Goal: Task Accomplishment & Management: Complete application form

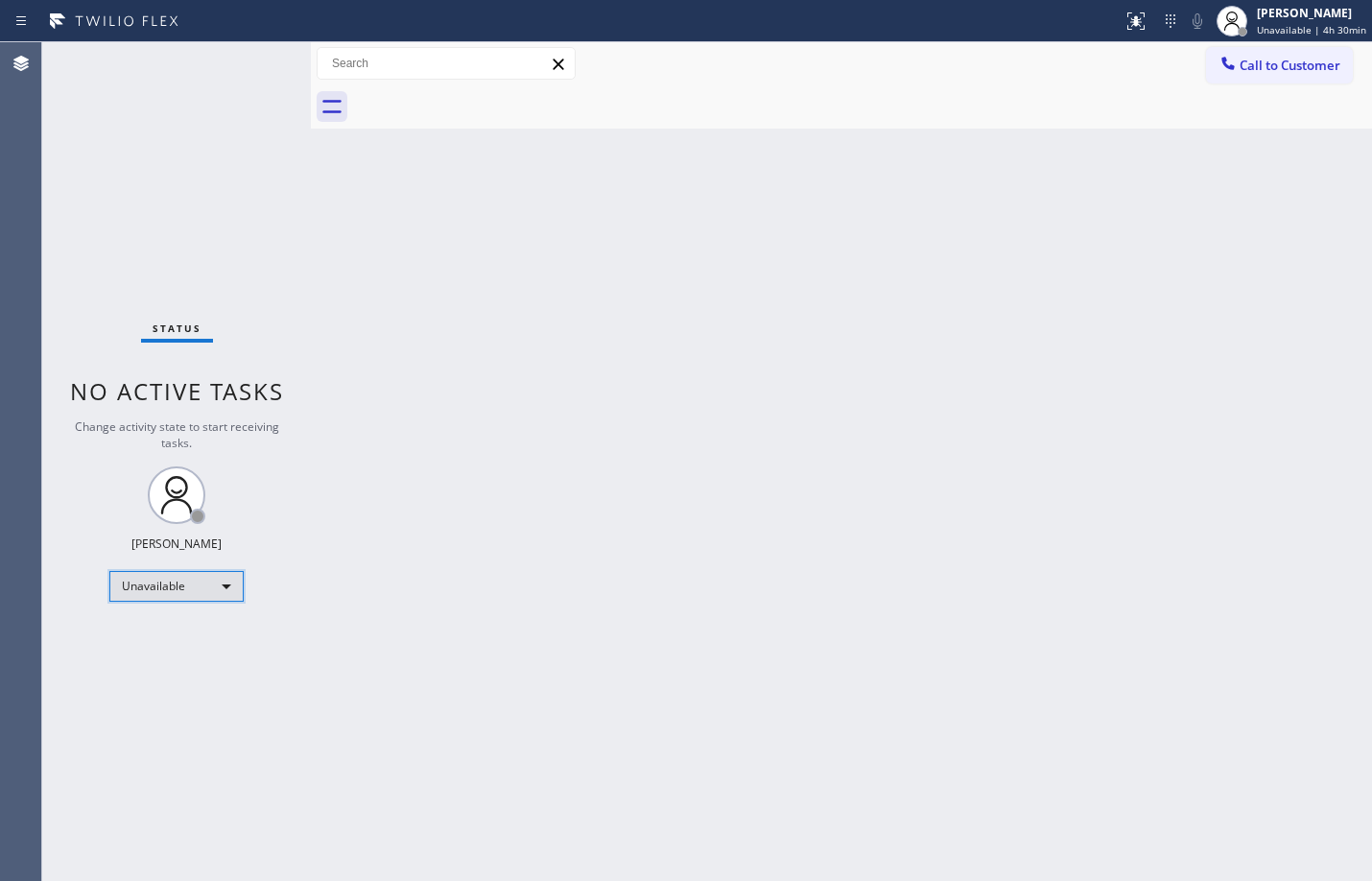
click at [146, 584] on div "Unavailable" at bounding box center [177, 586] width 135 height 31
click at [179, 629] on li "Available" at bounding box center [176, 637] width 131 height 23
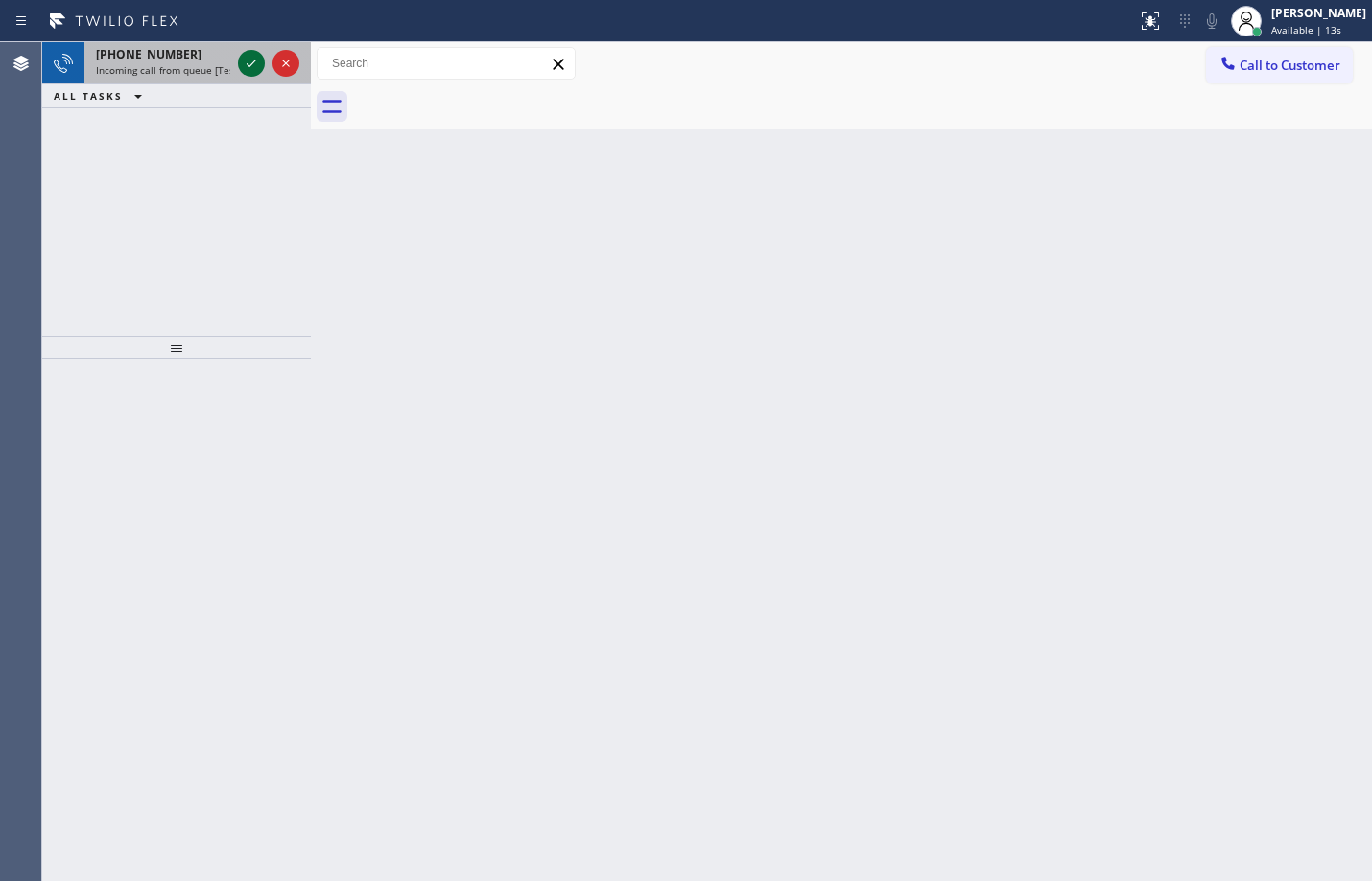
click at [247, 71] on icon at bounding box center [251, 63] width 23 height 23
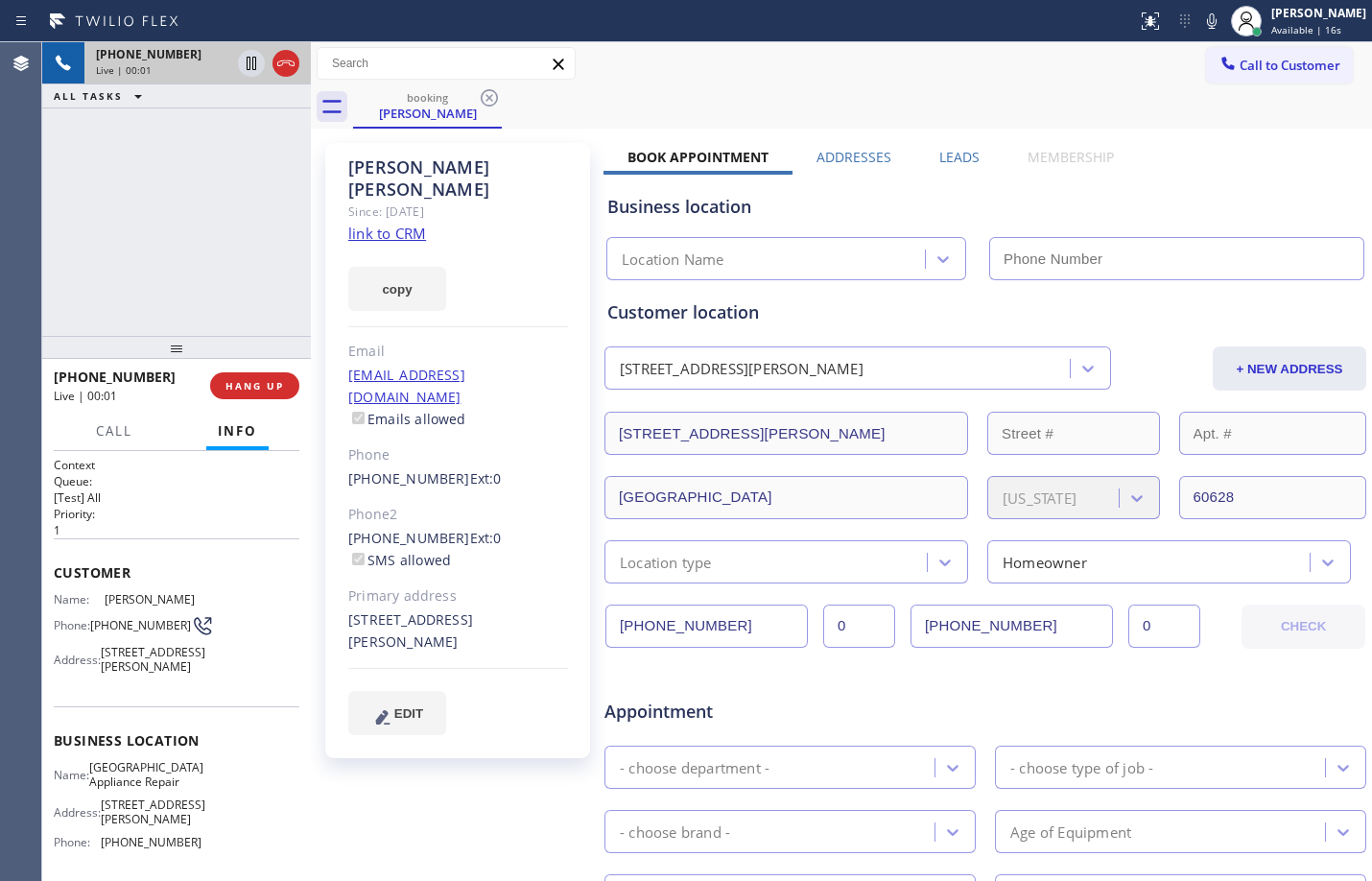
type input "(773) 830-4668"
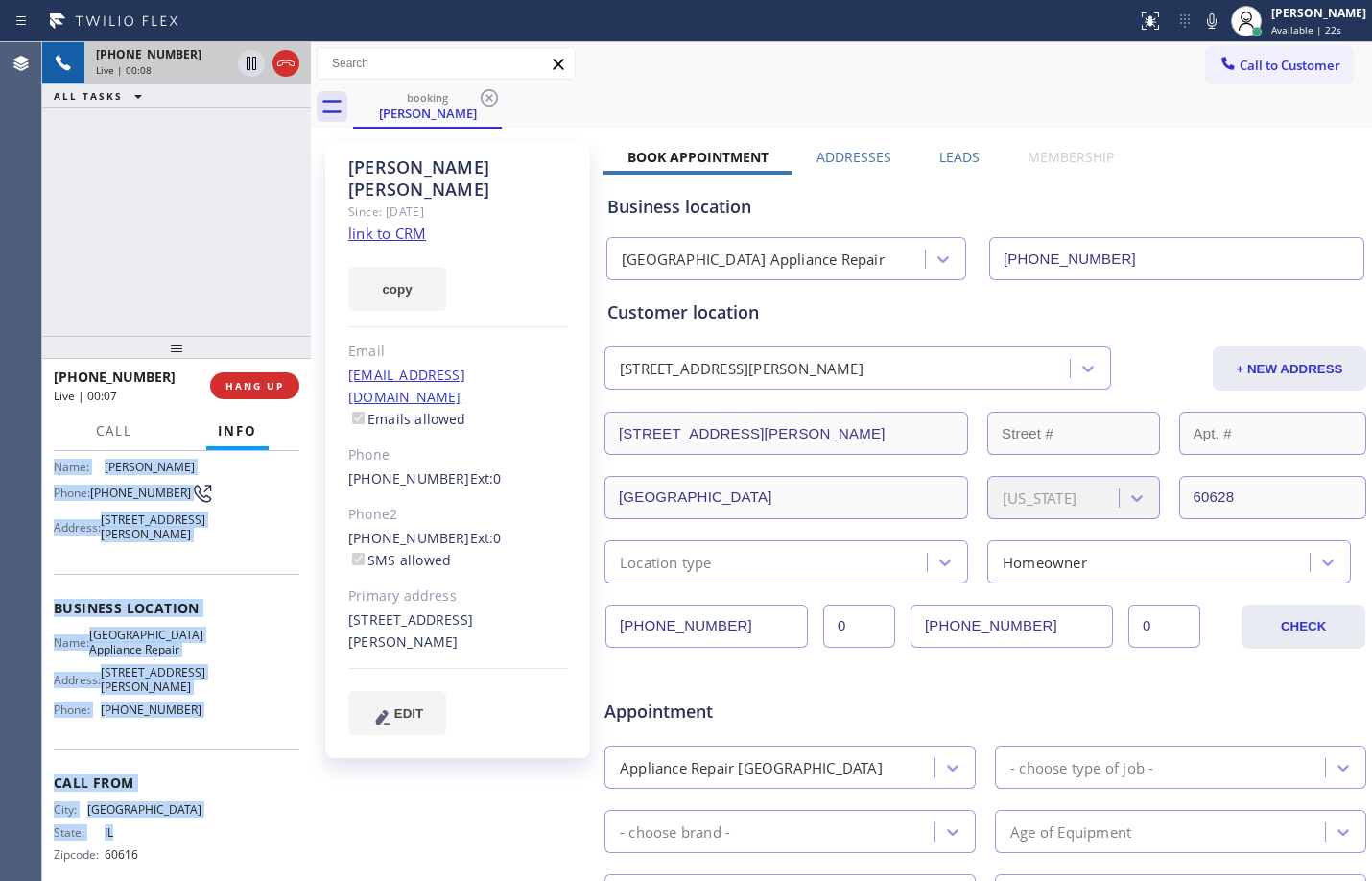
scroll to position [174, 0]
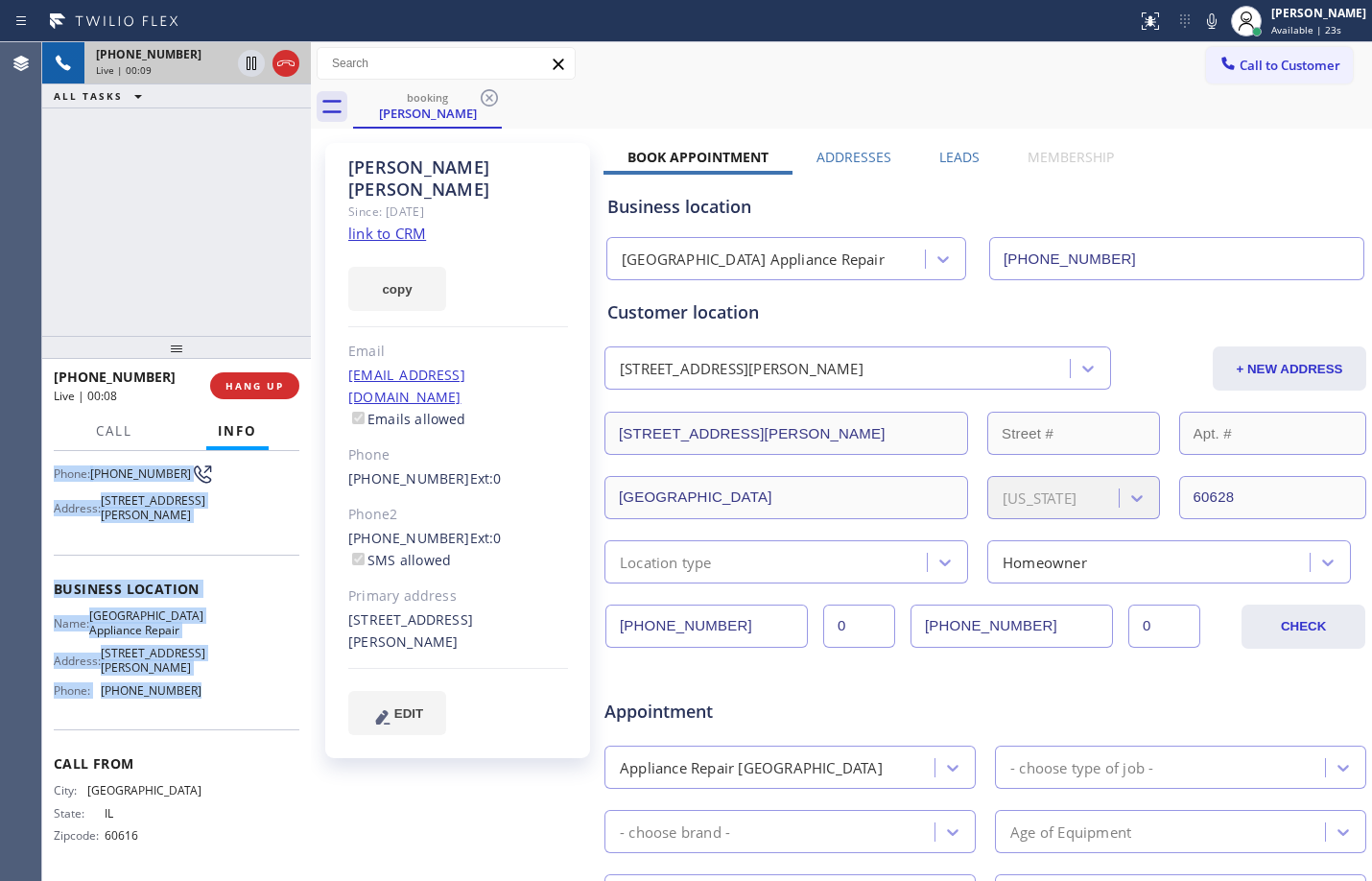
drag, startPoint x: 66, startPoint y: 578, endPoint x: 220, endPoint y: 692, distance: 191.6
click at [220, 692] on div "Context Queue: [Test] All Priority: 1 Customer Name: Harold Decuir Phone: (773)…" at bounding box center [177, 590] width 246 height 570
copy div "Customer Name: Harold Decuir Phone: (773) 842-0405 Address: 10722 S Vernon Ave,…"
click at [358, 224] on link "link to CRM" at bounding box center [387, 233] width 78 height 19
click at [259, 76] on div at bounding box center [268, 63] width 69 height 42
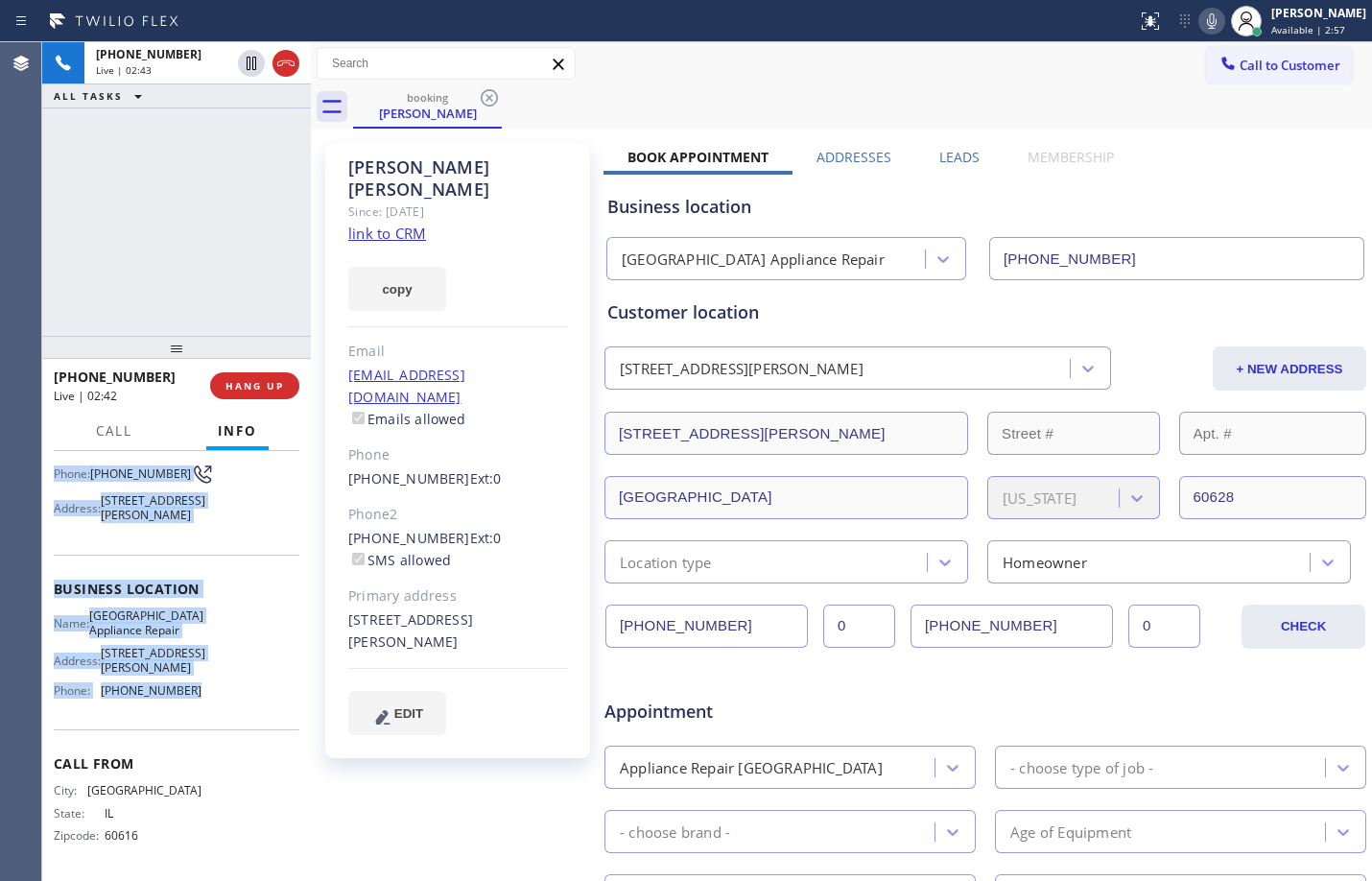
click at [1200, 19] on icon at bounding box center [1211, 21] width 23 height 23
click at [258, 53] on icon at bounding box center [251, 63] width 23 height 23
click at [247, 201] on div "+17738420405 Live | 05:37 ALL TASKS ALL TASKS ACTIVE TASKS TASKS IN WRAP UP" at bounding box center [176, 189] width 269 height 294
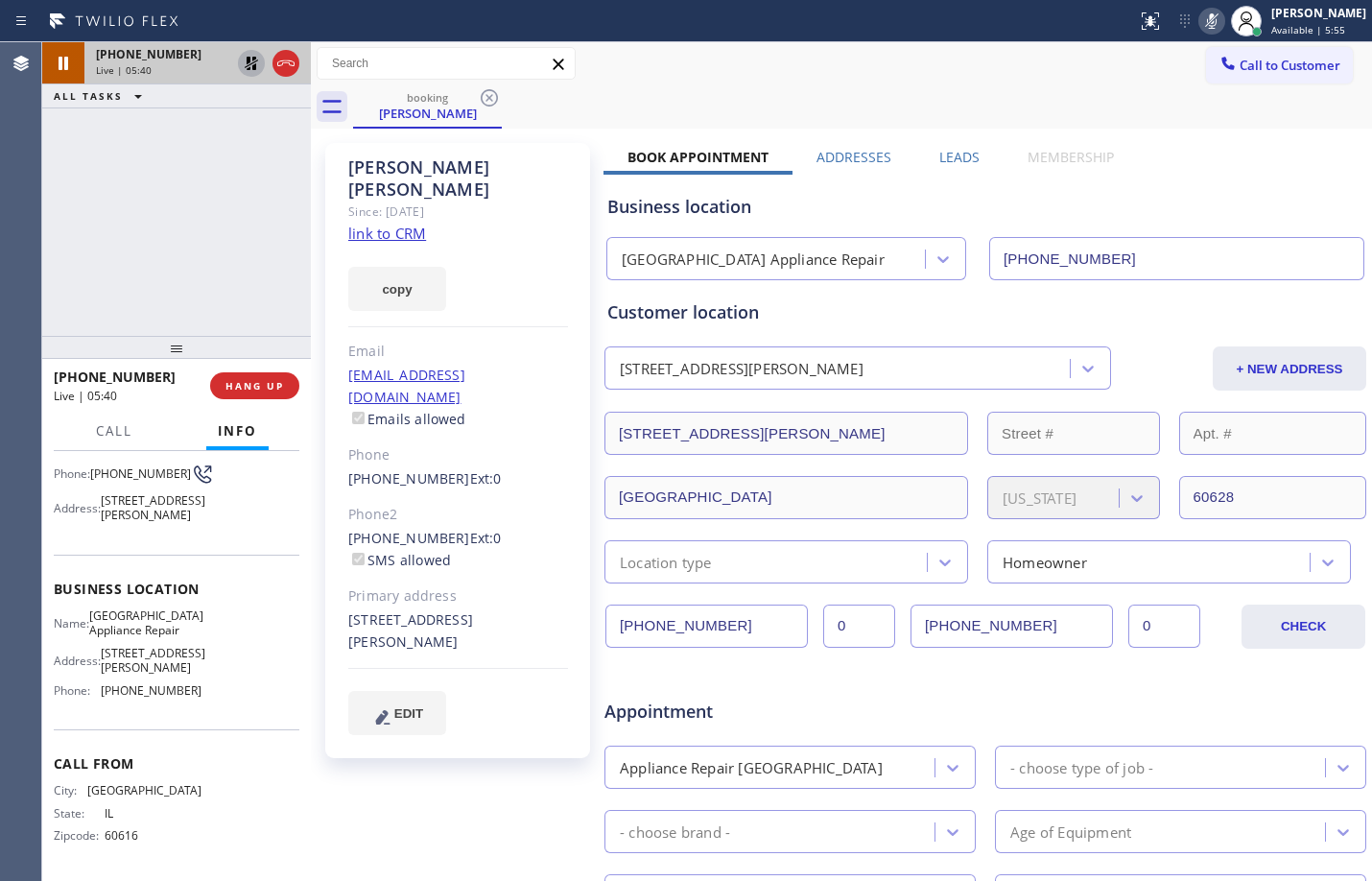
click at [247, 74] on icon at bounding box center [251, 63] width 23 height 23
click at [1200, 16] on icon at bounding box center [1211, 21] width 23 height 23
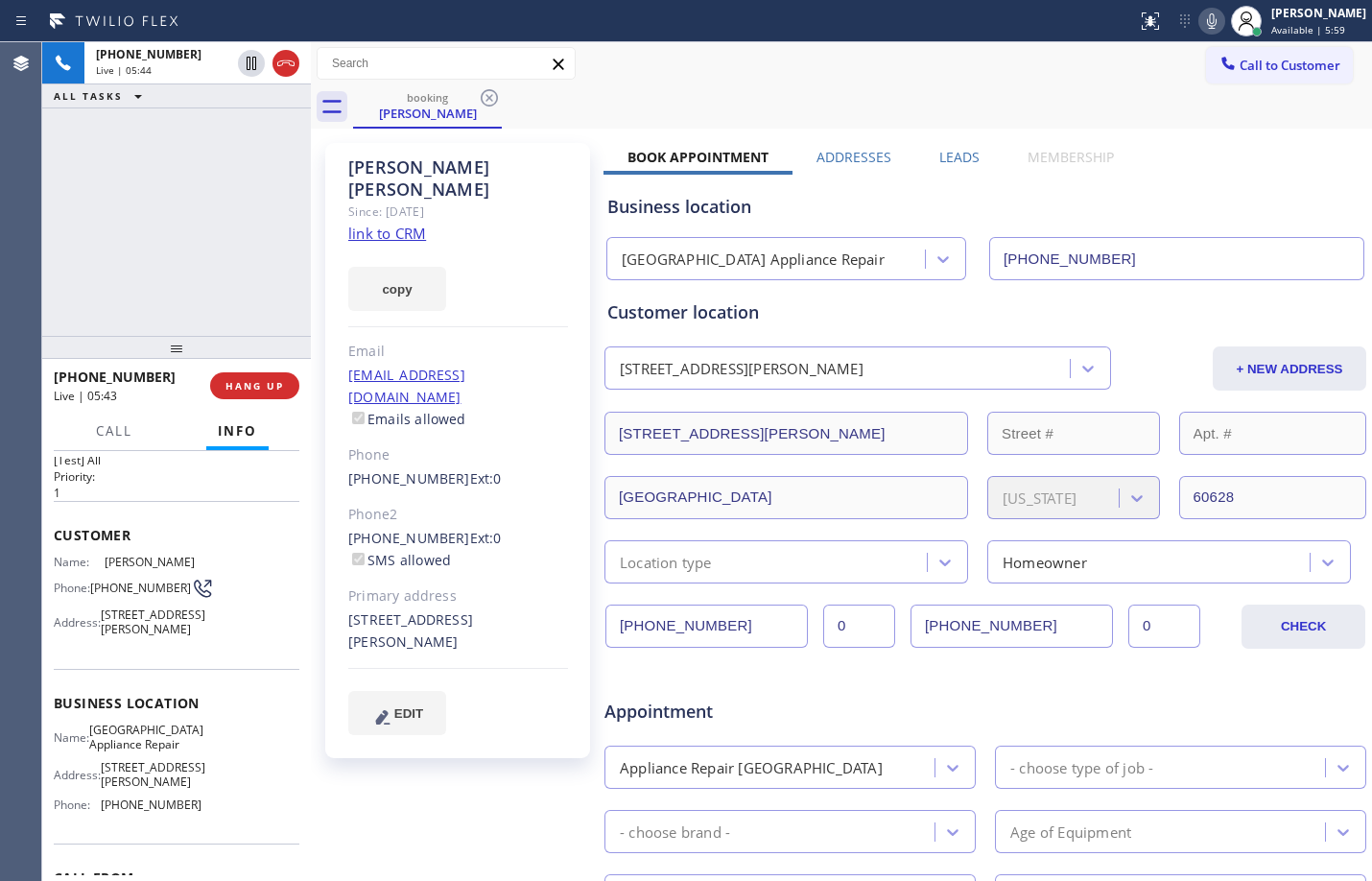
scroll to position [0, 0]
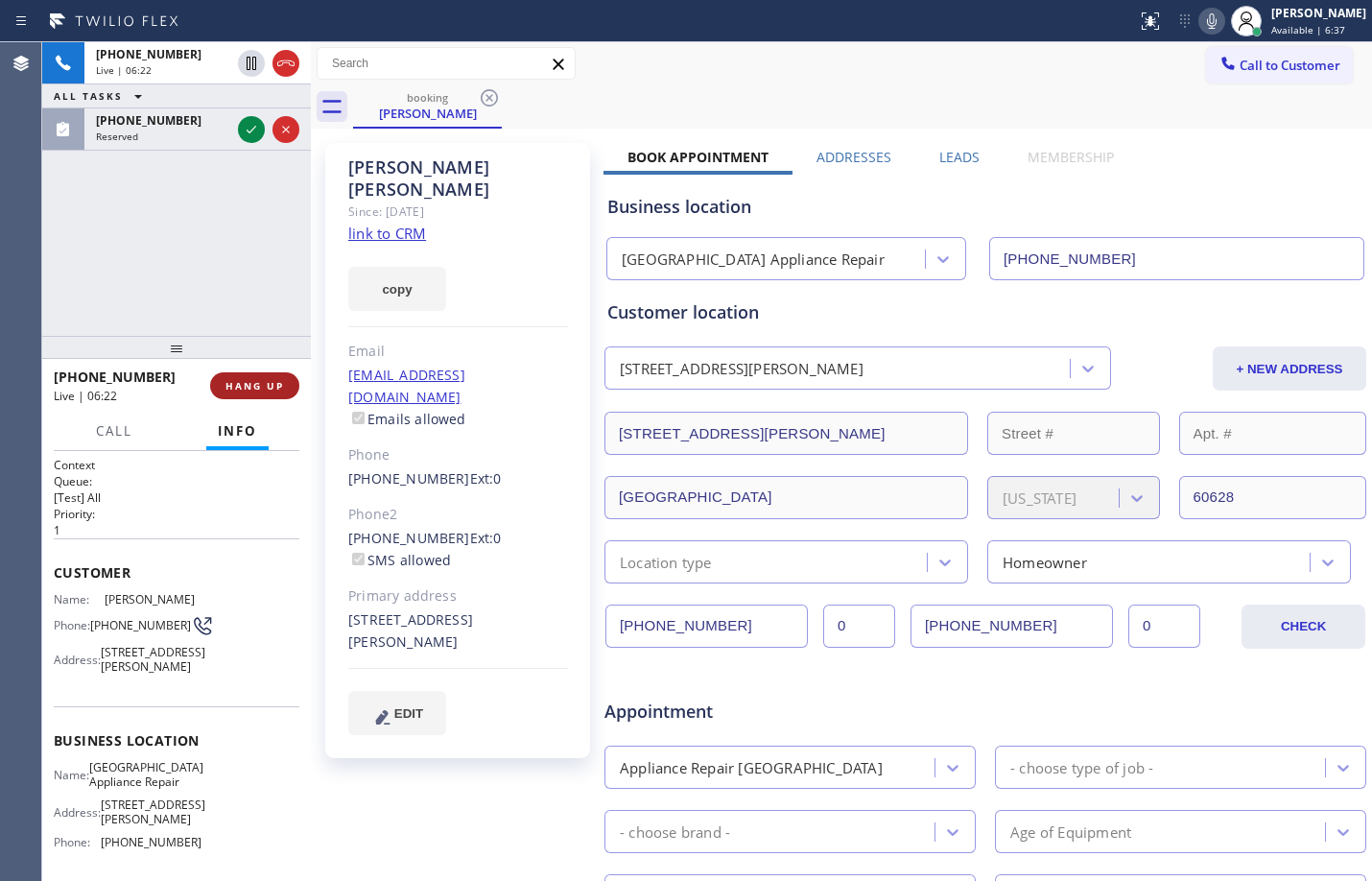
click at [247, 387] on span "HANG UP" at bounding box center [255, 386] width 59 height 13
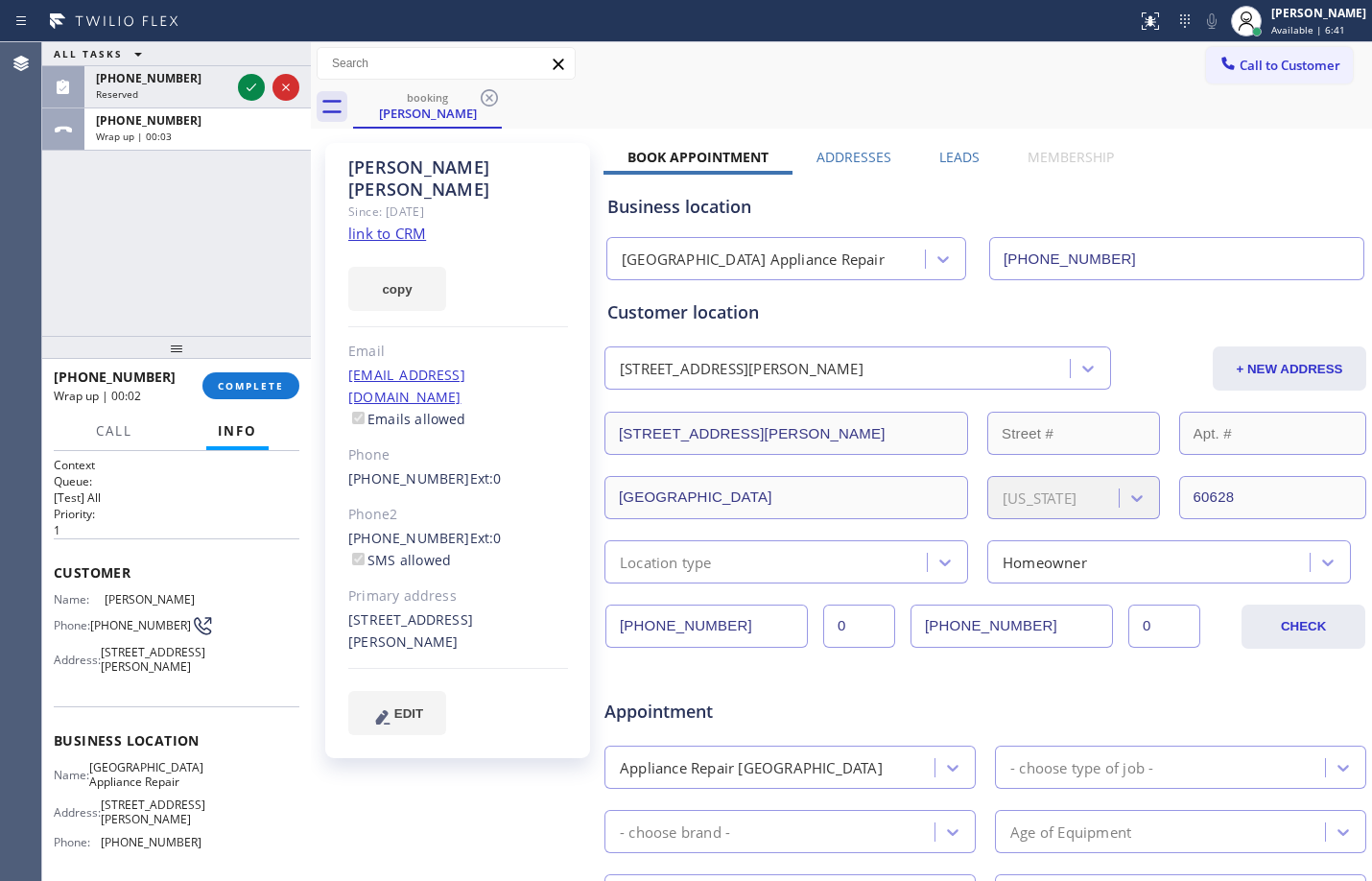
scroll to position [501, 0]
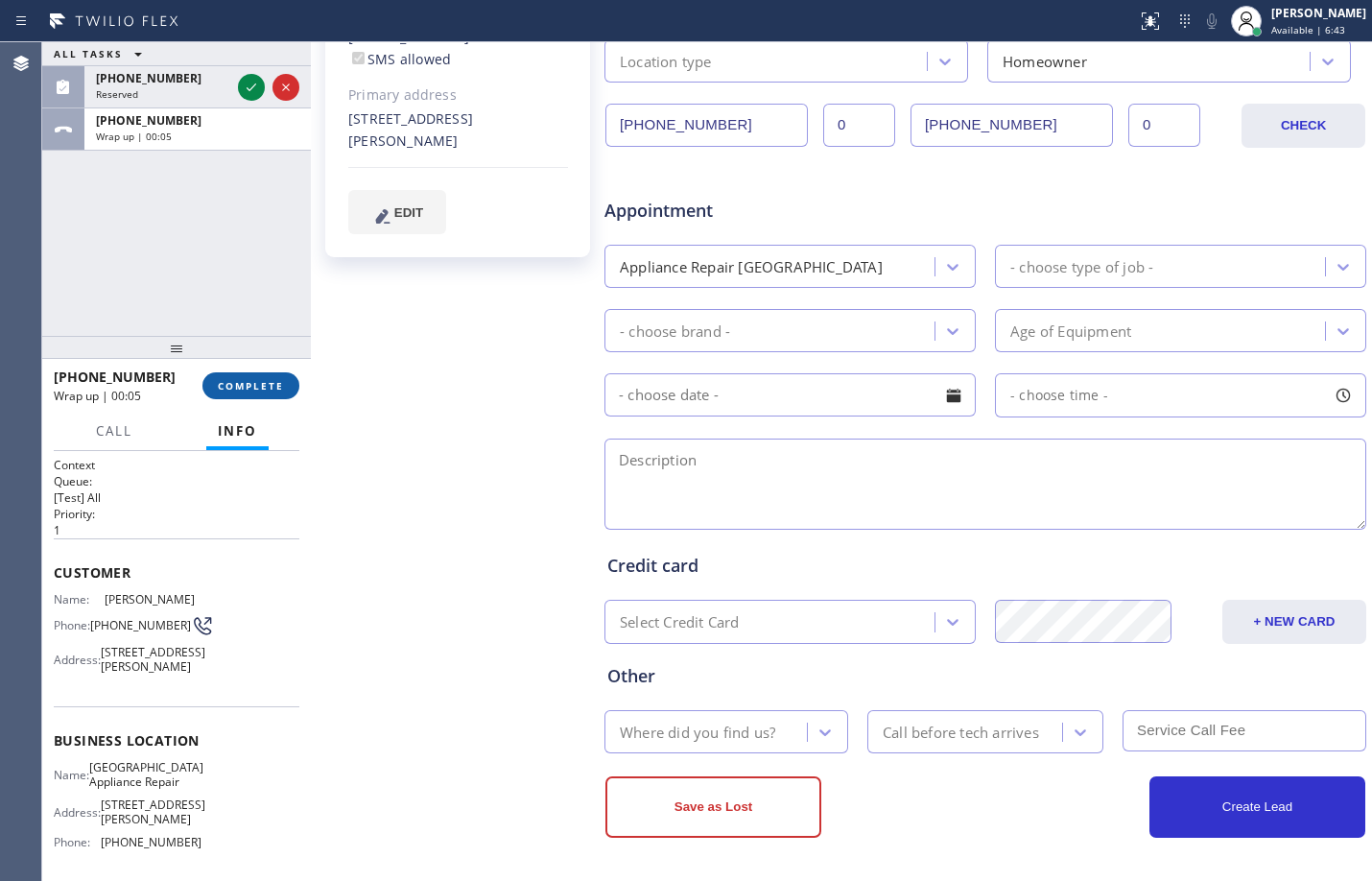
click at [262, 394] on button "COMPLETE" at bounding box center [251, 386] width 97 height 27
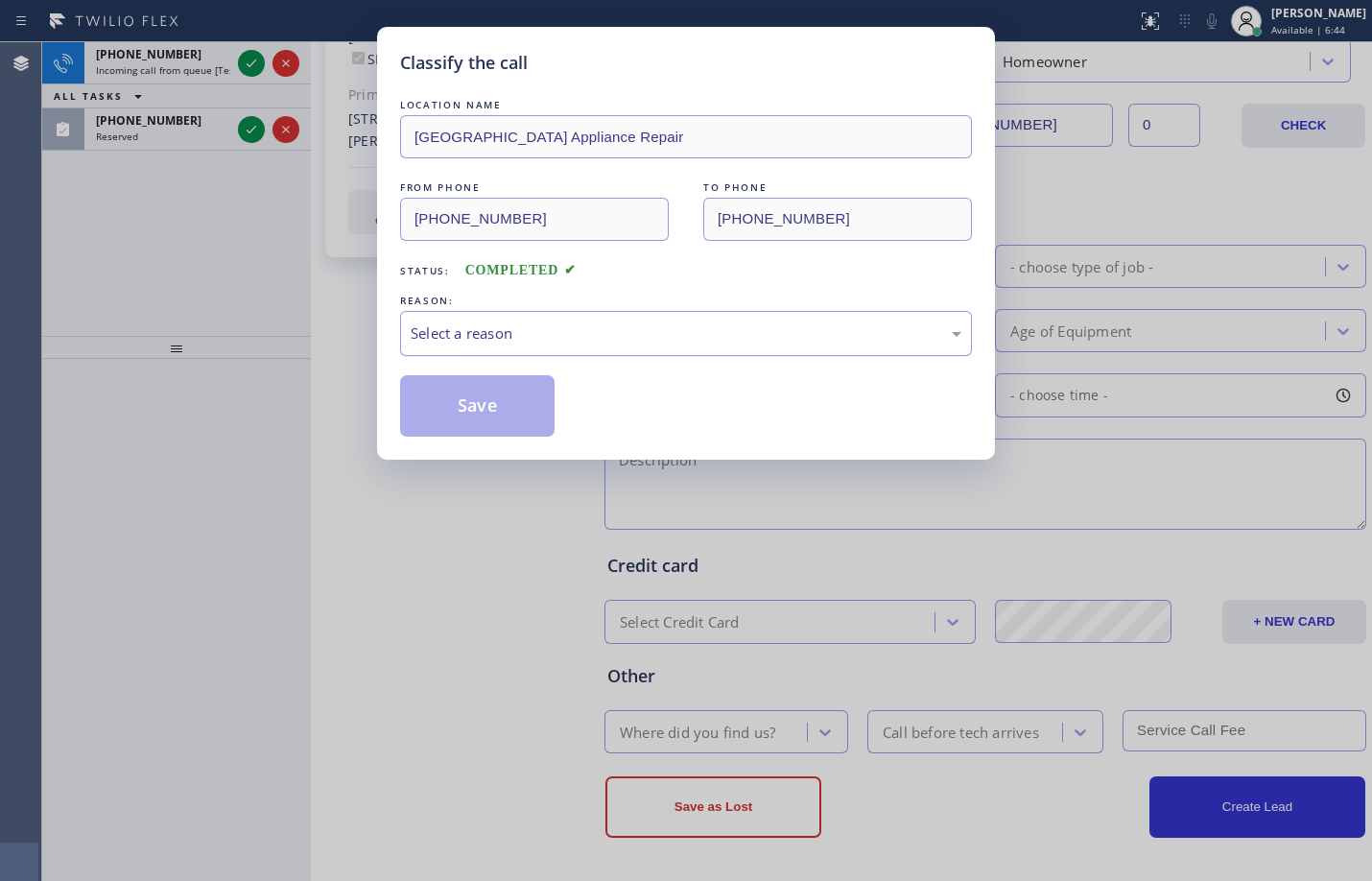
click at [701, 332] on div "Select a reason" at bounding box center [686, 334] width 551 height 22
click at [500, 385] on button "Save" at bounding box center [477, 407] width 155 height 62
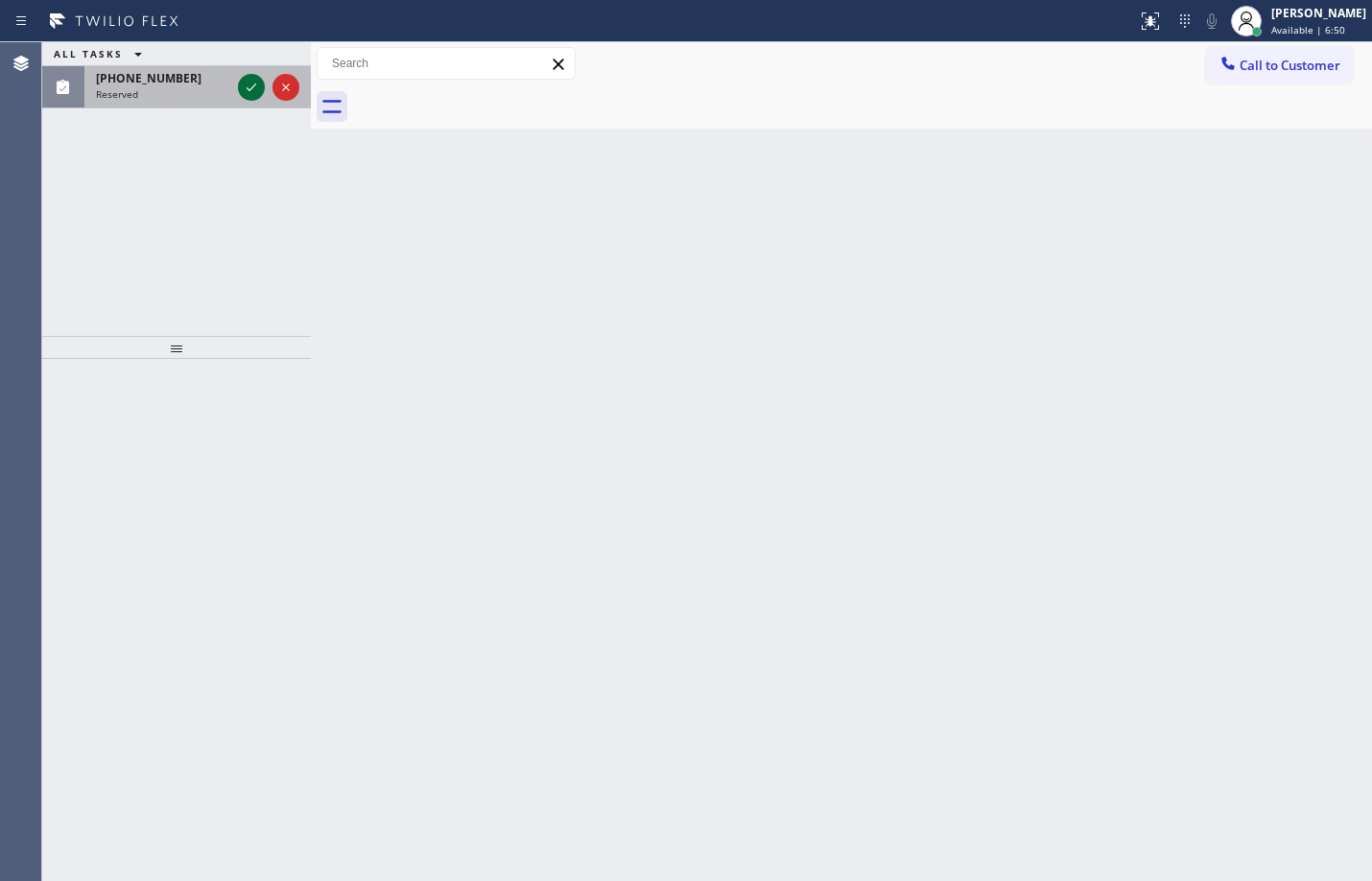
click at [252, 100] on button at bounding box center [251, 87] width 27 height 27
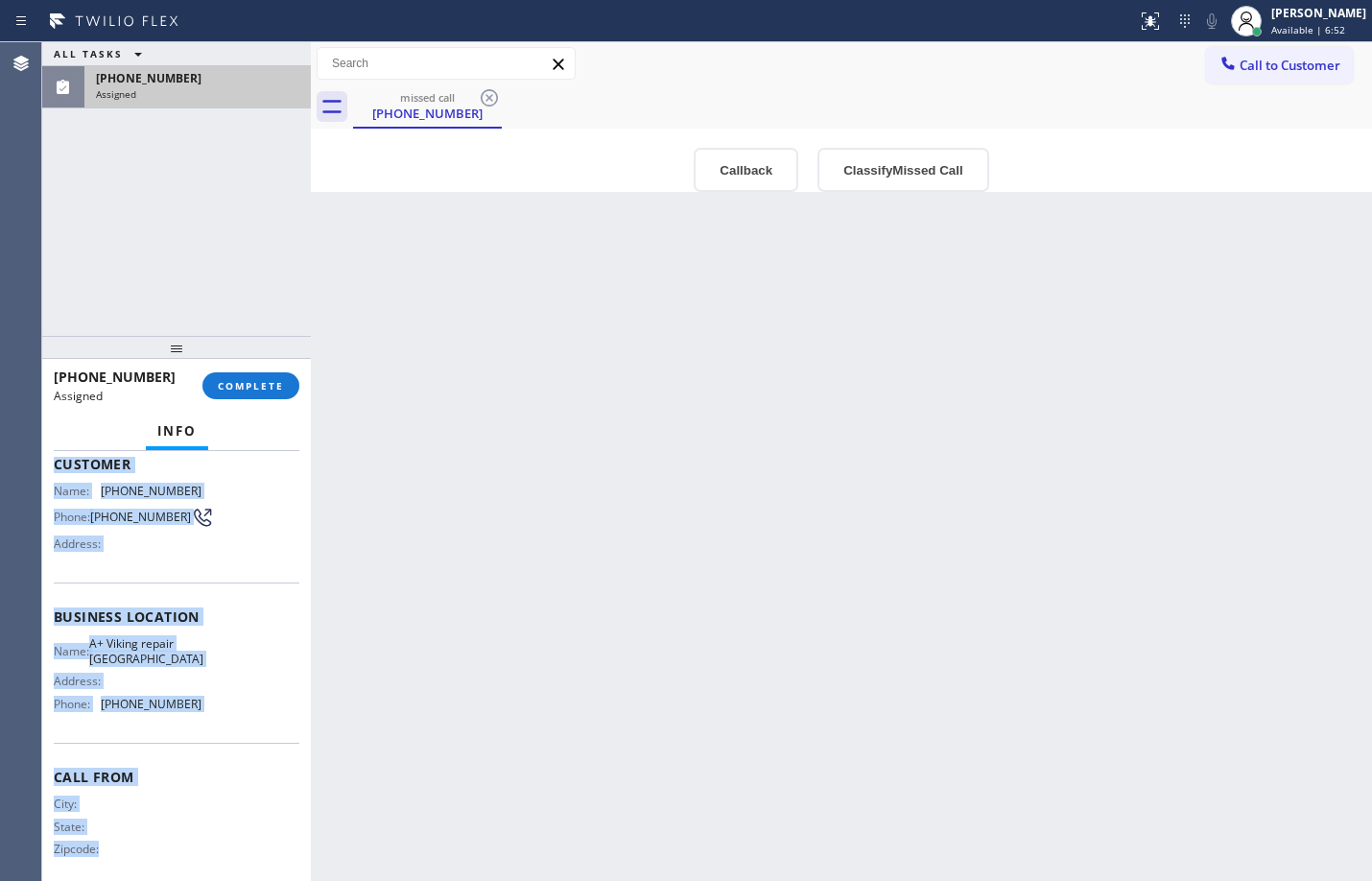
scroll to position [145, 0]
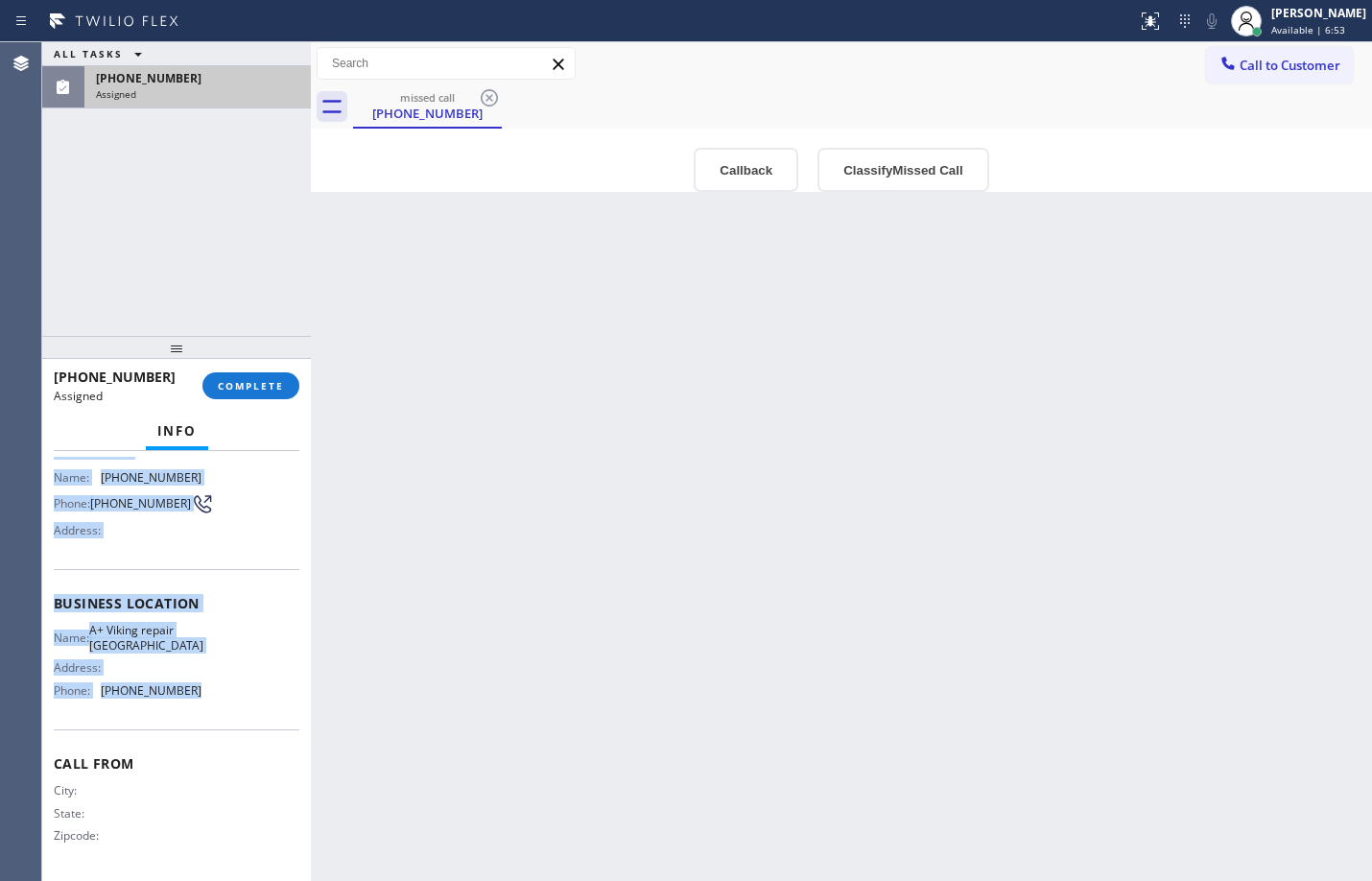
drag, startPoint x: 49, startPoint y: 584, endPoint x: 209, endPoint y: 698, distance: 196.5
click at [209, 698] on div "Context Queue: Appliance Repair Priority: 0 Task Age: Customer Name: (562) 724-…" at bounding box center [176, 666] width 269 height 431
copy div "Customer Name: (562) 724-6736 Phone: (562) 724-6736 Address: Business location …"
click at [233, 384] on span "COMPLETE" at bounding box center [251, 386] width 66 height 13
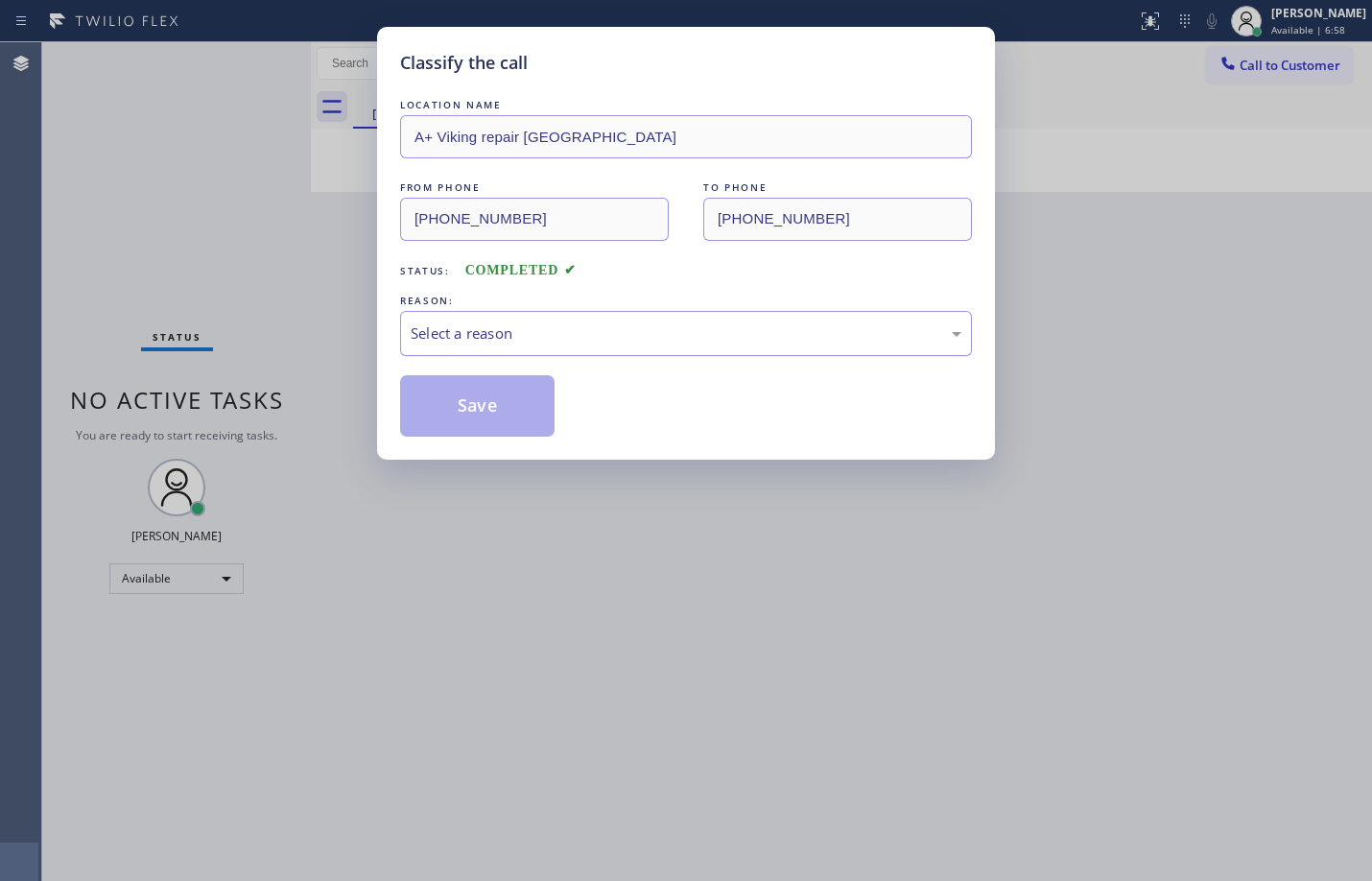
click at [495, 334] on div "Select a reason" at bounding box center [686, 334] width 551 height 22
click at [514, 412] on button "Save" at bounding box center [477, 407] width 155 height 62
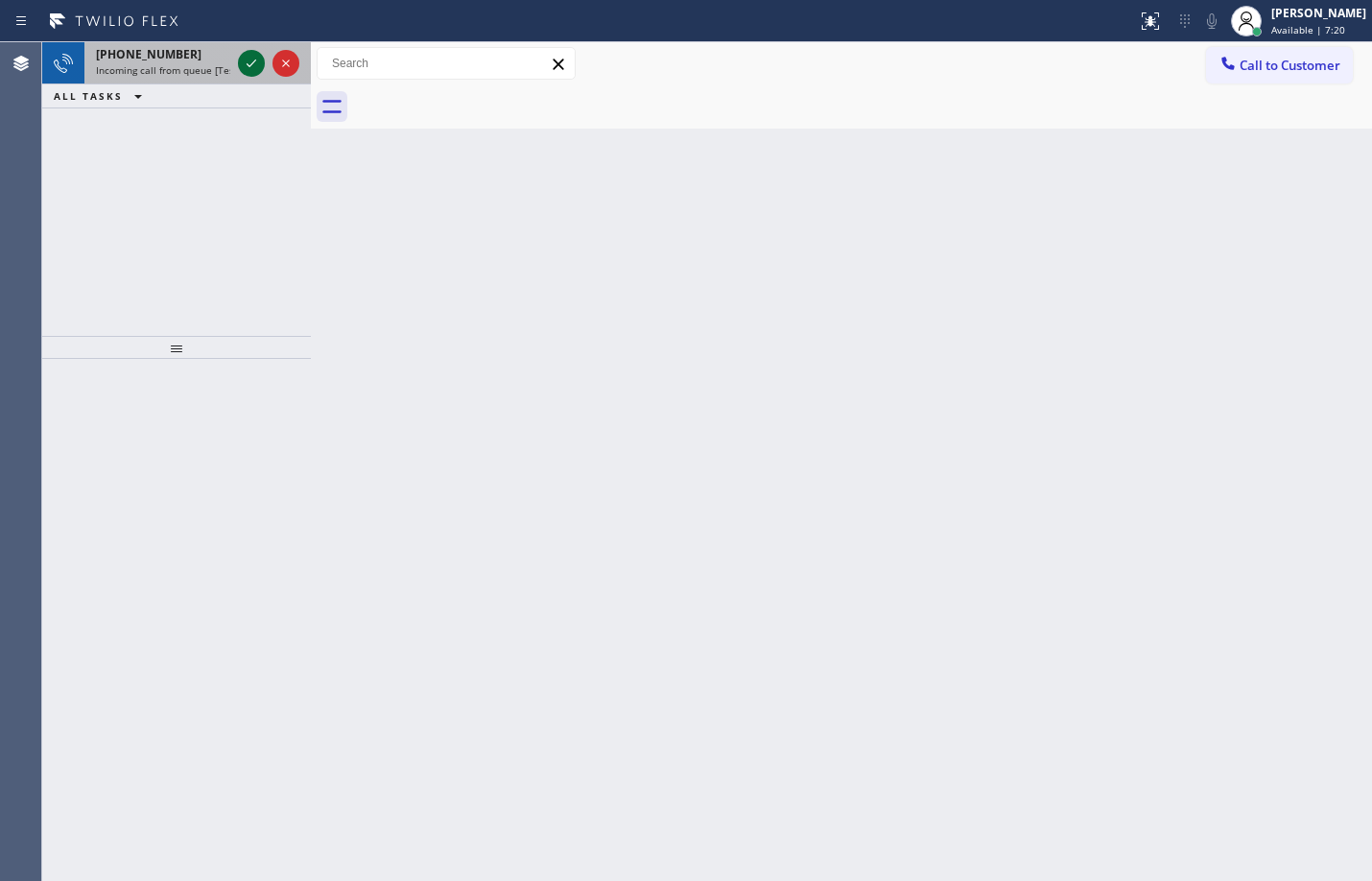
click at [262, 62] on icon at bounding box center [251, 63] width 23 height 23
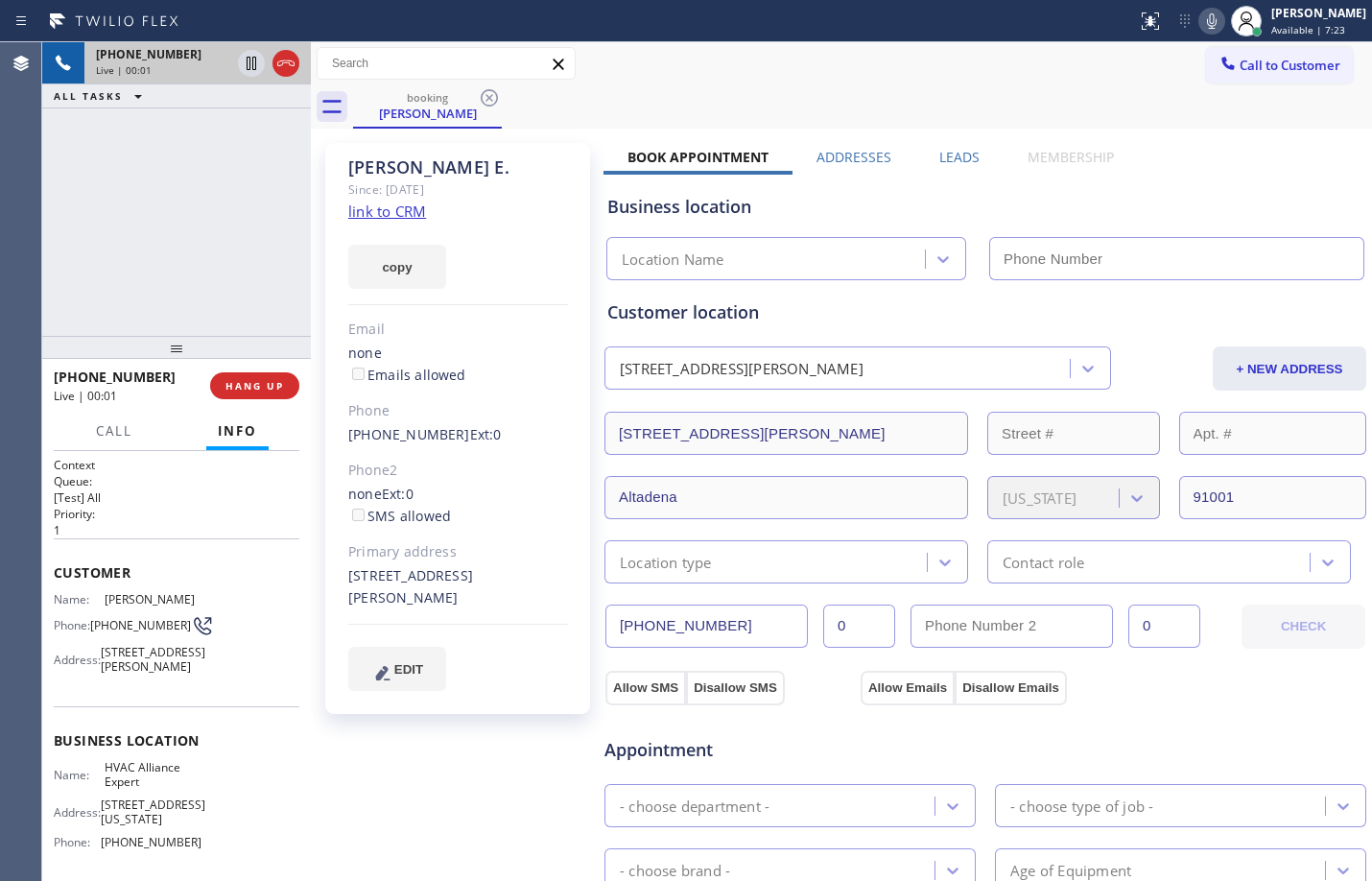
type input "(855) 999-4417"
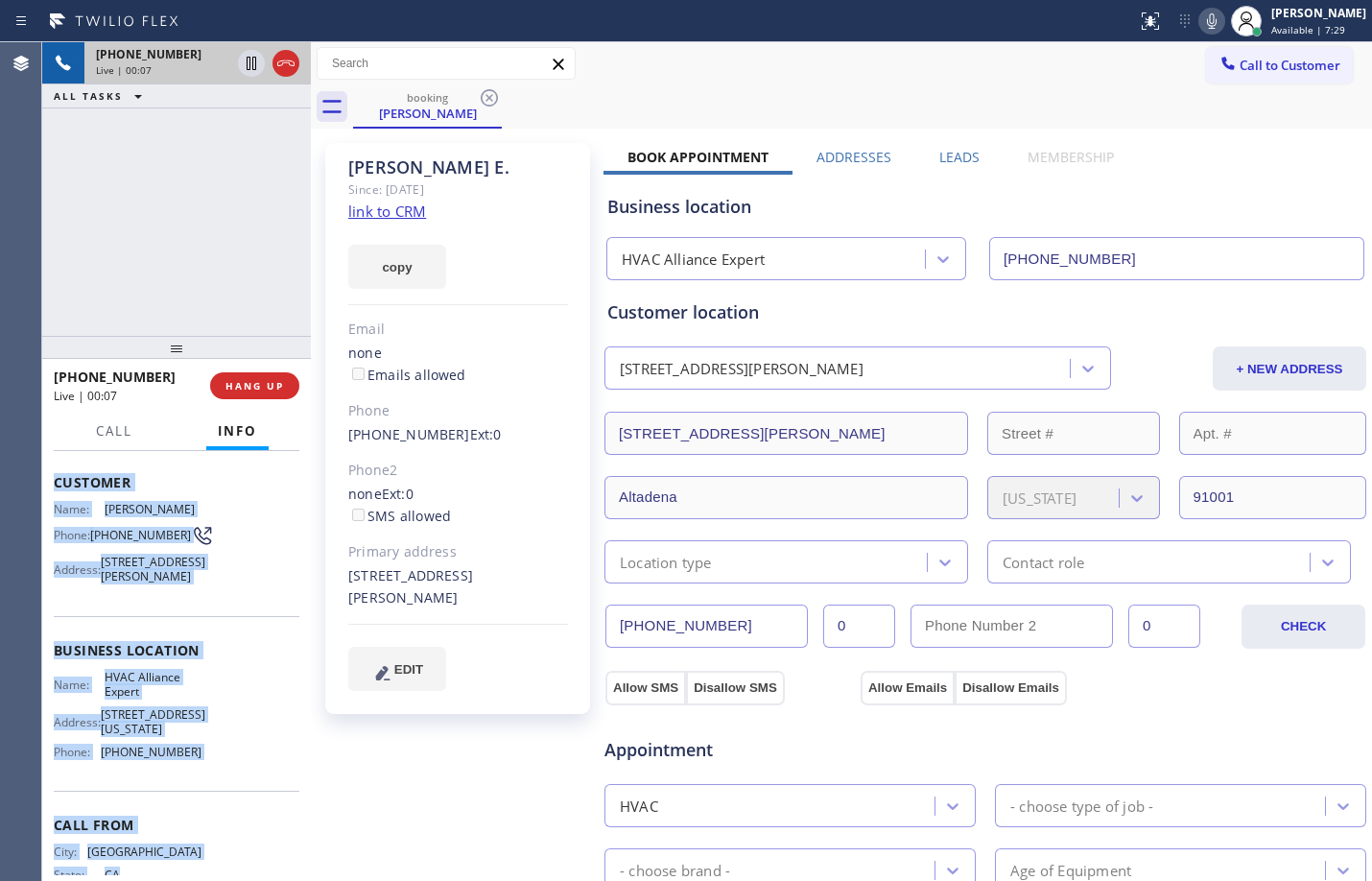
scroll to position [174, 0]
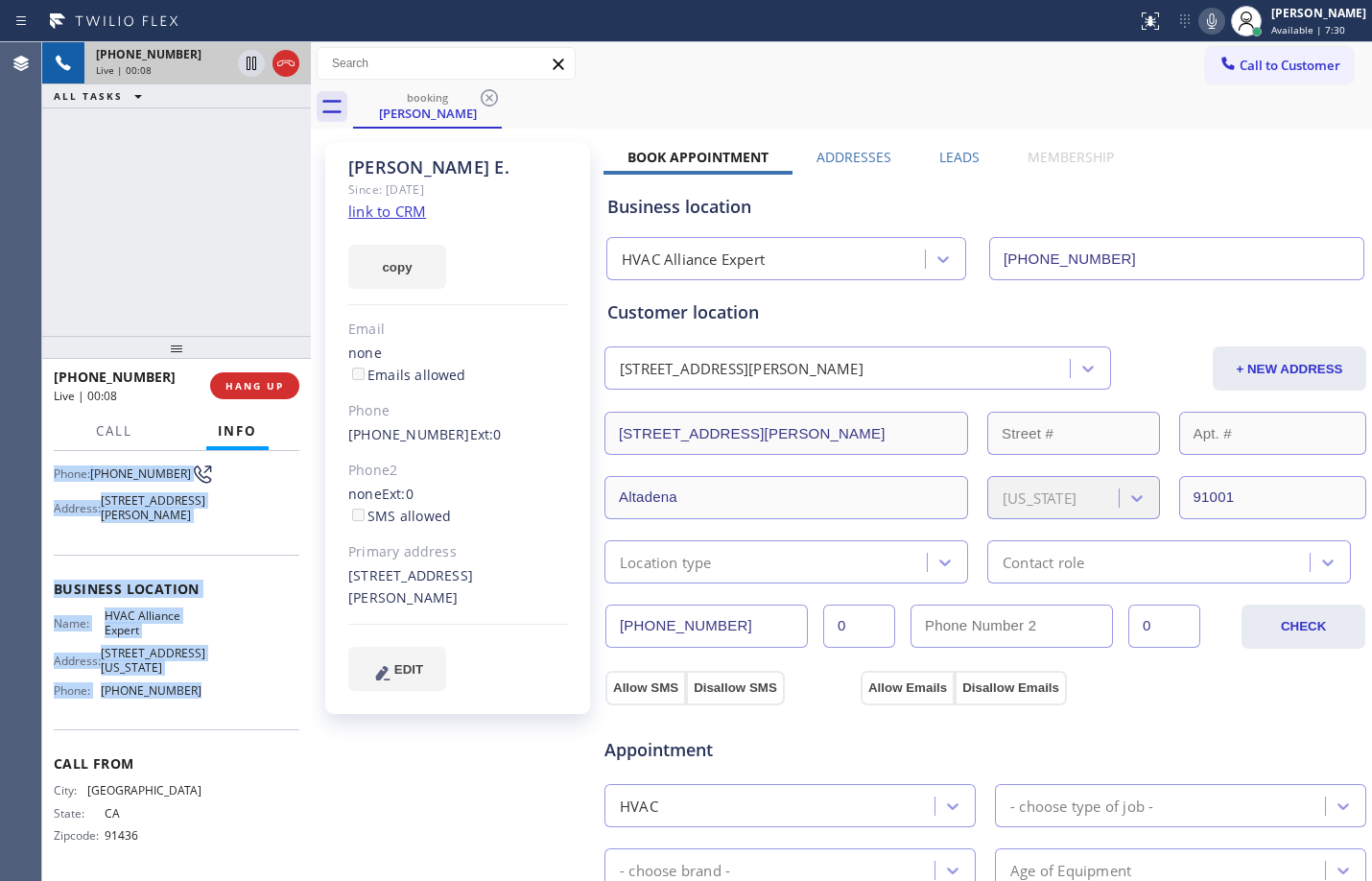
drag, startPoint x: 49, startPoint y: 569, endPoint x: 194, endPoint y: 704, distance: 198.1
click at [194, 704] on div "Context Queue: [Test] All Priority: 1 Customer Name: Edwin E. Phone: (818) 465-…" at bounding box center [176, 666] width 269 height 431
copy div "Customer Name: Edwin E. Phone: (818) 465-4065 Address: 2677 Visscher Pl, Altade…"
click at [249, 75] on button at bounding box center [251, 63] width 27 height 27
click at [1200, 17] on icon at bounding box center [1211, 21] width 23 height 23
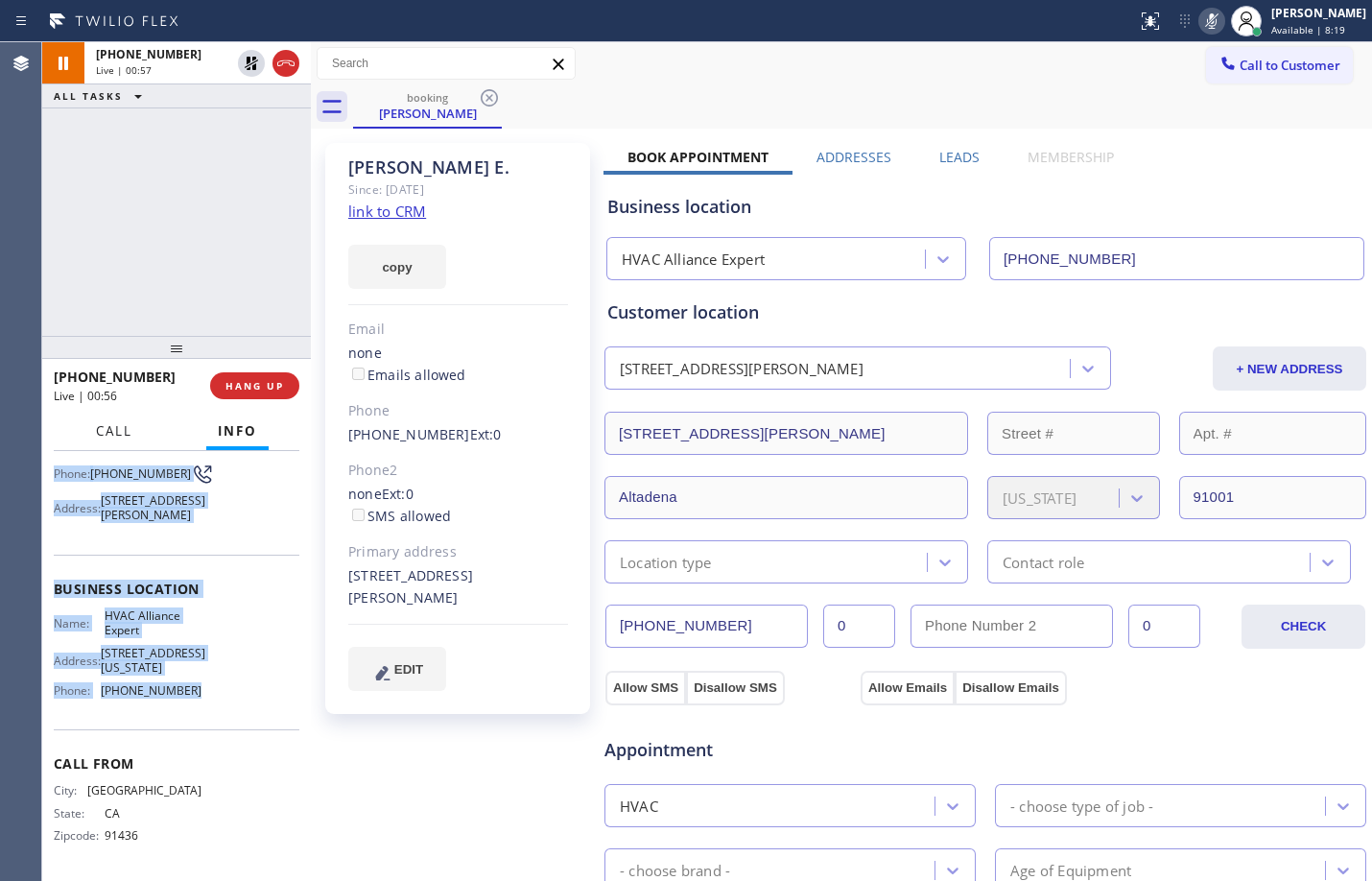
click at [124, 425] on span "Call" at bounding box center [114, 431] width 37 height 17
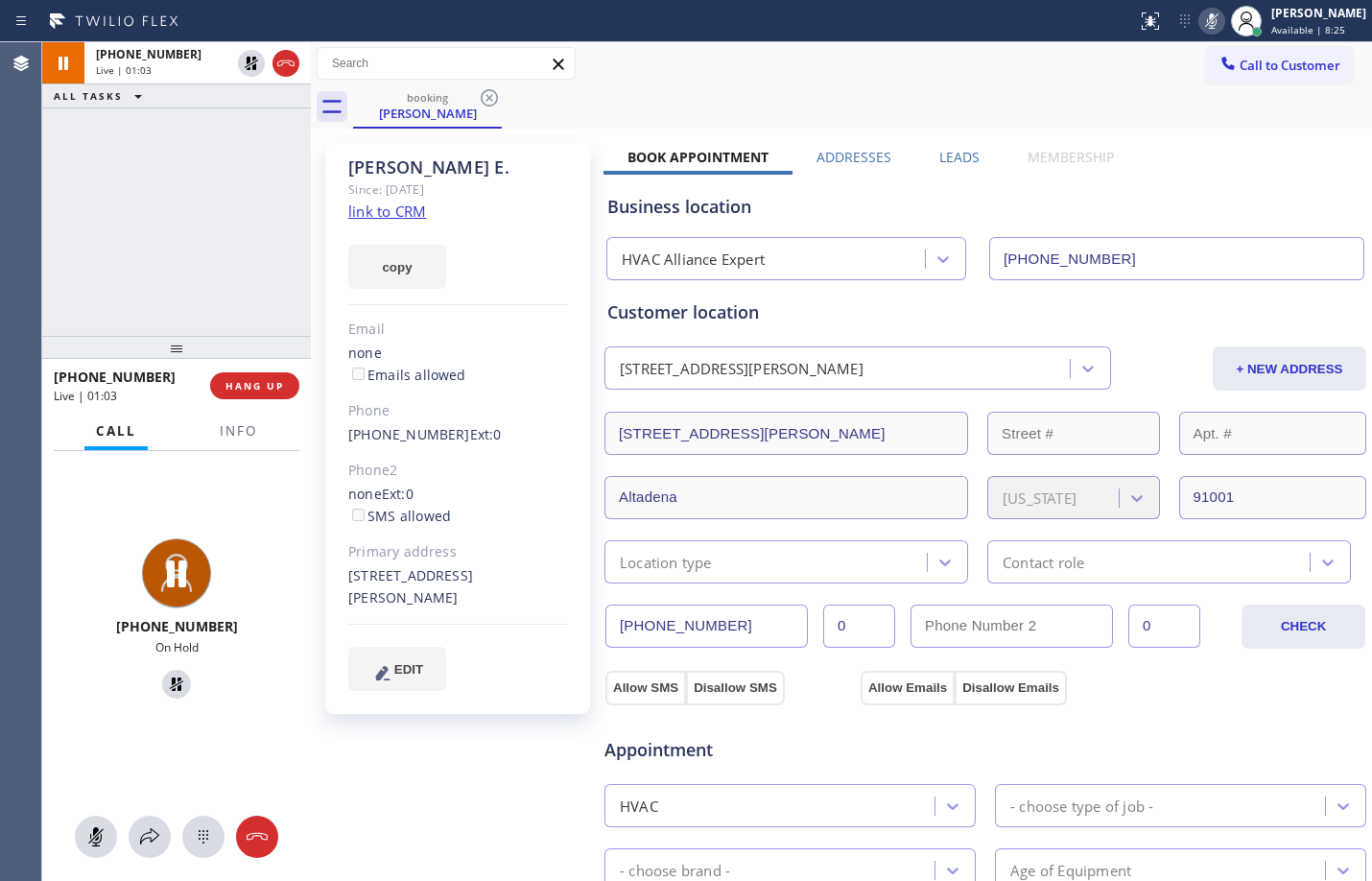
click at [891, 135] on div "Edwin E. Since: 20 may 2020 link to CRM copy Email none Emails allowed Phone (8…" at bounding box center [841, 775] width 1051 height 1283
click at [417, 206] on link "link to CRM" at bounding box center [387, 211] width 78 height 19
click at [128, 130] on span "Reserved" at bounding box center [117, 136] width 42 height 13
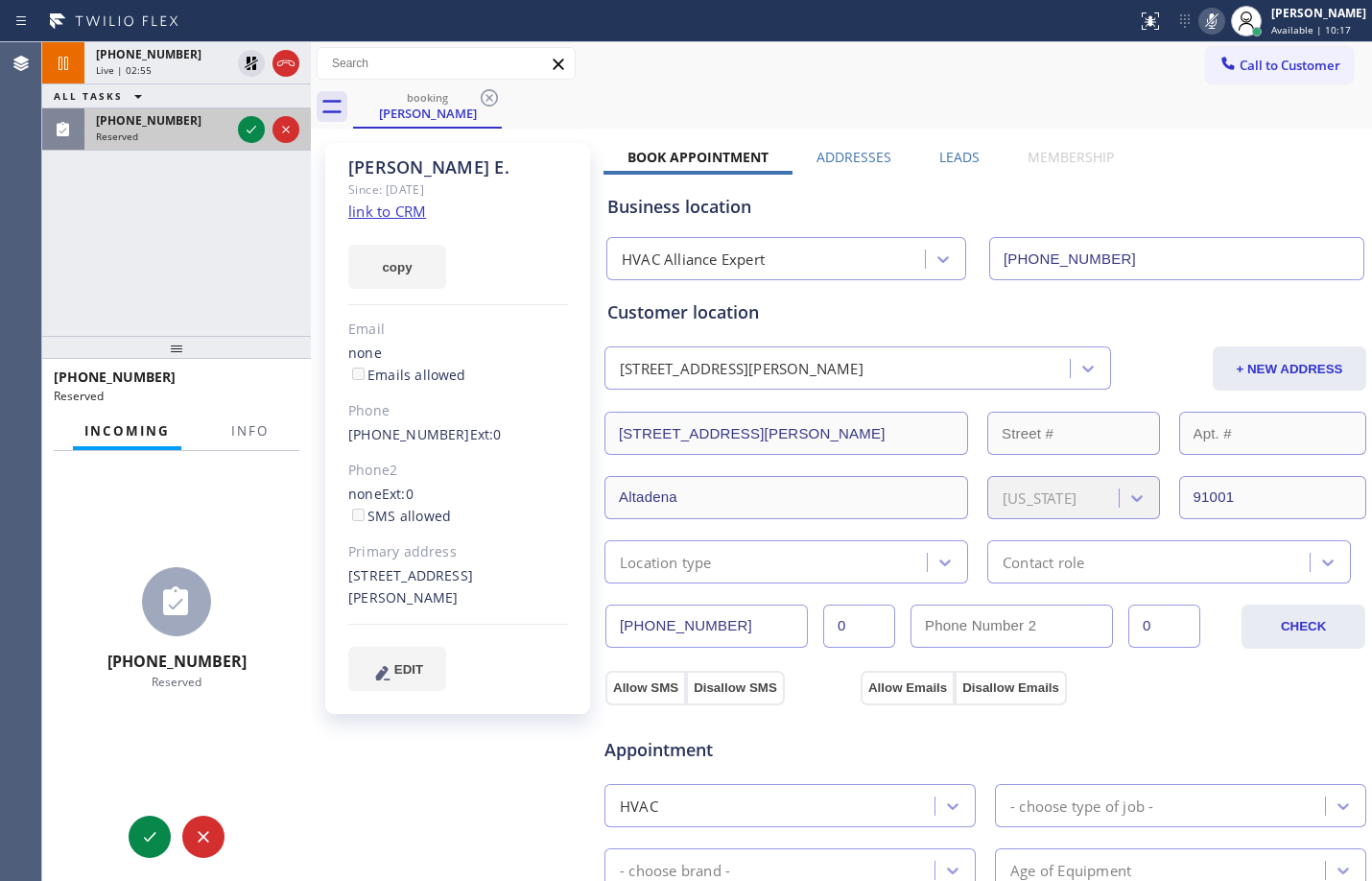
scroll to position [131, 0]
click at [282, 447] on div "Incoming Info" at bounding box center [177, 432] width 246 height 38
click at [275, 439] on button "Info" at bounding box center [250, 431] width 61 height 37
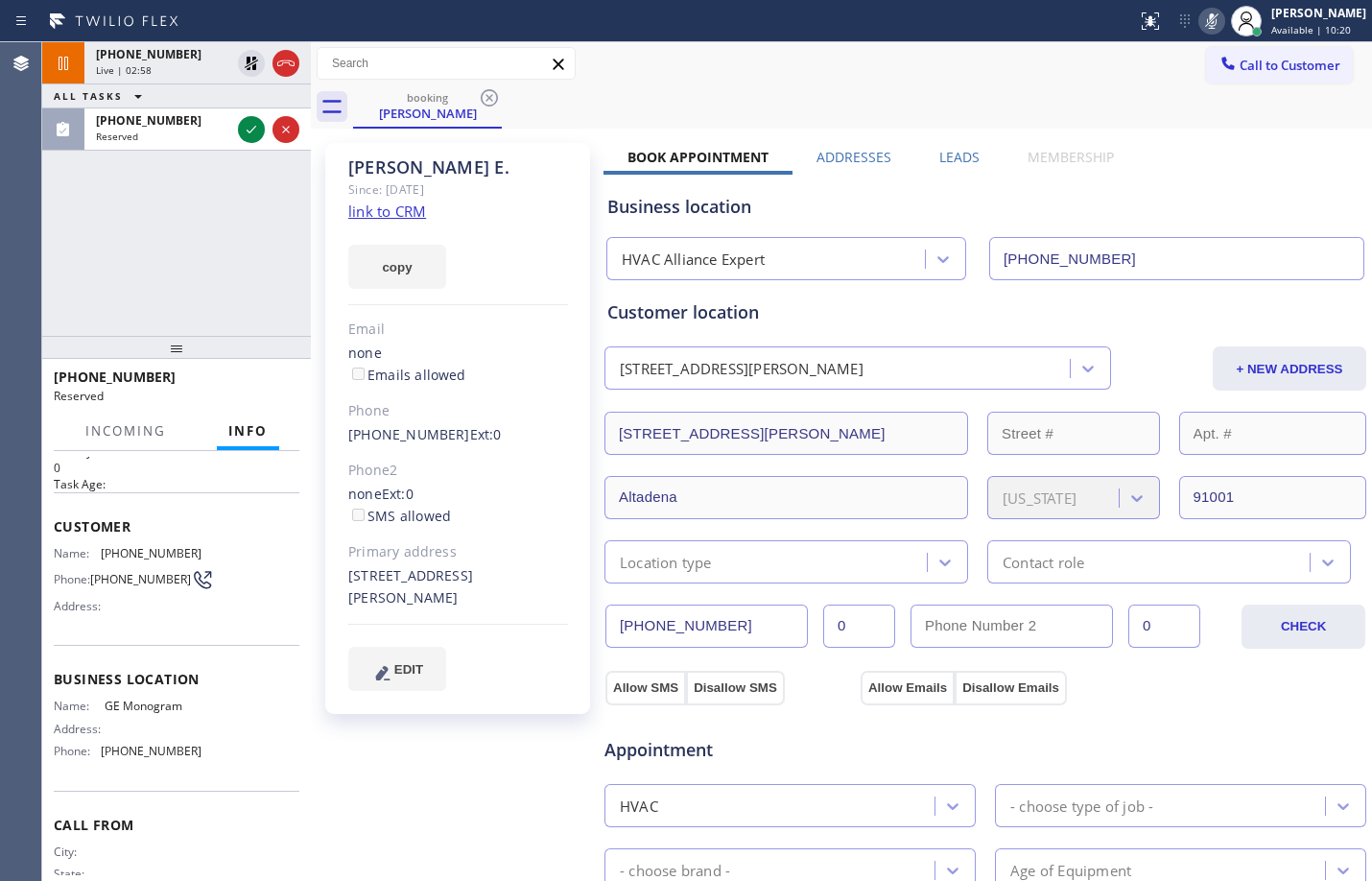
scroll to position [0, 0]
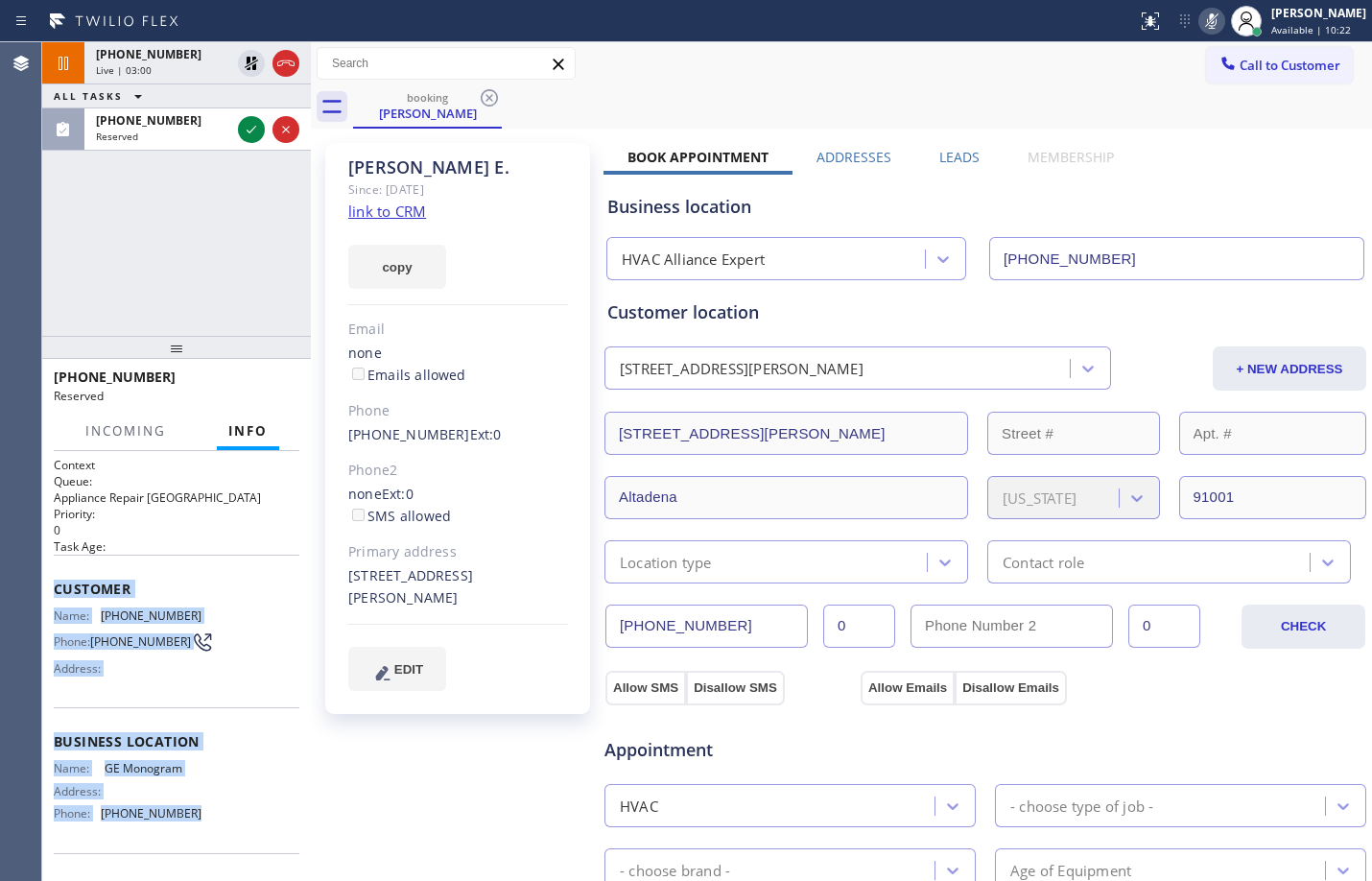
drag, startPoint x: 50, startPoint y: 593, endPoint x: 228, endPoint y: 823, distance: 290.8
click at [228, 823] on div "Context Queue: Appliance Repair High End Priority: 0 Task Age: Customer Name: (…" at bounding box center [176, 666] width 269 height 431
copy div "Customer Name: (707) 504-5644 Phone: (707) 504-5644 Address: Business location …"
click at [245, 127] on icon at bounding box center [251, 129] width 23 height 23
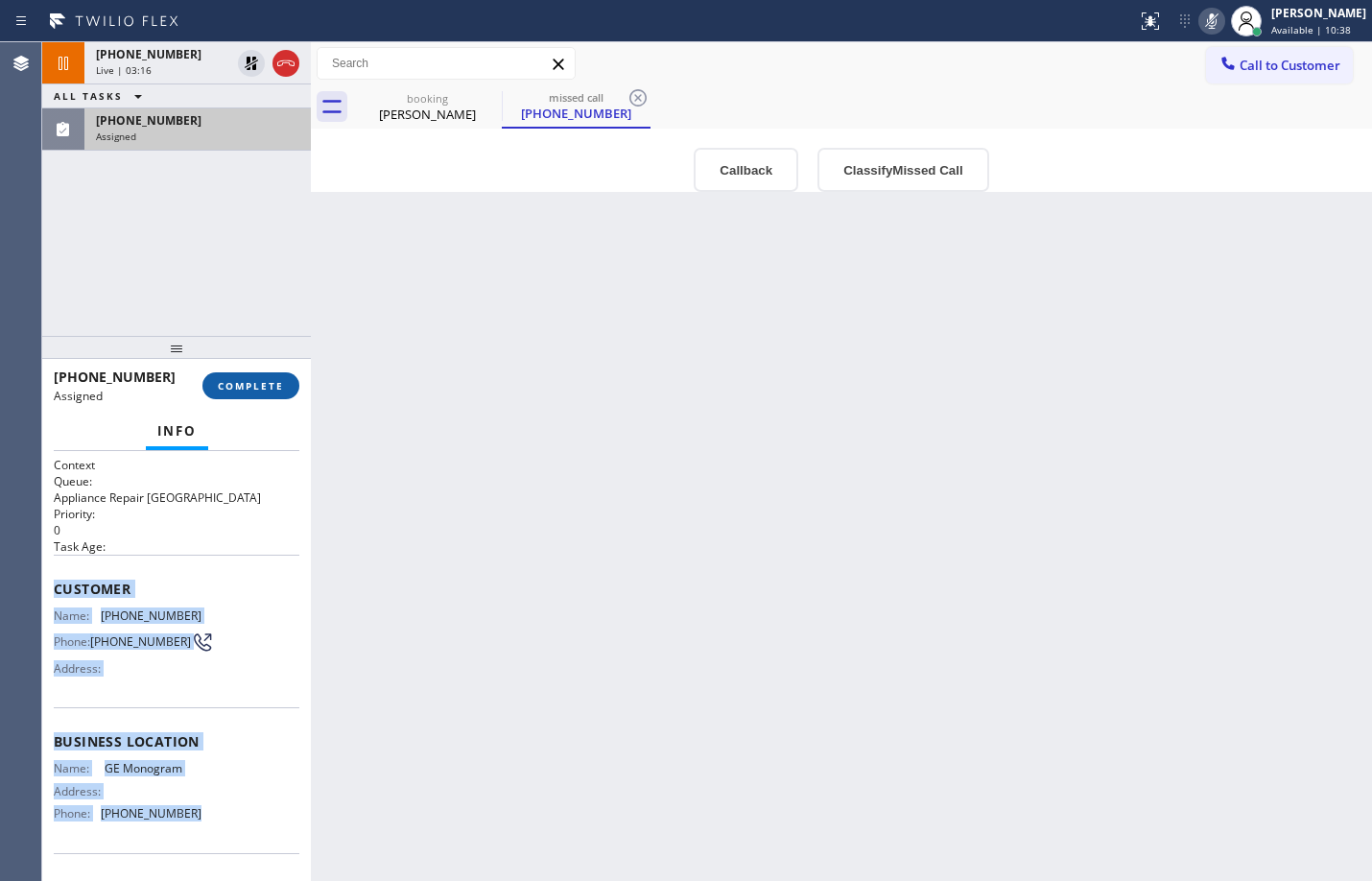
click at [256, 386] on span "COMPLETE" at bounding box center [251, 386] width 66 height 13
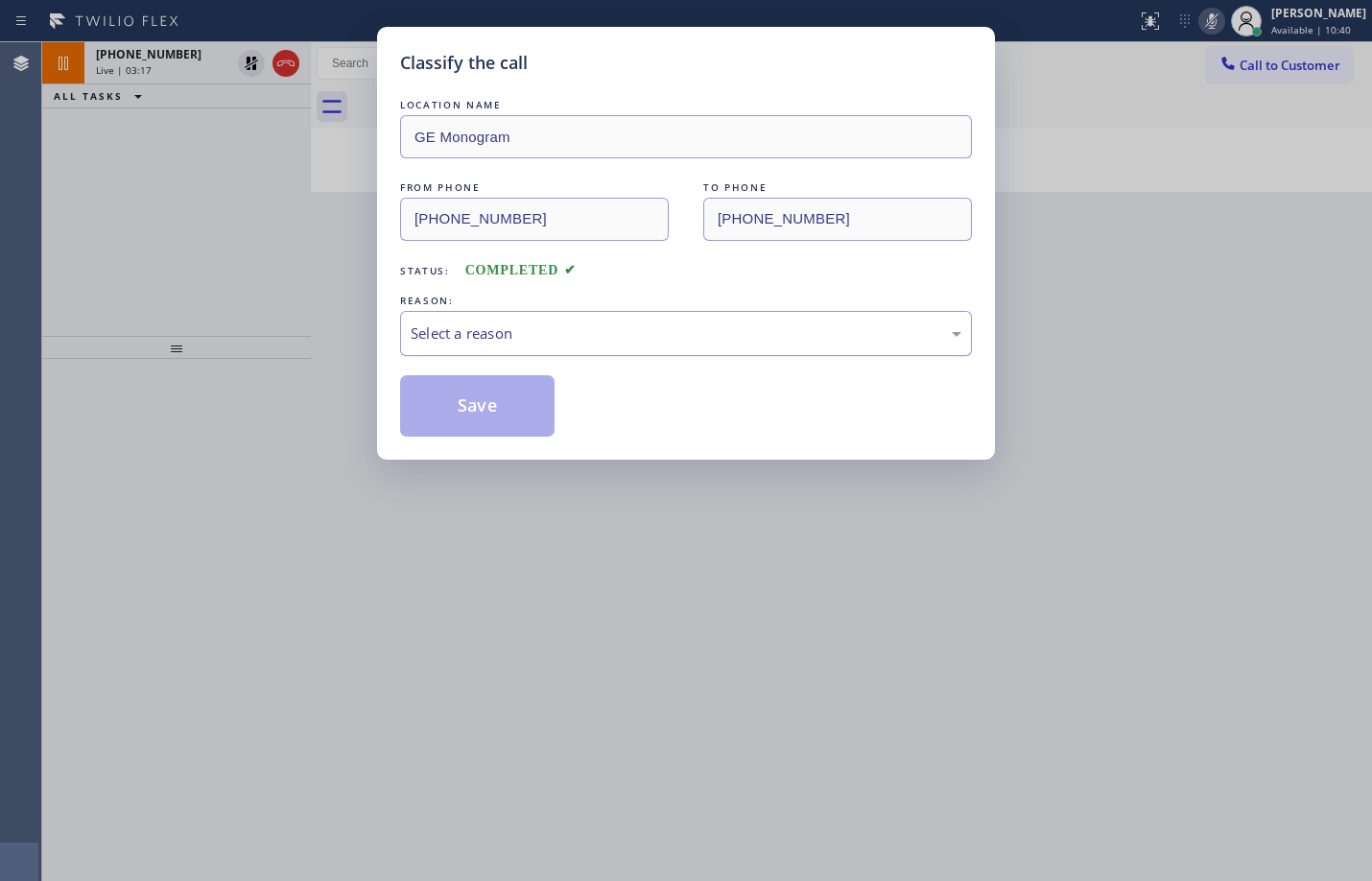
click at [565, 333] on div "Select a reason" at bounding box center [686, 334] width 551 height 22
click at [495, 386] on button "Save" at bounding box center [477, 407] width 155 height 62
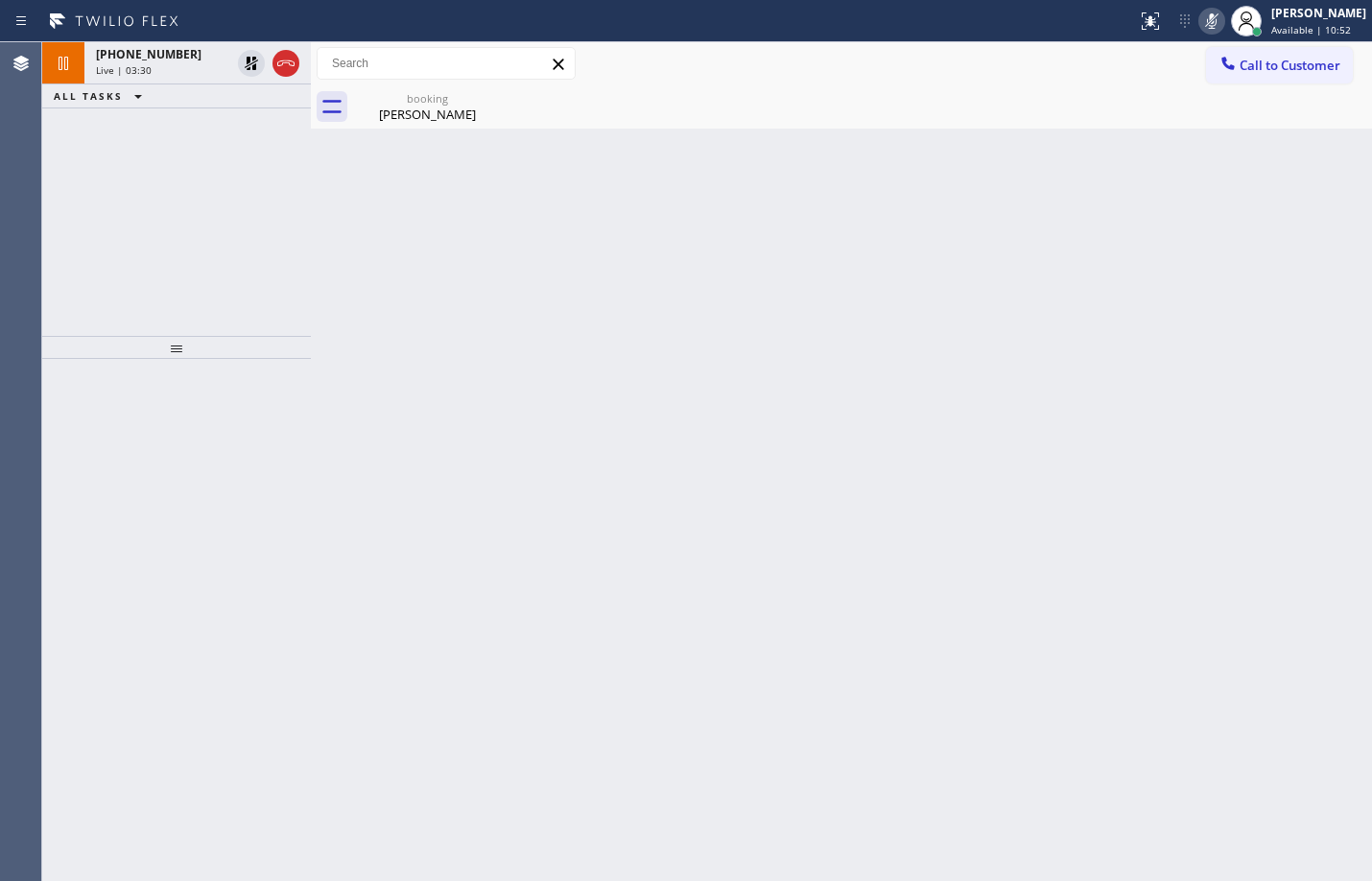
drag, startPoint x: 248, startPoint y: 62, endPoint x: 1188, endPoint y: 153, distance: 944.4
click at [248, 62] on icon at bounding box center [251, 63] width 13 height 13
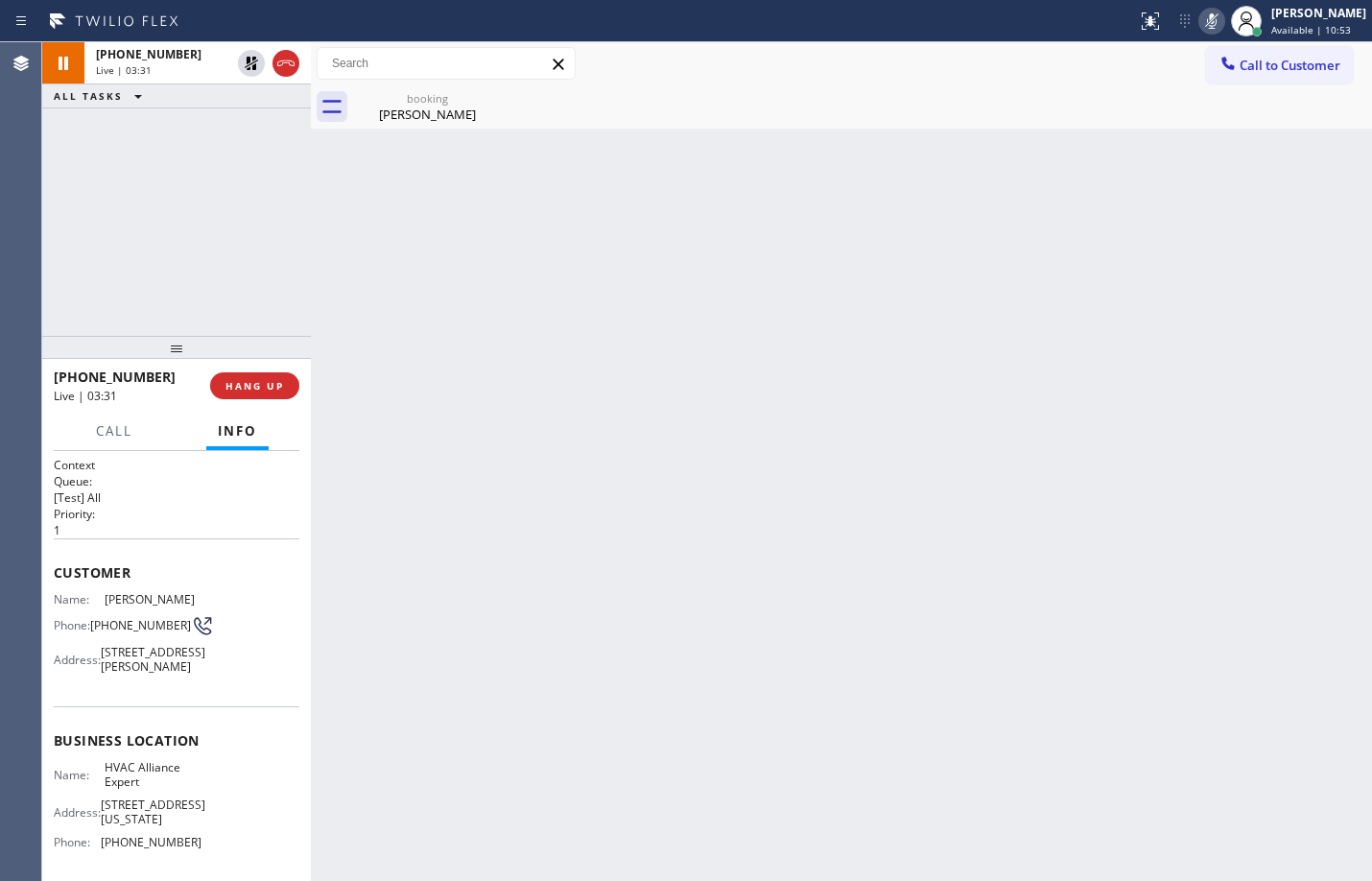
click at [1200, 31] on icon at bounding box center [1211, 21] width 23 height 23
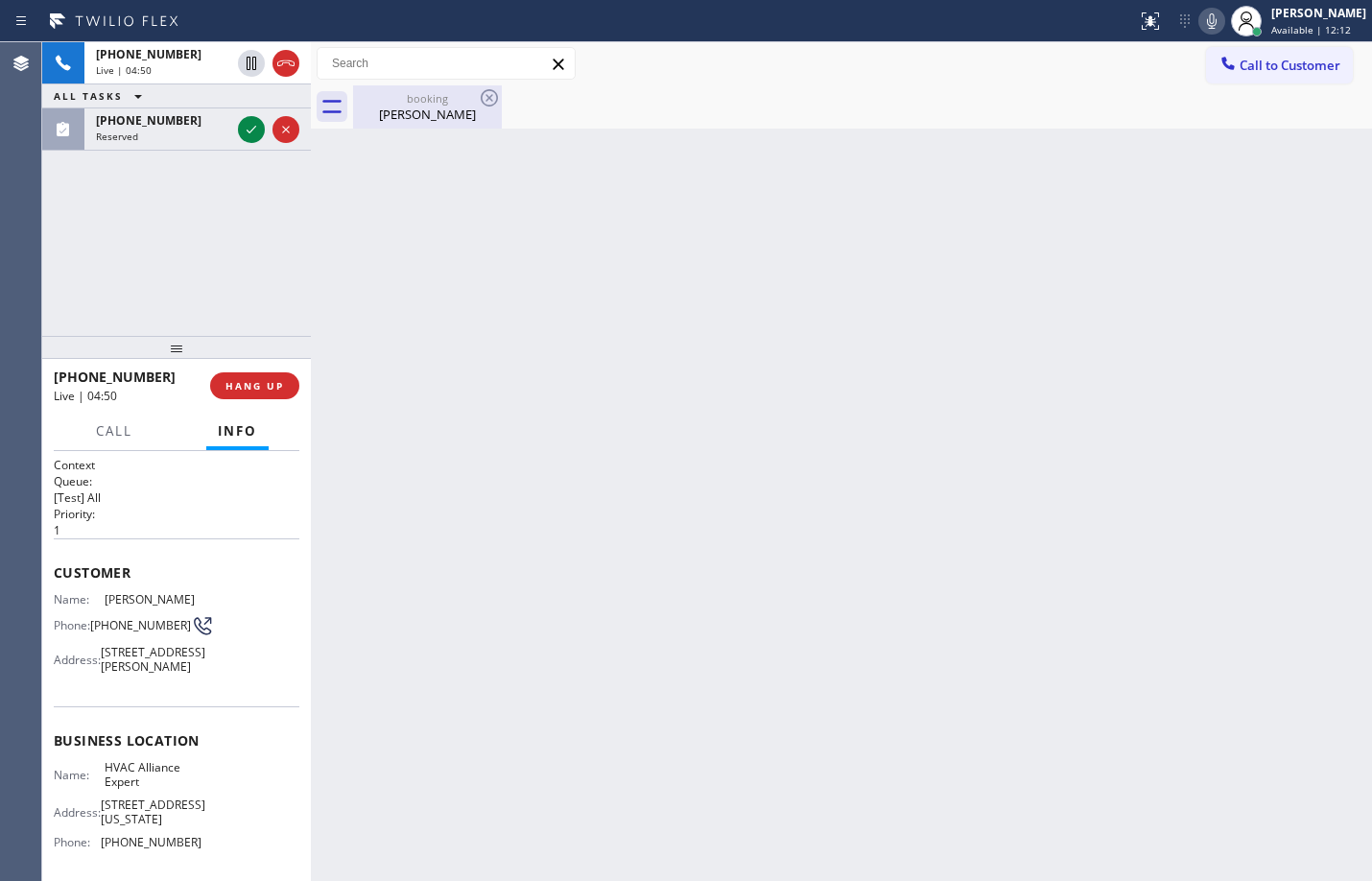
click at [448, 108] on div "Edwin E." at bounding box center [427, 114] width 145 height 17
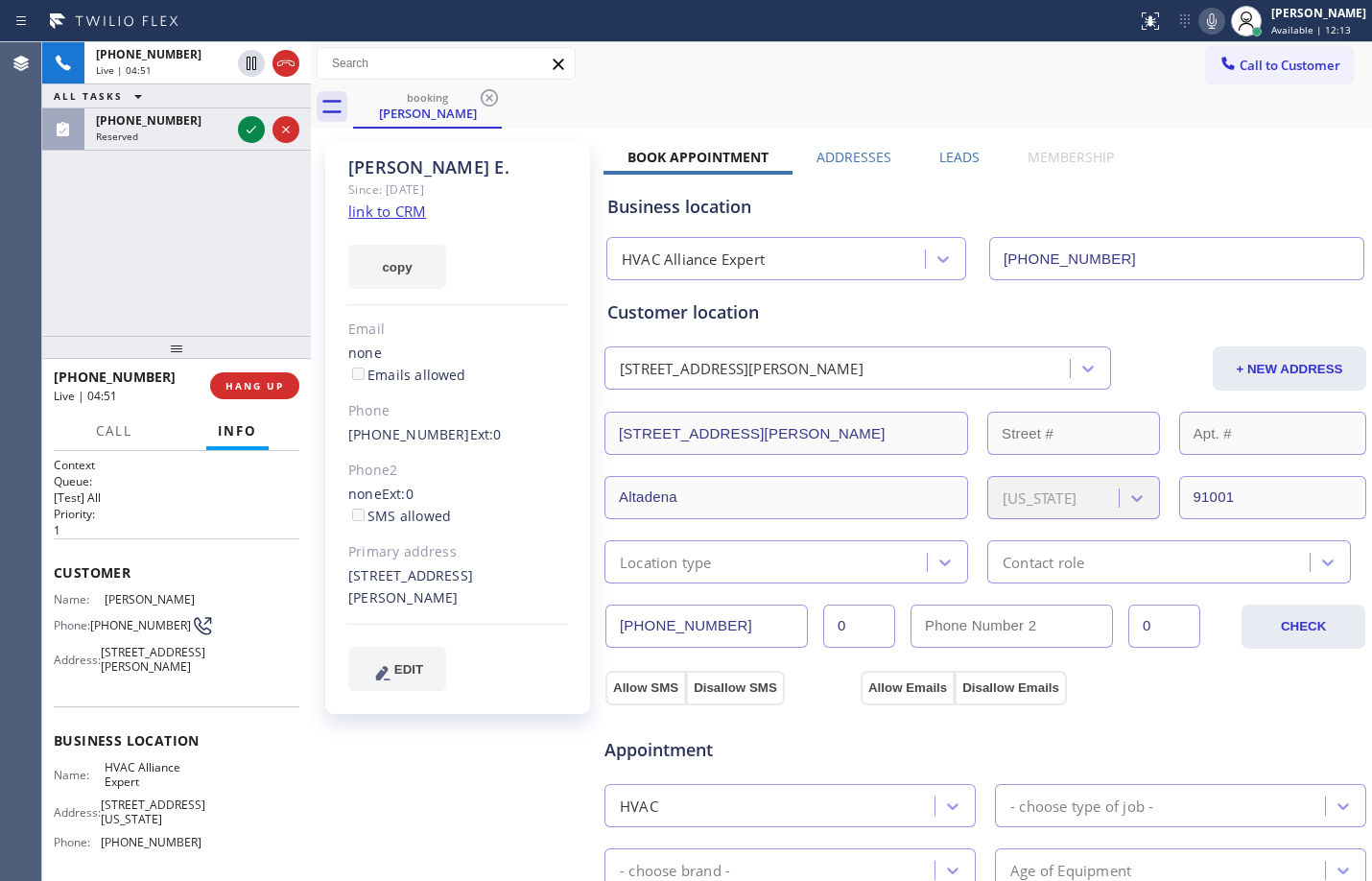
click at [419, 217] on link "link to CRM" at bounding box center [387, 211] width 78 height 19
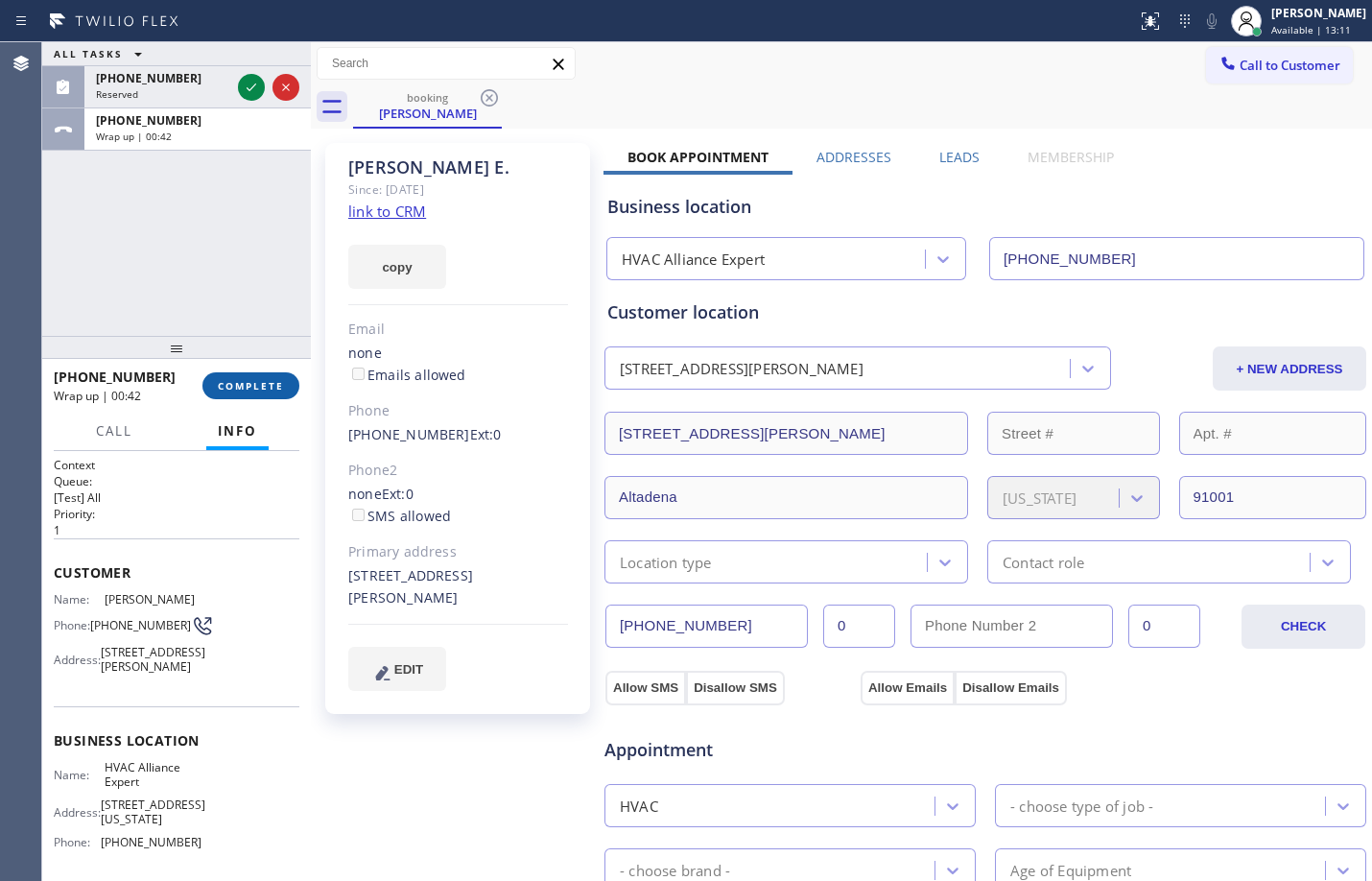
click at [256, 390] on span "COMPLETE" at bounding box center [251, 386] width 66 height 13
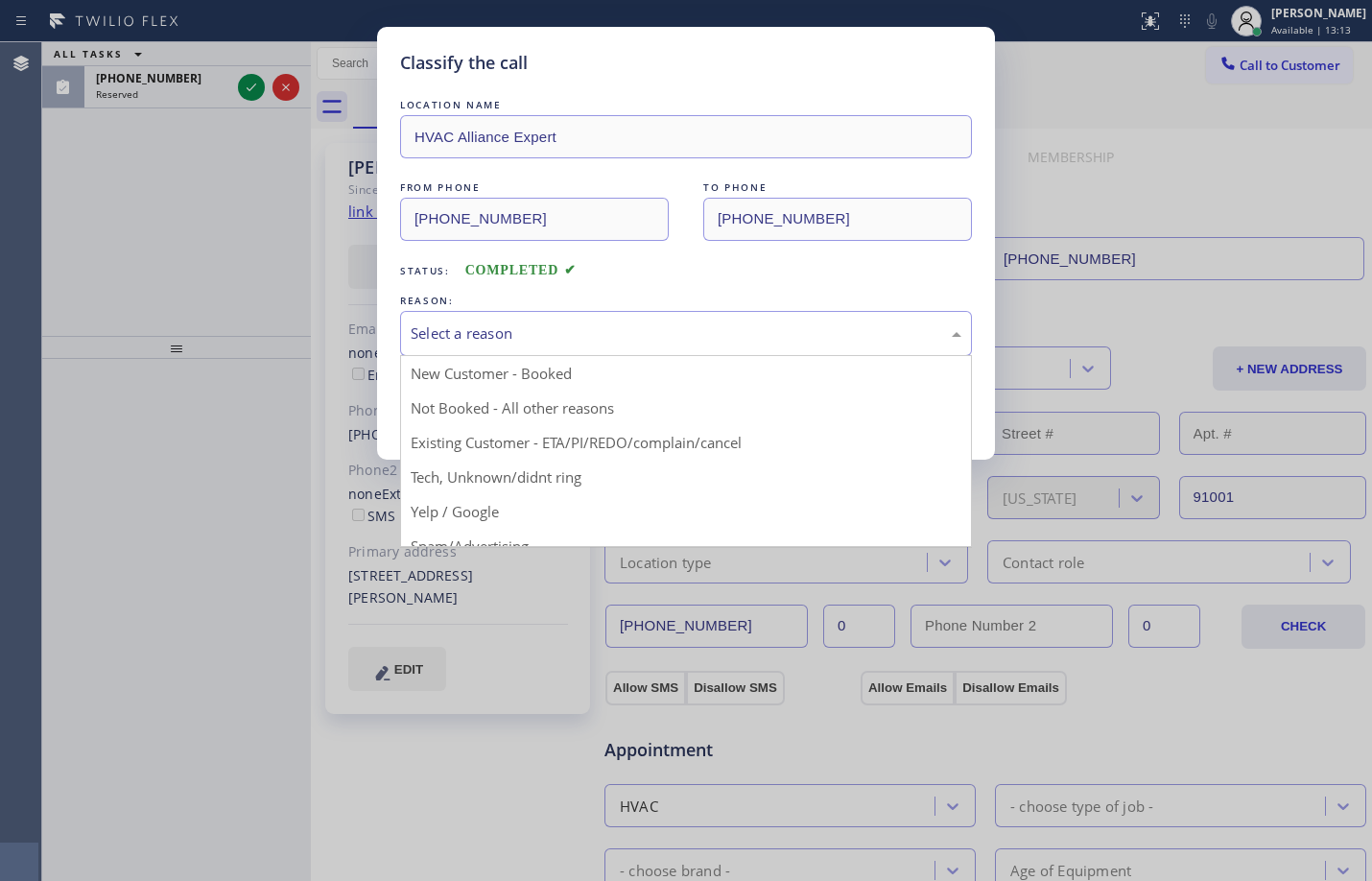
click at [523, 346] on div "Select a reason" at bounding box center [686, 333] width 572 height 45
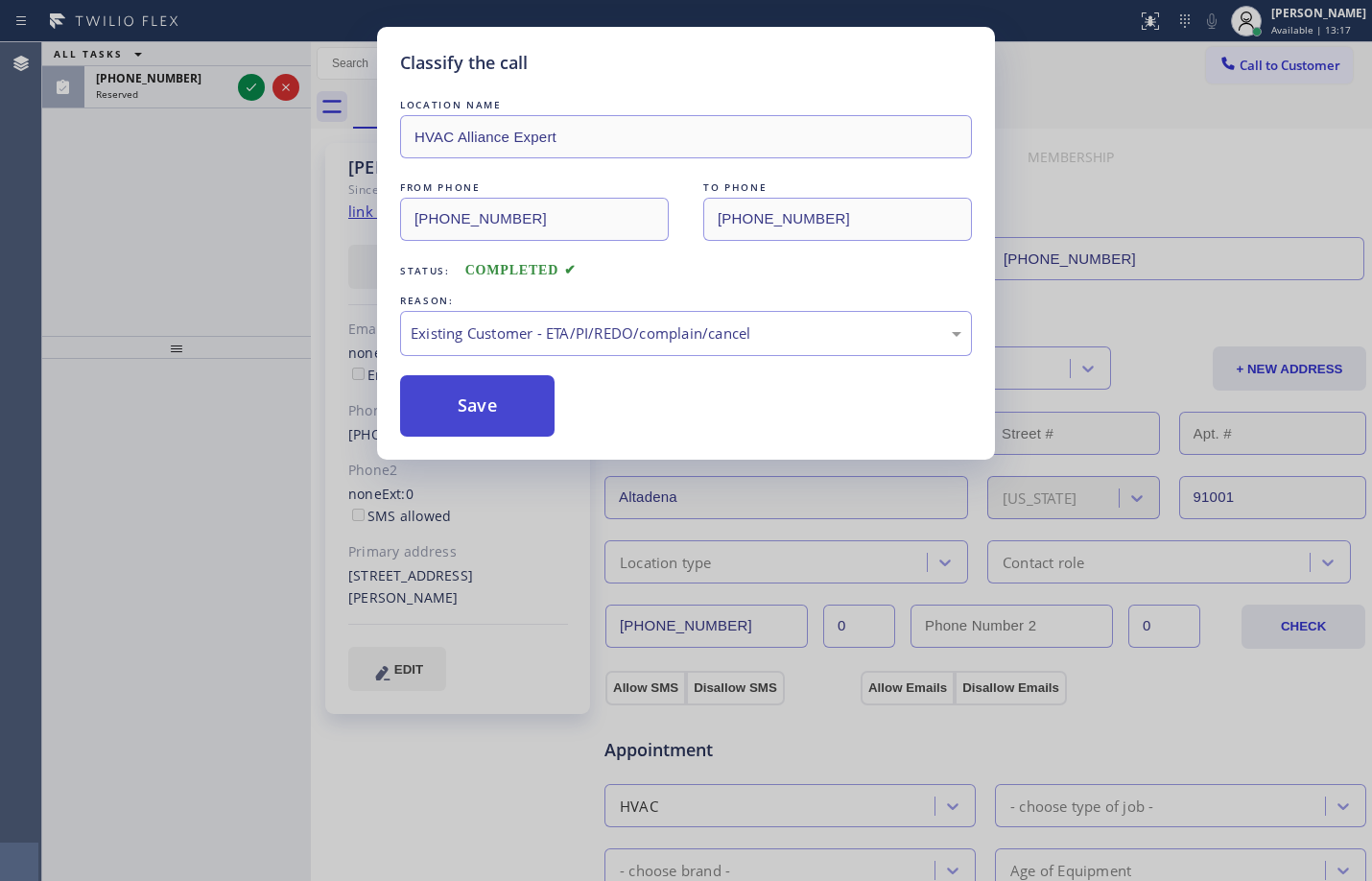
click at [499, 416] on button "Save" at bounding box center [477, 407] width 155 height 62
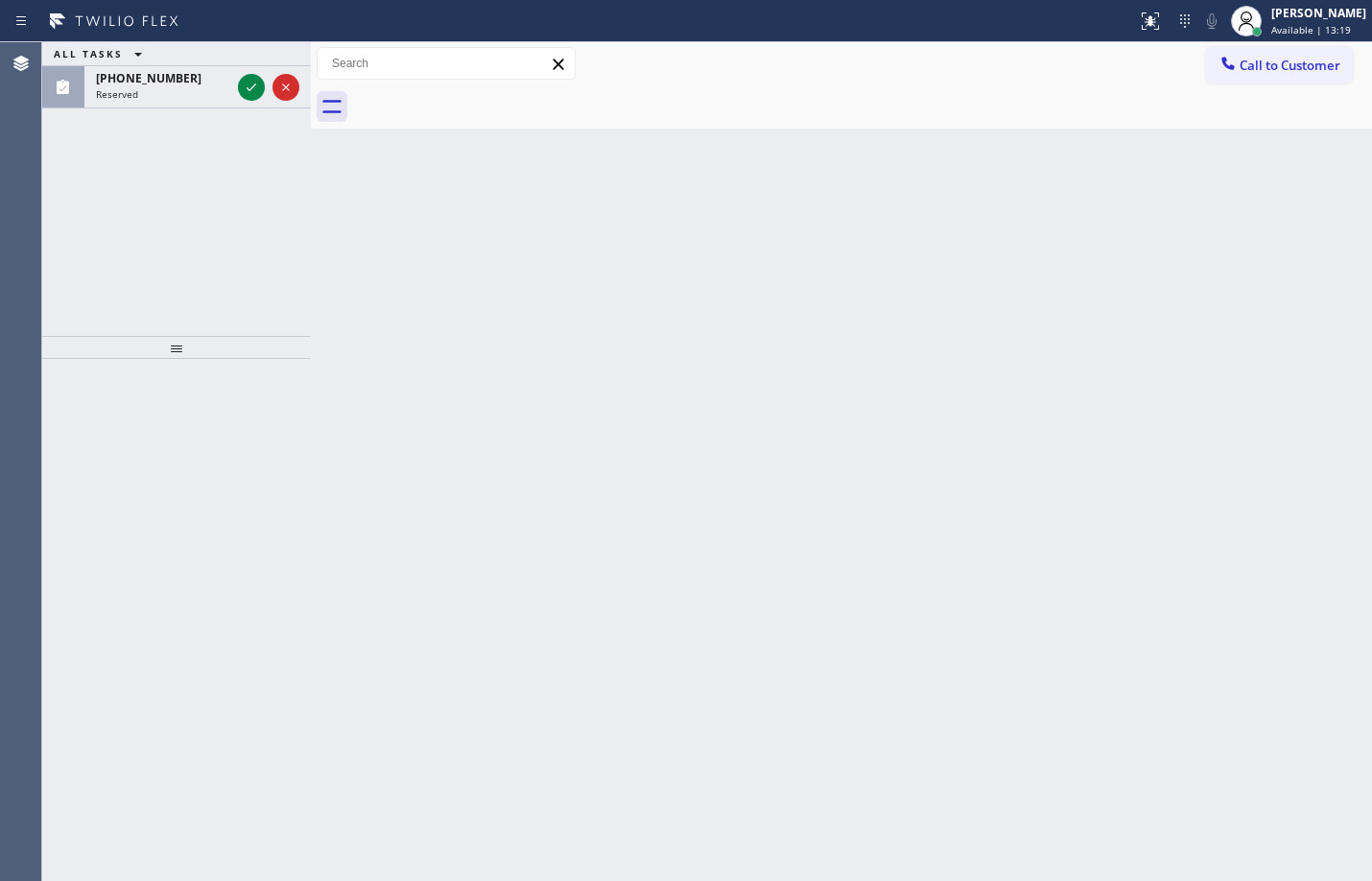
click at [124, 93] on span "Reserved" at bounding box center [117, 93] width 42 height 13
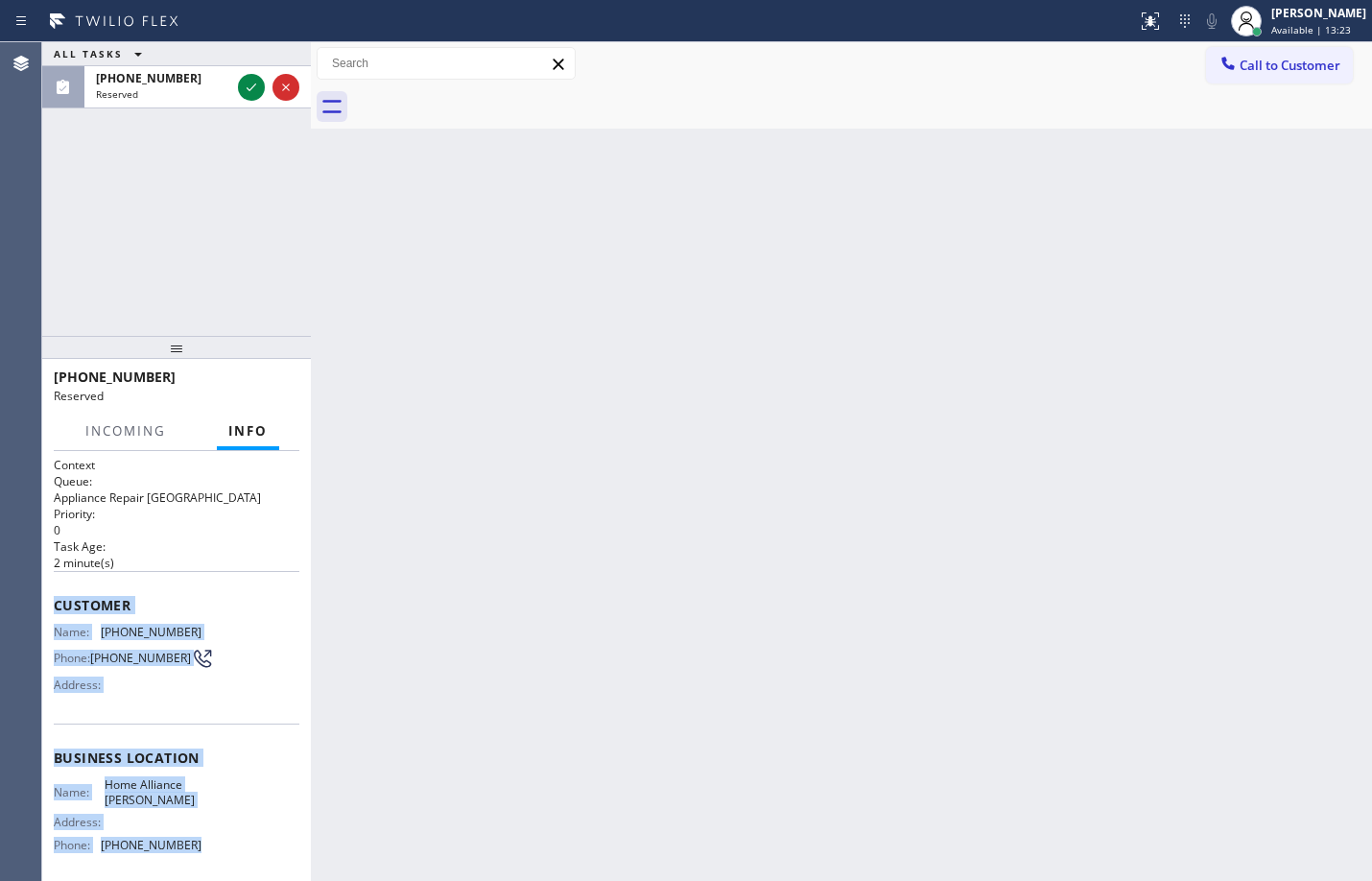
drag, startPoint x: 56, startPoint y: 610, endPoint x: 189, endPoint y: 854, distance: 277.9
click at [189, 854] on div "Context Queue: Appliance Repair High End Priority: 0 Task Age: 2 minute(s) Cust…" at bounding box center [177, 743] width 246 height 573
copy div "Customer Name: (813) 758-5149 Phone: (813) 758-5149 Address: Business location …"
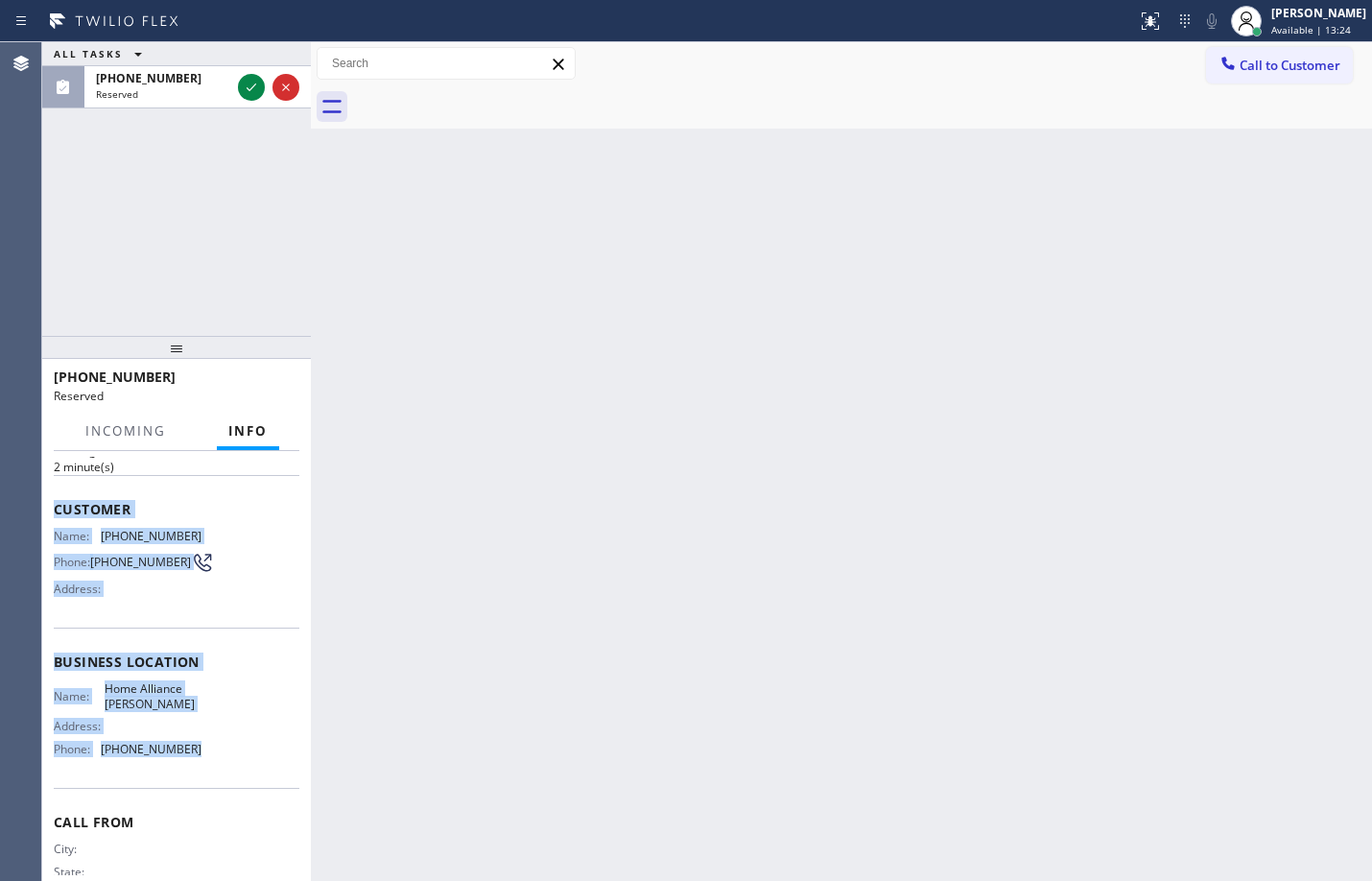
scroll to position [161, 0]
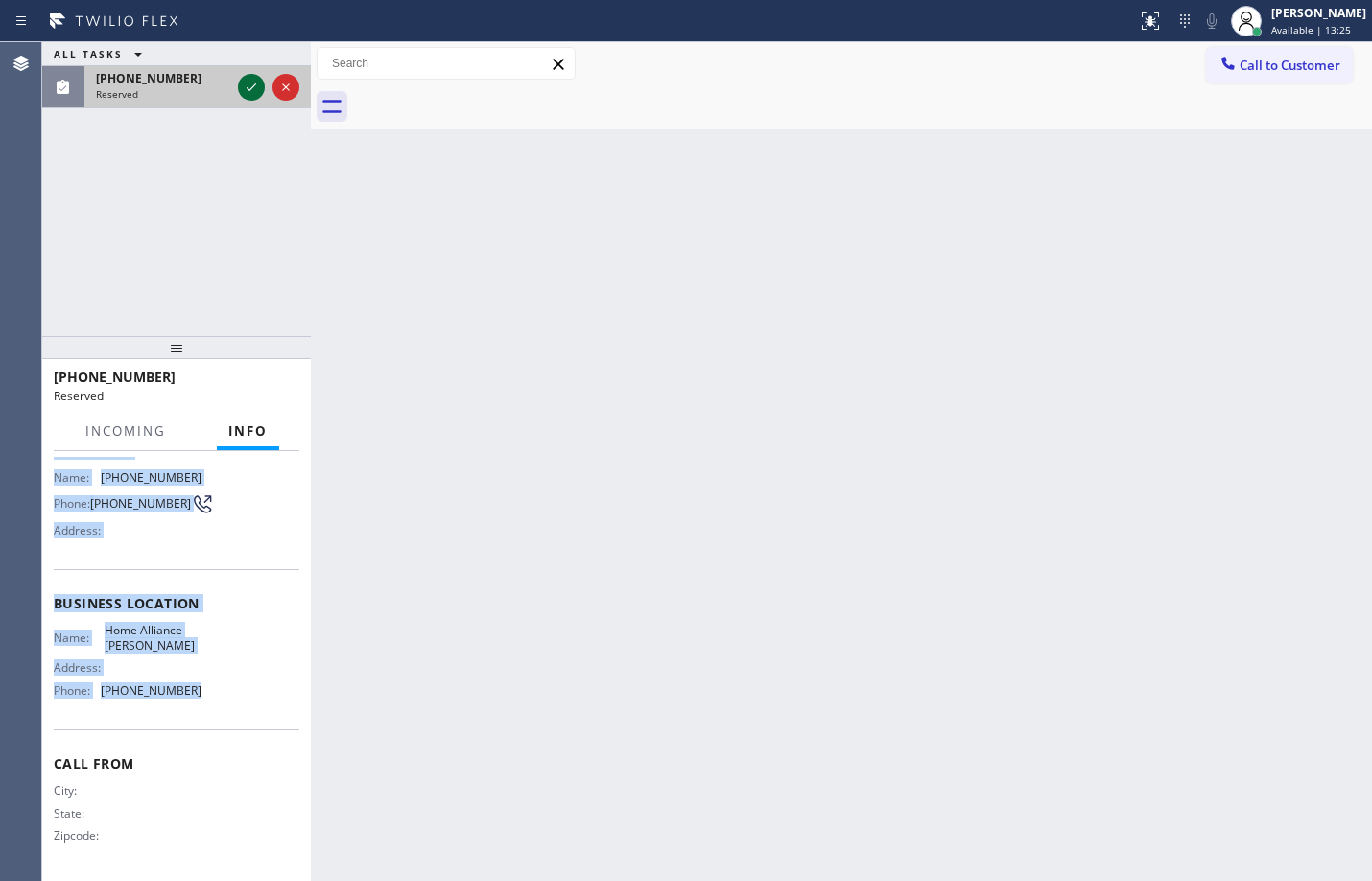
click at [245, 93] on icon at bounding box center [251, 87] width 23 height 23
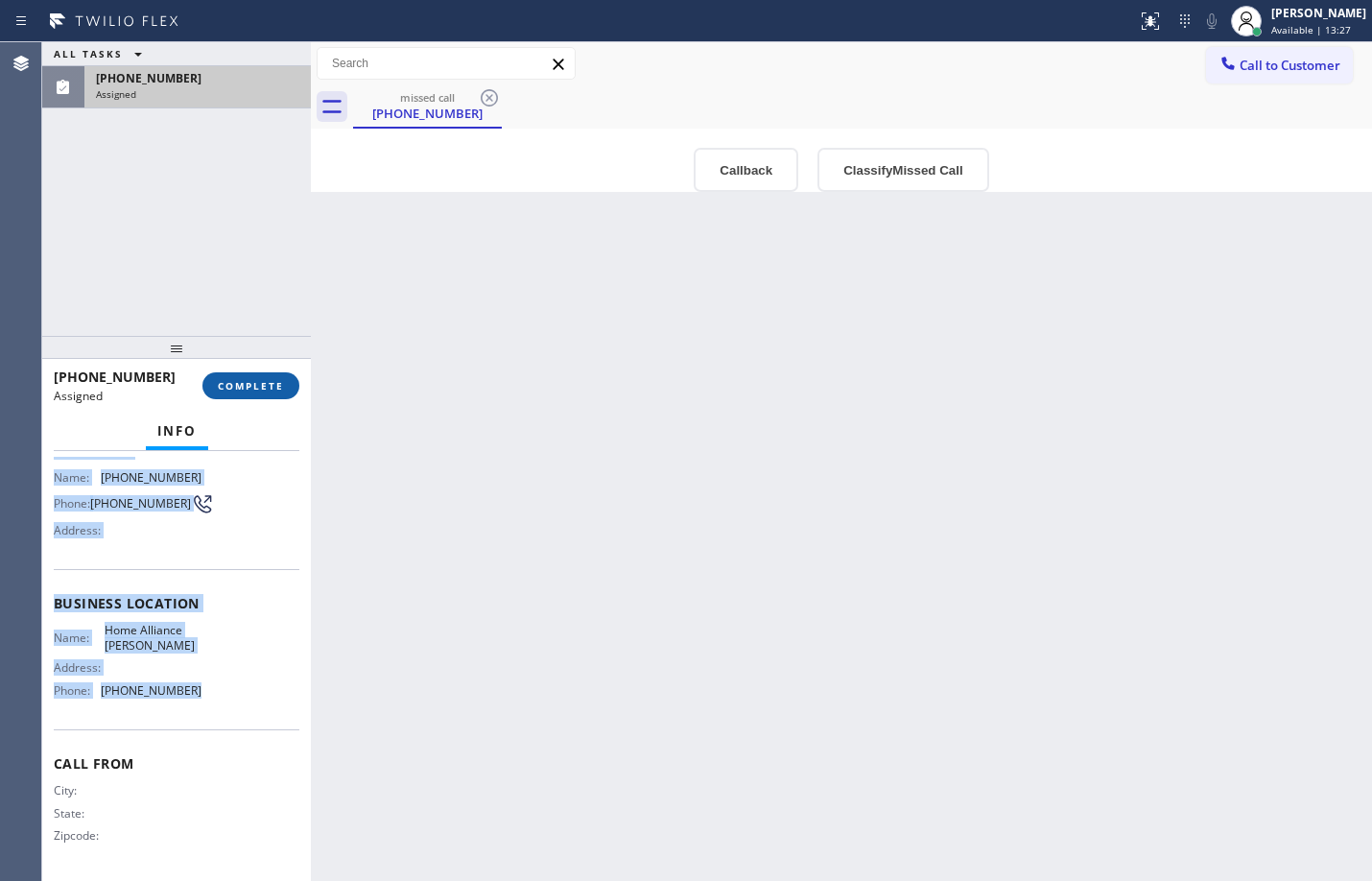
click at [259, 386] on span "COMPLETE" at bounding box center [251, 386] width 66 height 13
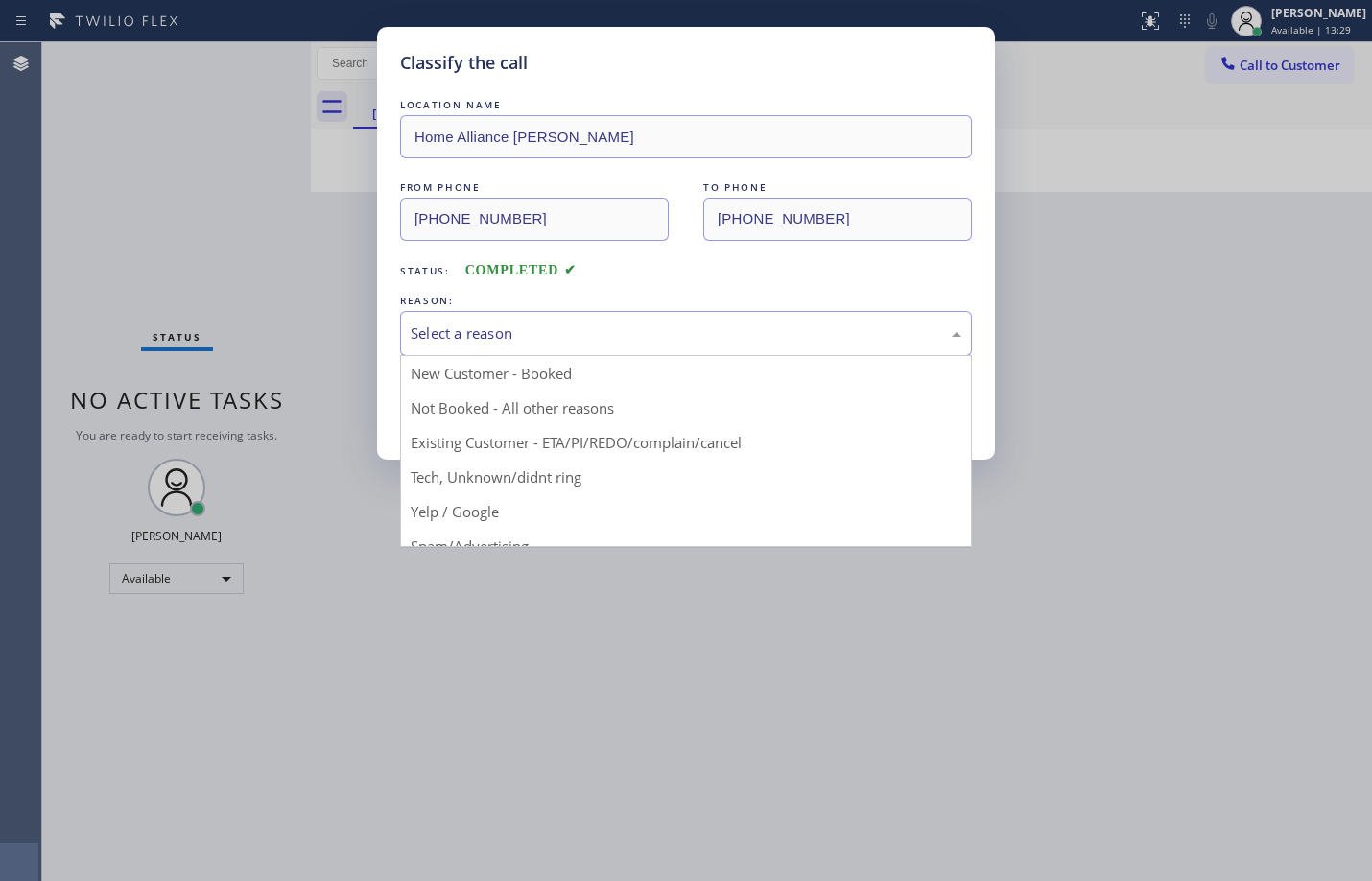
click at [454, 329] on div "Select a reason" at bounding box center [686, 334] width 551 height 22
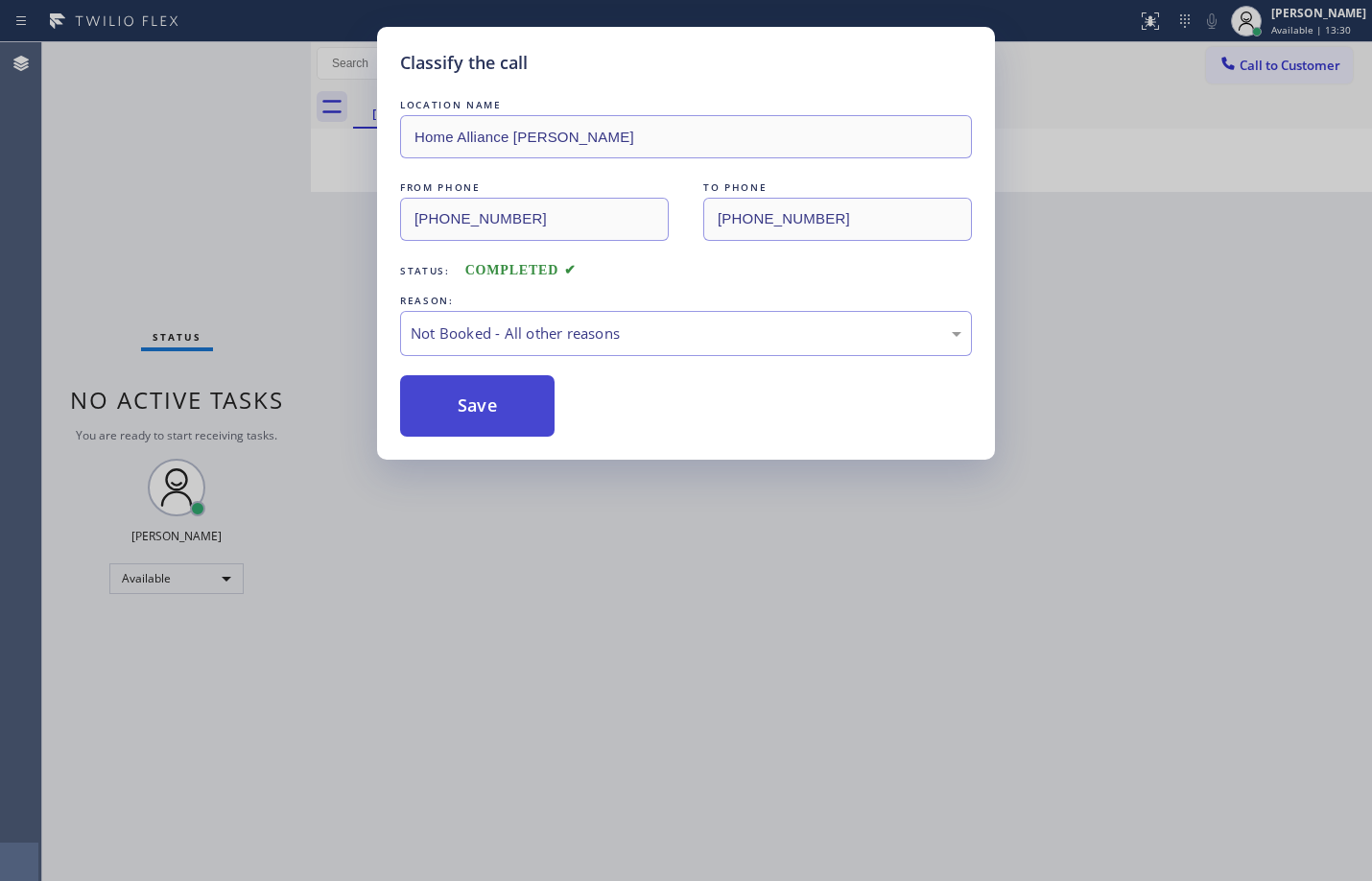
click at [505, 398] on button "Save" at bounding box center [477, 407] width 155 height 62
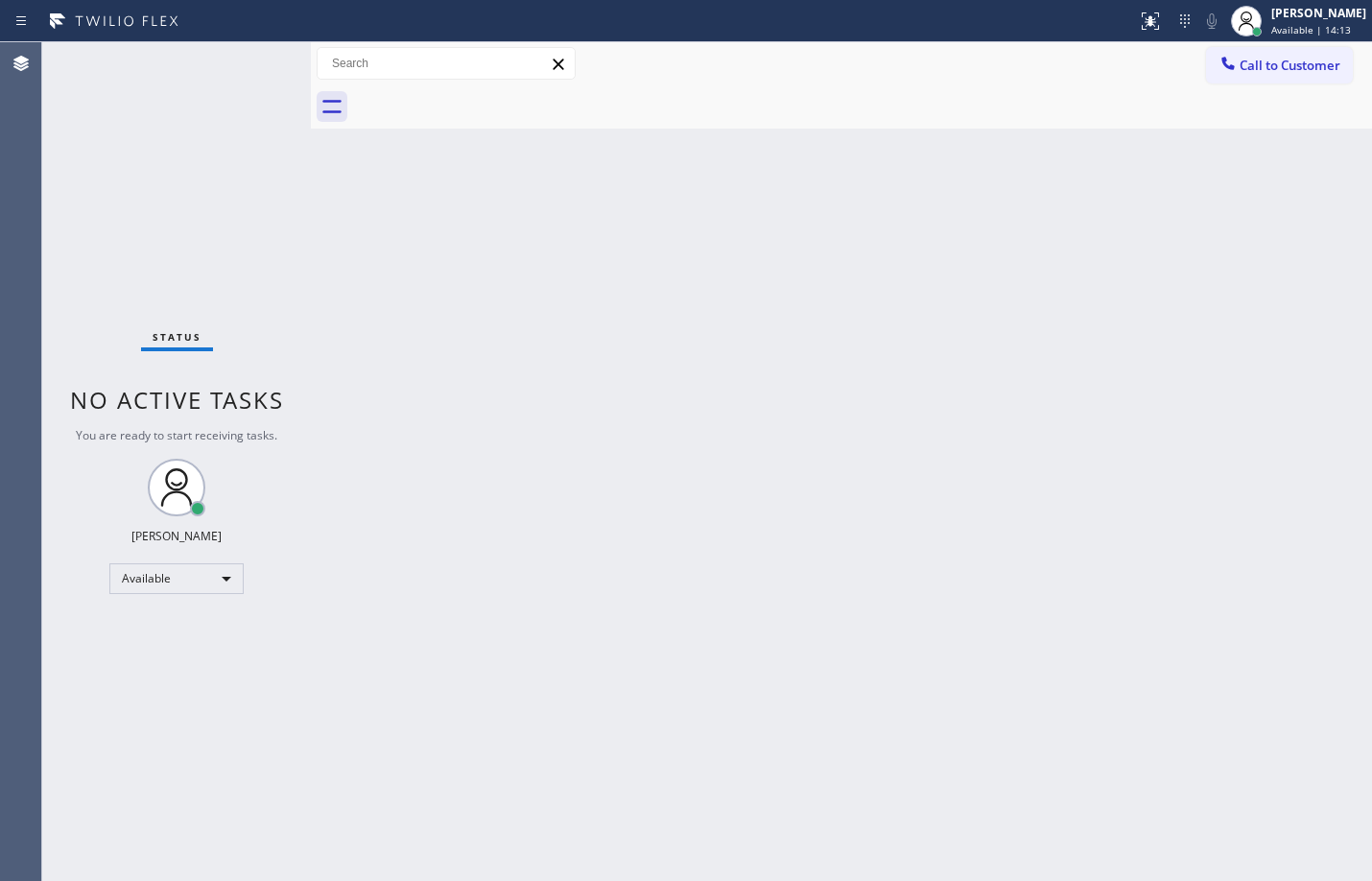
click at [356, 290] on div "Back to Dashboard Change Sender ID Customers Technicians Select a contact Outbo…" at bounding box center [841, 461] width 1061 height 839
click at [385, 358] on div "Back to Dashboard Change Sender ID Customers Technicians Select a contact Outbo…" at bounding box center [841, 461] width 1061 height 839
click at [299, 129] on div "Status No active tasks You are ready to start receiving tasks. [PERSON_NAME] Av…" at bounding box center [176, 461] width 269 height 839
click at [187, 144] on div "Status No active tasks You are ready to start receiving tasks. [PERSON_NAME] Av…" at bounding box center [176, 461] width 269 height 839
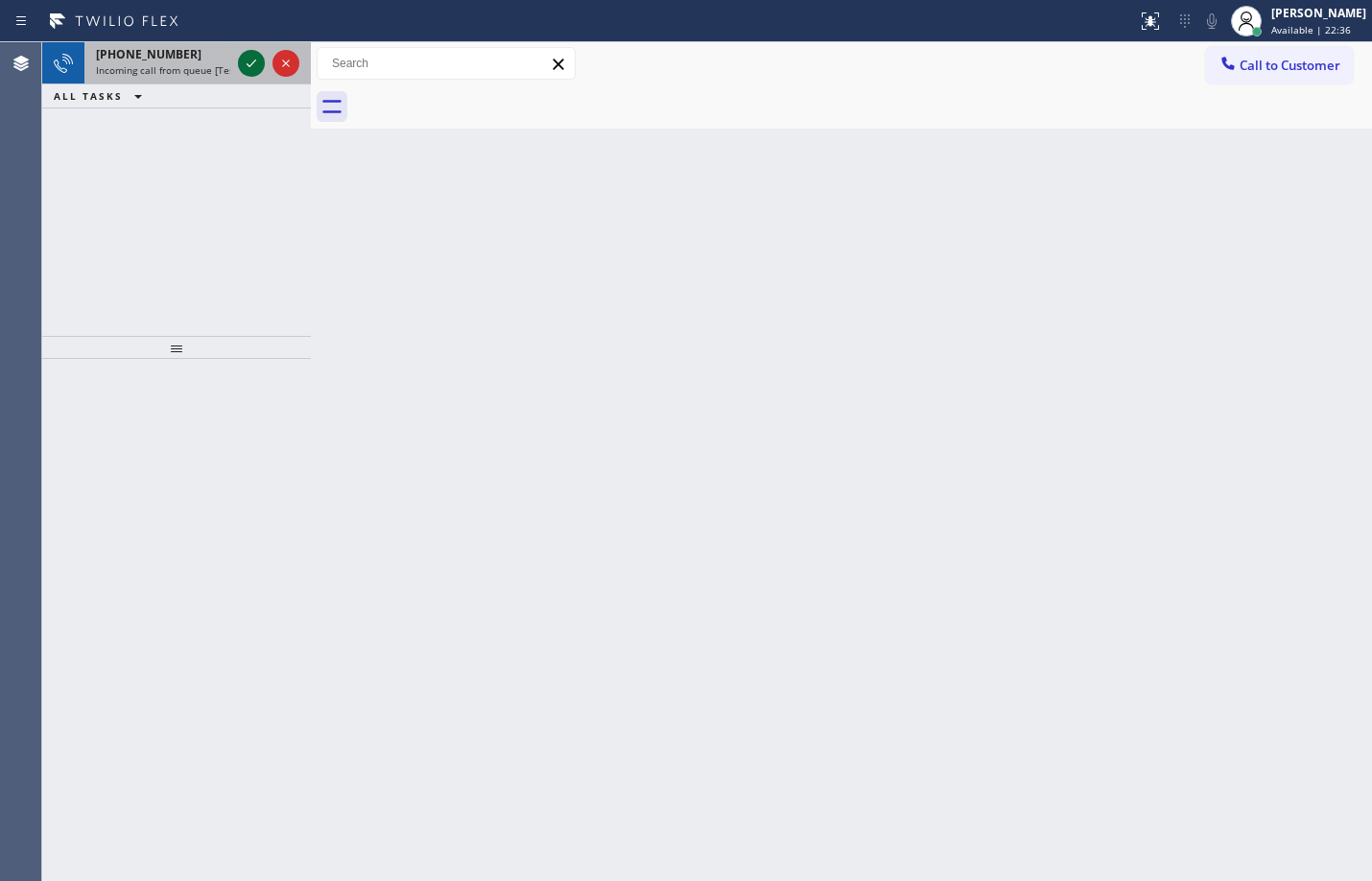
click at [250, 71] on icon at bounding box center [251, 63] width 23 height 23
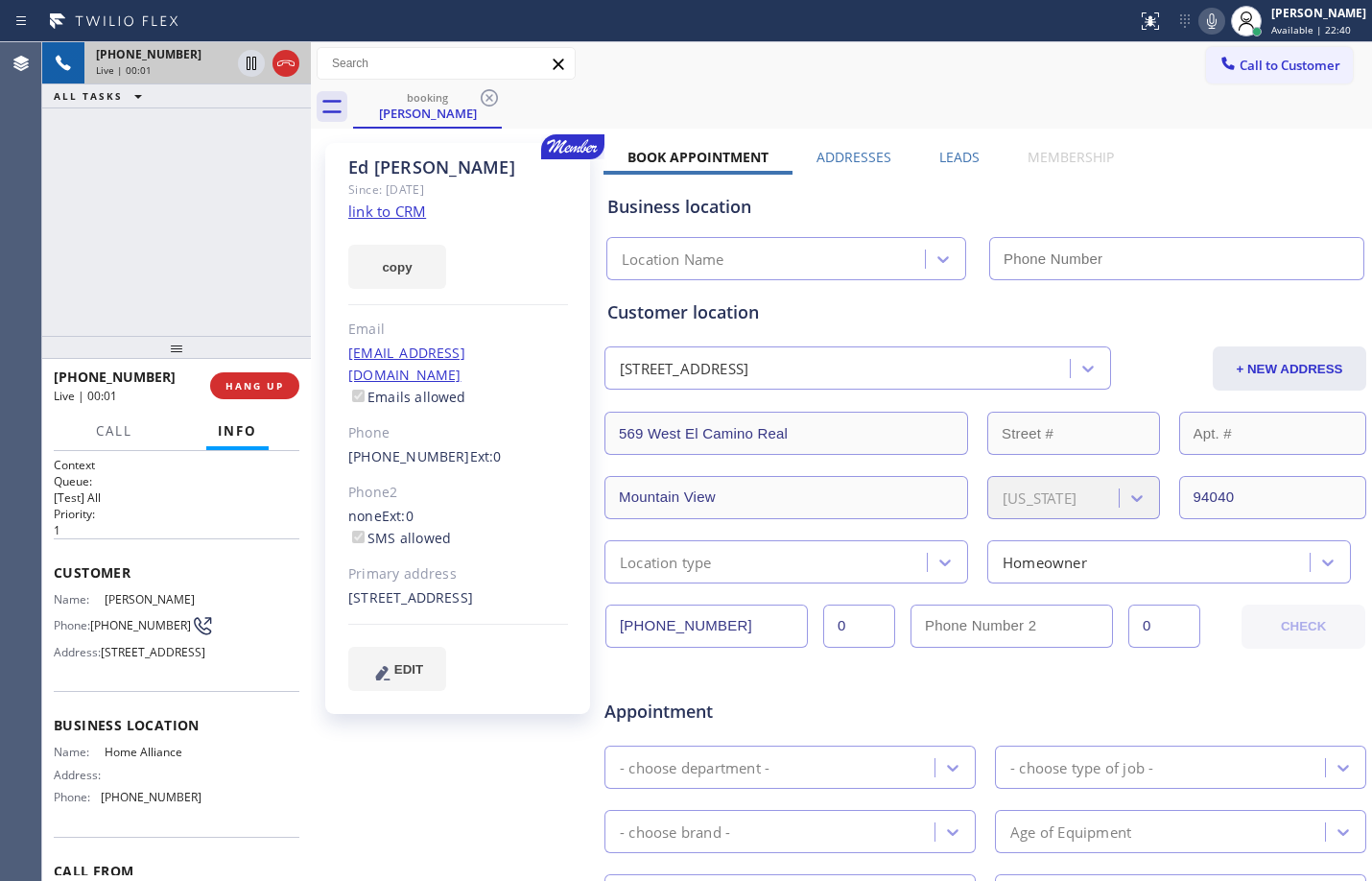
type input "(844) 679-8698"
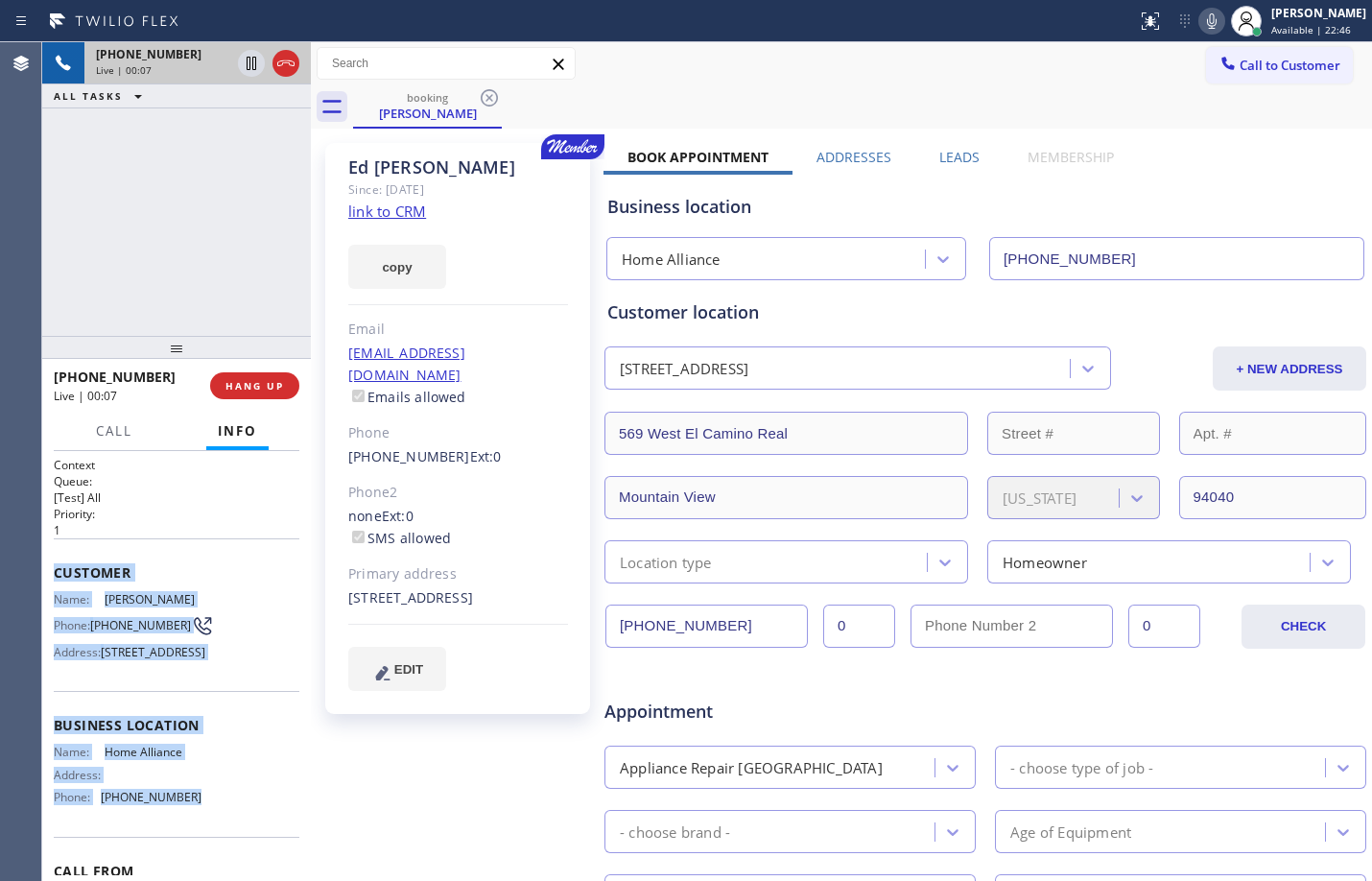
drag, startPoint x: 51, startPoint y: 568, endPoint x: 223, endPoint y: 841, distance: 322.7
click at [223, 841] on div "Context Queue: [Test] All Priority: 1 Customer Name: Ed Sanchez Phone: (408) 68…" at bounding box center [176, 666] width 269 height 431
copy div "Customer Name: Ed Sanchez Phone: (408) 687-1096 Address: 569 W El Camino Real, …"
click at [255, 69] on icon at bounding box center [252, 63] width 10 height 13
click at [1200, 24] on icon at bounding box center [1211, 21] width 23 height 23
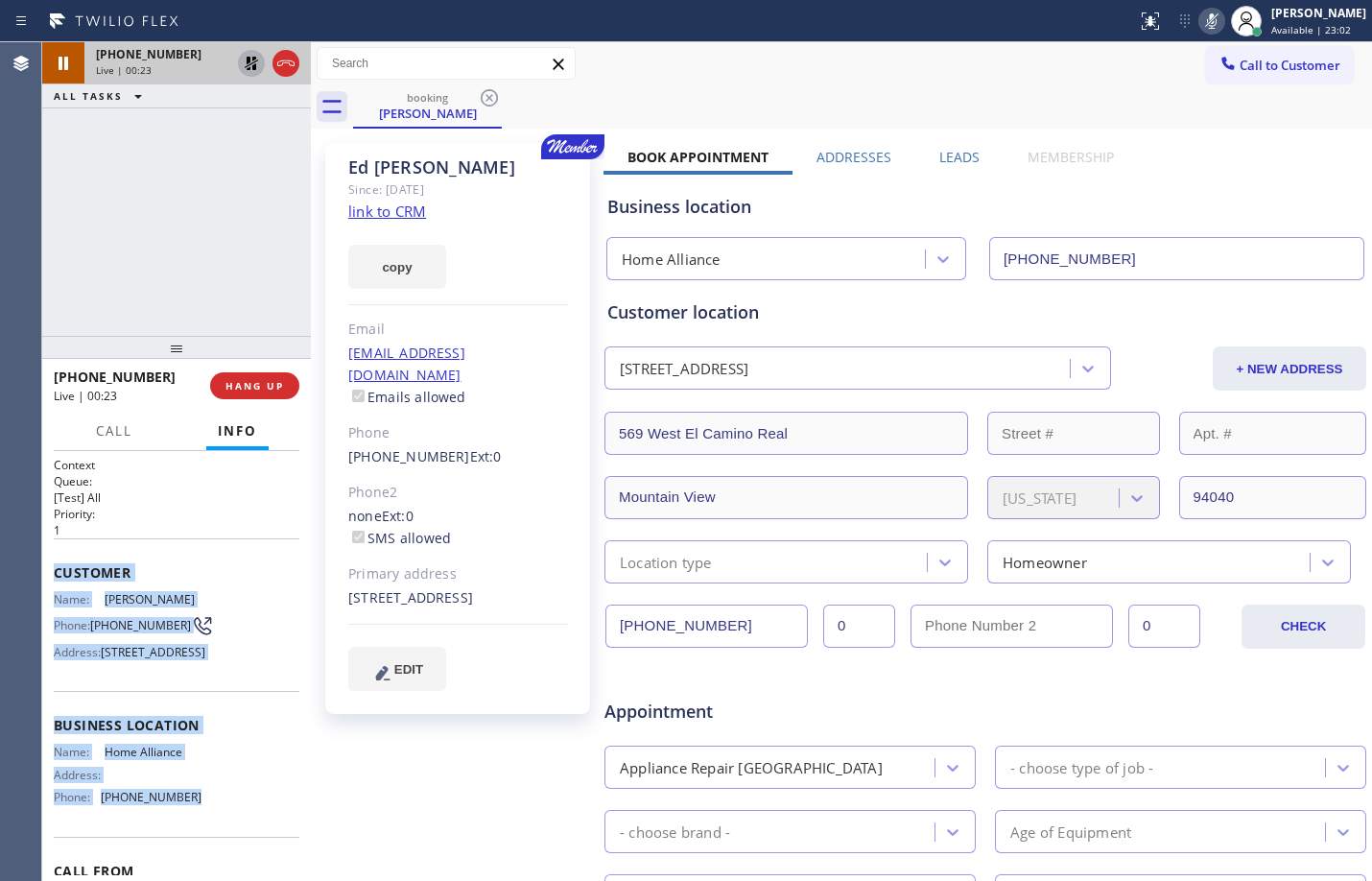
click at [409, 211] on link "link to CRM" at bounding box center [387, 211] width 78 height 19
click at [111, 434] on span "Call" at bounding box center [114, 431] width 37 height 17
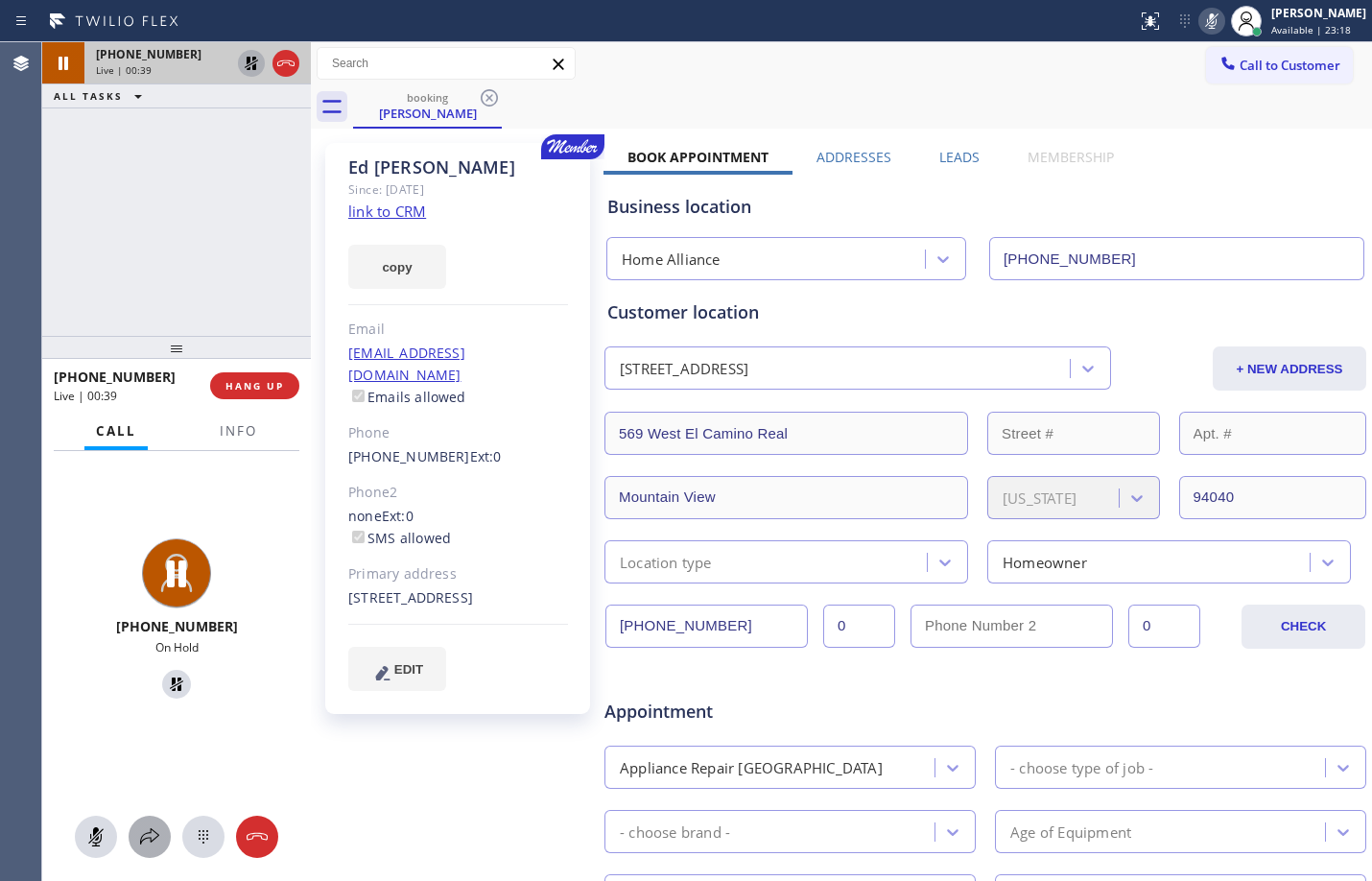
click at [157, 835] on icon at bounding box center [149, 836] width 23 height 23
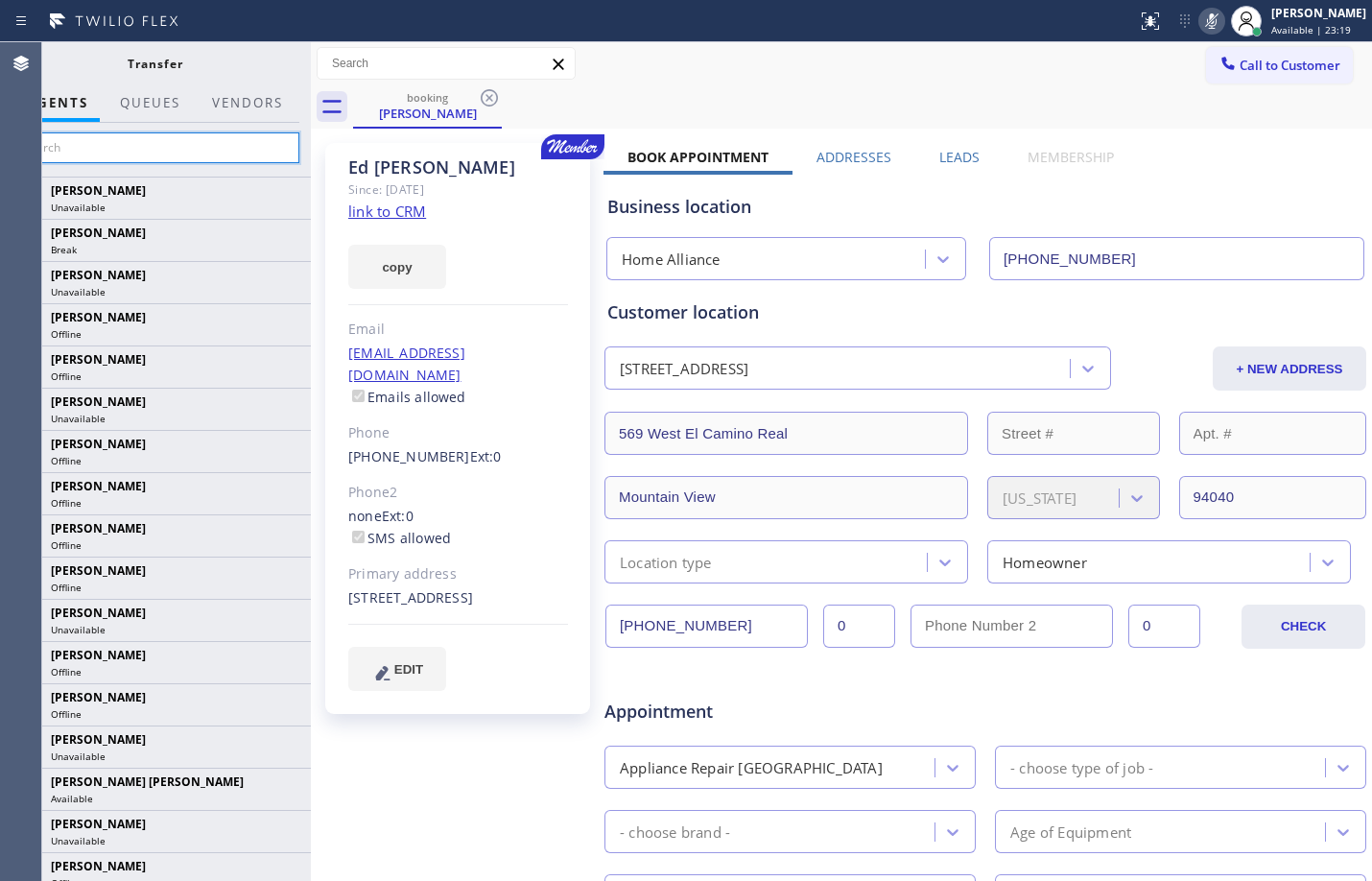
click at [187, 153] on input "text" at bounding box center [155, 148] width 289 height 31
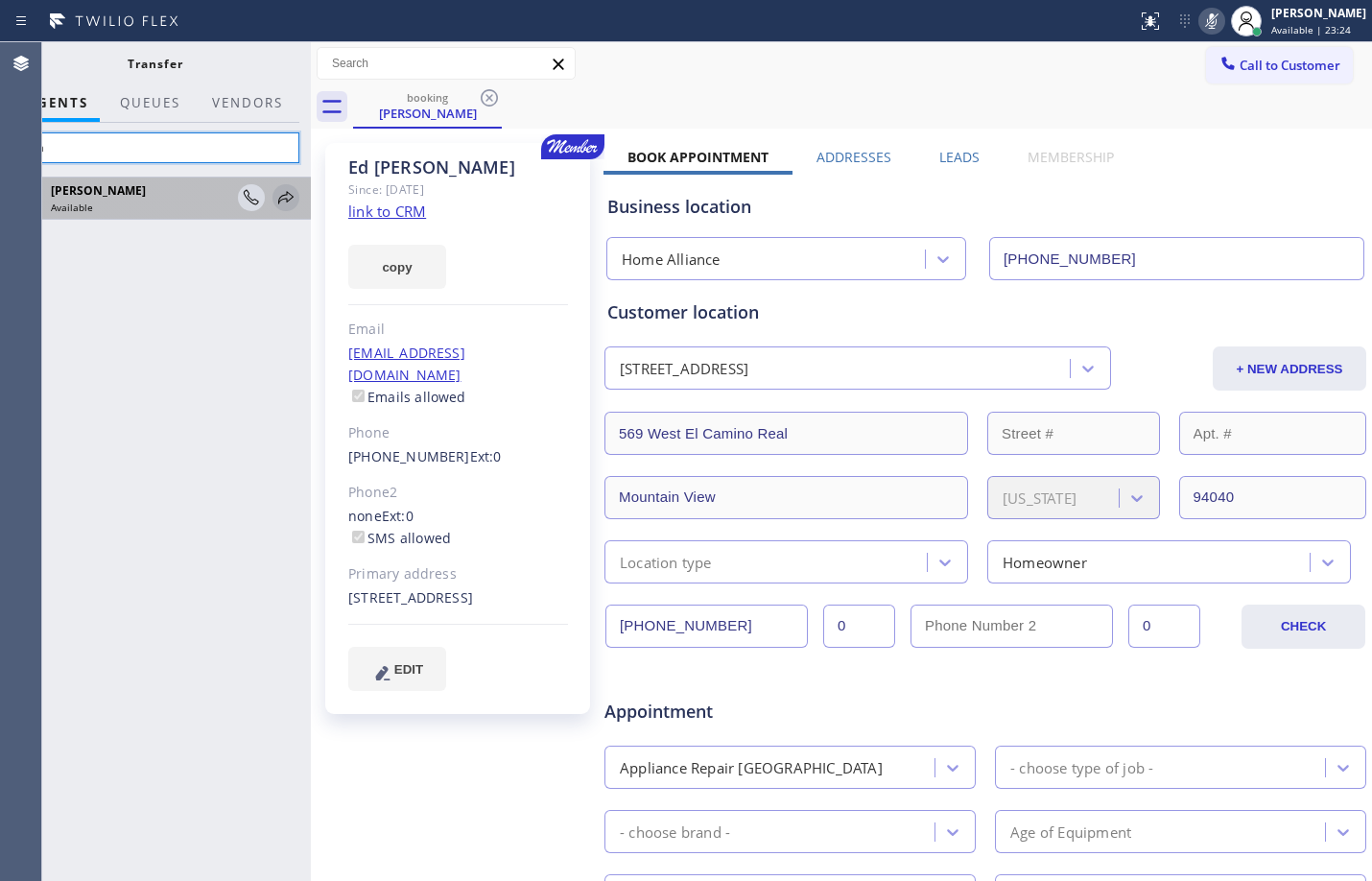
type input "lyka"
click at [291, 202] on icon at bounding box center [286, 197] width 23 height 23
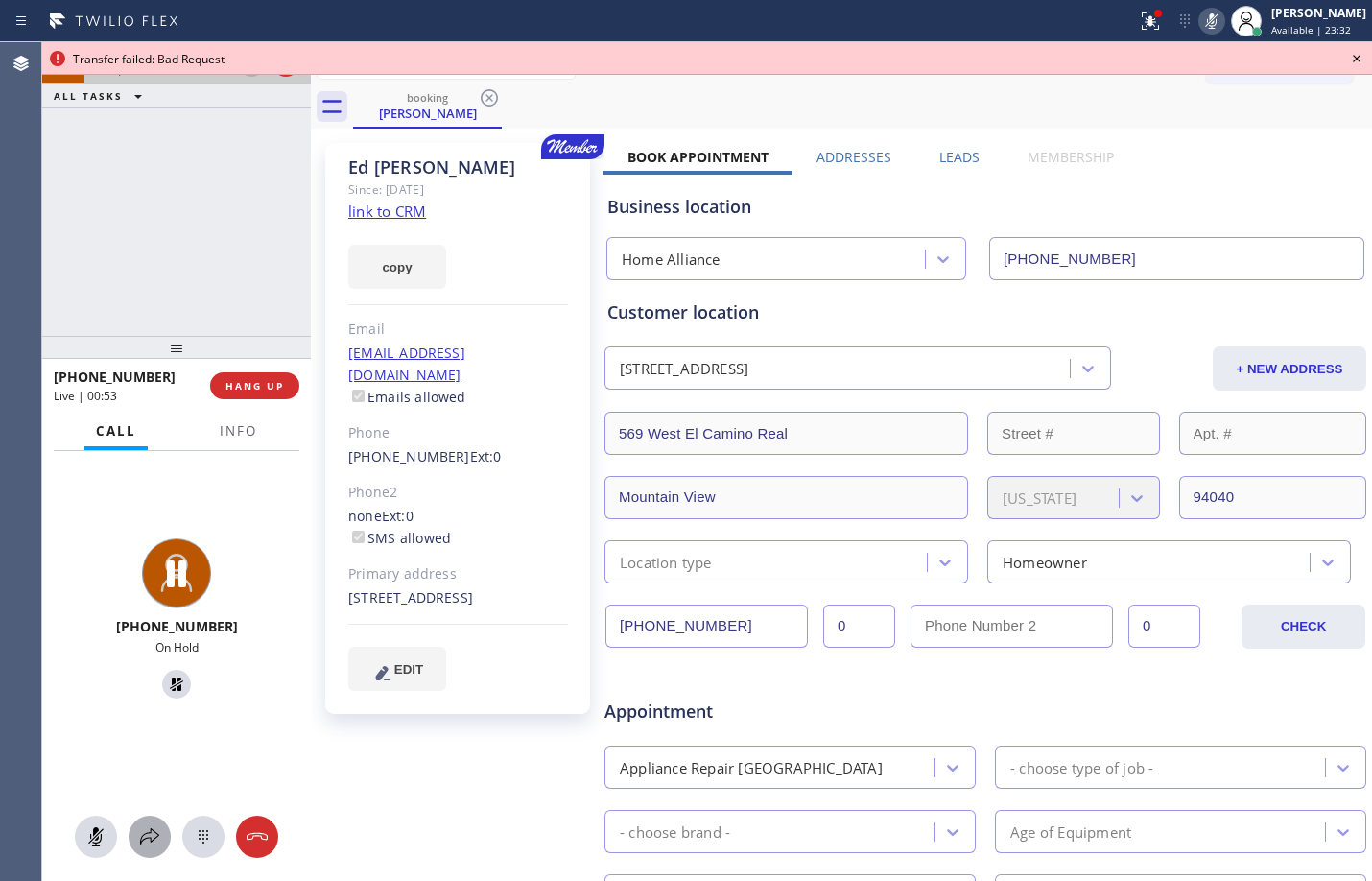
click at [144, 827] on icon at bounding box center [149, 836] width 23 height 23
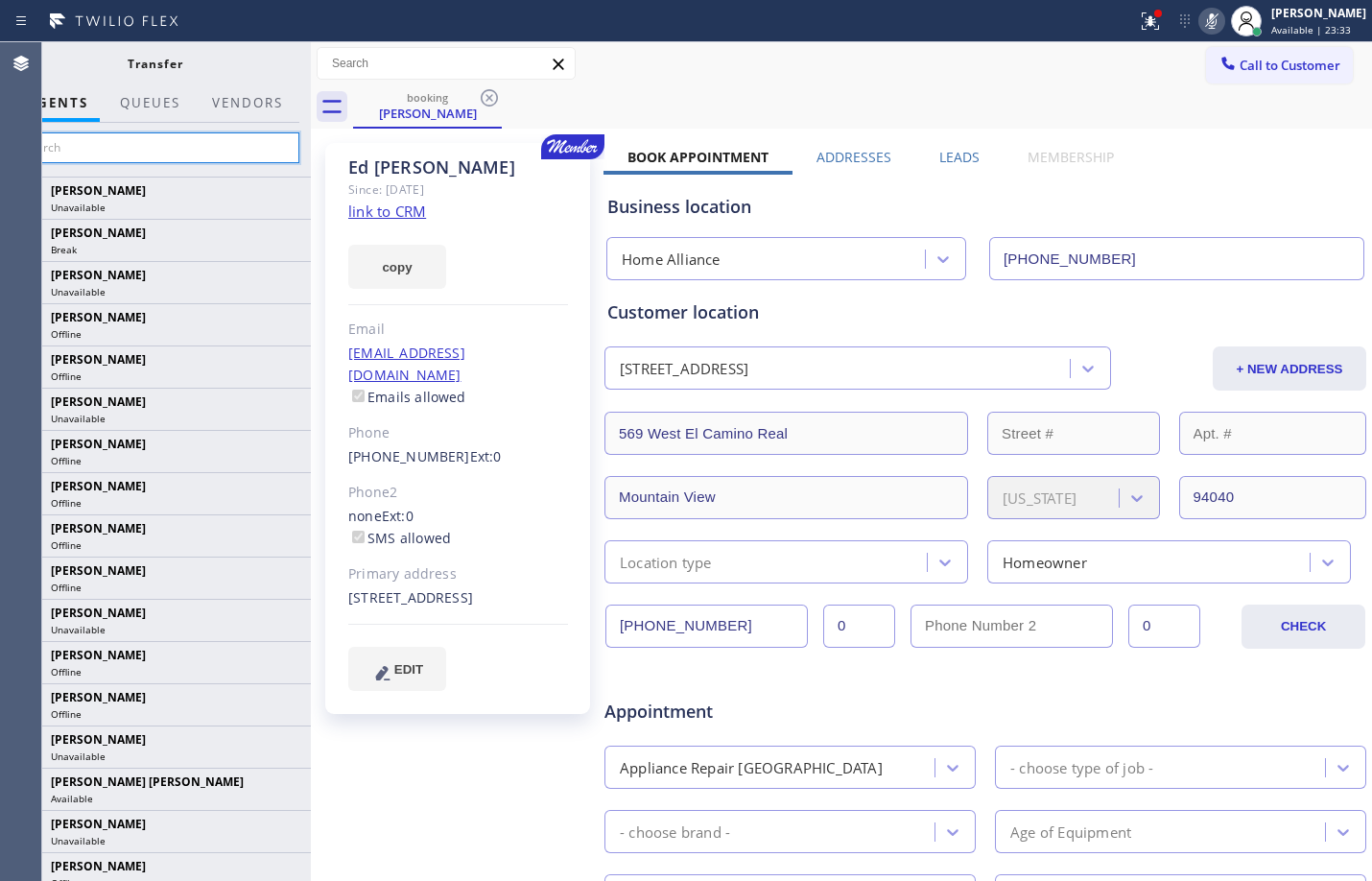
click at [253, 148] on input "text" at bounding box center [155, 148] width 289 height 31
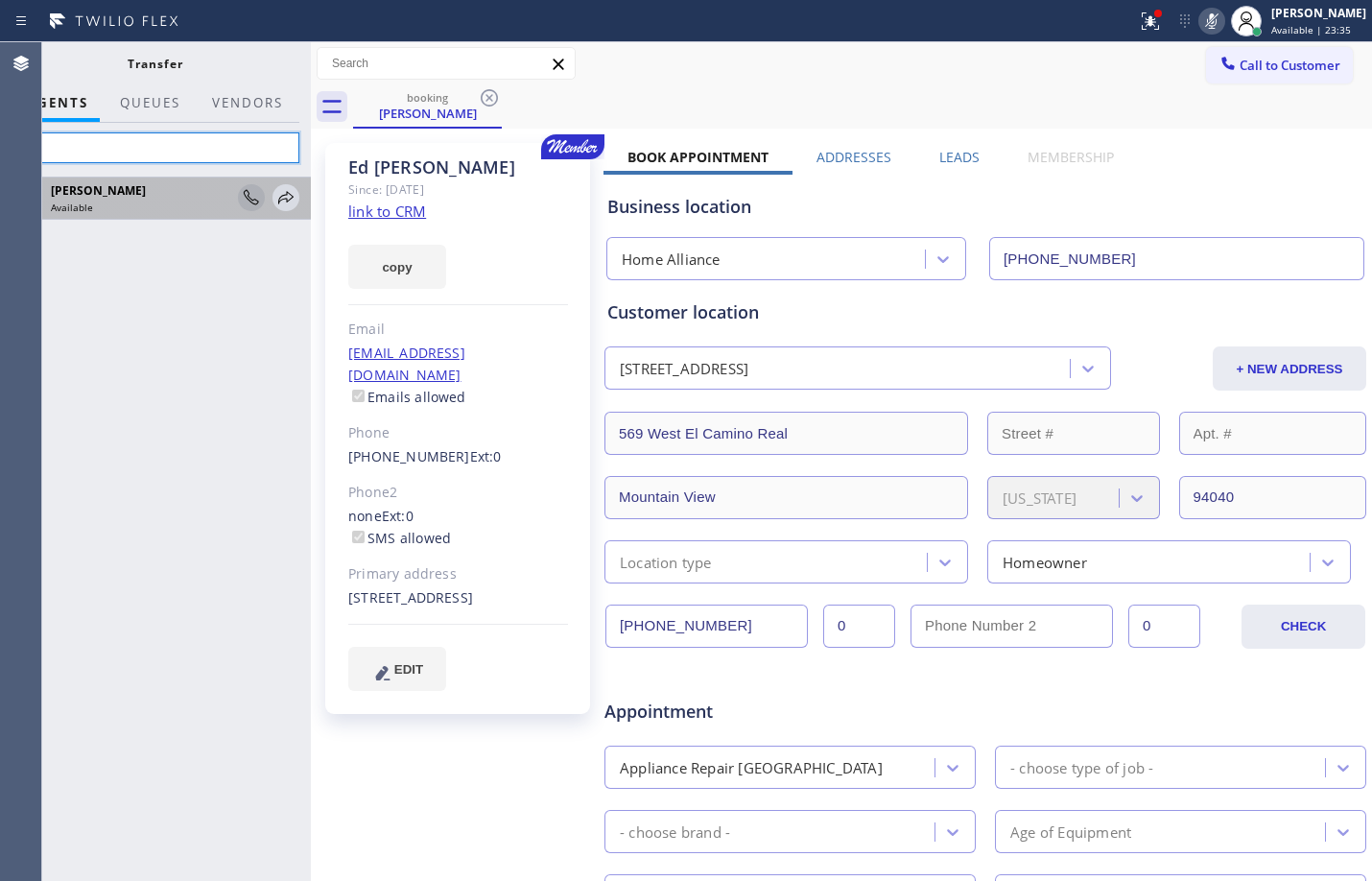
type input "lyk"
click at [241, 201] on icon at bounding box center [251, 197] width 23 height 23
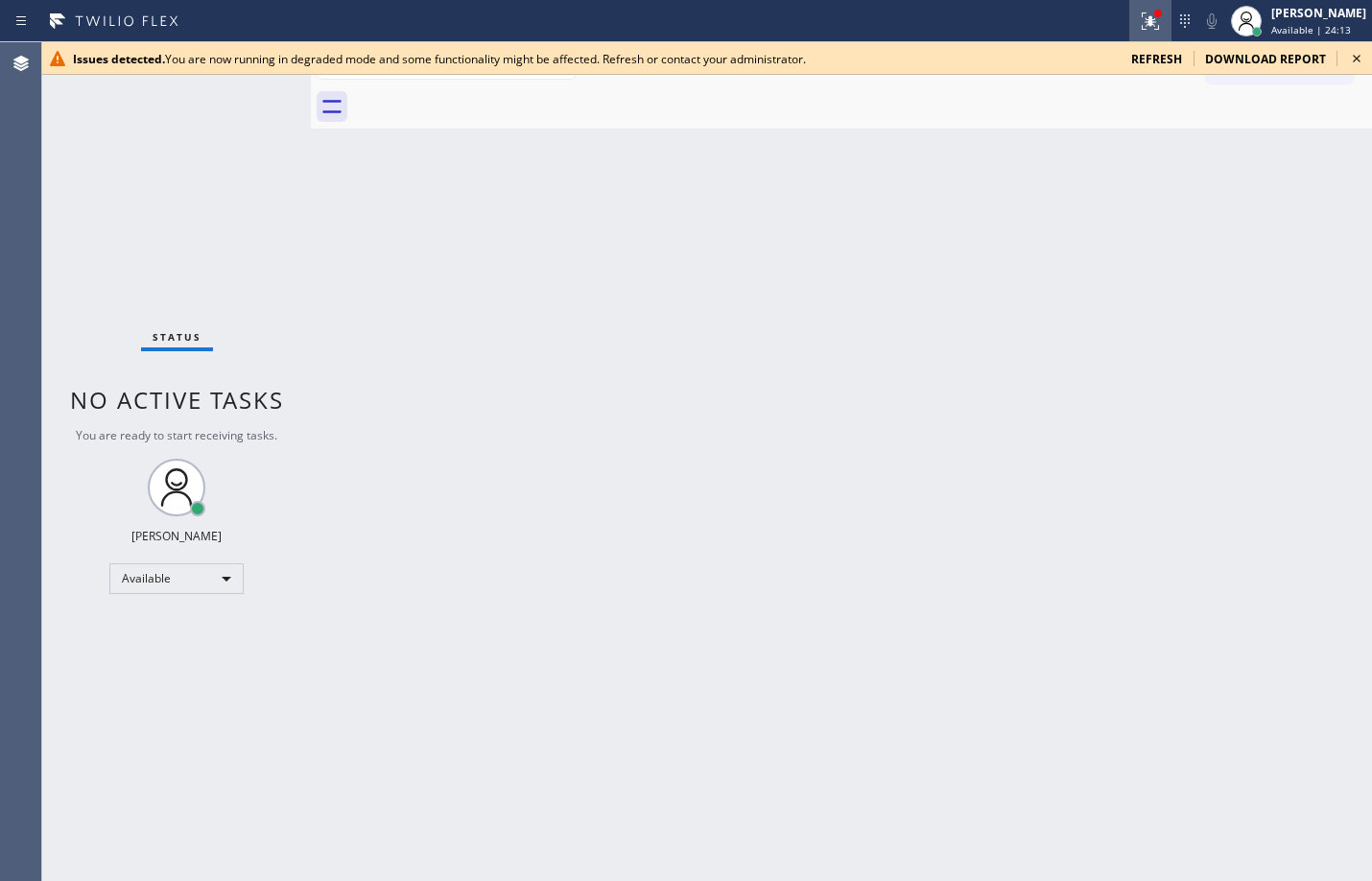
click at [1139, 13] on icon at bounding box center [1150, 21] width 23 height 23
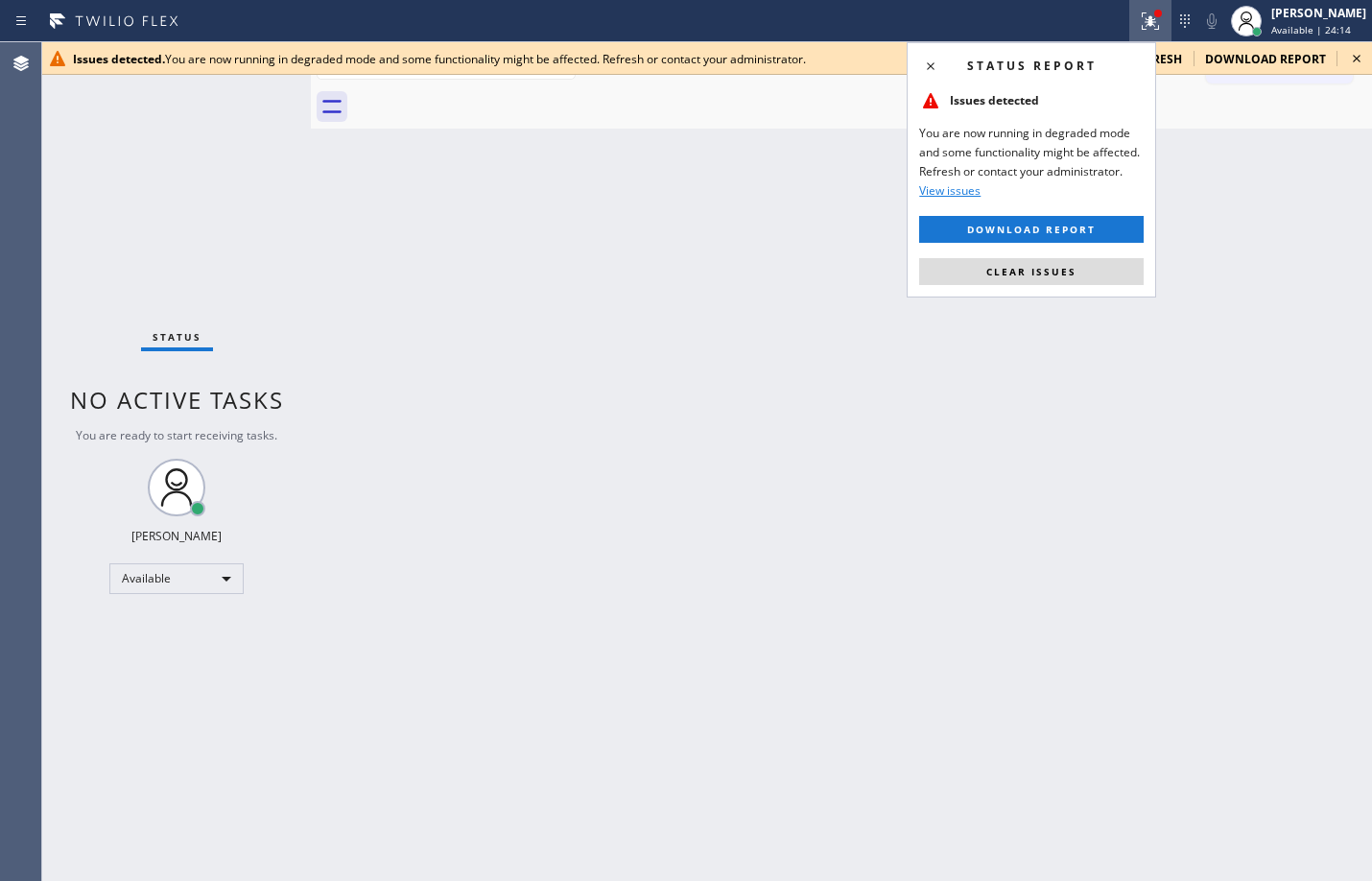
click at [1176, 59] on span "refresh" at bounding box center [1156, 59] width 51 height 16
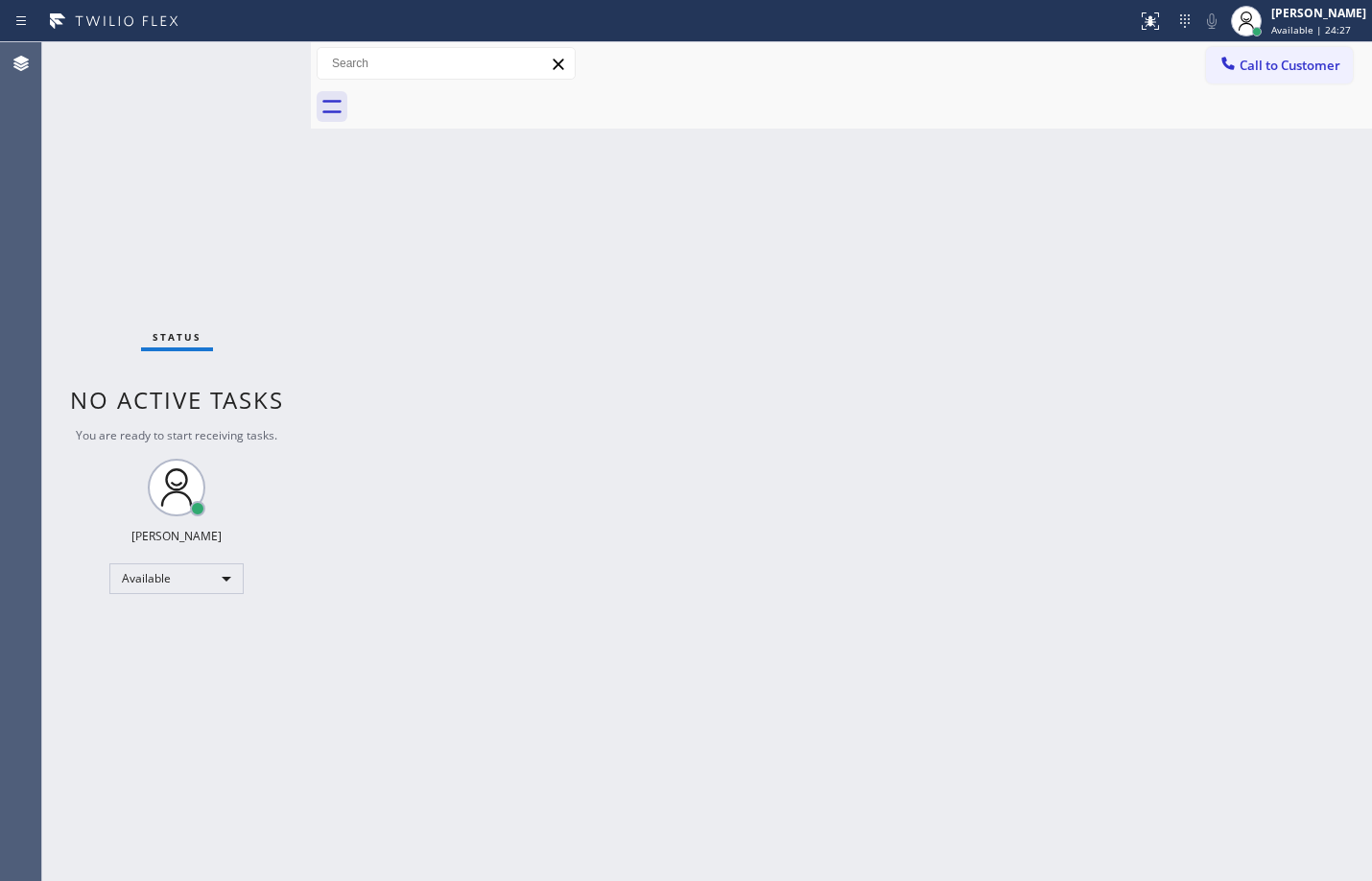
click at [166, 116] on div "Status No active tasks You are ready to start receiving tasks. [PERSON_NAME] Av…" at bounding box center [176, 461] width 269 height 839
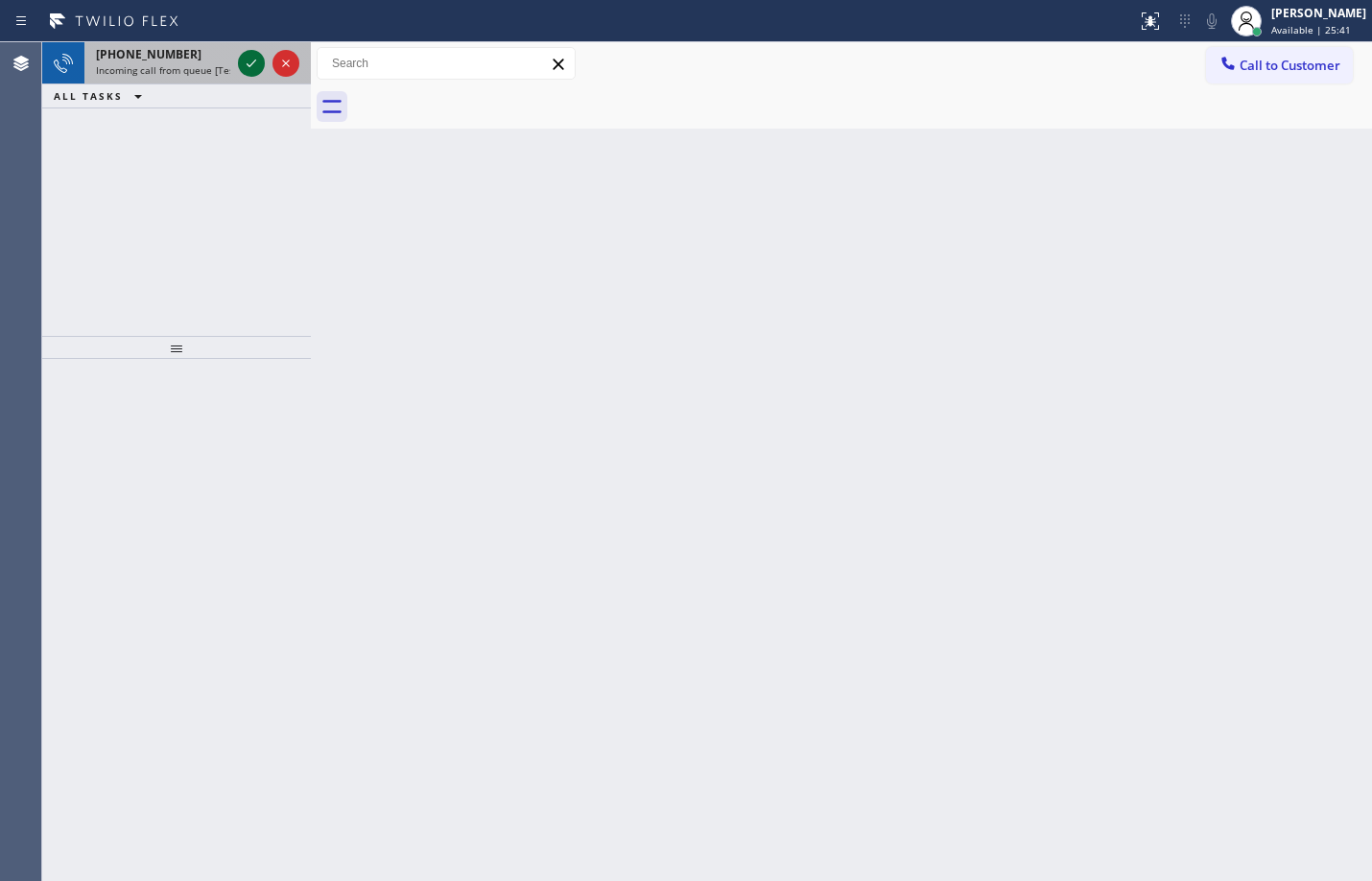
click at [242, 69] on icon at bounding box center [251, 63] width 23 height 23
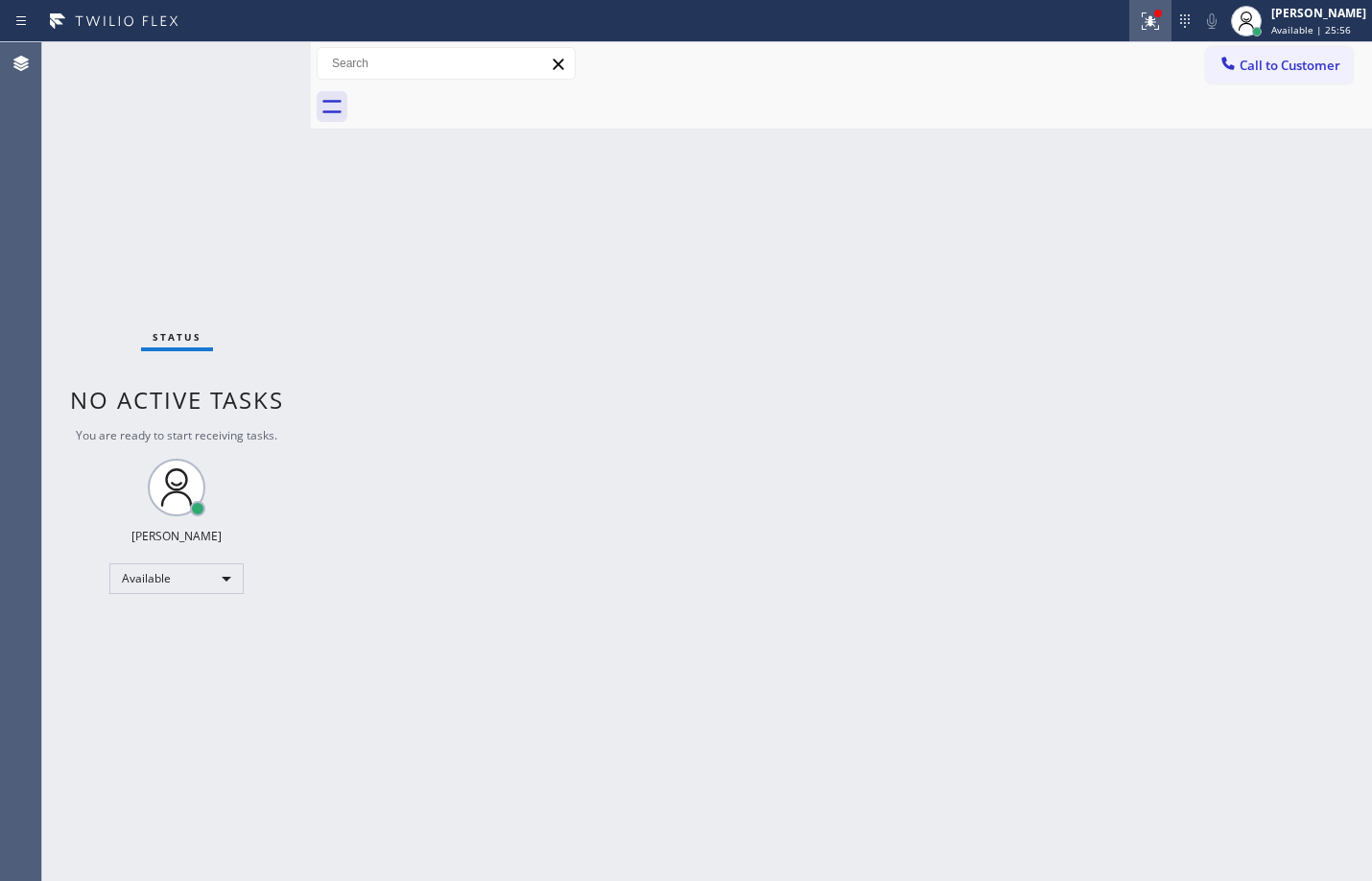
click at [1142, 24] on icon at bounding box center [1148, 18] width 12 height 13
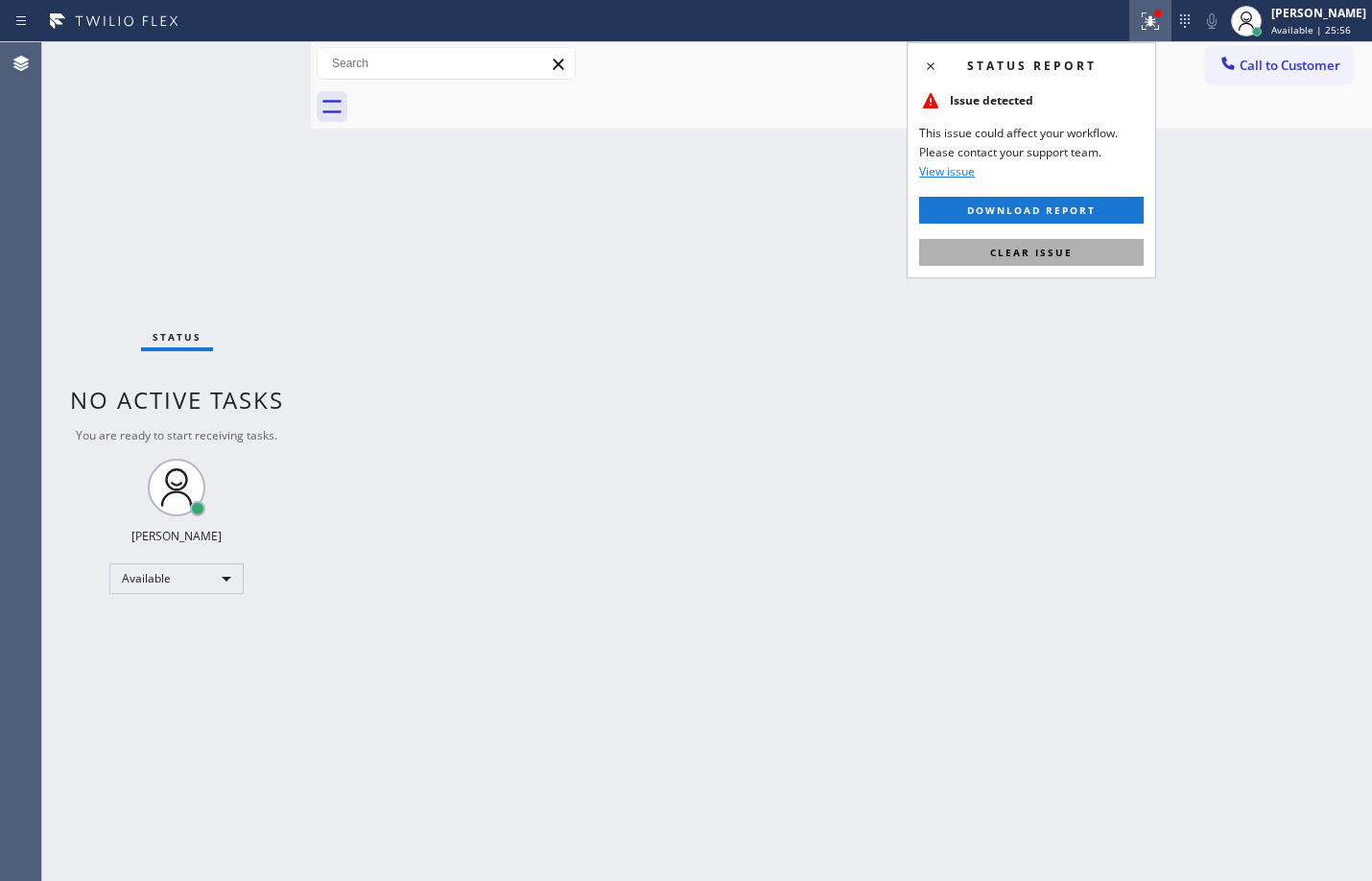
click at [1043, 259] on button "Clear issue" at bounding box center [1031, 252] width 225 height 27
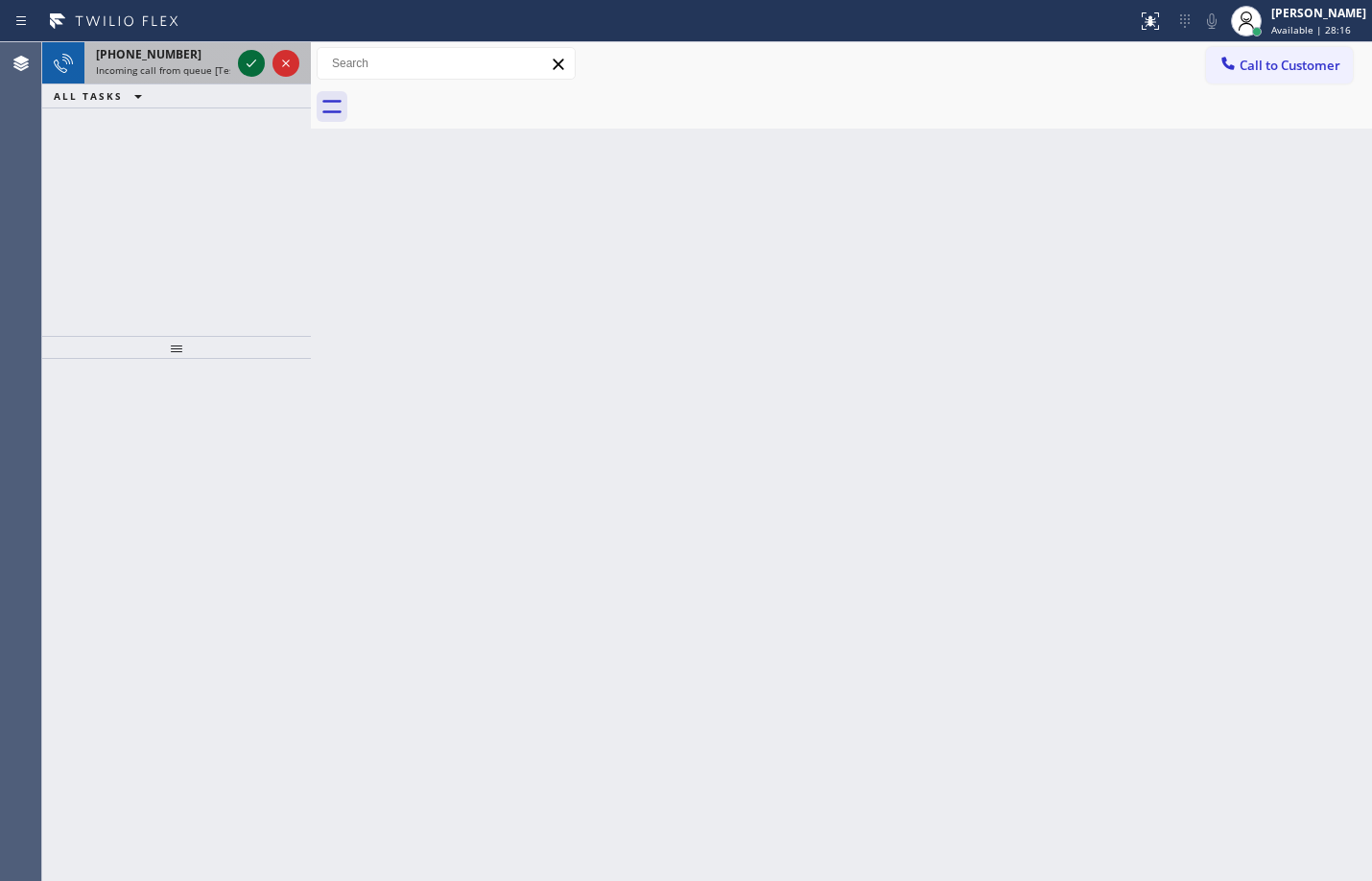
drag, startPoint x: 221, startPoint y: 57, endPoint x: 242, endPoint y: 63, distance: 21.8
click at [242, 63] on div at bounding box center [251, 63] width 27 height 23
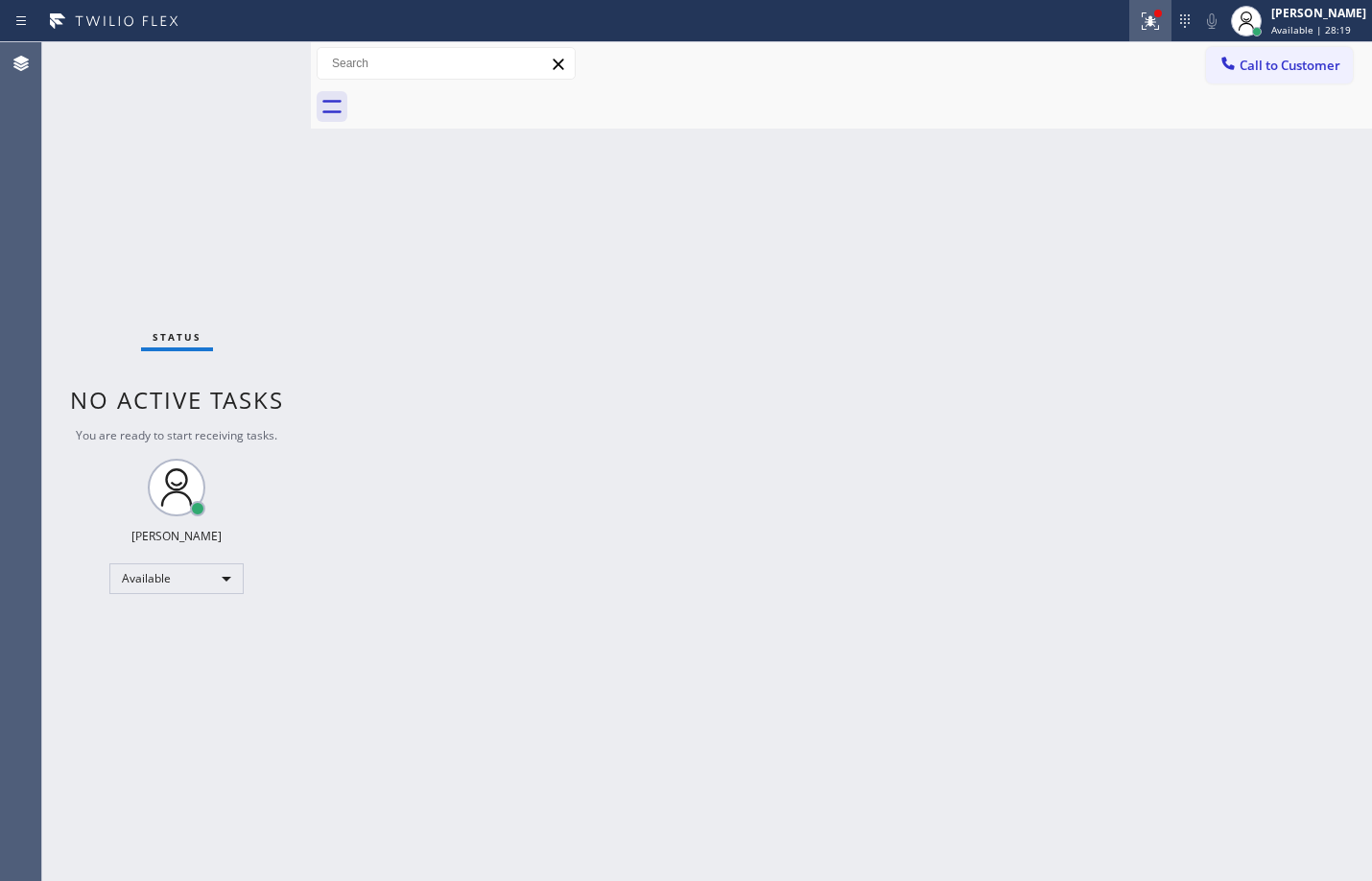
click at [1134, 33] on button at bounding box center [1150, 21] width 42 height 42
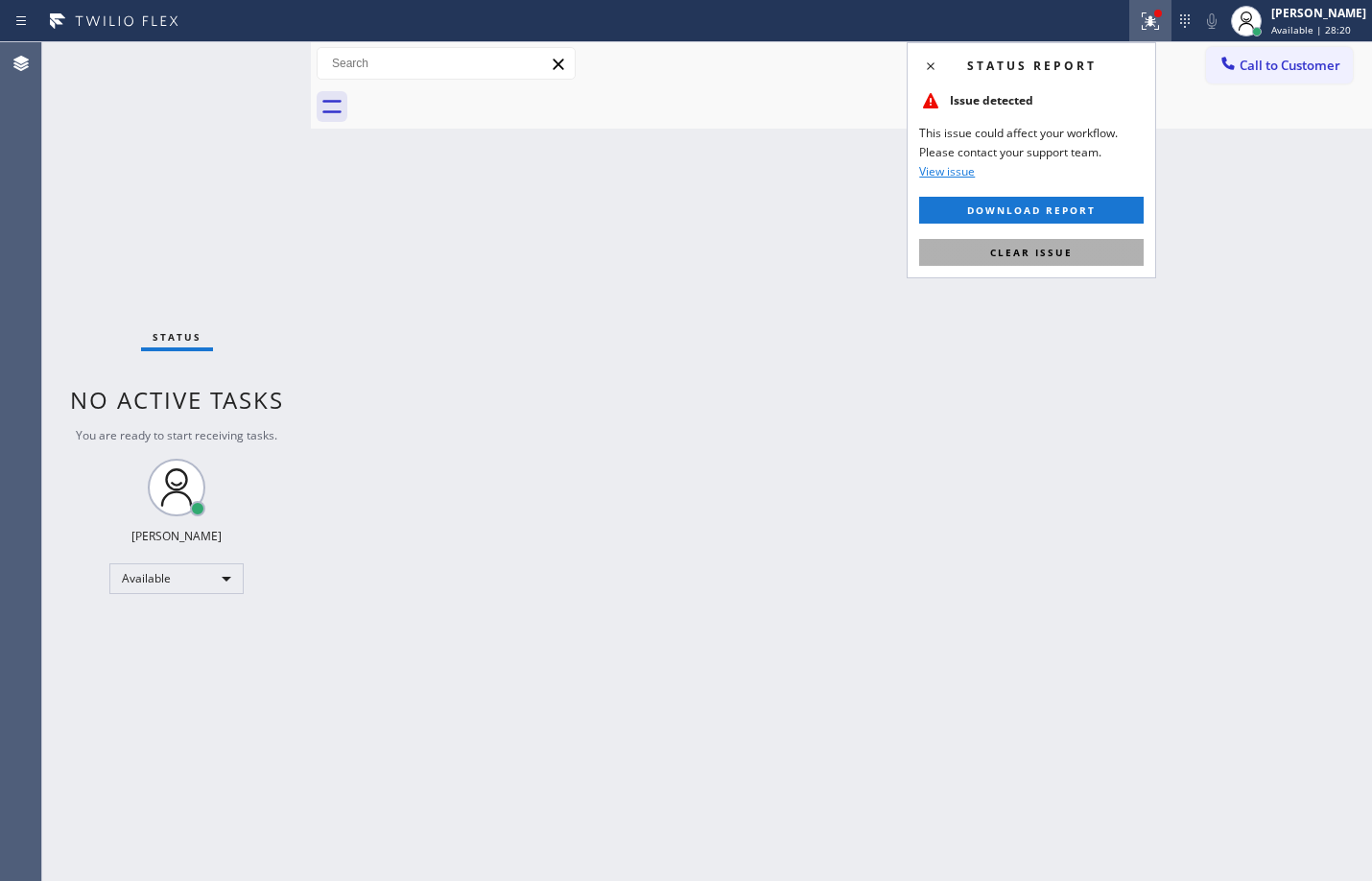
click at [1052, 248] on span "Clear issue" at bounding box center [1031, 252] width 83 height 13
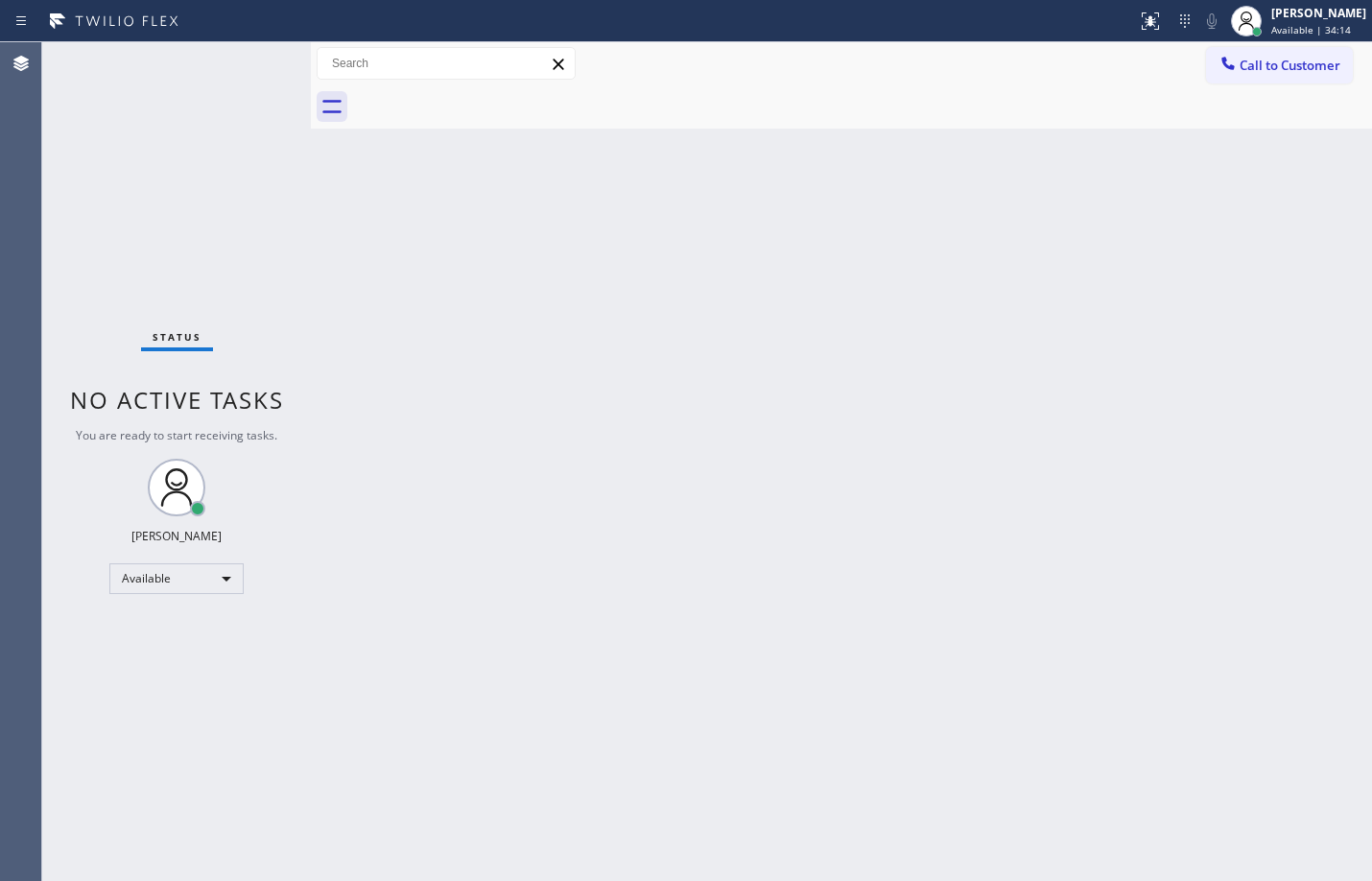
click at [258, 76] on div "Status No active tasks You are ready to start receiving tasks. [PERSON_NAME] Av…" at bounding box center [176, 461] width 269 height 839
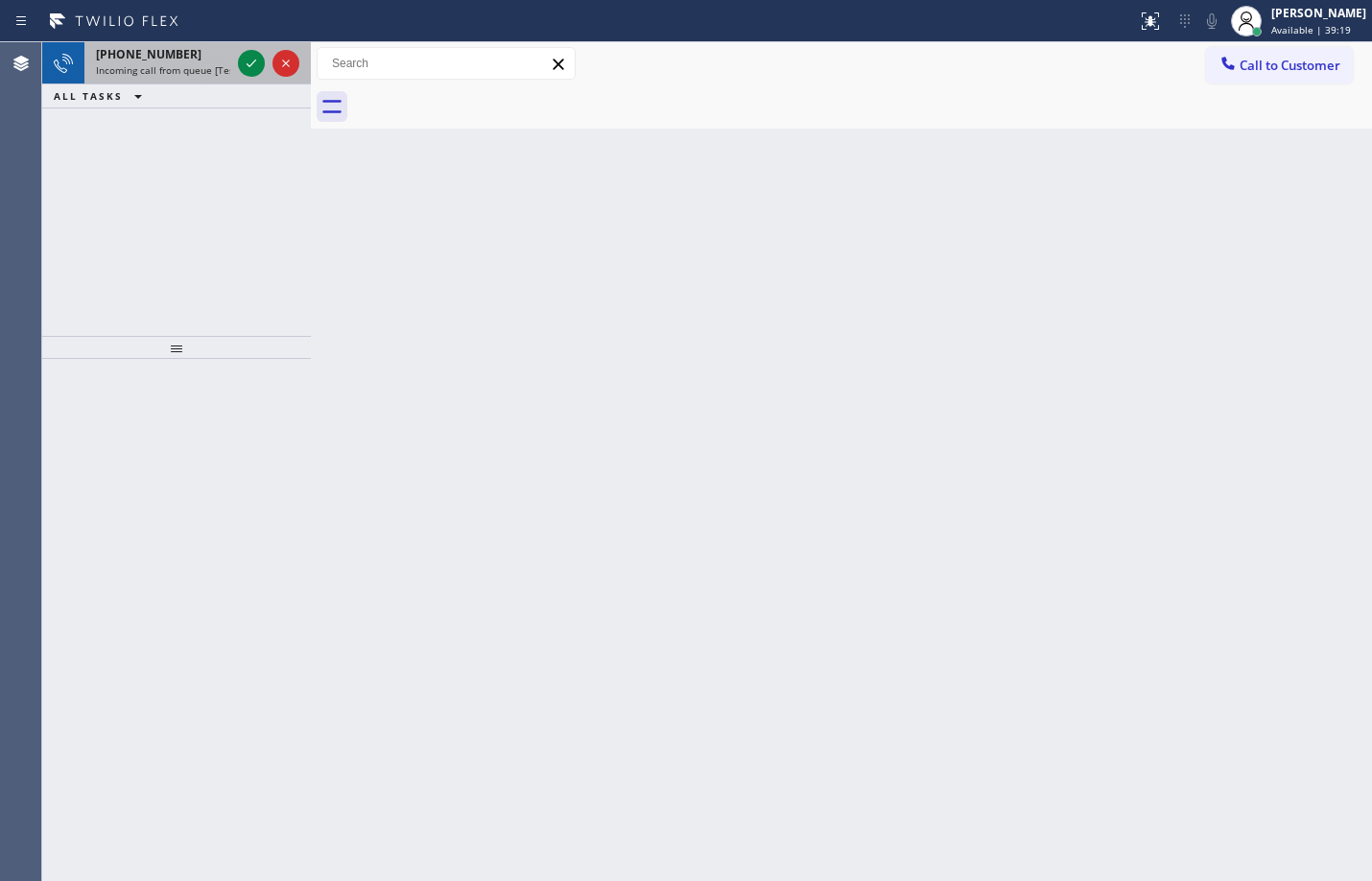
click at [253, 78] on div at bounding box center [268, 63] width 69 height 42
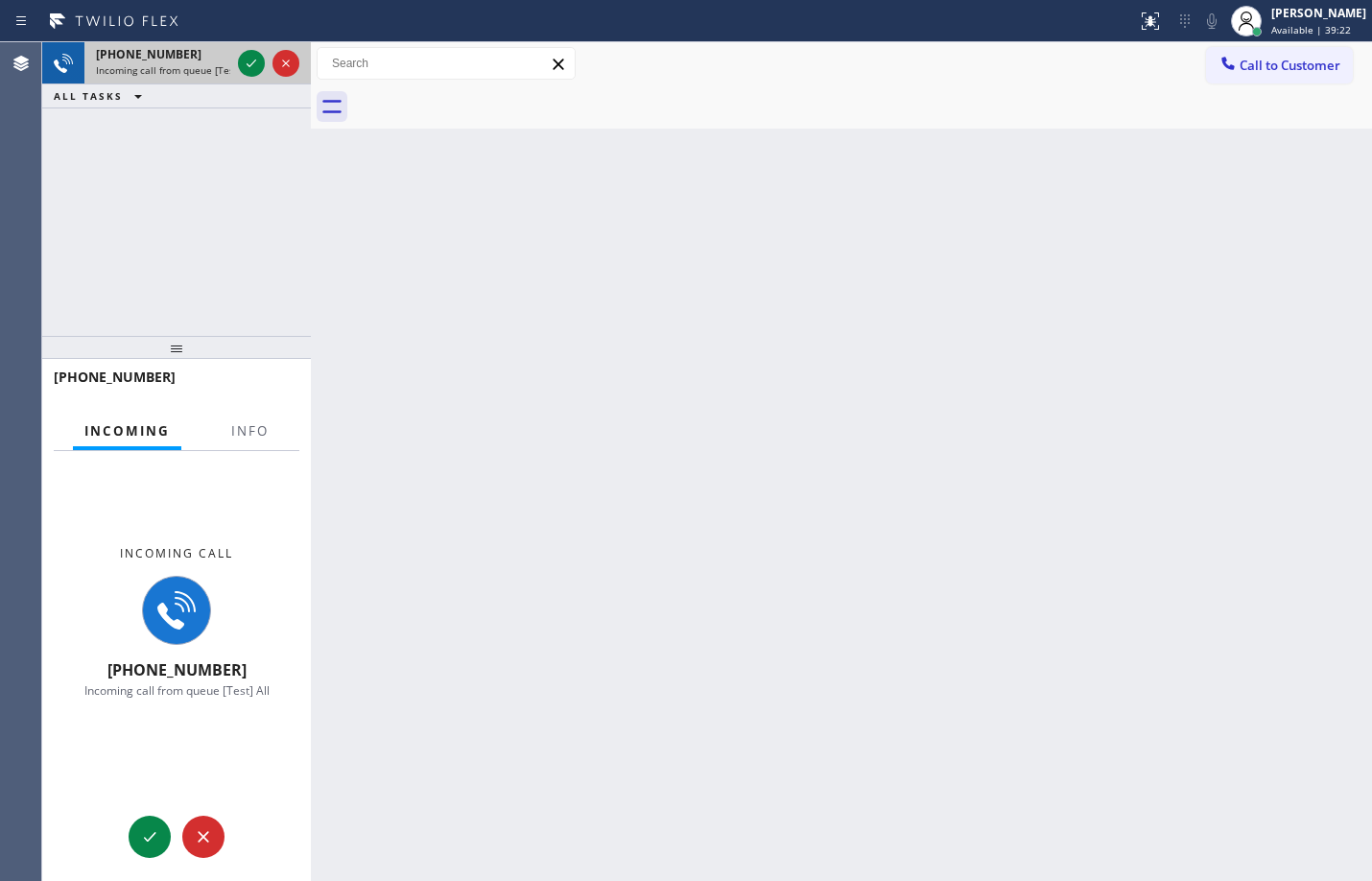
click at [253, 78] on div at bounding box center [268, 63] width 69 height 42
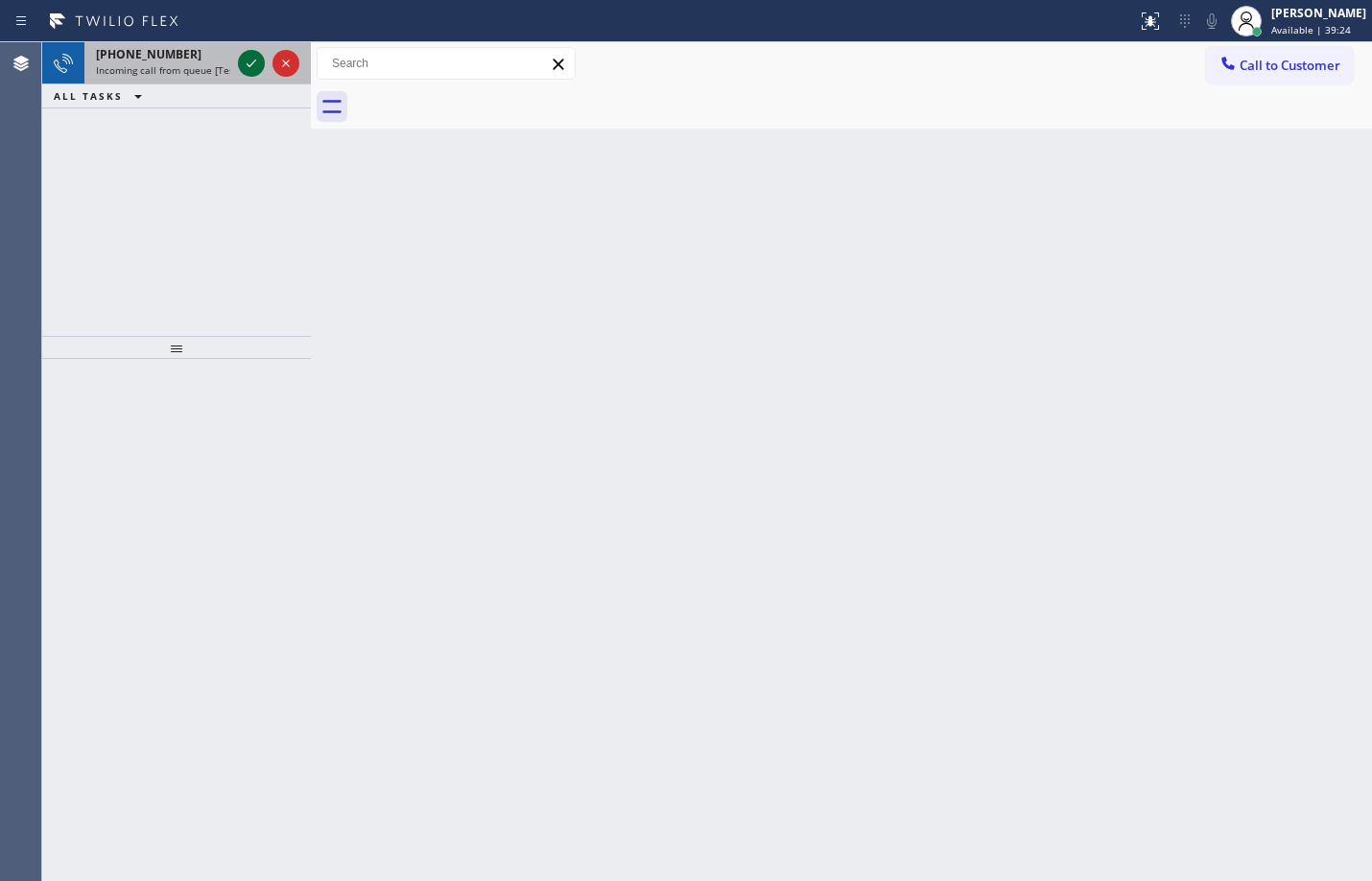
click at [244, 68] on icon at bounding box center [251, 63] width 23 height 23
click at [243, 70] on icon at bounding box center [251, 63] width 23 height 23
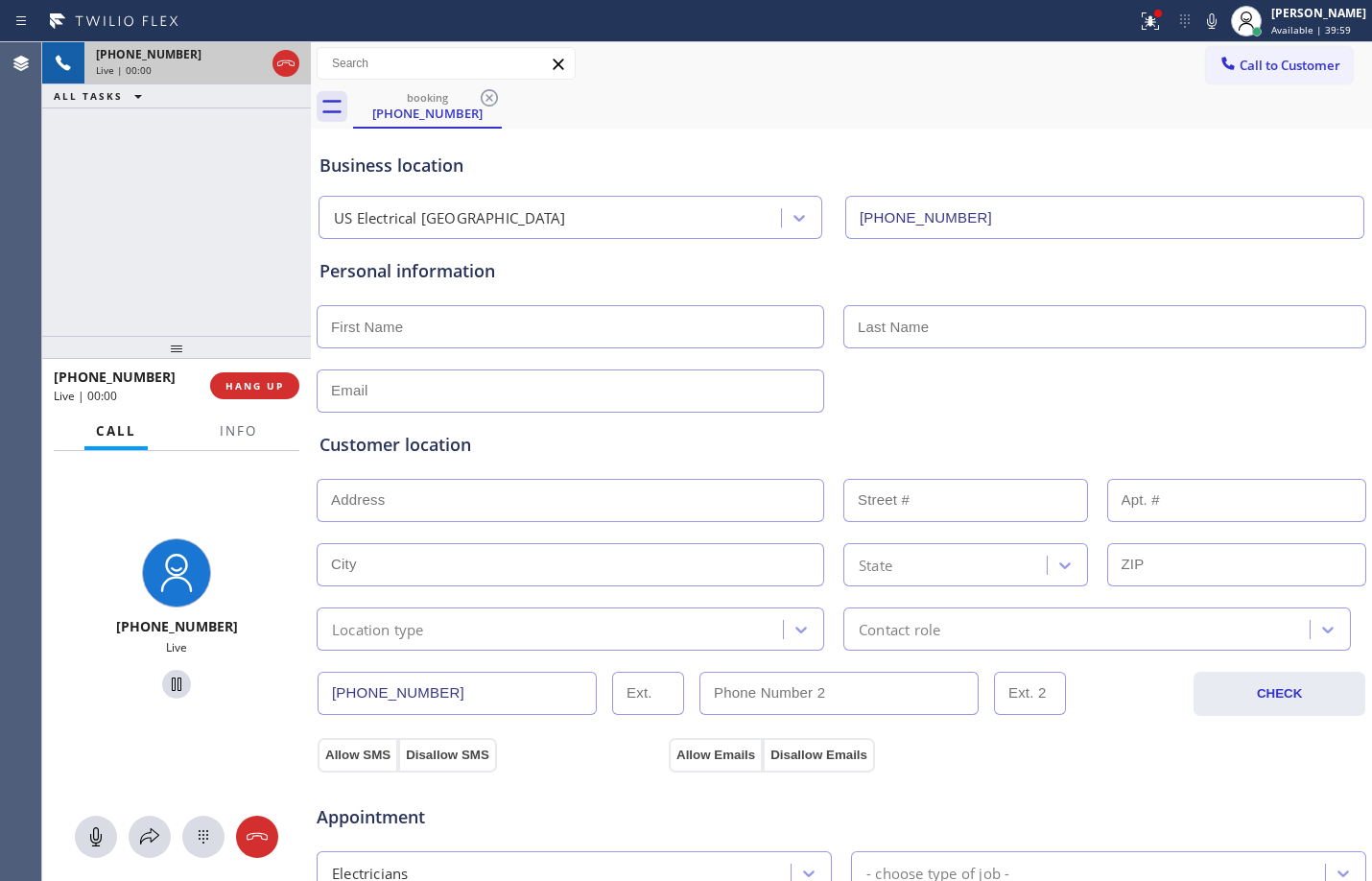
type input "[PHONE_NUMBER]"
click at [235, 437] on span "Info" at bounding box center [238, 431] width 37 height 17
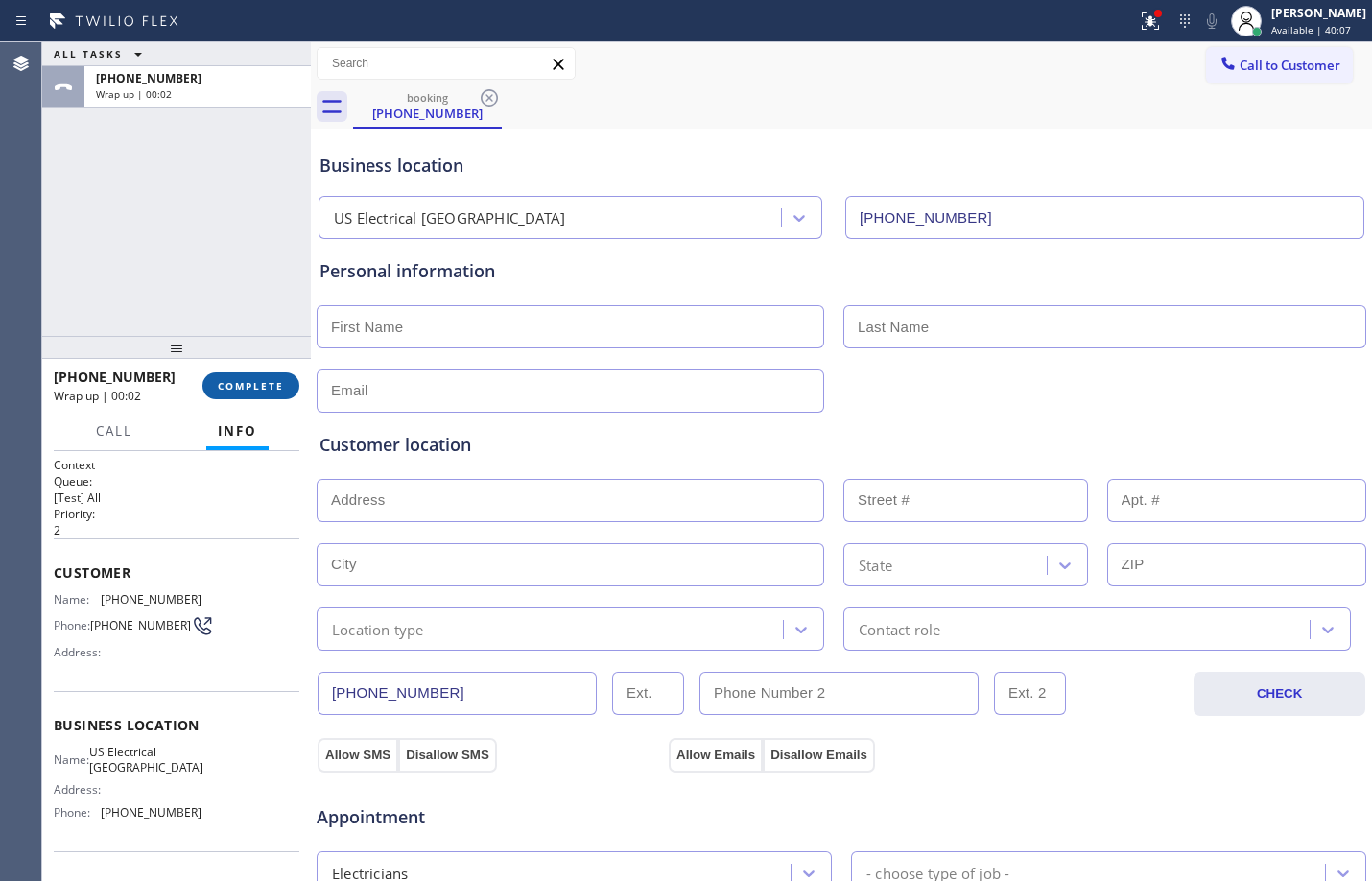
click at [234, 390] on span "COMPLETE" at bounding box center [251, 386] width 66 height 13
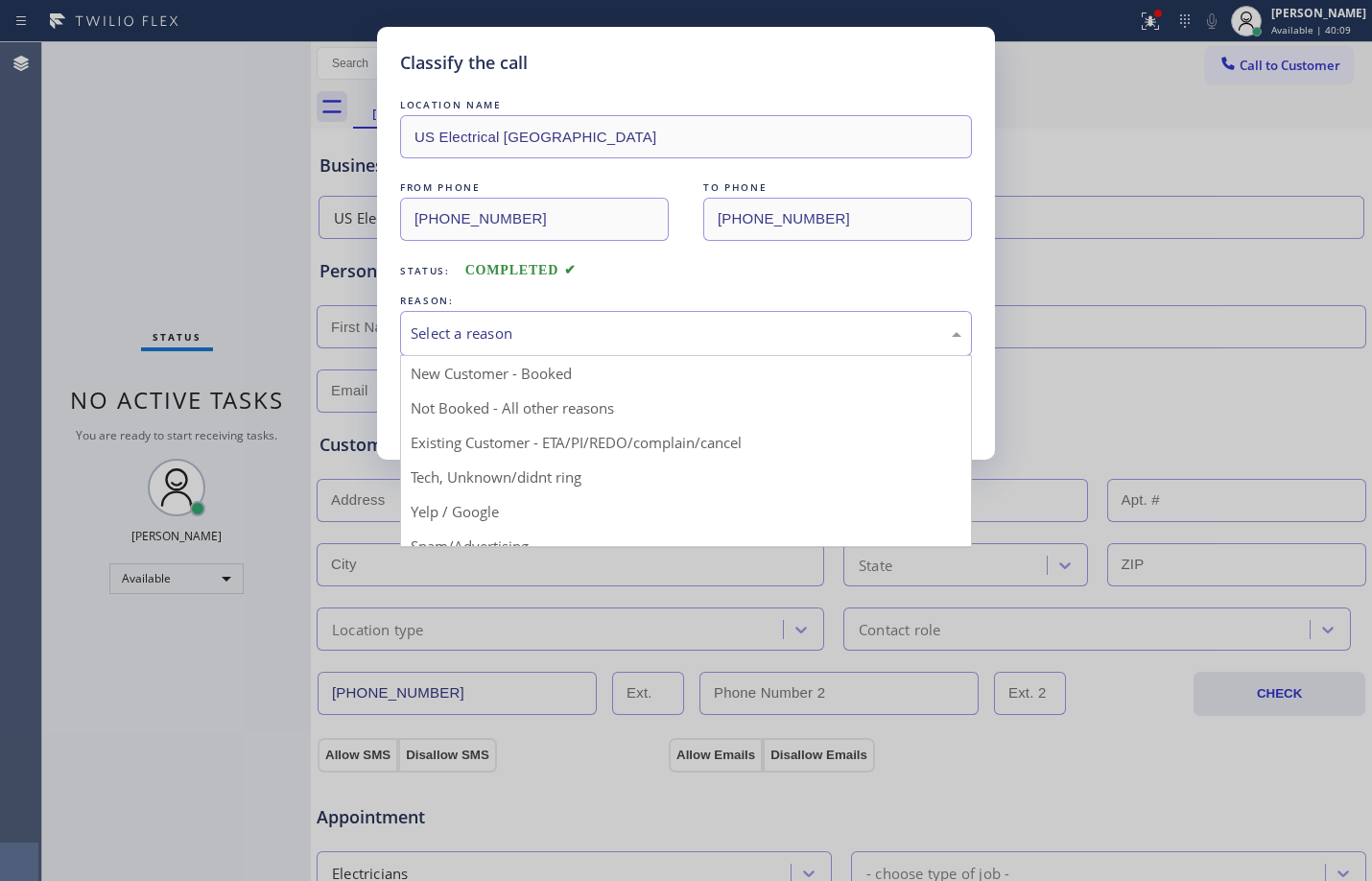
click at [506, 346] on div "Select a reason" at bounding box center [686, 333] width 572 height 45
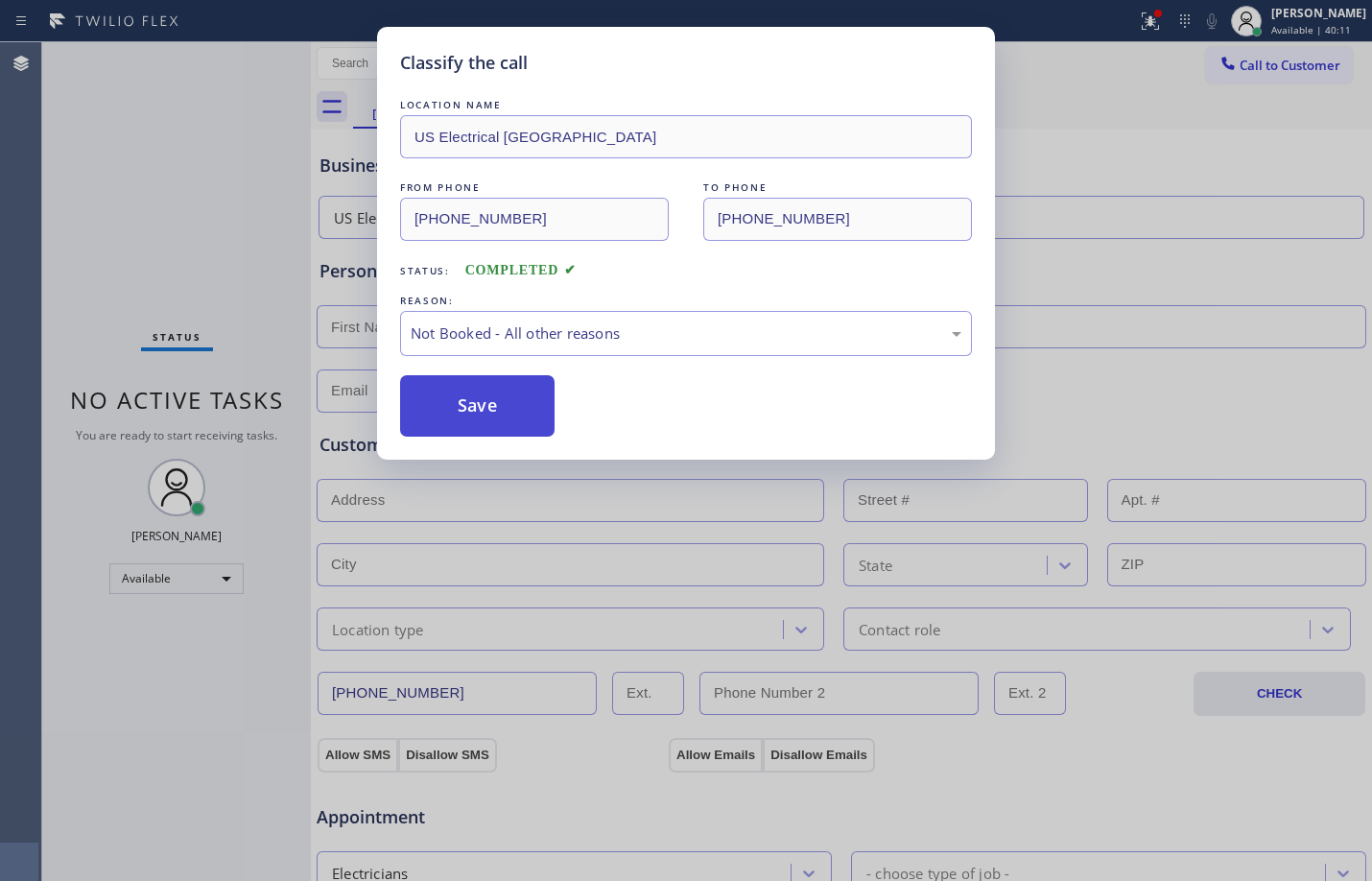
click at [510, 406] on button "Save" at bounding box center [477, 407] width 155 height 62
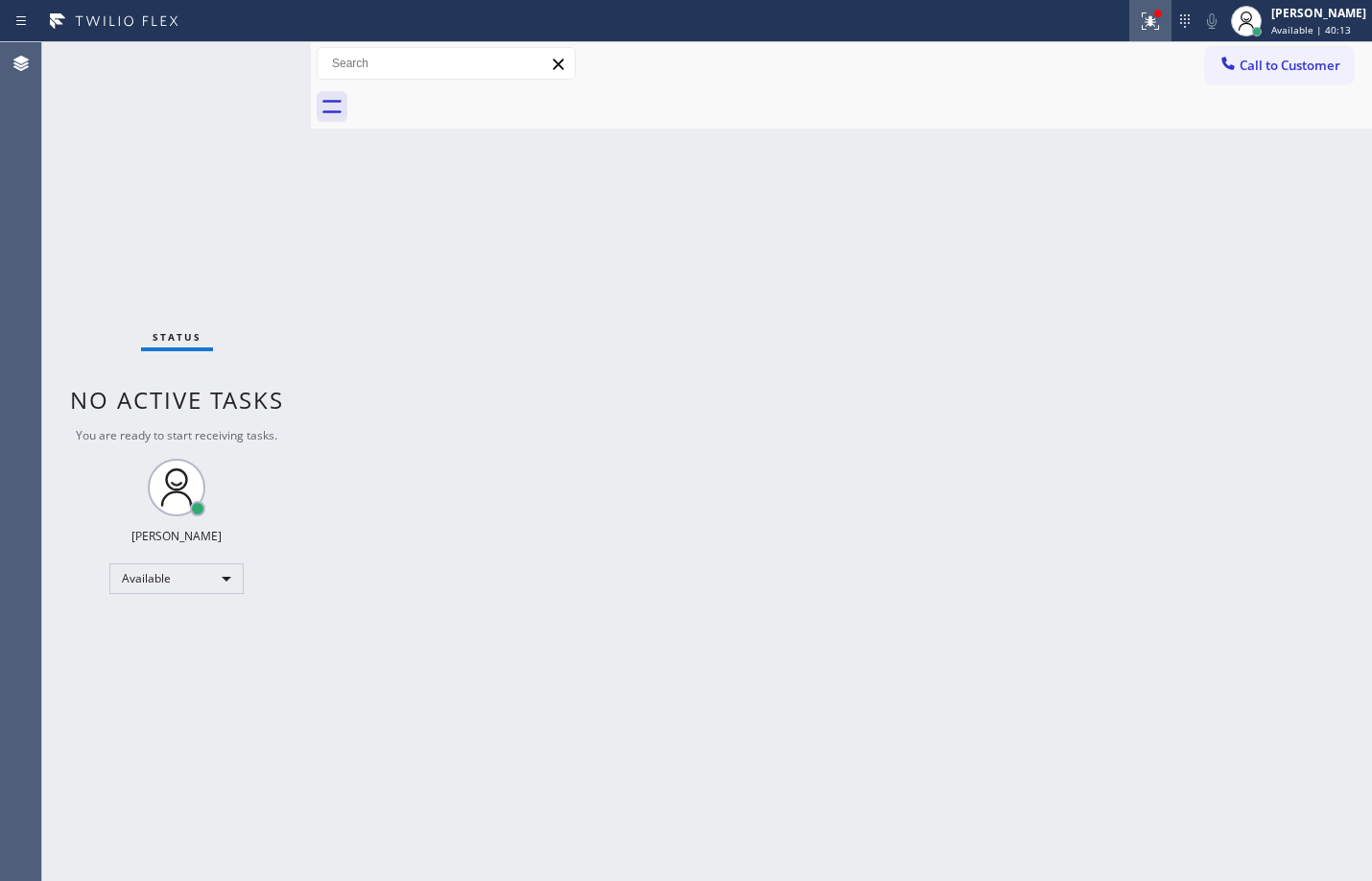
click at [1139, 15] on icon at bounding box center [1150, 21] width 23 height 23
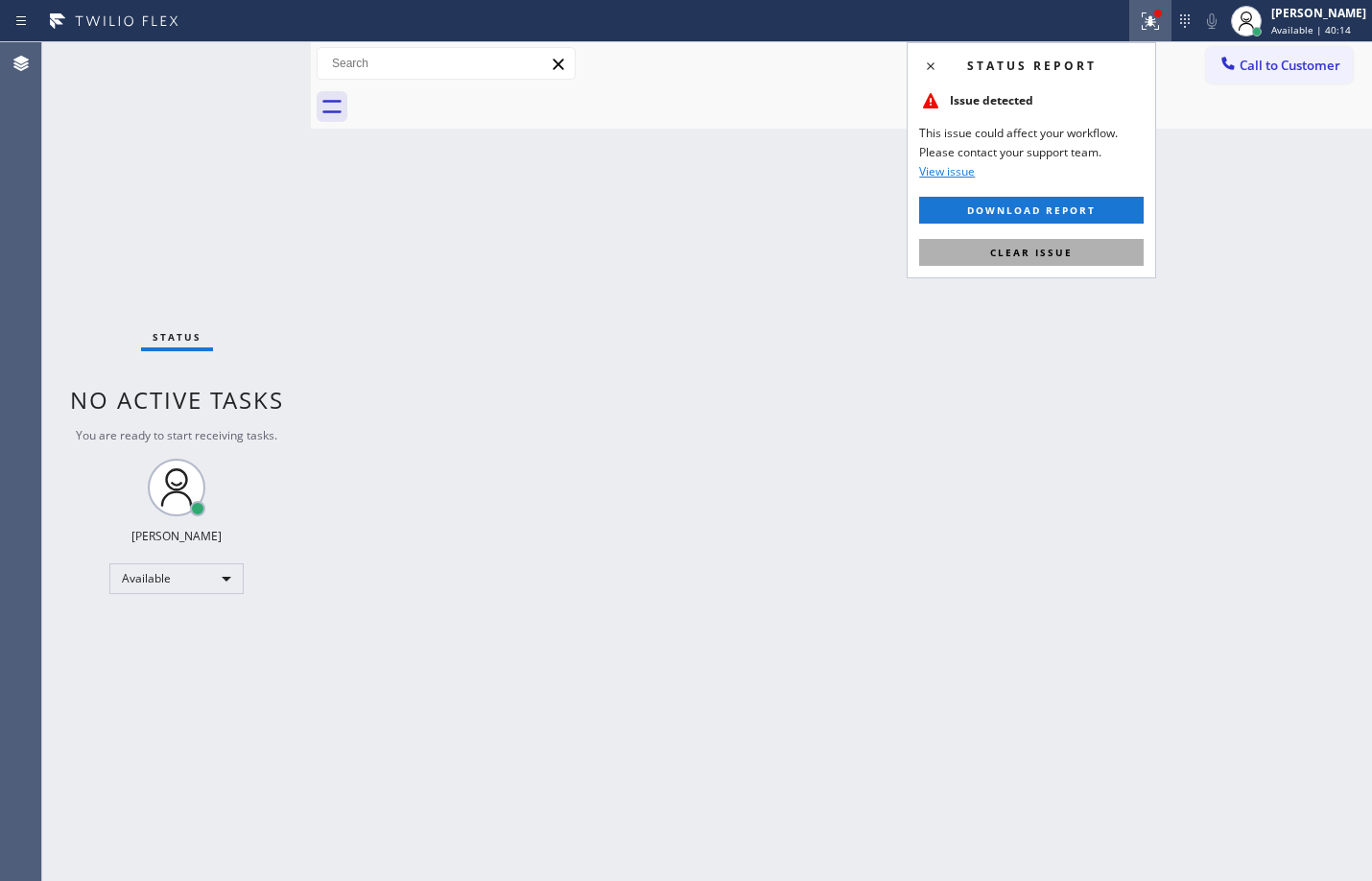
click at [1065, 255] on span "Clear issue" at bounding box center [1031, 252] width 83 height 13
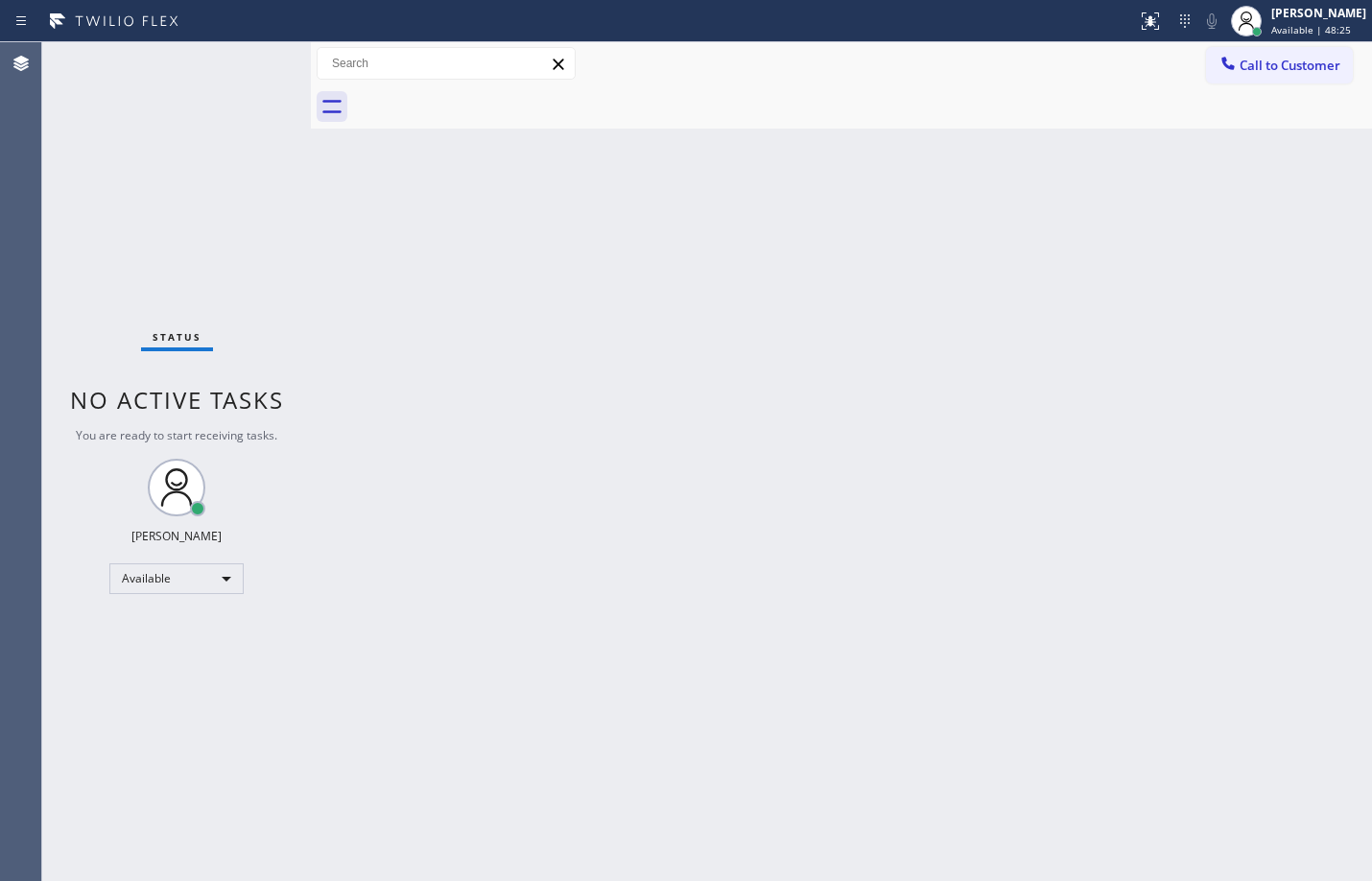
click at [269, 76] on div "Status No active tasks You are ready to start receiving tasks. [PERSON_NAME] Av…" at bounding box center [176, 461] width 269 height 839
click at [631, 380] on div "Back to Dashboard Change Sender ID Customers Technicians Select a contact Outbo…" at bounding box center [841, 461] width 1061 height 839
click at [424, 482] on div "Back to Dashboard Change Sender ID Customers Technicians Select a contact Outbo…" at bounding box center [841, 461] width 1061 height 839
click at [237, 585] on div "Available" at bounding box center [177, 578] width 135 height 31
click at [220, 684] on li "Break" at bounding box center [176, 677] width 131 height 23
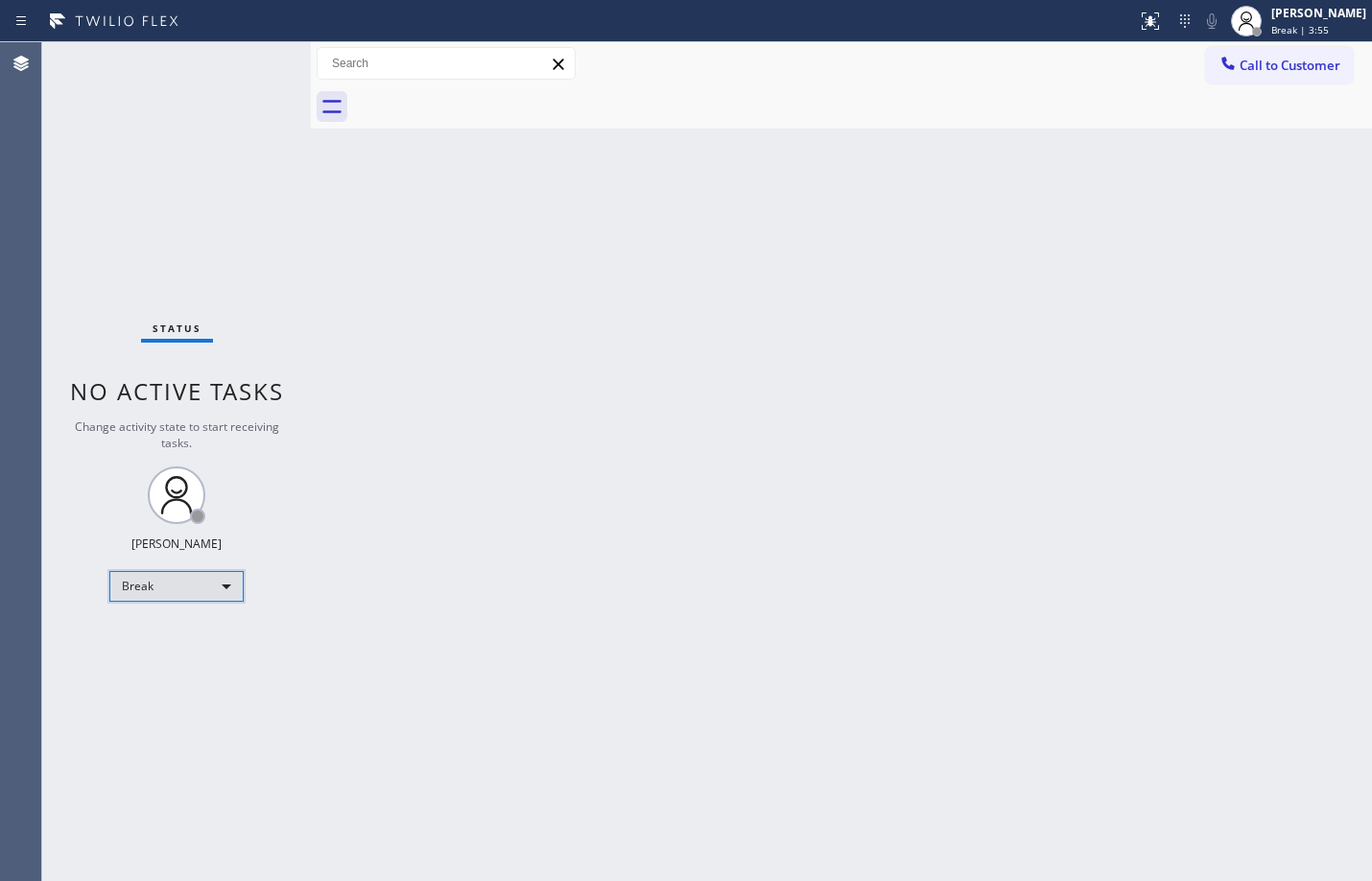
click at [143, 589] on div "Break" at bounding box center [177, 586] width 135 height 31
click at [155, 643] on li "Available" at bounding box center [176, 637] width 131 height 23
click at [677, 659] on div "Back to Dashboard Change Sender ID Customers Technicians Select a contact Outbo…" at bounding box center [841, 461] width 1061 height 839
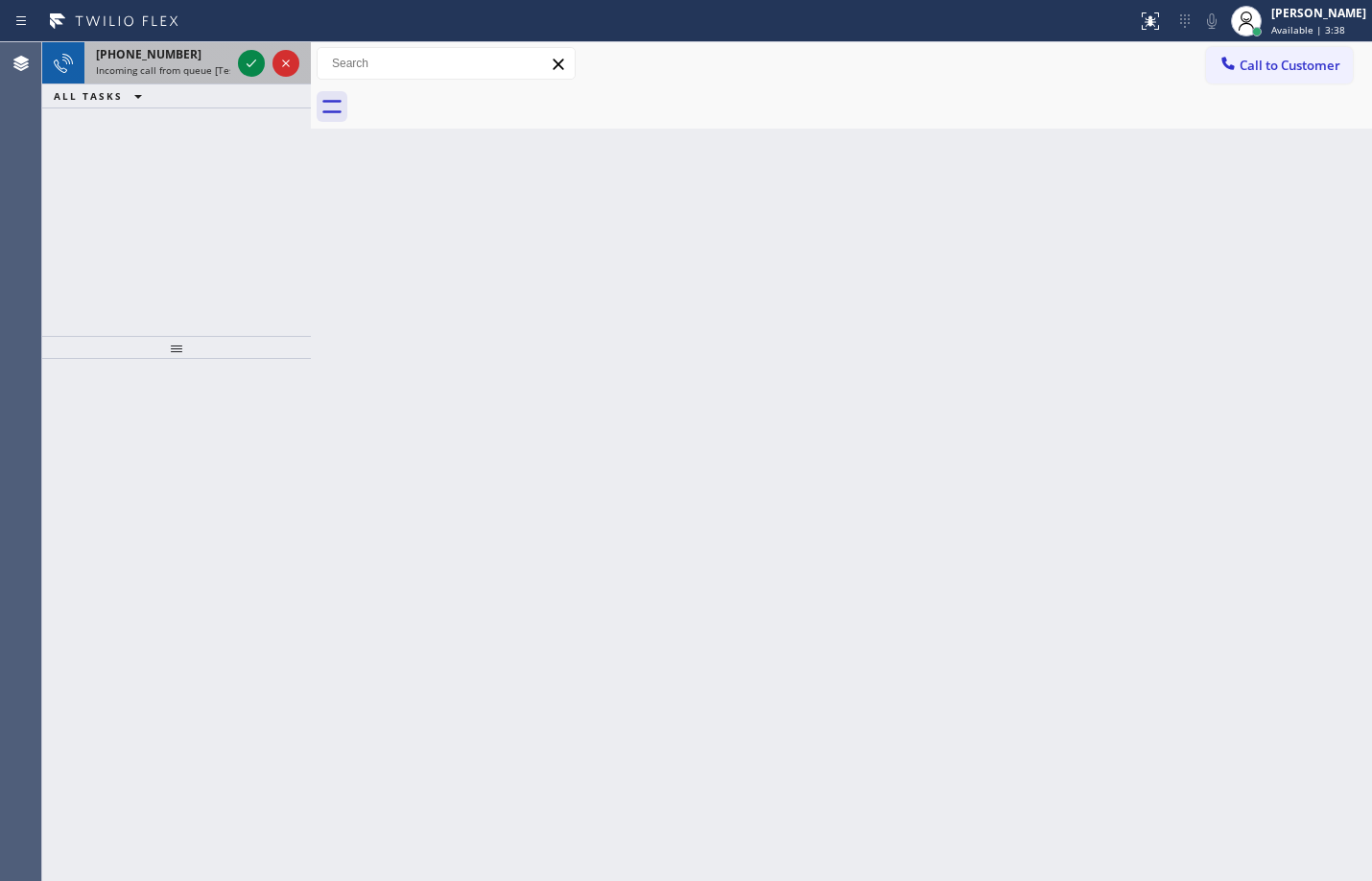
click at [236, 64] on div at bounding box center [268, 63] width 69 height 42
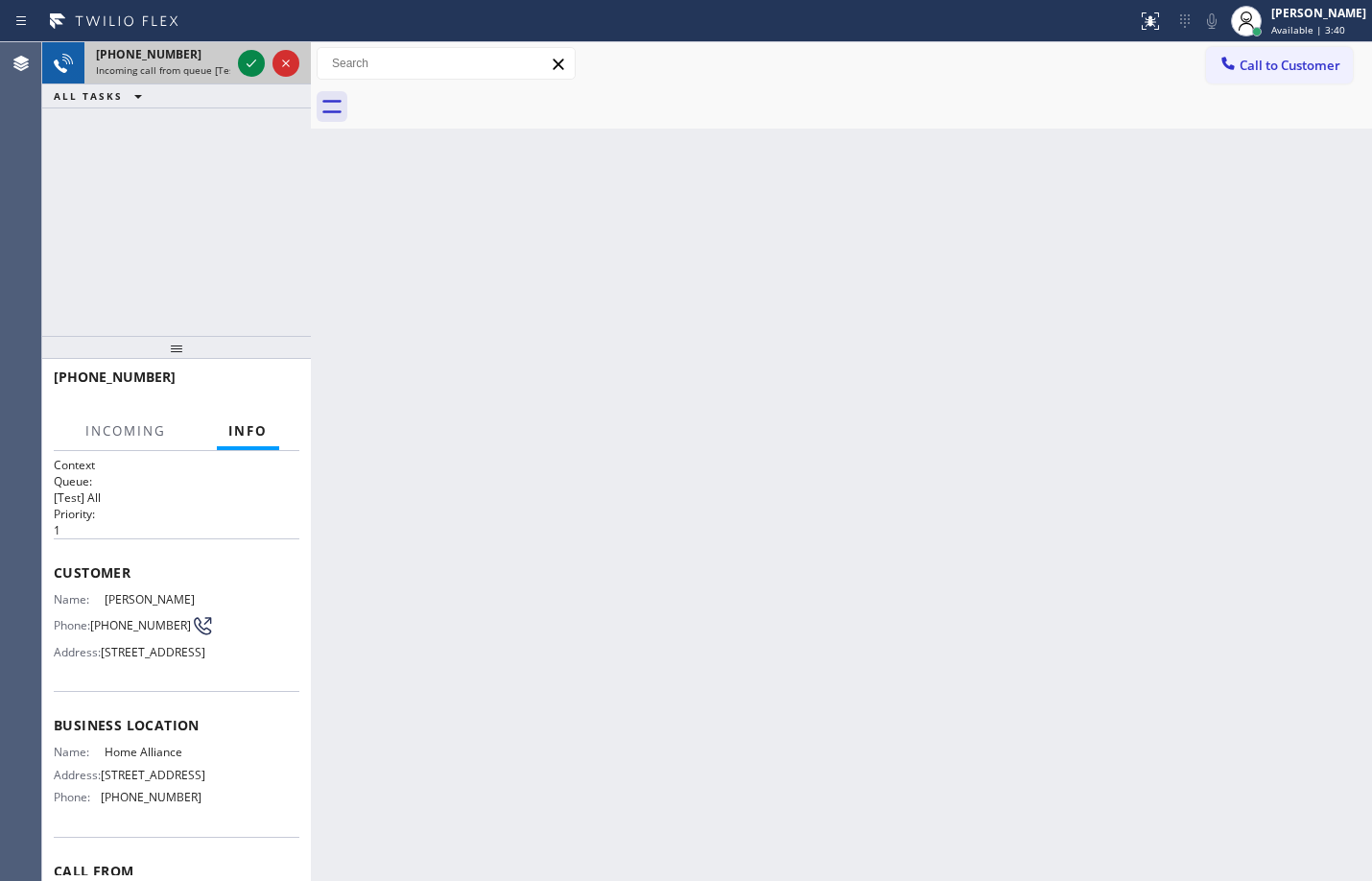
click at [236, 64] on div at bounding box center [268, 63] width 69 height 42
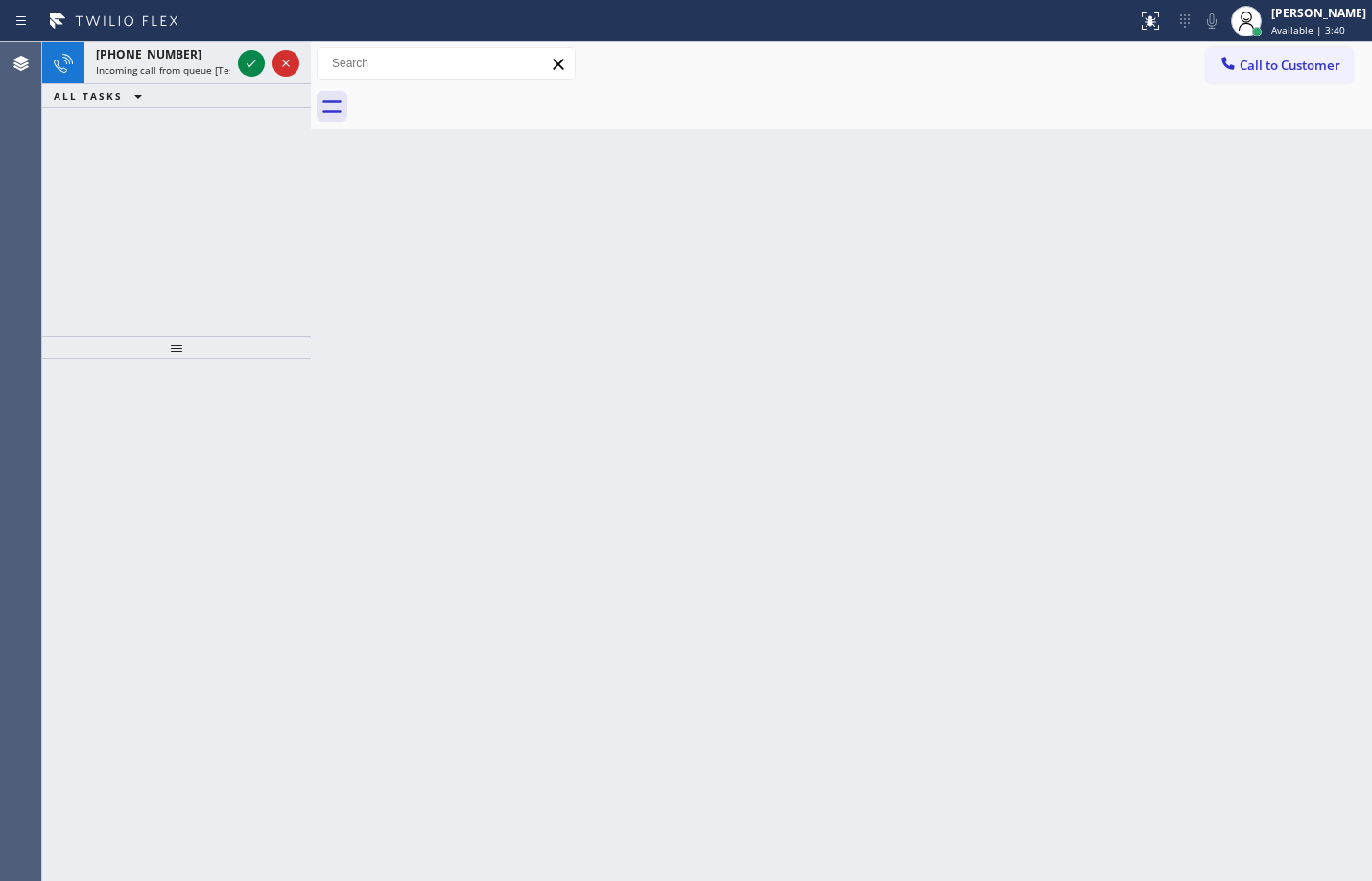
click at [250, 72] on icon at bounding box center [251, 63] width 23 height 23
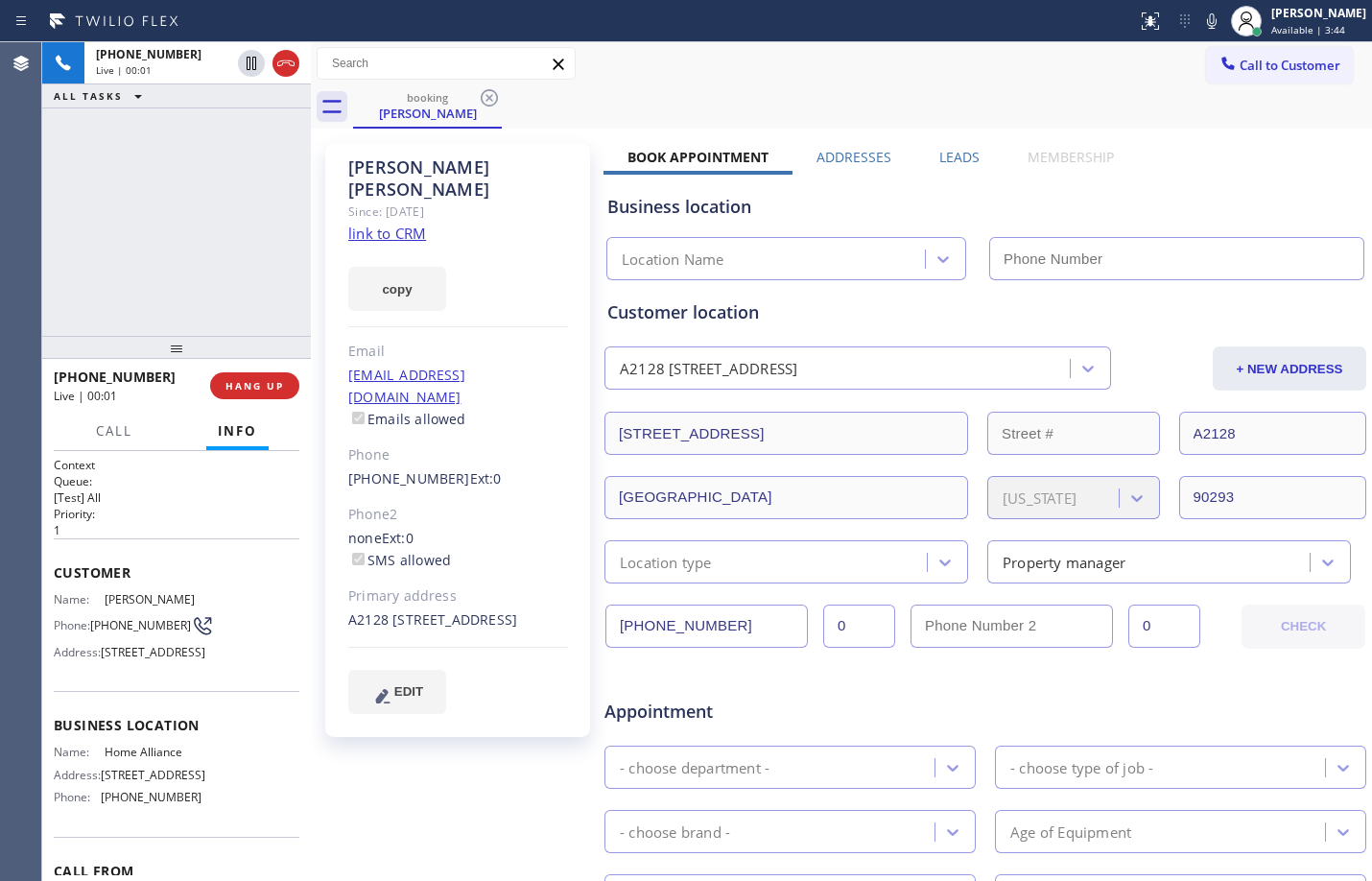
type input "[PHONE_NUMBER]"
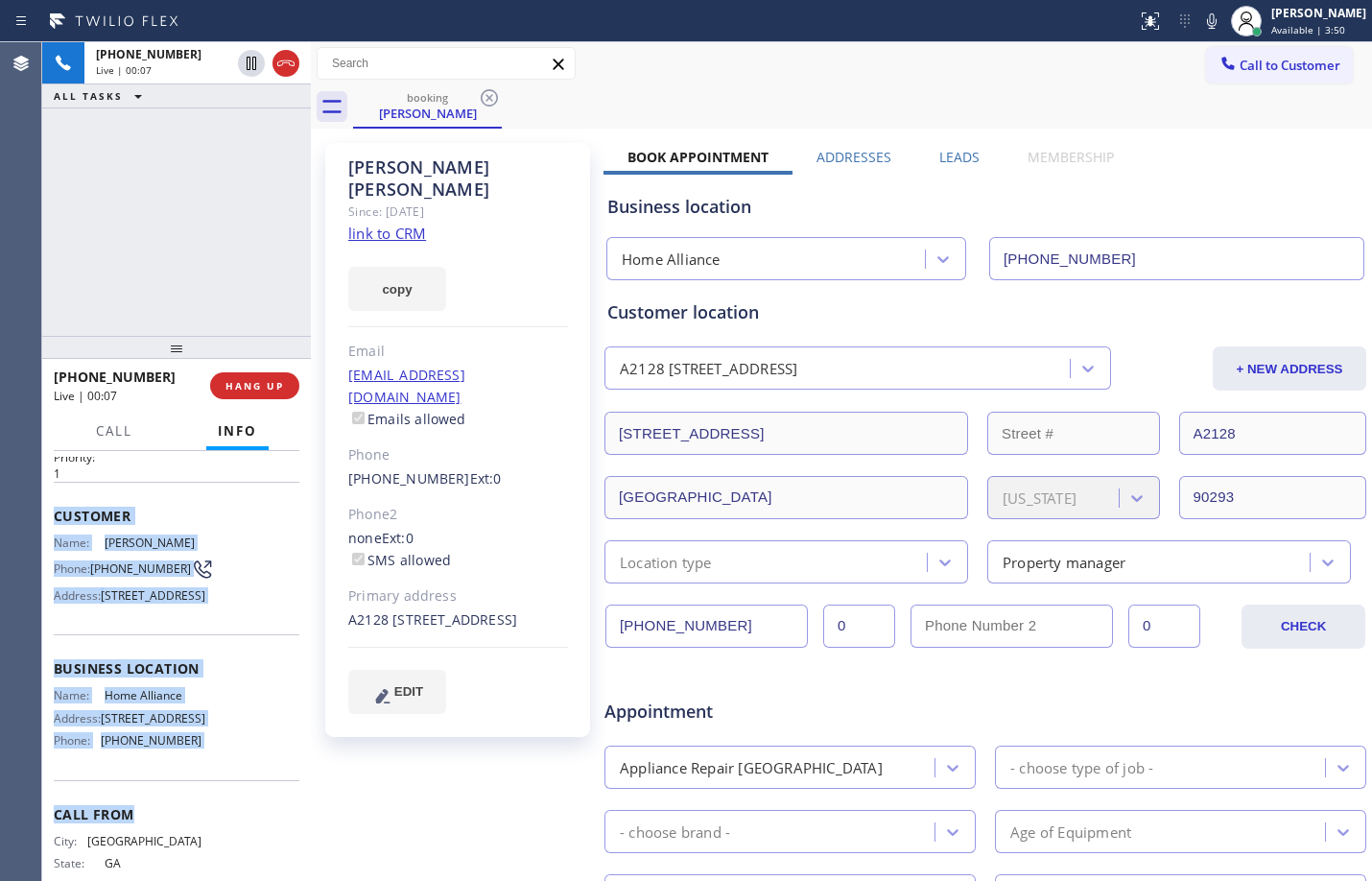
scroll to position [77, 0]
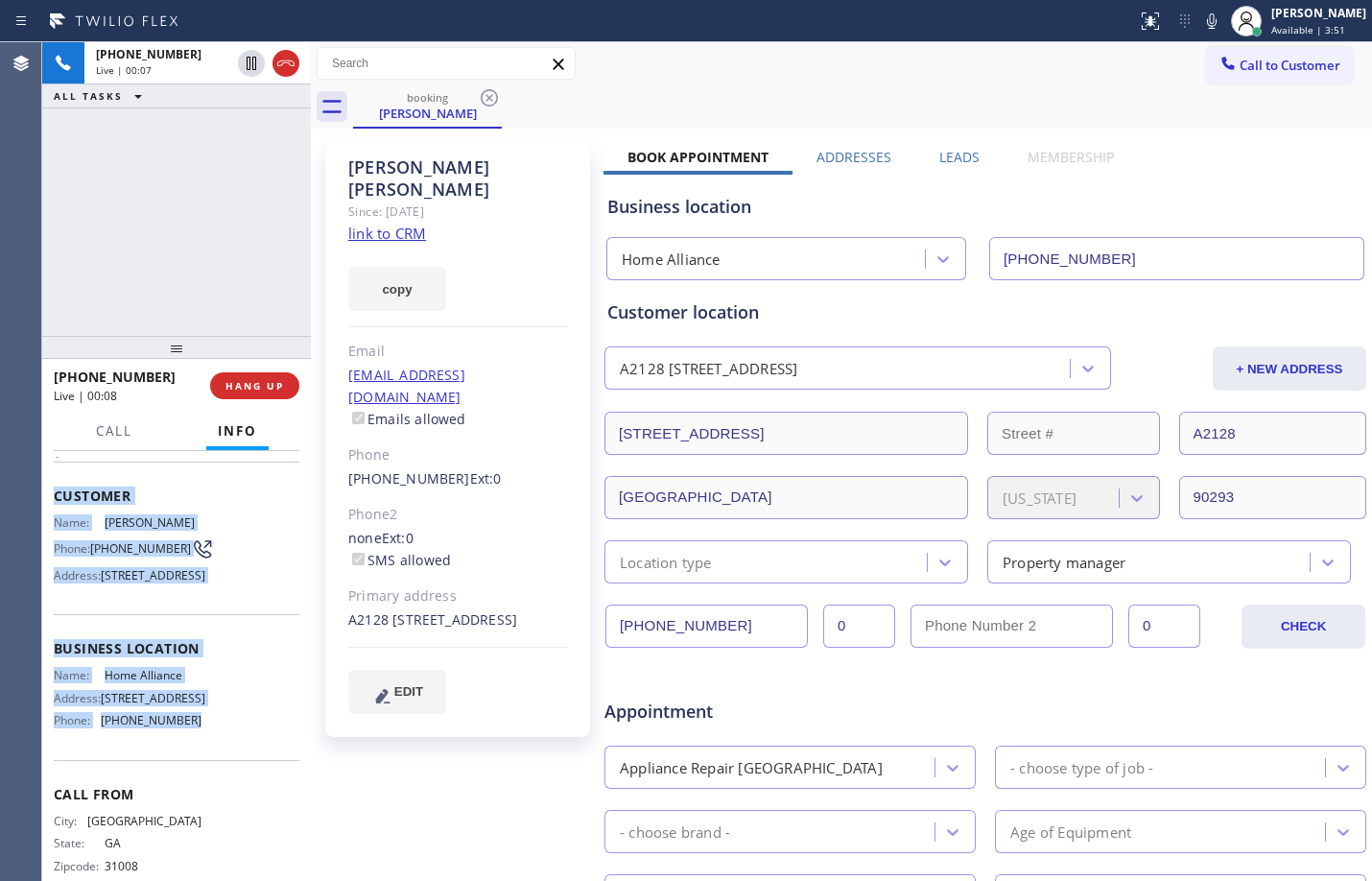
drag, startPoint x: 55, startPoint y: 569, endPoint x: 223, endPoint y: 779, distance: 268.9
click at [223, 779] on div "Context Queue: [Test] All Priority: 1 Customer Name: [PERSON_NAME] Phone: [PHON…" at bounding box center [177, 643] width 246 height 526
copy div "Customer Name: [PERSON_NAME] Phone: [PHONE_NUMBER] Address: [STREET_ADDRESS] Bu…"
click at [248, 62] on icon at bounding box center [252, 63] width 10 height 13
click at [1200, 20] on icon at bounding box center [1211, 21] width 23 height 23
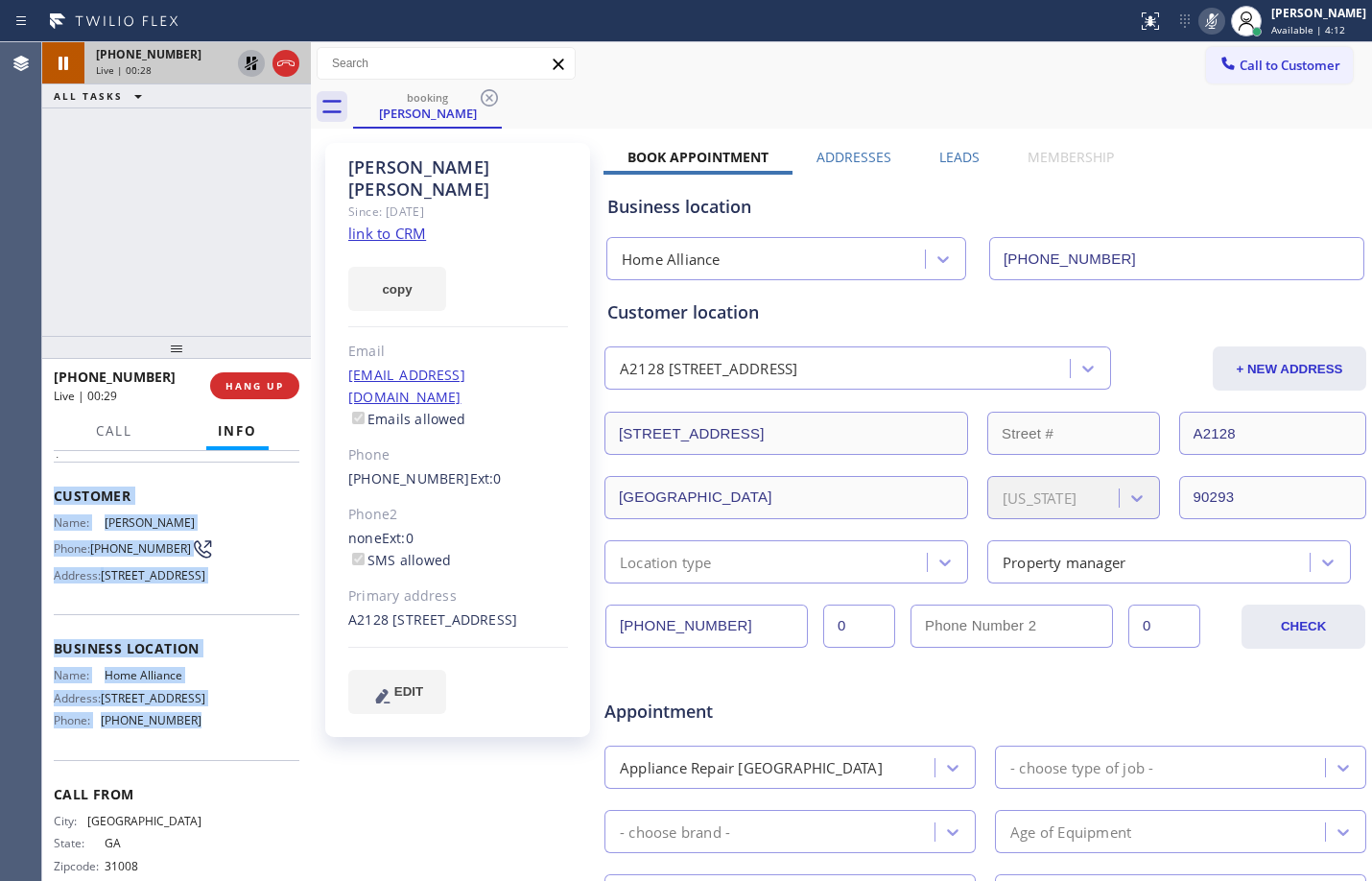
click at [376, 224] on link "link to CRM" at bounding box center [387, 233] width 78 height 19
click at [114, 435] on span "Call" at bounding box center [114, 431] width 37 height 17
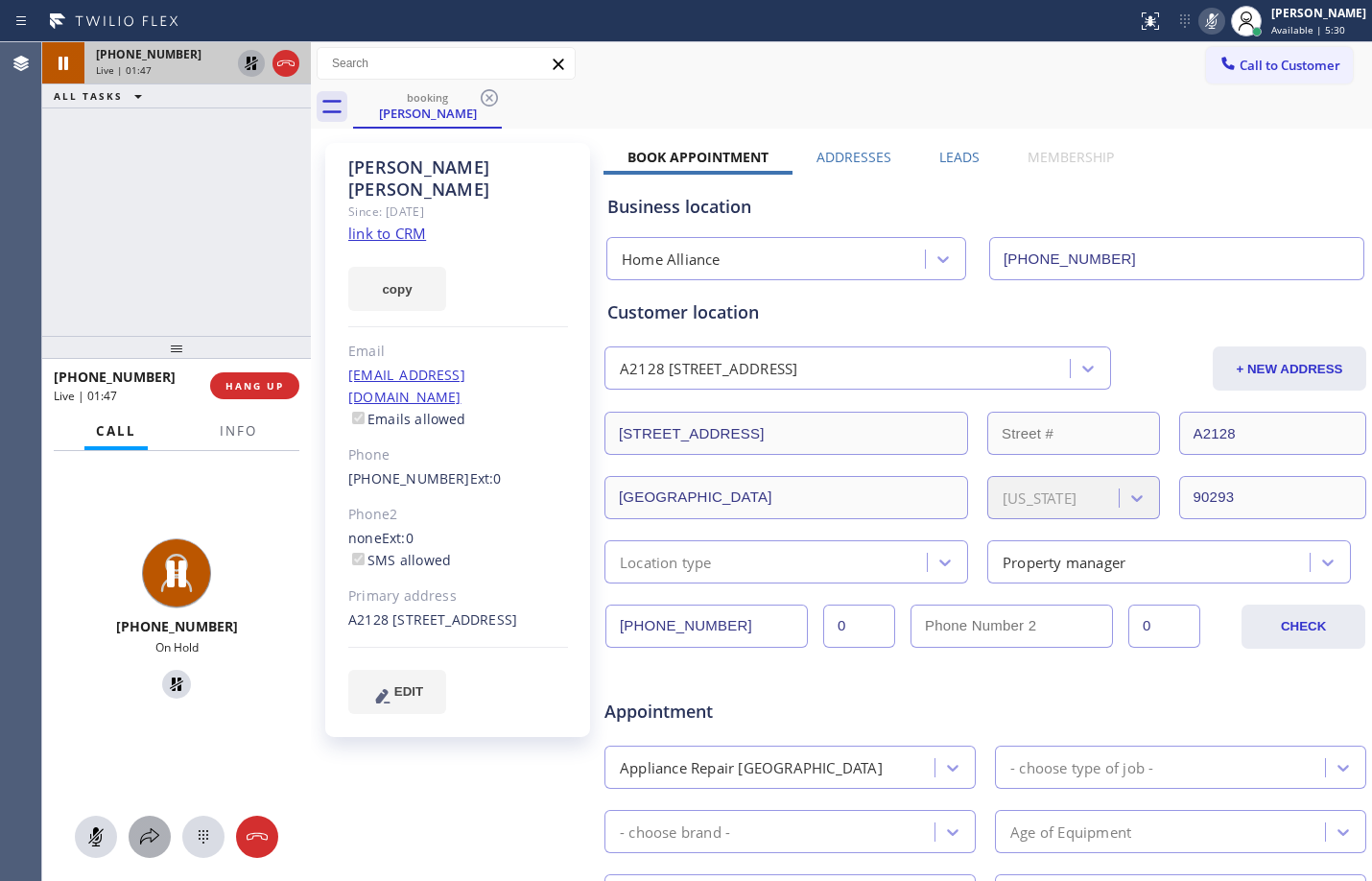
click at [140, 835] on icon at bounding box center [149, 836] width 23 height 23
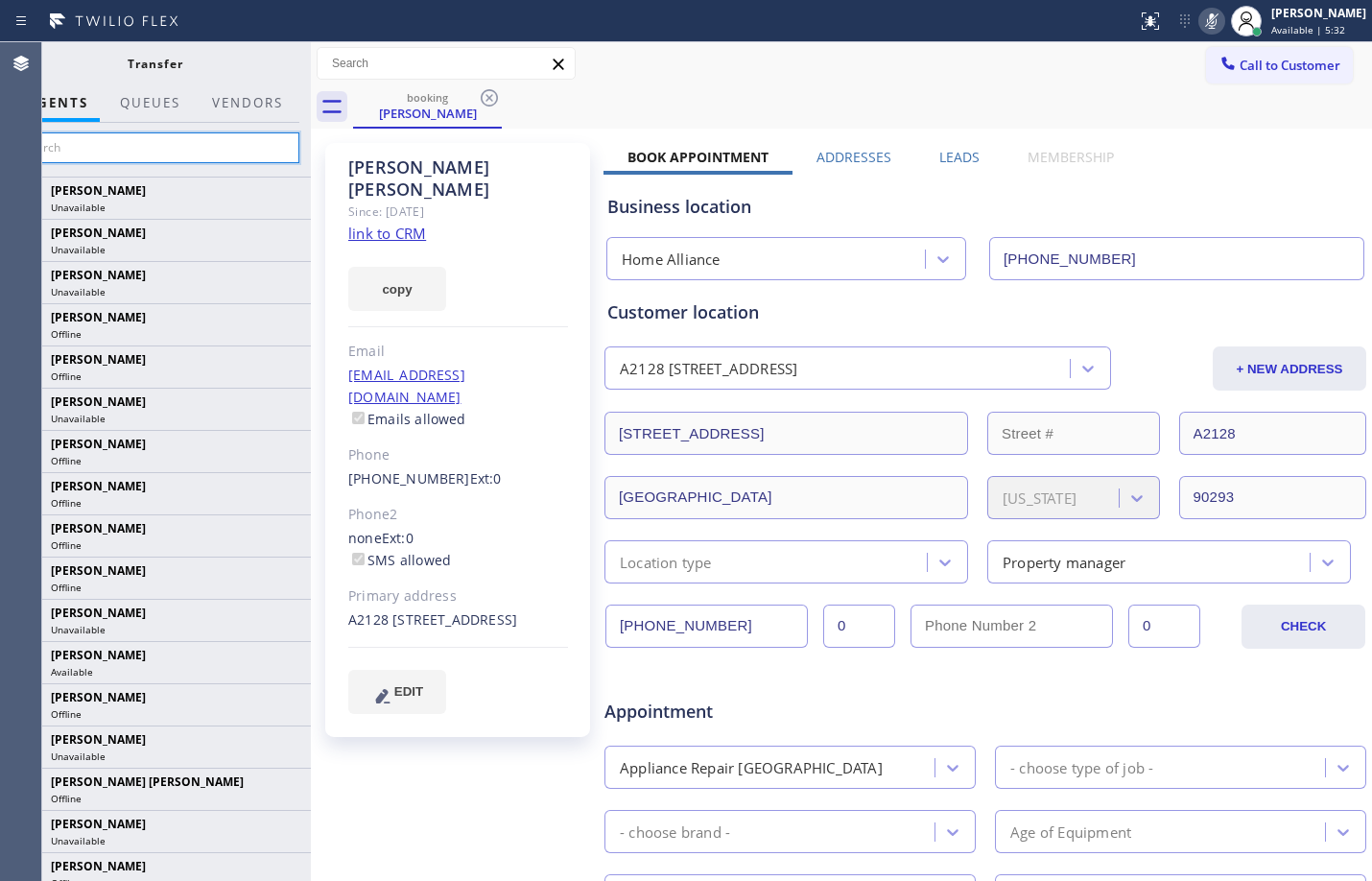
click at [183, 155] on input "text" at bounding box center [155, 148] width 289 height 31
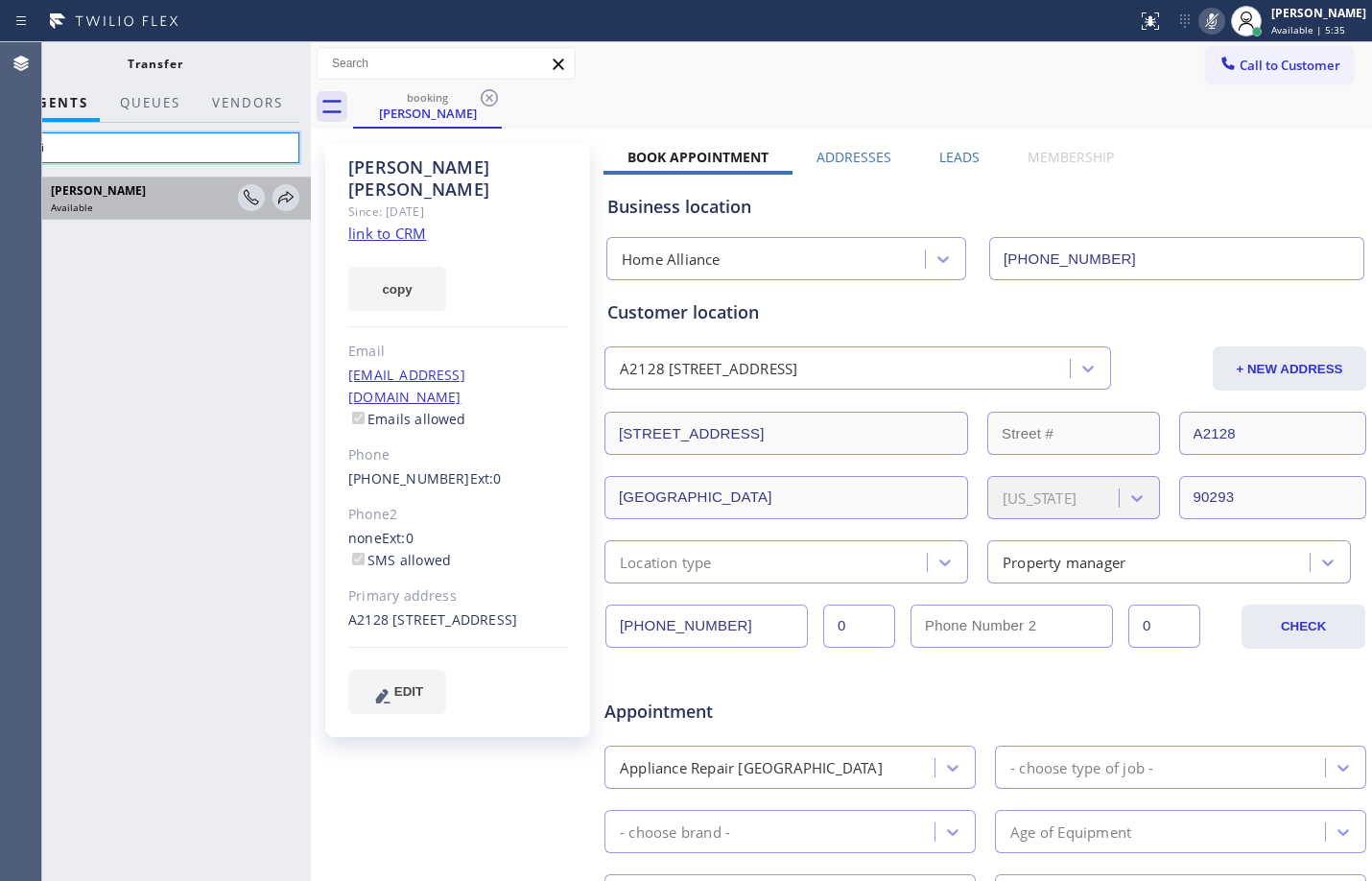
type input "kevi"
click at [187, 199] on div "[PERSON_NAME]" at bounding box center [142, 191] width 182 height 16
click at [286, 199] on icon at bounding box center [286, 197] width 15 height 12
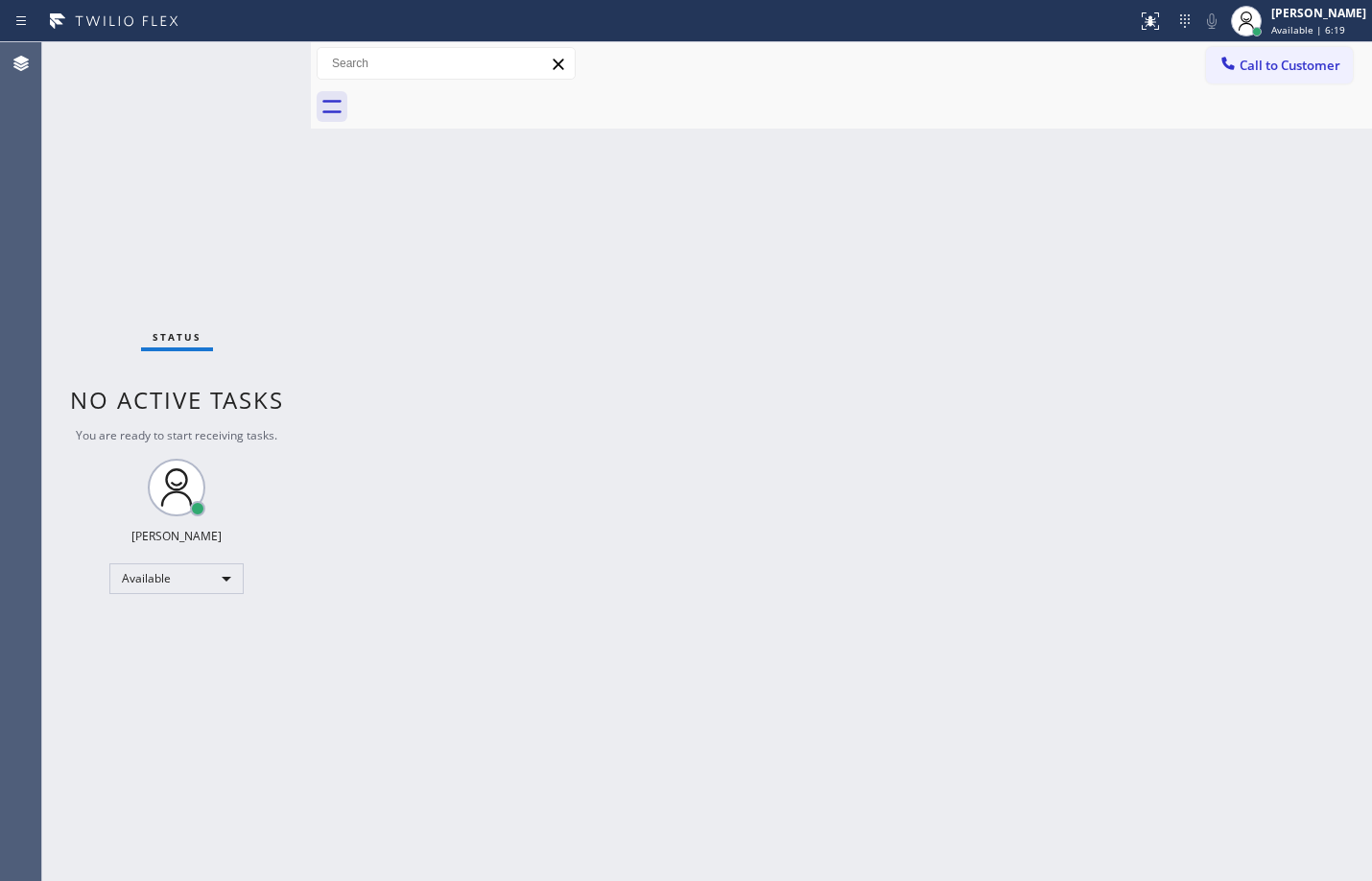
click at [419, 318] on div "Back to Dashboard Change Sender ID Customers Technicians Select a contact Outbo…" at bounding box center [841, 461] width 1061 height 839
click at [249, 59] on div "Status No active tasks You are ready to start receiving tasks. [PERSON_NAME] Av…" at bounding box center [176, 461] width 269 height 839
click at [224, 101] on div "Status No active tasks You are ready to start receiving tasks. [PERSON_NAME] Av…" at bounding box center [176, 461] width 269 height 839
click at [493, 409] on div "Back to Dashboard Change Sender ID Customers Technicians Select a contact Outbo…" at bounding box center [841, 461] width 1061 height 839
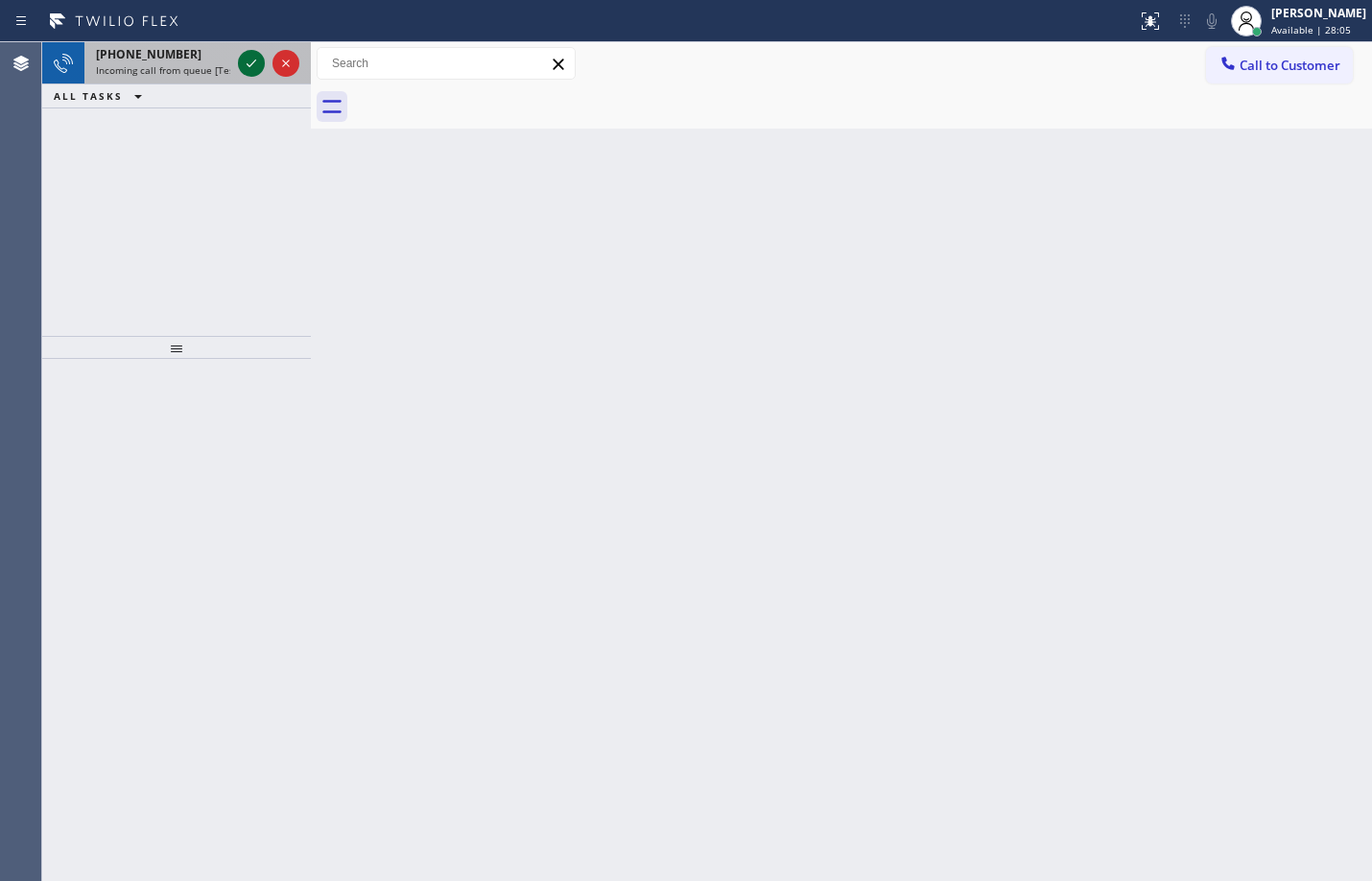
click at [249, 59] on icon at bounding box center [251, 63] width 23 height 23
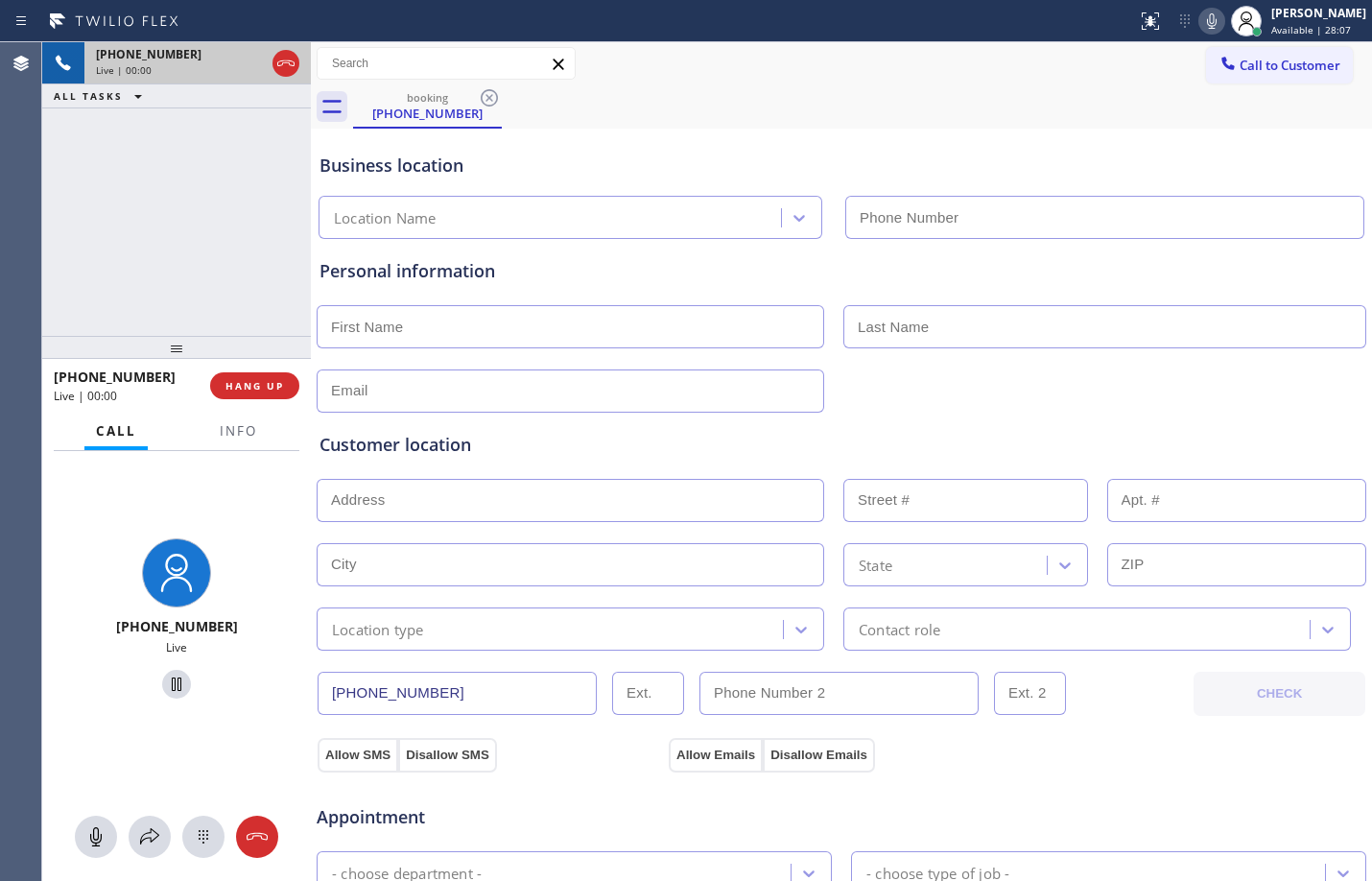
type input "[PHONE_NUMBER]"
click at [253, 435] on span "Info" at bounding box center [238, 431] width 37 height 17
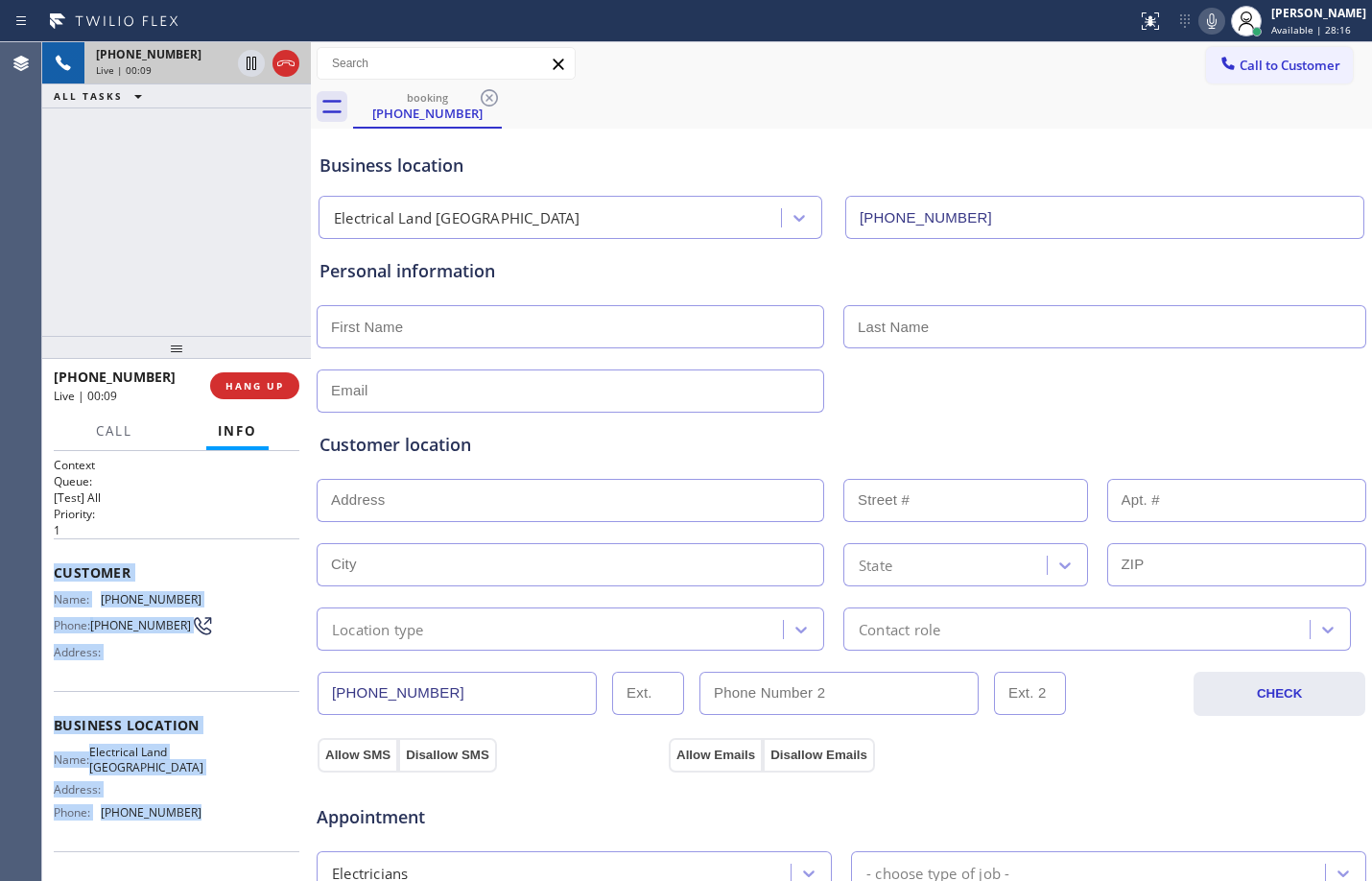
drag, startPoint x: 56, startPoint y: 573, endPoint x: 201, endPoint y: 831, distance: 296.0
click at [201, 831] on div "Context Queue: [Test] All Priority: 1 Customer Name: [PHONE_NUMBER] Phone: [PHO…" at bounding box center [177, 726] width 246 height 540
copy div "Customer Name: [PHONE_NUMBER] Phone: [PHONE_NUMBER] Address: Business location …"
click at [255, 61] on icon at bounding box center [251, 63] width 23 height 23
click at [1200, 32] on icon at bounding box center [1211, 21] width 23 height 23
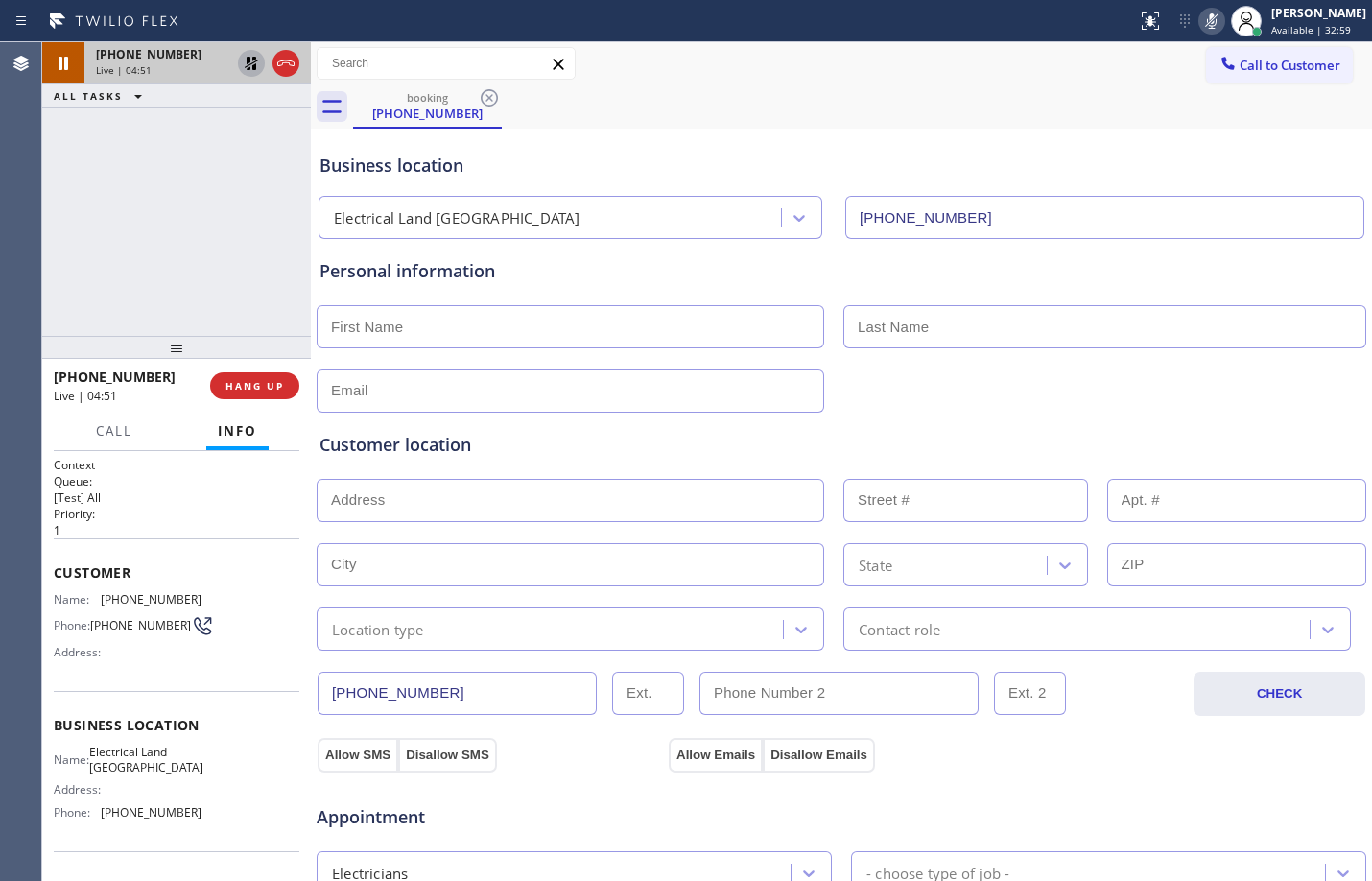
click at [483, 332] on input "text" at bounding box center [570, 327] width 507 height 43
click at [403, 322] on input "text" at bounding box center [570, 327] width 507 height 43
paste input "[PERSON_NAME]"
type input "[PERSON_NAME]"
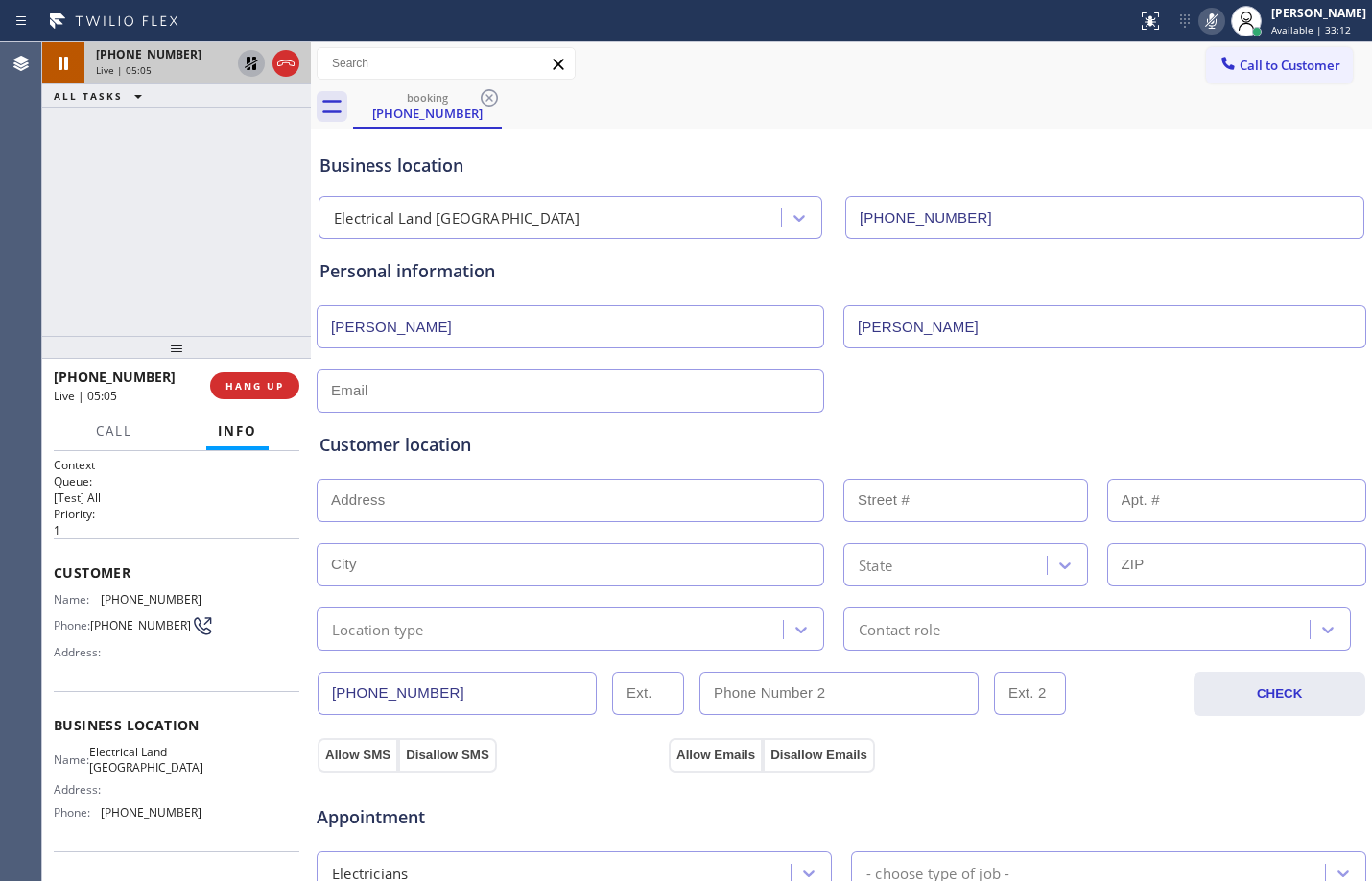
click at [484, 400] on input "text" at bounding box center [570, 391] width 507 height 43
click at [254, 61] on icon at bounding box center [251, 63] width 13 height 13
click at [1200, 29] on icon at bounding box center [1211, 21] width 23 height 23
click at [636, 392] on input "text" at bounding box center [570, 391] width 507 height 43
click at [412, 384] on input "text" at bounding box center [570, 391] width 507 height 43
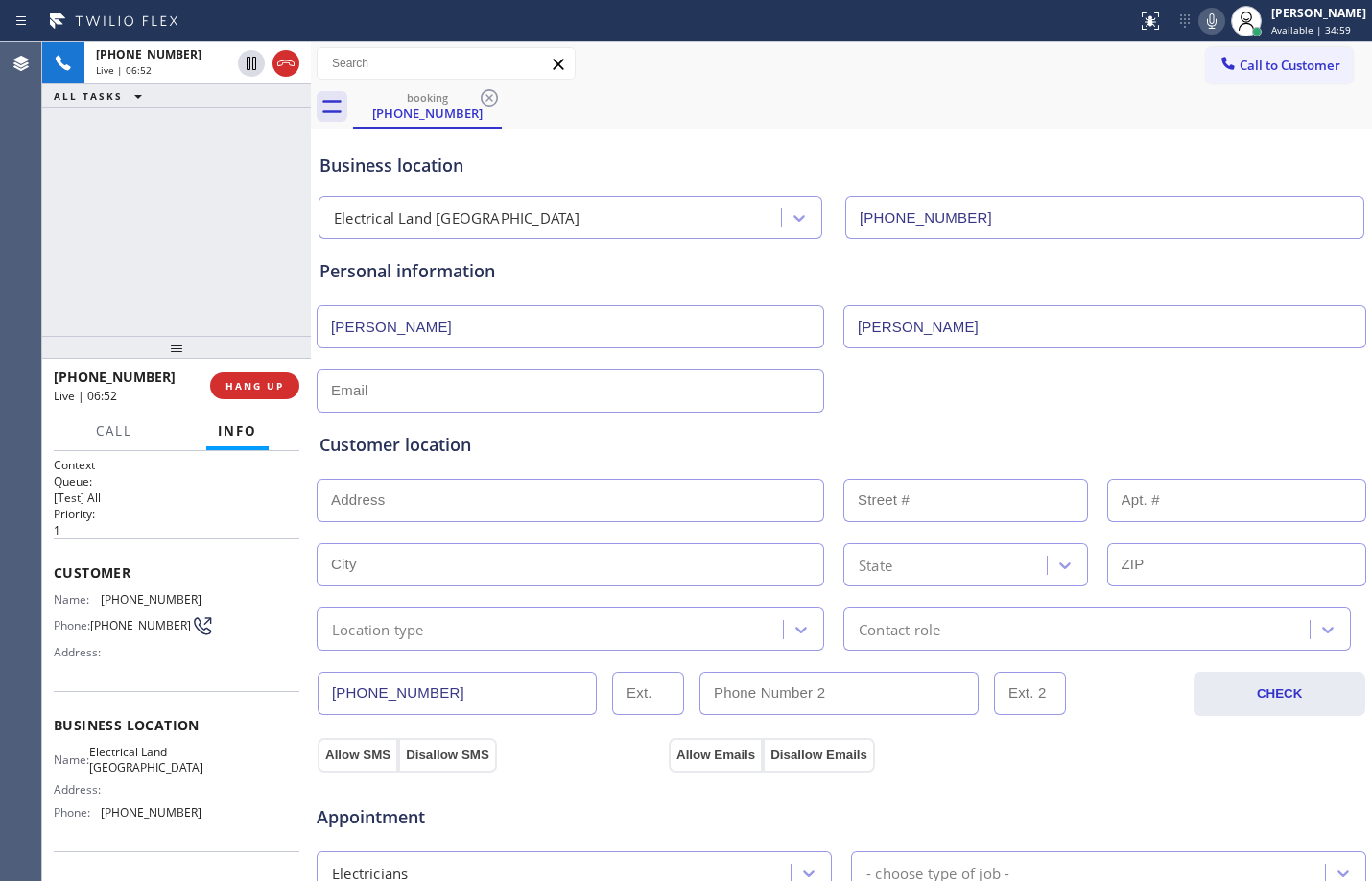
click at [405, 396] on input "text" at bounding box center [570, 391] width 507 height 43
type input "@"
click at [250, 75] on button at bounding box center [251, 63] width 27 height 27
click at [1200, 31] on icon at bounding box center [1211, 21] width 23 height 23
click at [444, 379] on input "no@gm" at bounding box center [570, 391] width 507 height 43
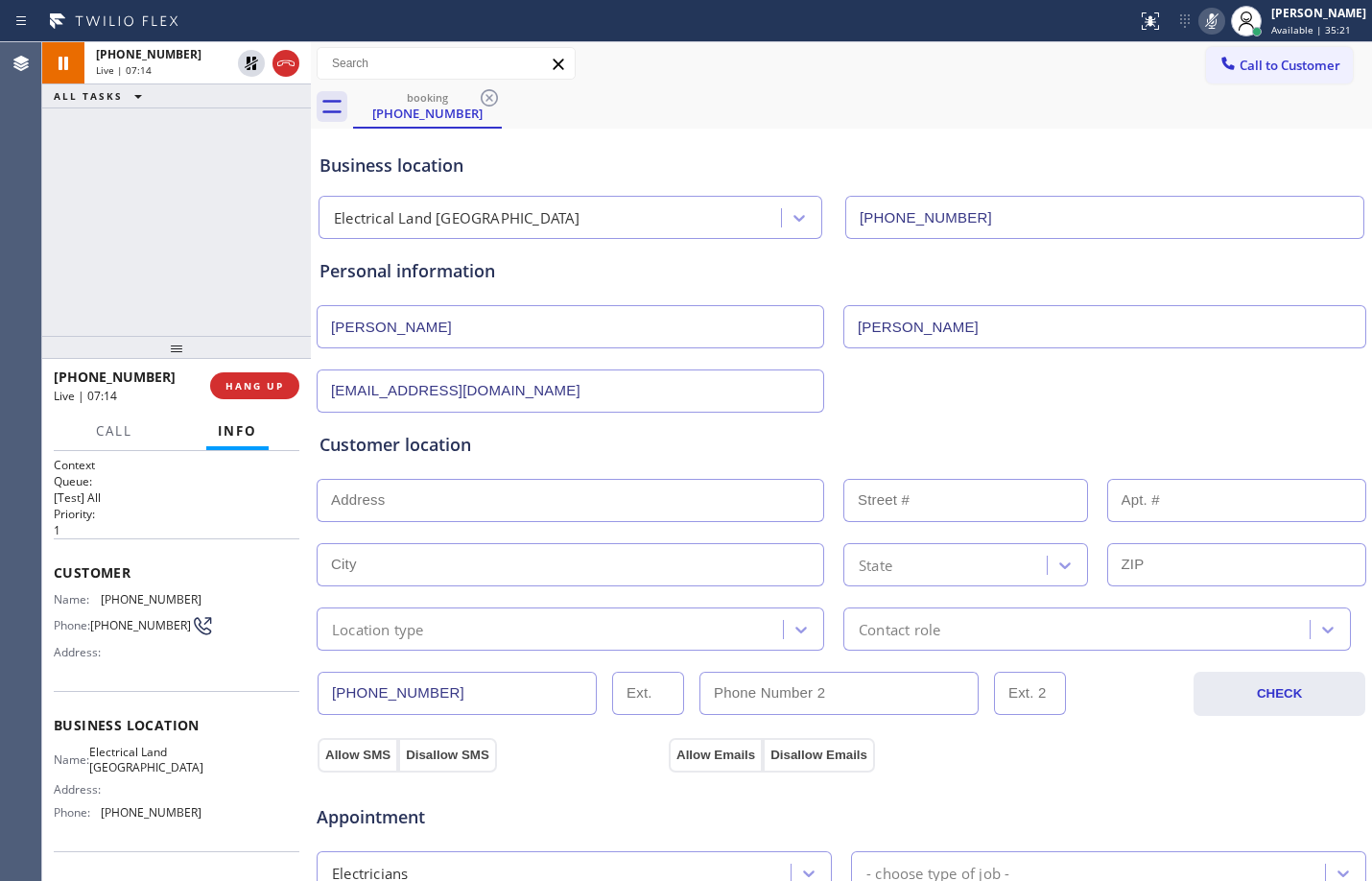
type input "[EMAIL_ADDRESS][DOMAIN_NAME]"
click at [545, 512] on input "text" at bounding box center [570, 500] width 507 height 43
click at [515, 504] on input "text" at bounding box center [570, 500] width 507 height 43
paste input "[STREET_ADDRESS]"
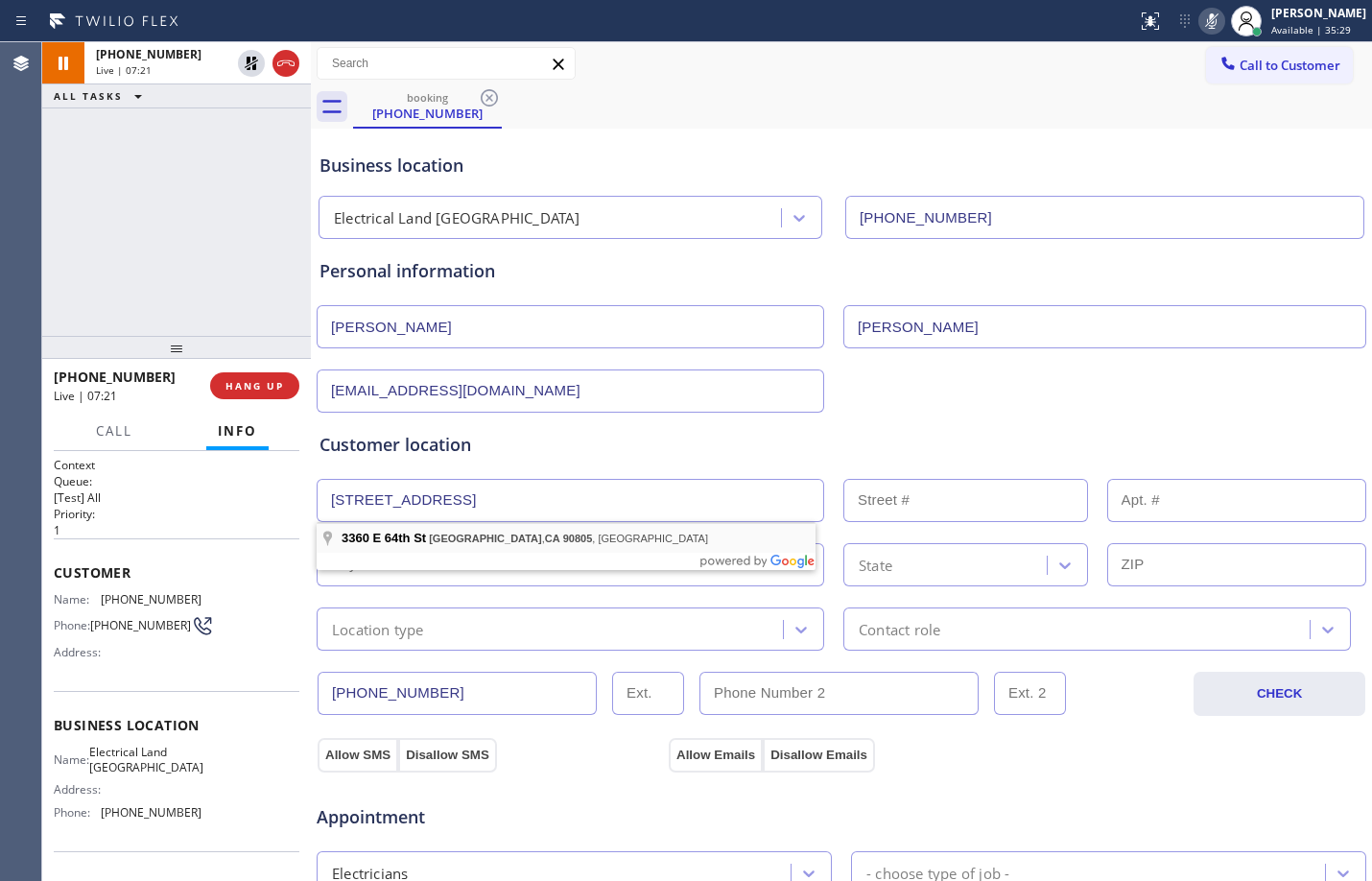
type input "[STREET_ADDRESS]"
type input "3360"
type input "[GEOGRAPHIC_DATA]"
type input "90805"
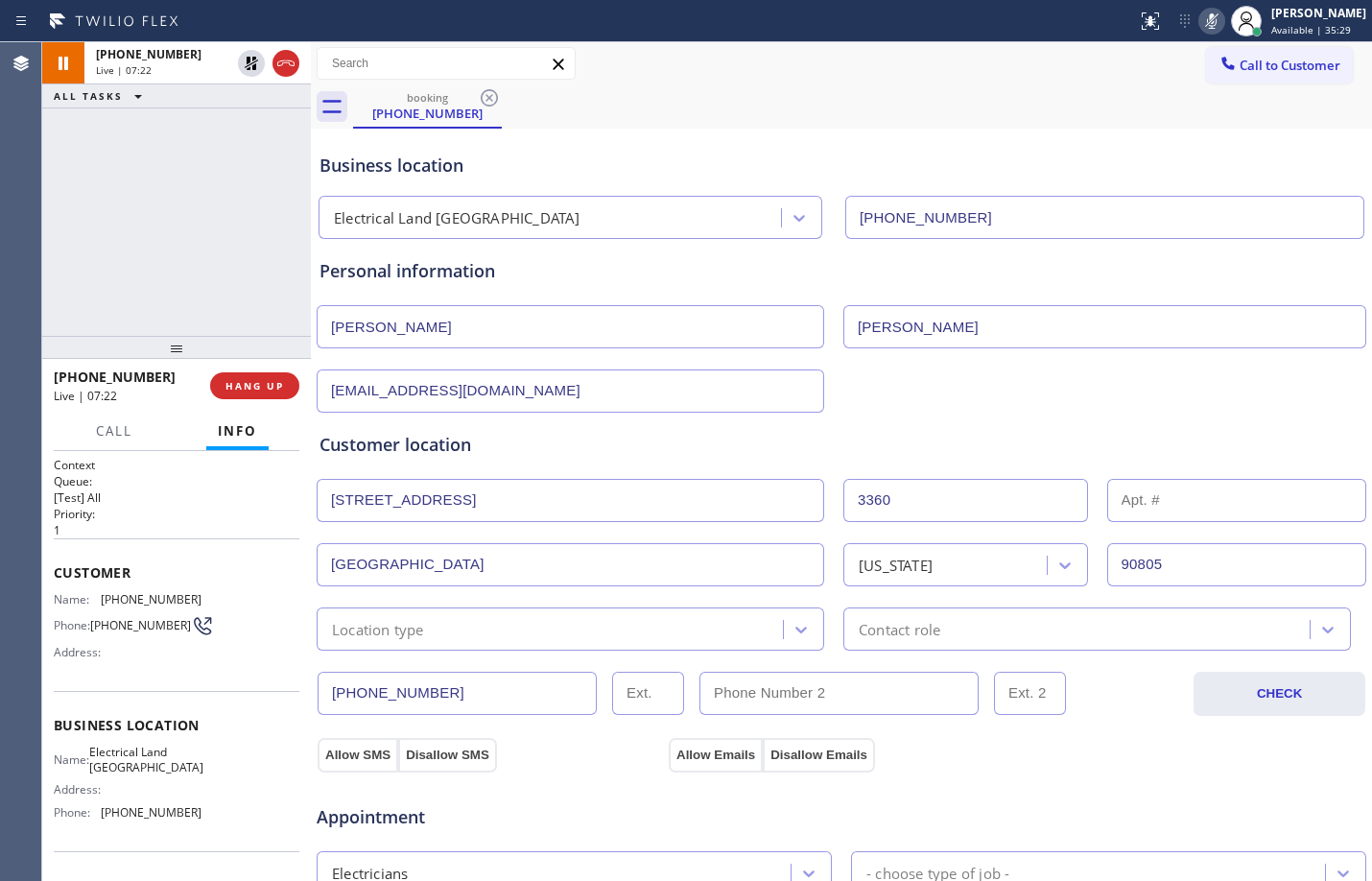
scroll to position [606, 0]
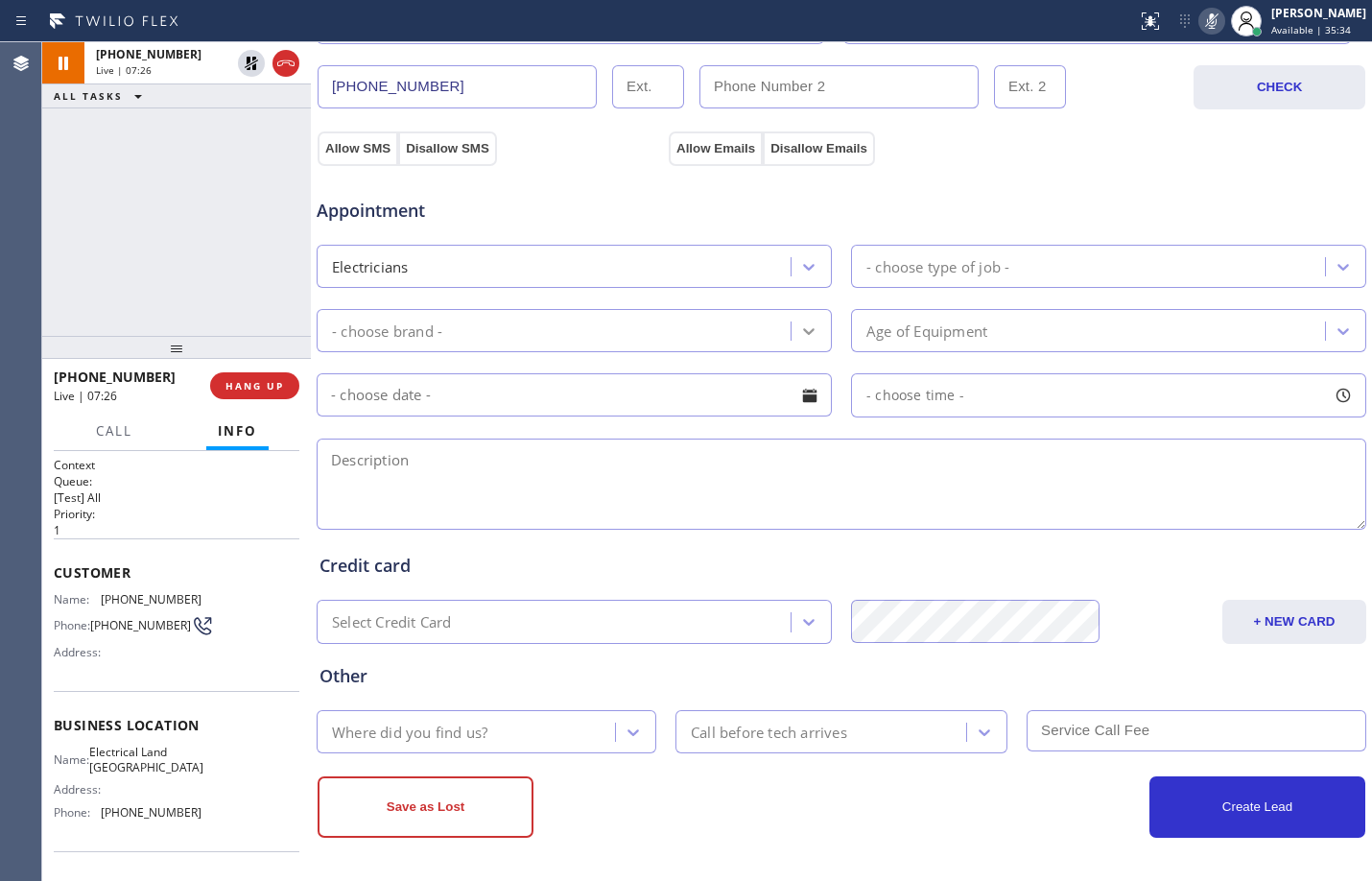
click at [813, 327] on div at bounding box center [809, 331] width 35 height 35
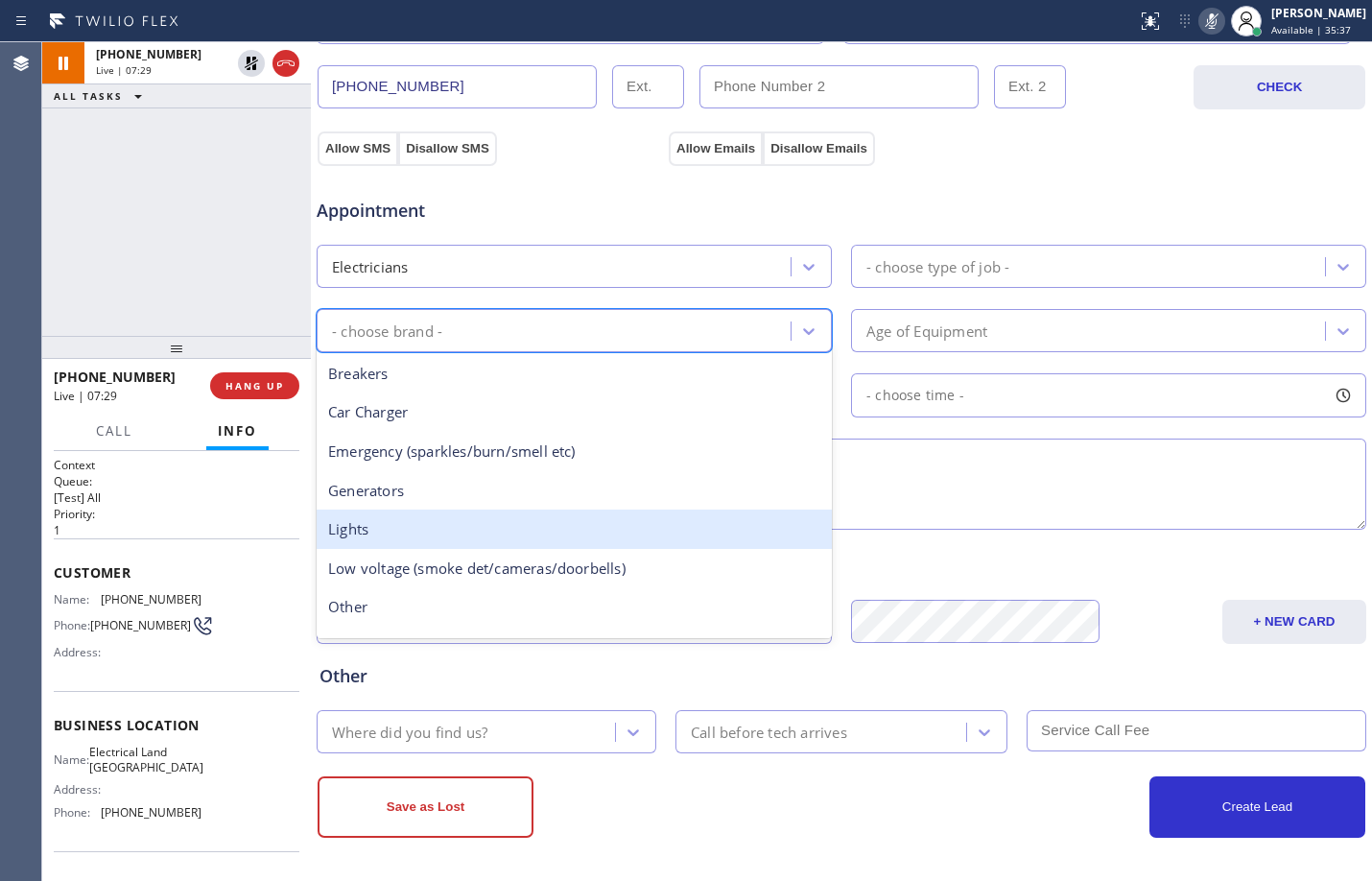
click at [365, 530] on div "Lights" at bounding box center [574, 528] width 515 height 39
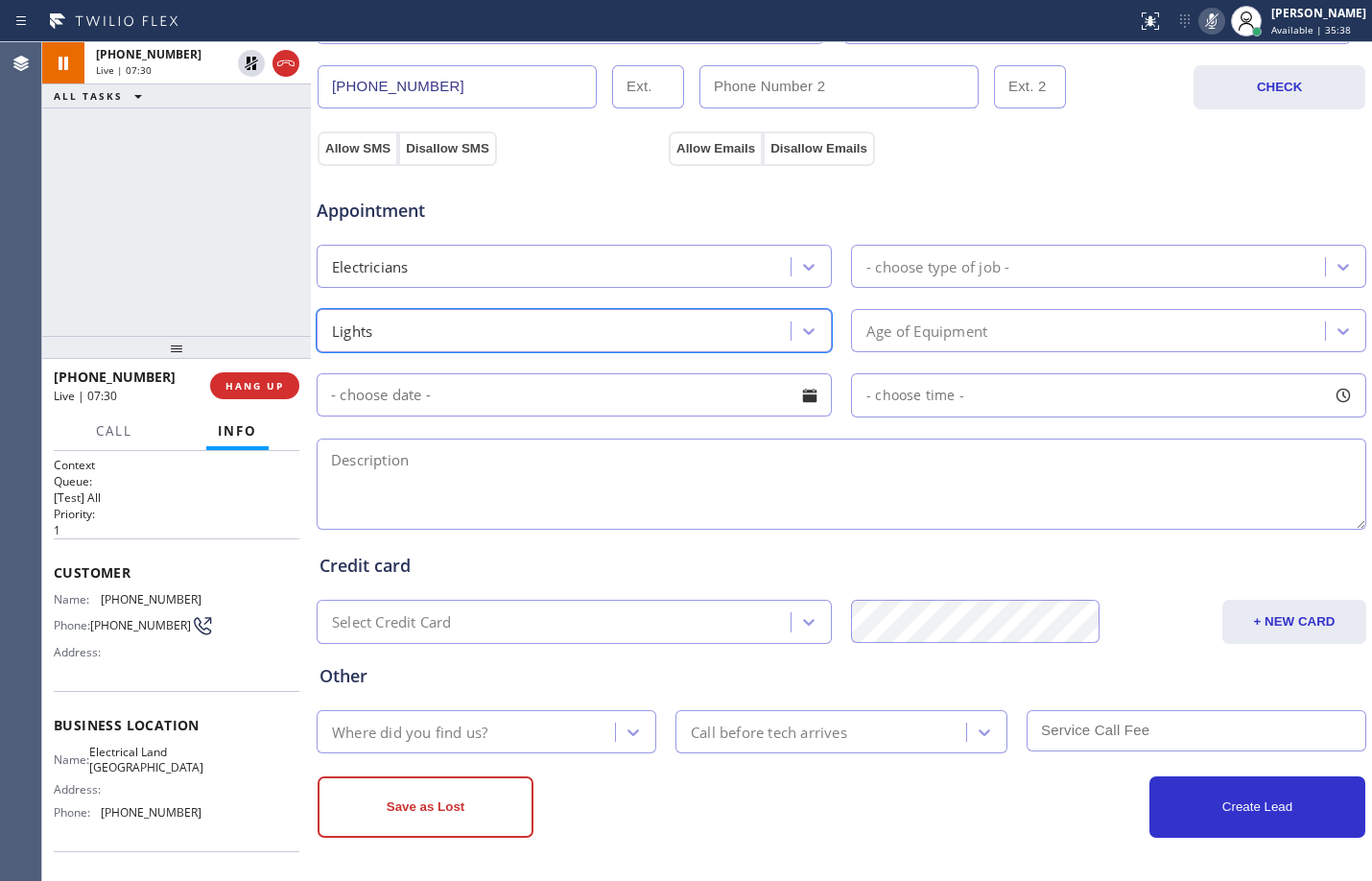
click at [920, 315] on div "Age of Equipment" at bounding box center [1090, 331] width 468 height 34
click at [166, 248] on div "[PHONE_NUMBER] Live | 07:52 ALL TASKS ALL TASKS ACTIVE TASKS TASKS IN WRAP UP" at bounding box center [176, 189] width 269 height 294
click at [1021, 264] on div "- choose type of job -" at bounding box center [1090, 267] width 468 height 34
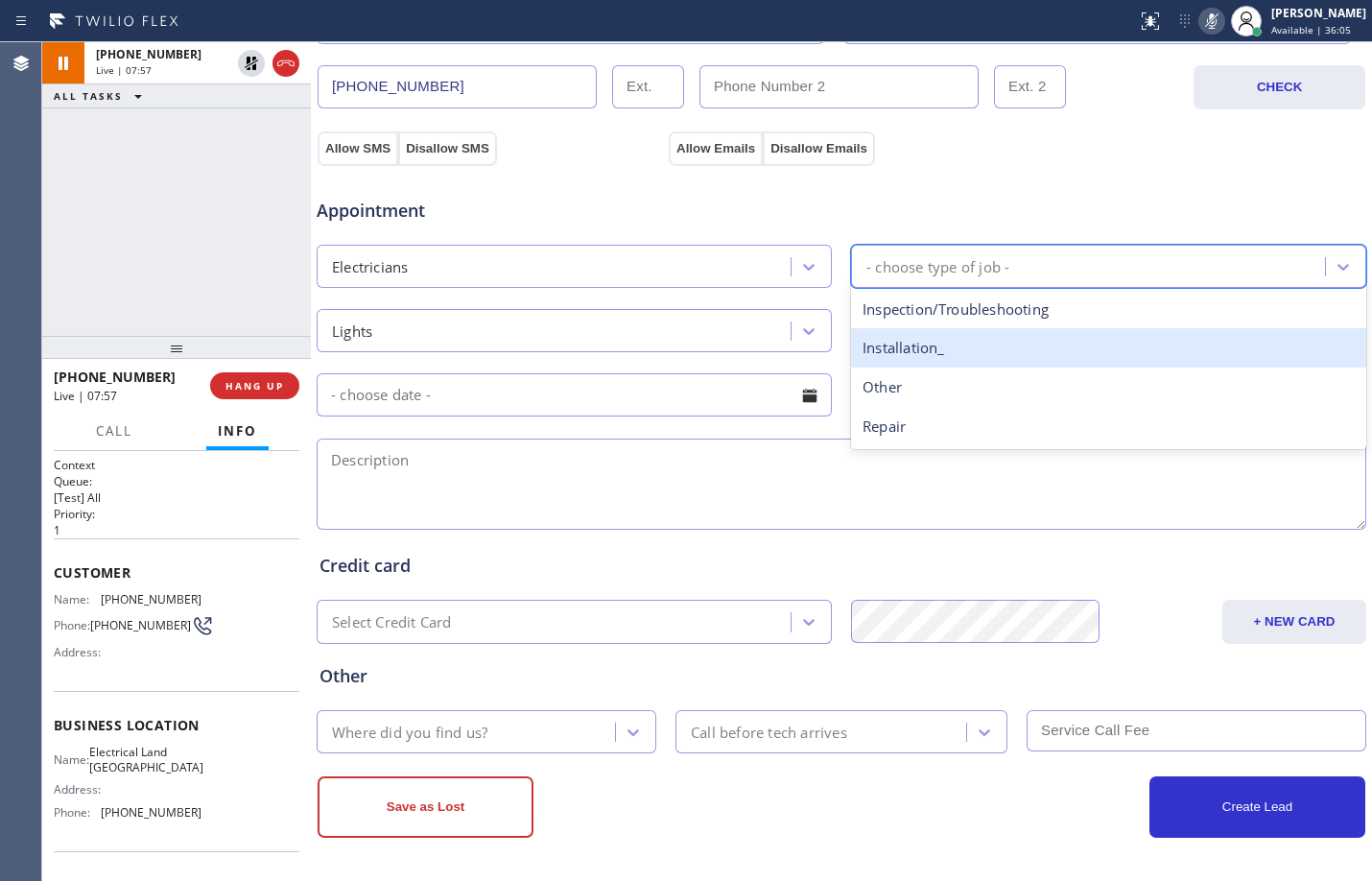
click at [919, 362] on div "Installation_" at bounding box center [1108, 348] width 515 height 39
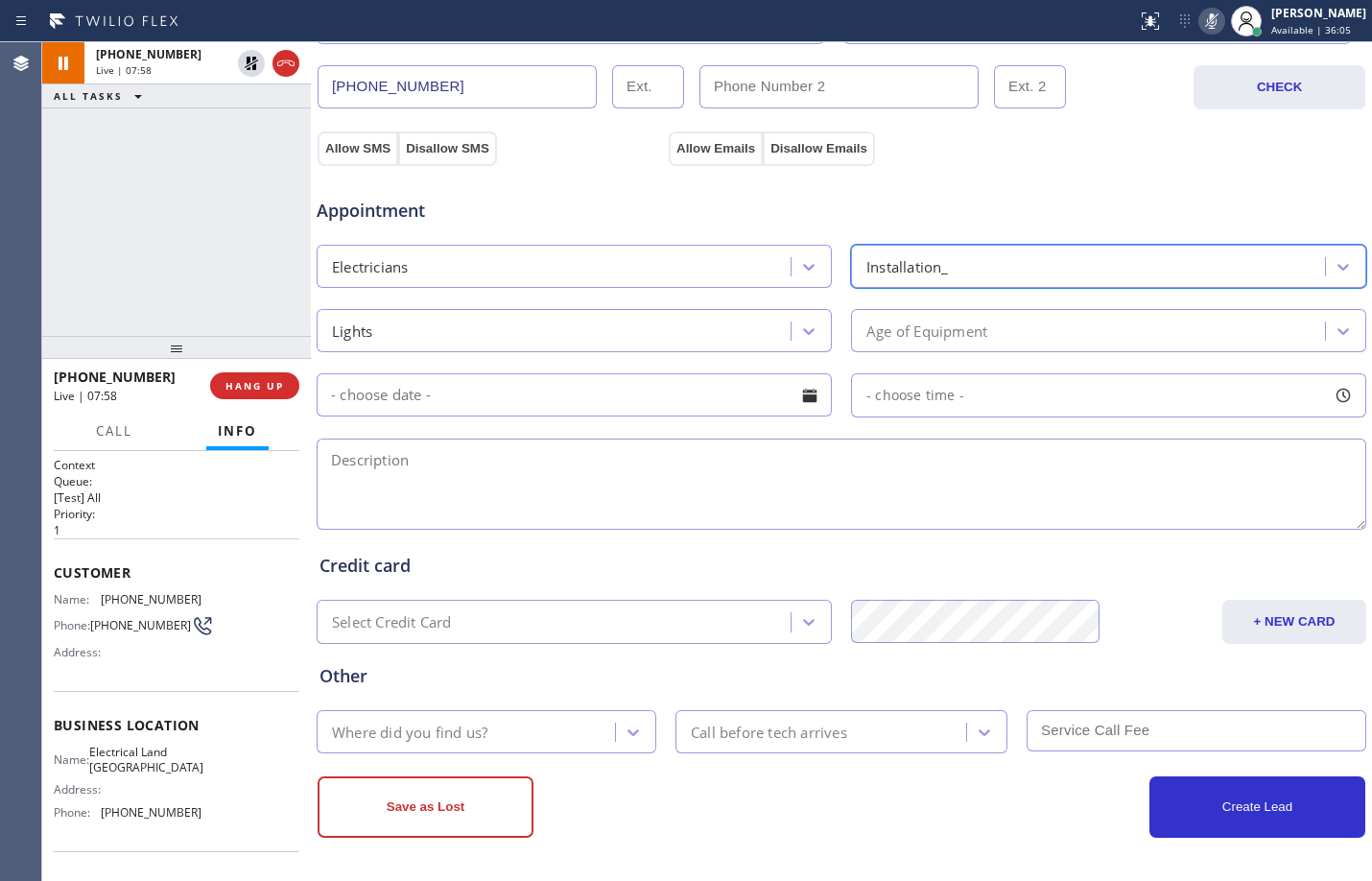
click at [935, 319] on div "Age of Equipment" at bounding box center [1090, 331] width 468 height 34
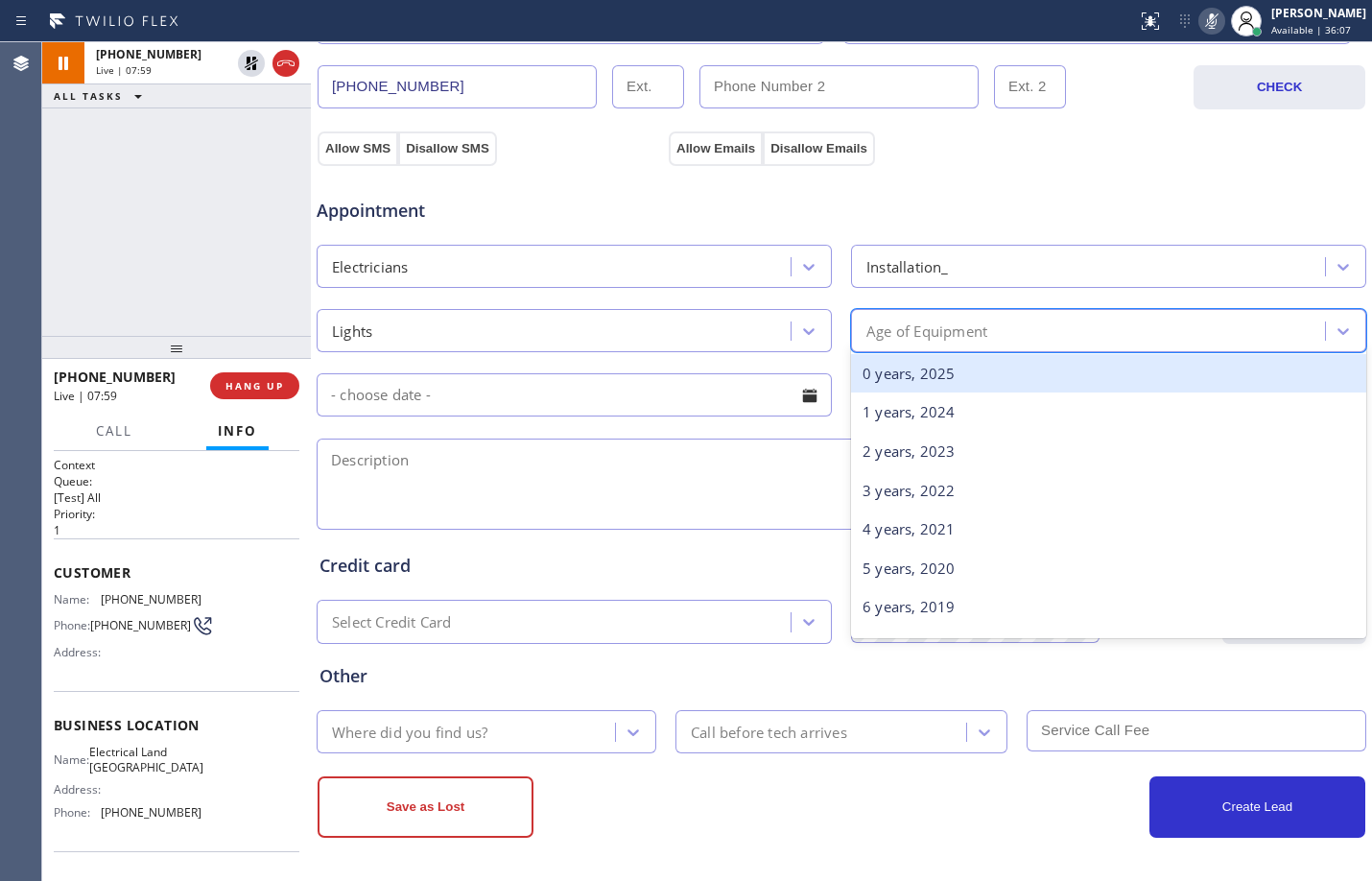
click at [197, 209] on div "[PHONE_NUMBER] Live | 07:59 ALL TASKS ALL TASKS ACTIVE TASKS TASKS IN WRAP UP" at bounding box center [176, 189] width 269 height 294
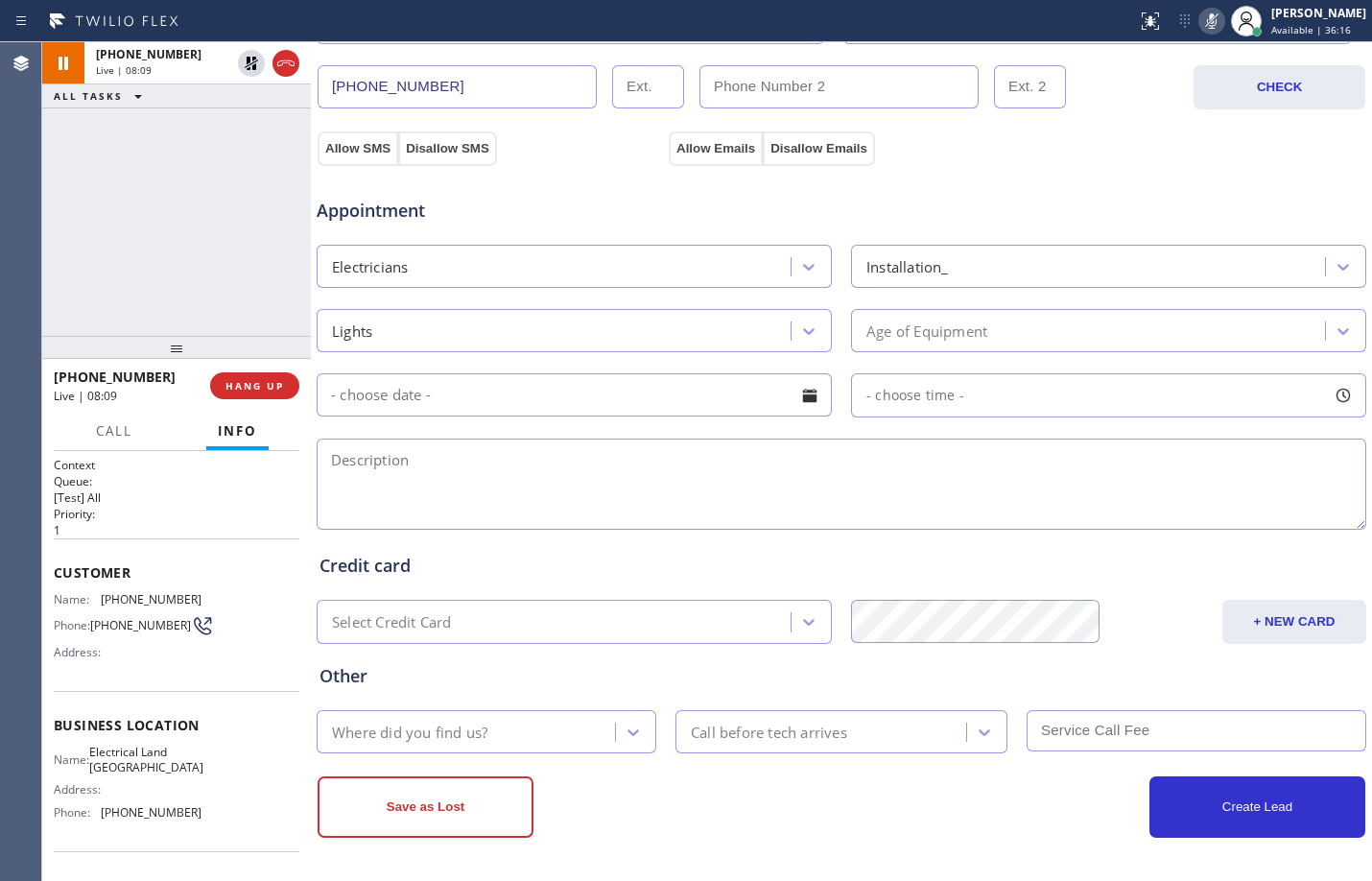
drag, startPoint x: 357, startPoint y: 145, endPoint x: 504, endPoint y: 168, distance: 148.8
click at [357, 145] on button "Allow SMS" at bounding box center [357, 149] width 81 height 35
click at [711, 148] on button "Allow Emails" at bounding box center [716, 149] width 94 height 35
click at [251, 68] on icon at bounding box center [251, 63] width 13 height 13
click at [1201, 24] on icon at bounding box center [1211, 21] width 23 height 23
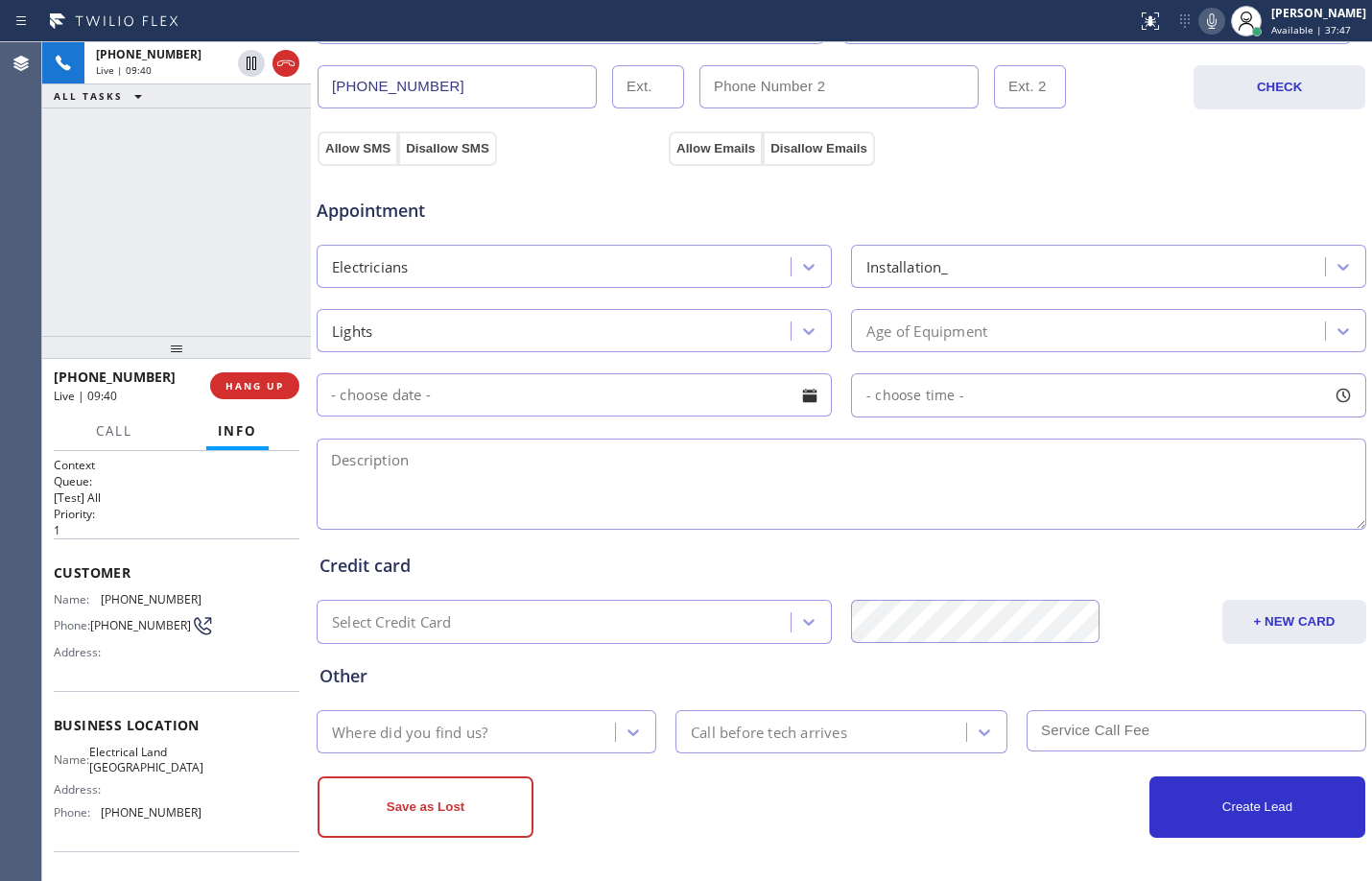
click at [954, 338] on div "Age of Equipment" at bounding box center [927, 331] width 121 height 22
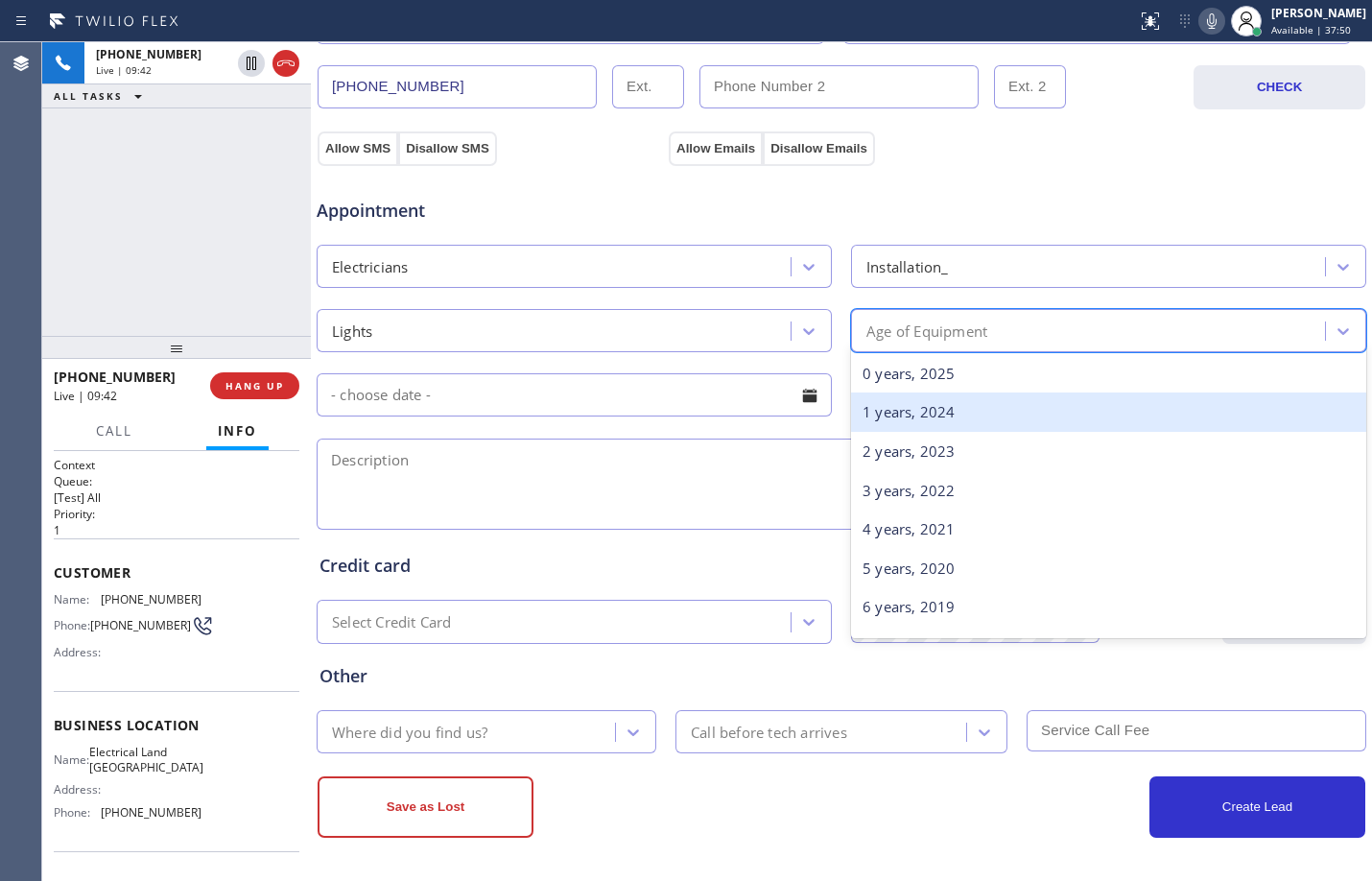
click at [945, 409] on div "1 years, 2024" at bounding box center [1108, 412] width 515 height 39
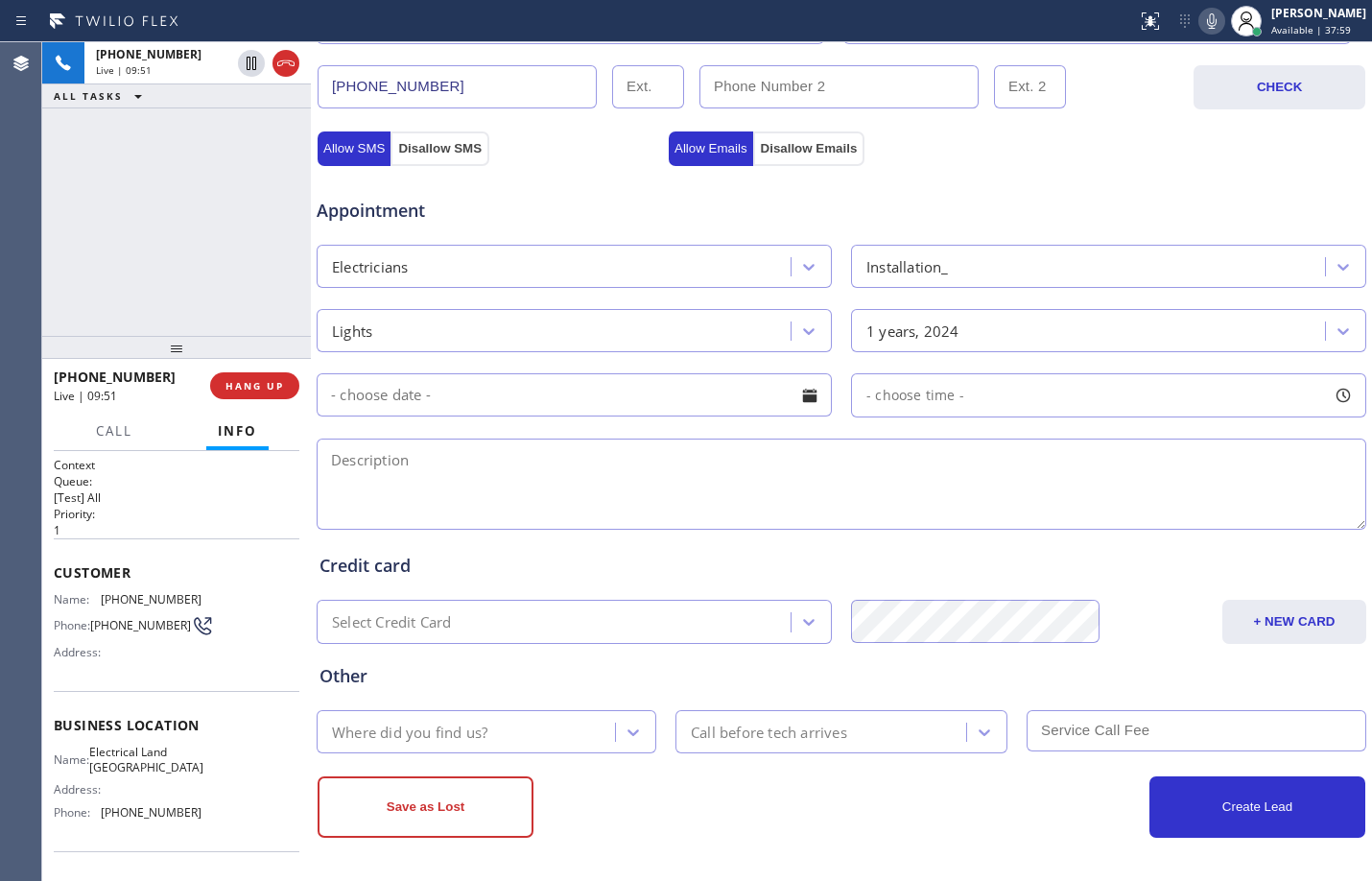
click at [780, 558] on div "Credit card" at bounding box center [842, 566] width 1044 height 26
click at [766, 479] on textarea at bounding box center [841, 483] width 1049 height 91
paste textarea "process remodeling bathroom//theres existing wiring new line//[PERSON_NAME] mor…"
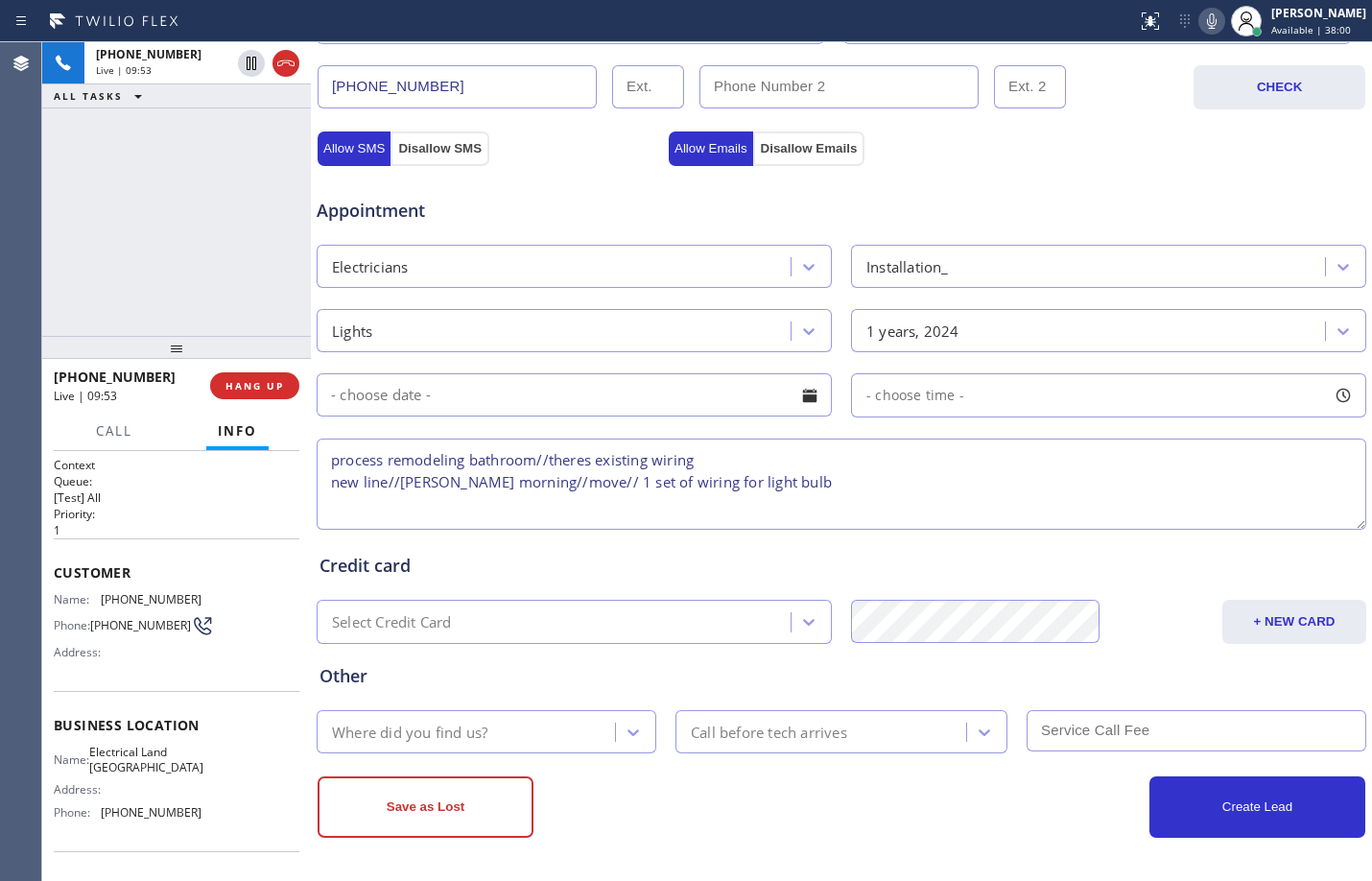
click at [762, 474] on textarea "process remodeling bathroom//theres existing wiring new line//[PERSON_NAME] mor…" at bounding box center [841, 483] width 1049 height 91
click at [877, 469] on textarea "process remodeling bathroom//theres existing wiring new line//[PERSON_NAME] mor…" at bounding box center [841, 483] width 1049 height 91
click at [890, 502] on textarea "process remodeling bathroom//theres existing wiring new line//[PERSON_NAME] mor…" at bounding box center [841, 483] width 1049 height 91
click at [886, 496] on textarea "process remodeling bathroom//theres existing wiring new line//[PERSON_NAME] mor…" at bounding box center [841, 483] width 1049 height 91
click at [890, 482] on textarea "process remodeling bathroom//theres existing wiring new line//[PERSON_NAME] mor…" at bounding box center [841, 483] width 1049 height 91
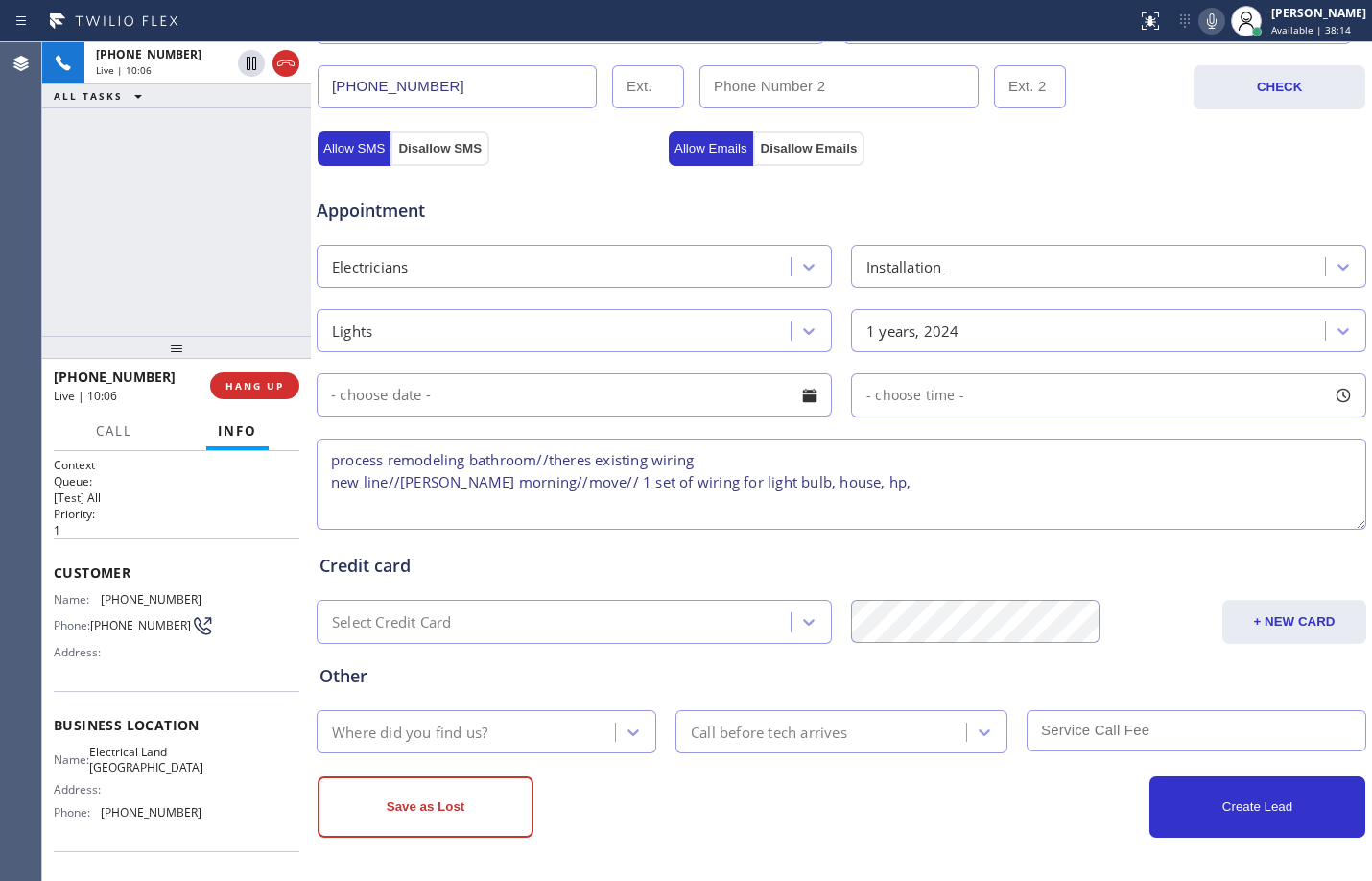
paste textarea "[STREET_ADDRESS]"
click at [120, 732] on span "Business location" at bounding box center [177, 725] width 246 height 18
drag, startPoint x: 107, startPoint y: 757, endPoint x: 210, endPoint y: 779, distance: 105.3
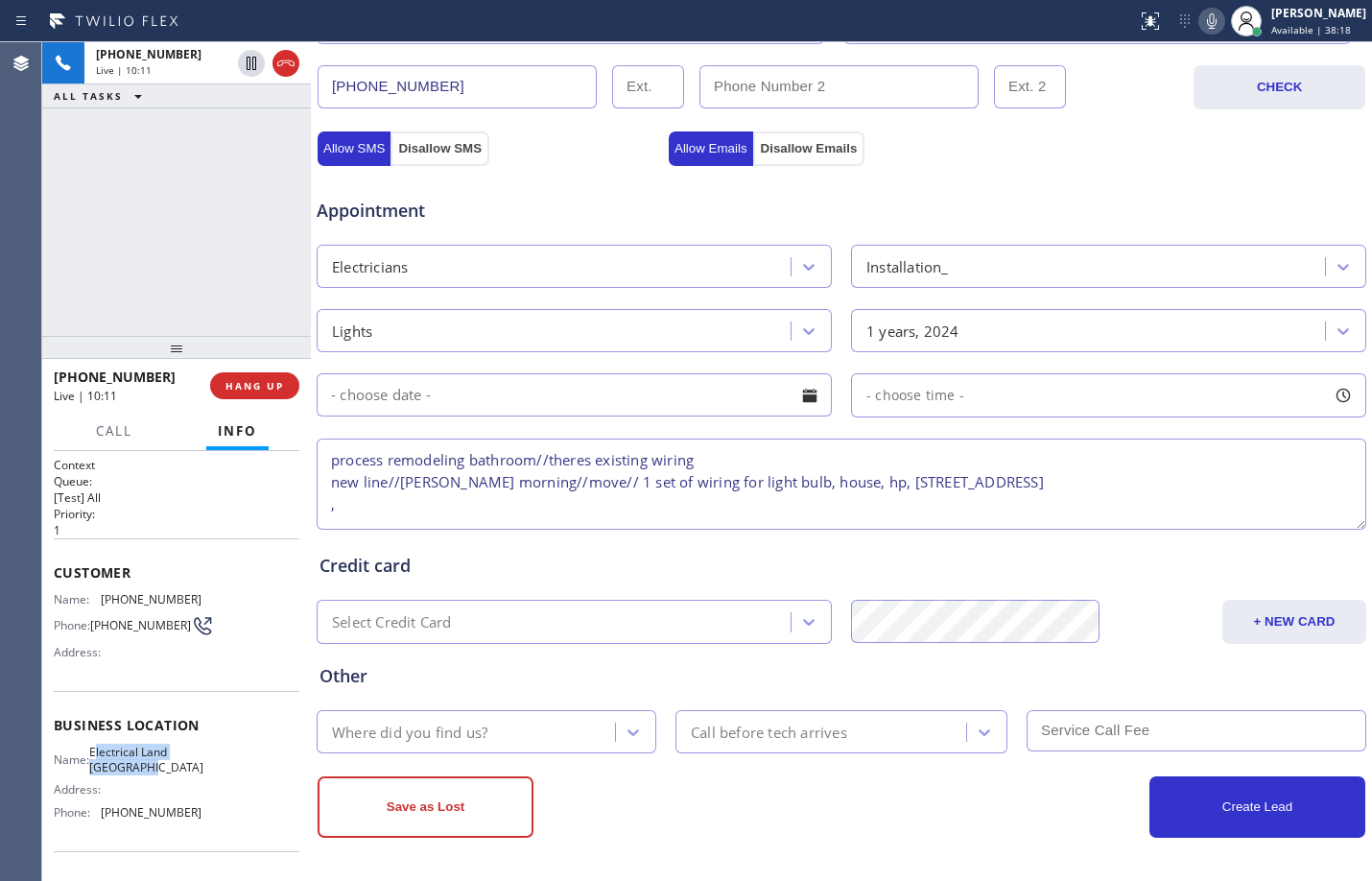
click at [211, 779] on div "Name: Electrical Land [GEOGRAPHIC_DATA] Address: Phone: [PHONE_NUMBER]" at bounding box center [177, 786] width 246 height 83
click at [206, 779] on div "Name: Electrical Land [GEOGRAPHIC_DATA] Address: Phone: [PHONE_NUMBER]" at bounding box center [177, 786] width 246 height 83
click at [167, 765] on span "Electrical Land [GEOGRAPHIC_DATA]" at bounding box center [146, 760] width 114 height 30
drag, startPoint x: 181, startPoint y: 781, endPoint x: 100, endPoint y: 758, distance: 84.2
click at [100, 758] on div "Name: Electrical Land [GEOGRAPHIC_DATA]" at bounding box center [128, 760] width 148 height 30
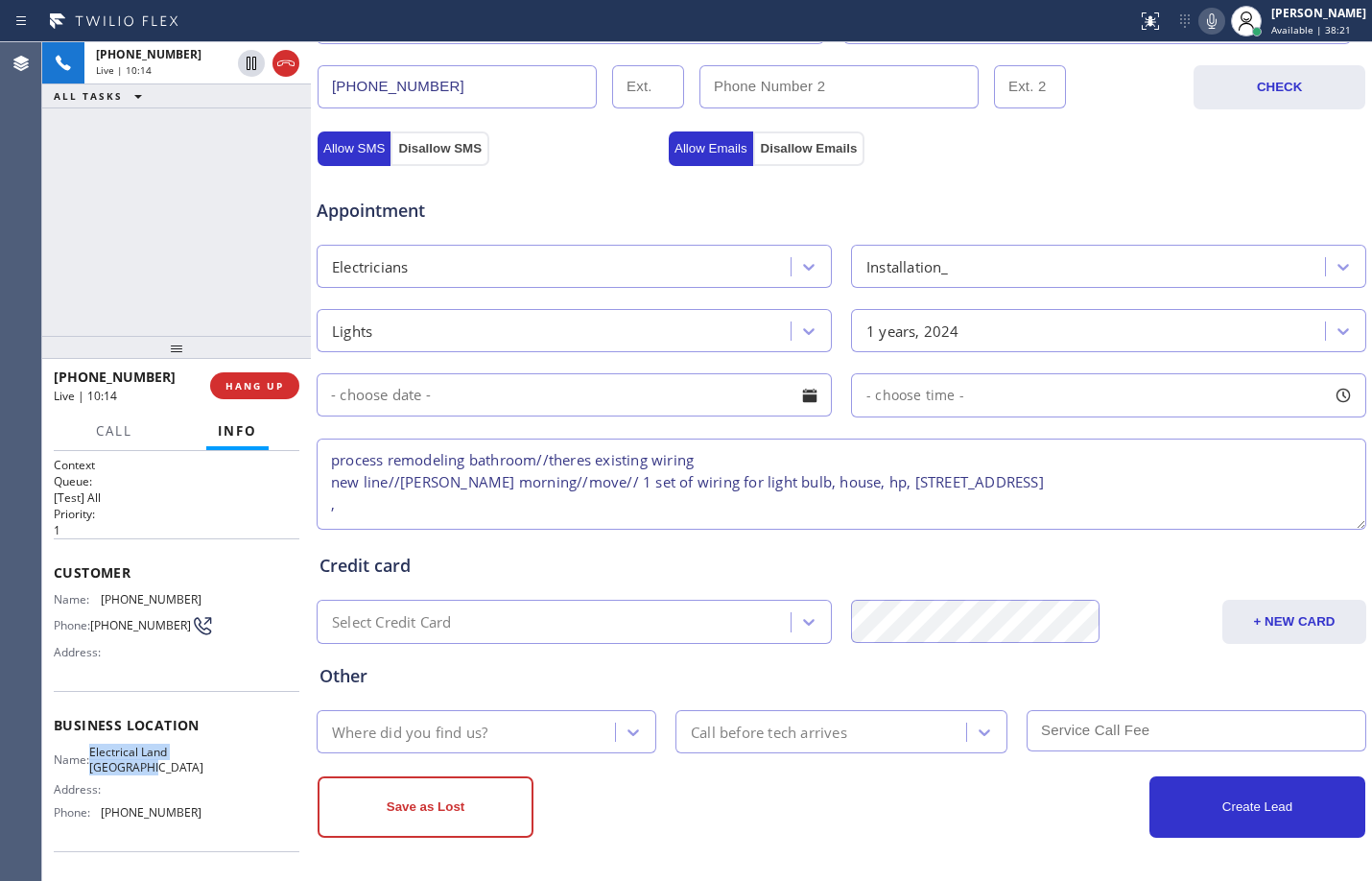
copy div "Electrical Land [GEOGRAPHIC_DATA]"
click at [1187, 506] on textarea "process remodeling bathroom//theres existing wiring new line//[PERSON_NAME] mor…" at bounding box center [841, 483] width 1049 height 91
click at [1172, 486] on textarea "process remodeling bathroom//theres existing wiring new line//[PERSON_NAME] mor…" at bounding box center [841, 483] width 1049 height 91
paste textarea "Electrical Land [GEOGRAPHIC_DATA]"
type textarea "process remodeling bathroom//theres existing wiring new line//[PERSON_NAME] mor…"
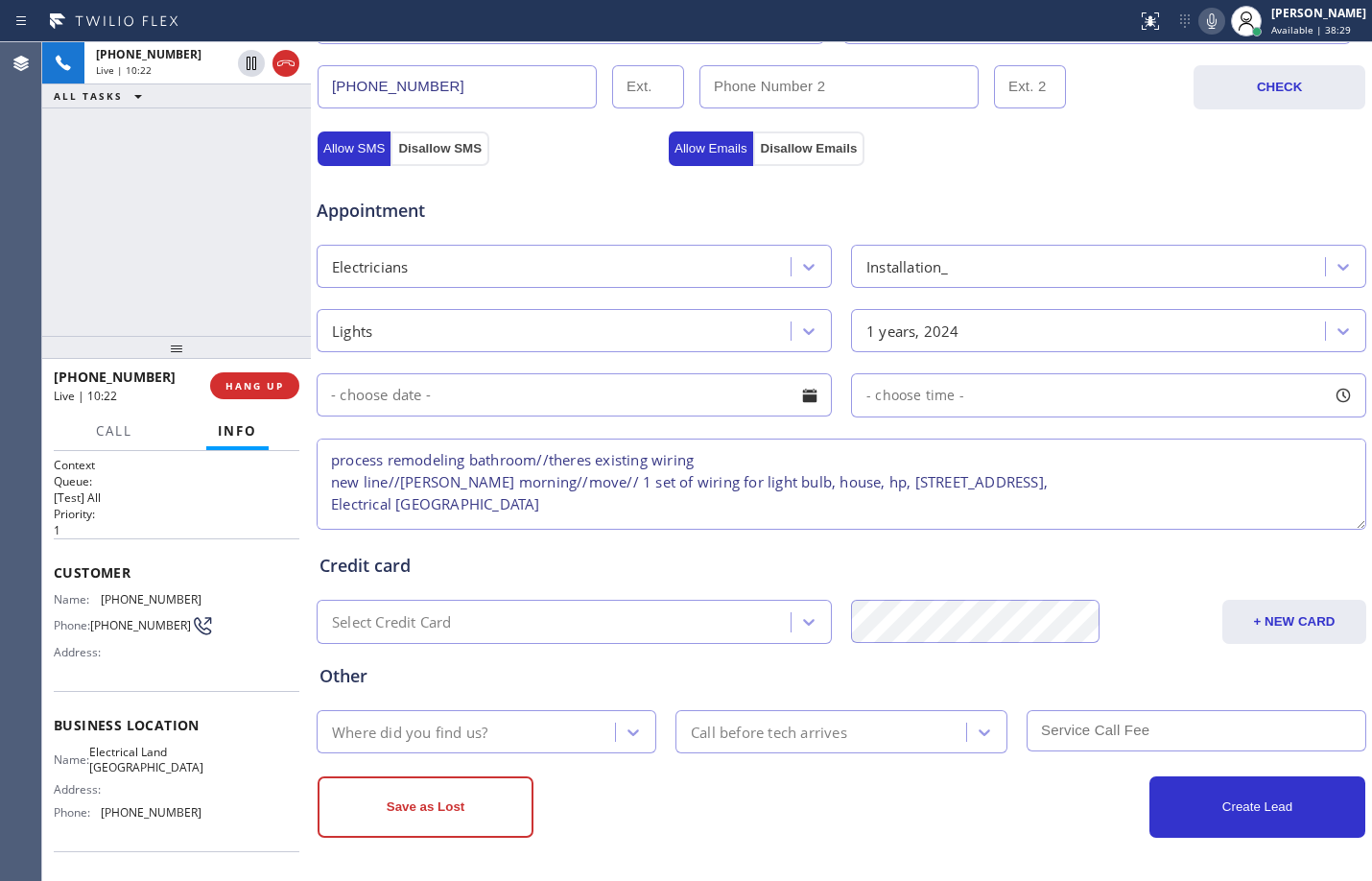
click at [622, 400] on input "text" at bounding box center [574, 395] width 515 height 43
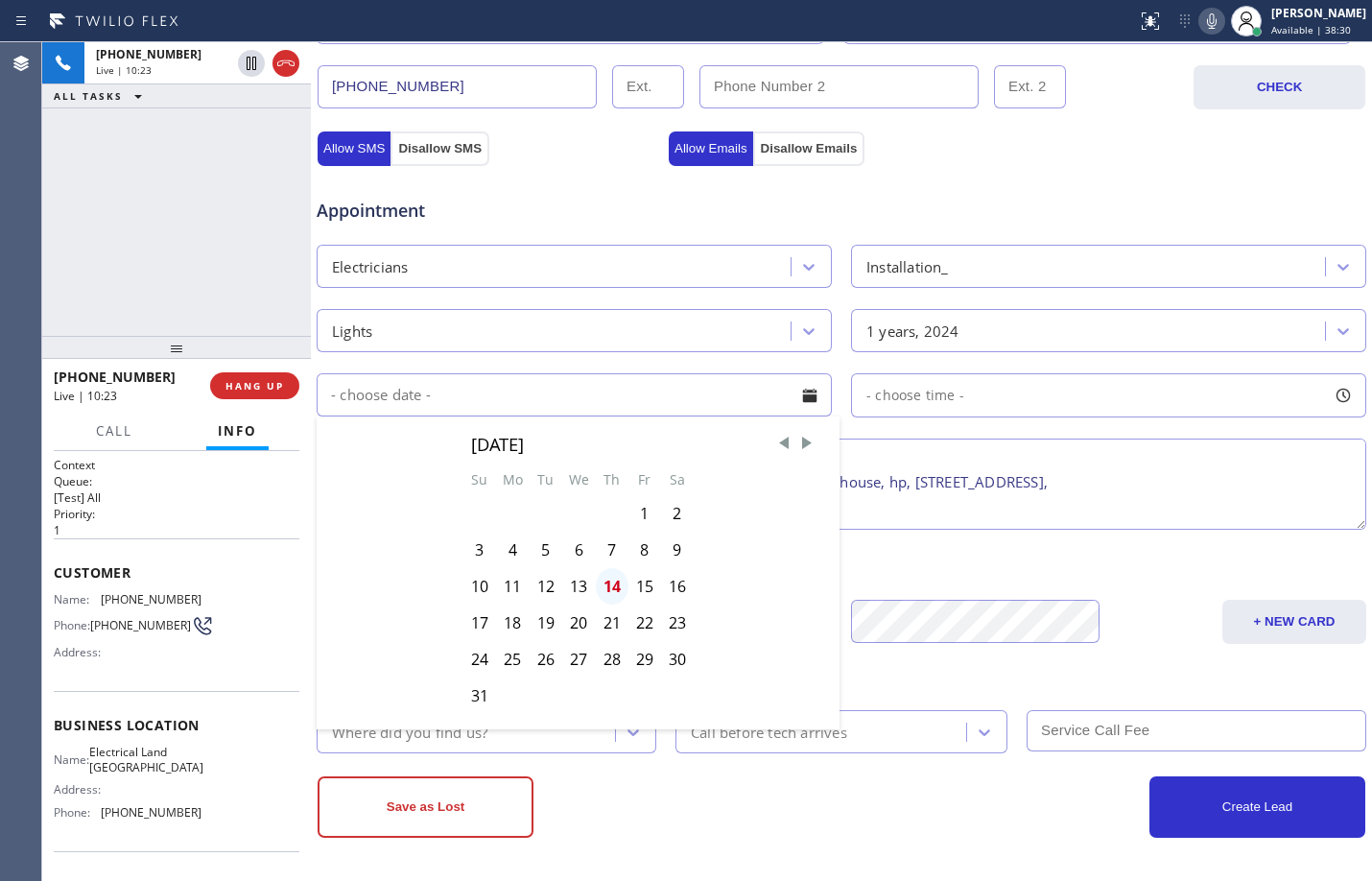
click at [618, 578] on div "14" at bounding box center [612, 586] width 33 height 37
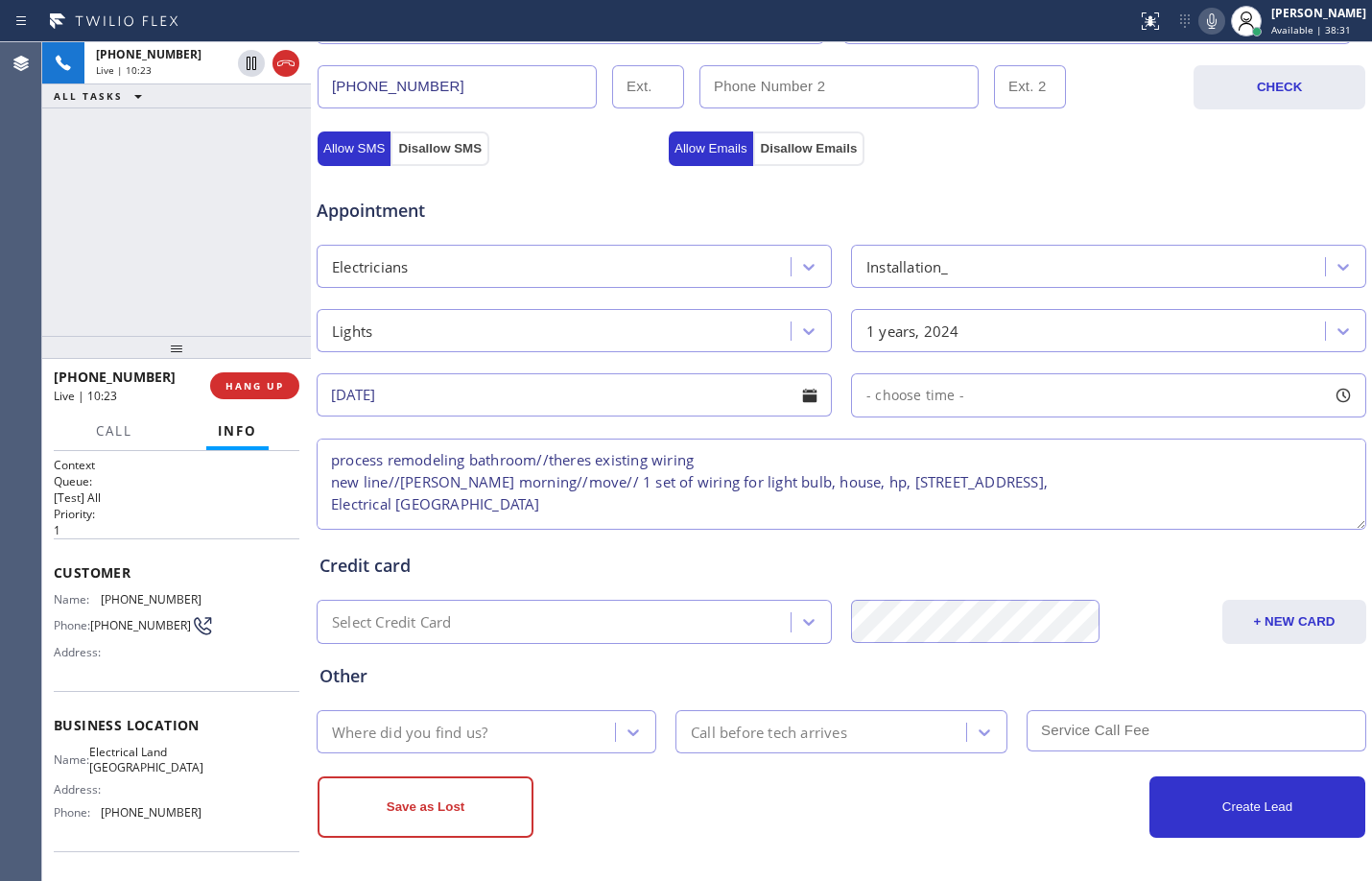
click at [898, 388] on span "- choose time -" at bounding box center [916, 395] width 98 height 18
click at [689, 390] on input "[DATE]" at bounding box center [574, 395] width 515 height 43
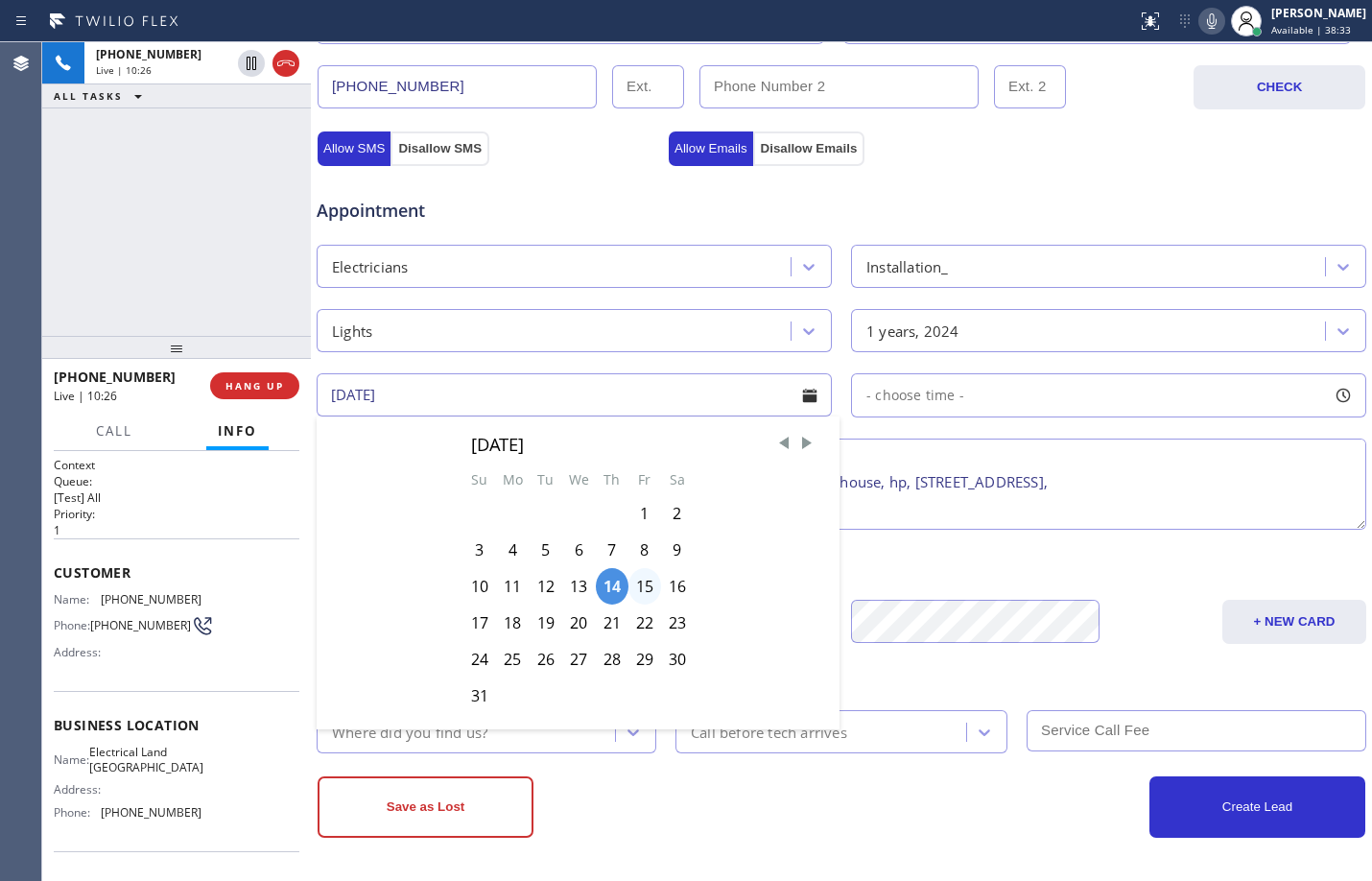
click at [645, 590] on div "15" at bounding box center [644, 586] width 33 height 37
type input "[DATE]"
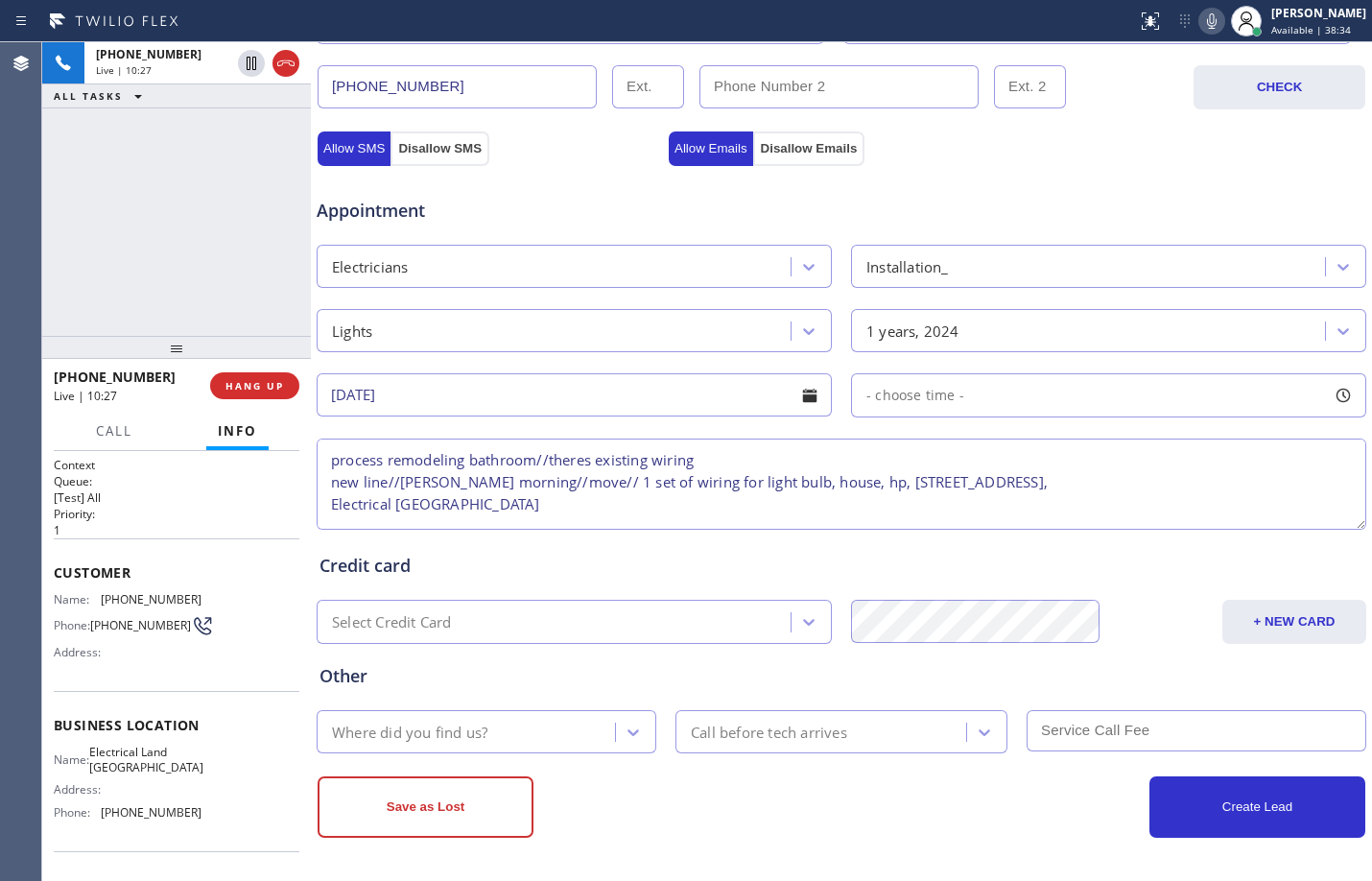
click at [923, 411] on div "- choose time -" at bounding box center [1108, 396] width 515 height 44
drag, startPoint x: 858, startPoint y: 505, endPoint x: 1014, endPoint y: 529, distance: 157.8
click at [1014, 529] on div at bounding box center [1018, 512] width 23 height 40
drag, startPoint x: 868, startPoint y: 507, endPoint x: 902, endPoint y: 510, distance: 34.1
click at [902, 510] on div at bounding box center [907, 512] width 23 height 40
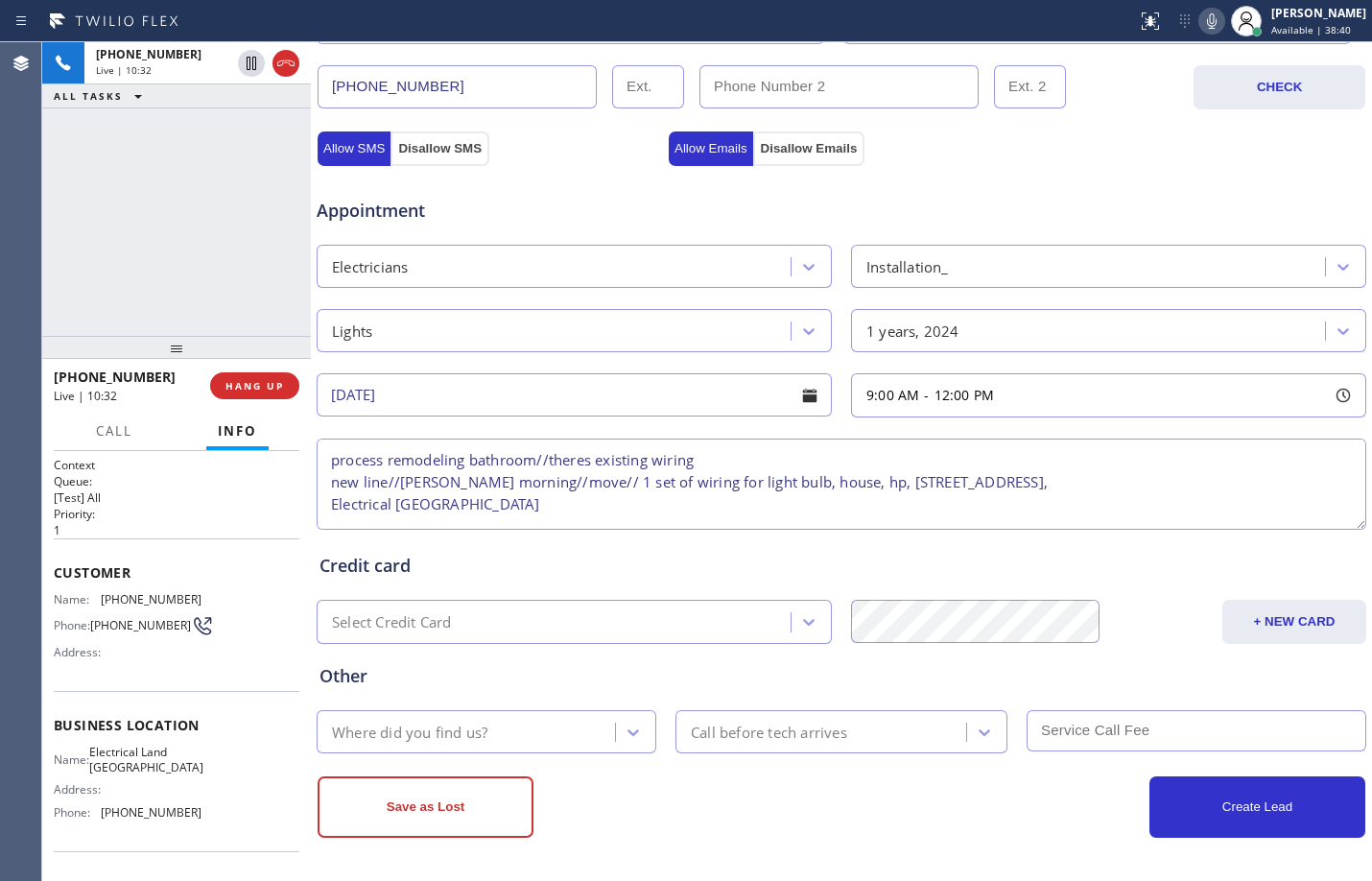
click at [328, 471] on textarea "process remodeling bathroom//theres existing wiring new line//[PERSON_NAME] mor…" at bounding box center [841, 483] width 1049 height 91
drag, startPoint x: 401, startPoint y: 481, endPoint x: 502, endPoint y: 488, distance: 101.2
click at [502, 488] on textarea "9-12, $60, process remodeling bathroom//theres existing wiring new line//[PERSO…" at bounding box center [841, 483] width 1049 height 91
type textarea "9-12, $60, process remodeling bathroom//theres existing wiring new line//move//…"
click at [1106, 152] on div "Allow SMS Disallow SMS Allow Emails Disallow Emails" at bounding box center [841, 146] width 1053 height 38
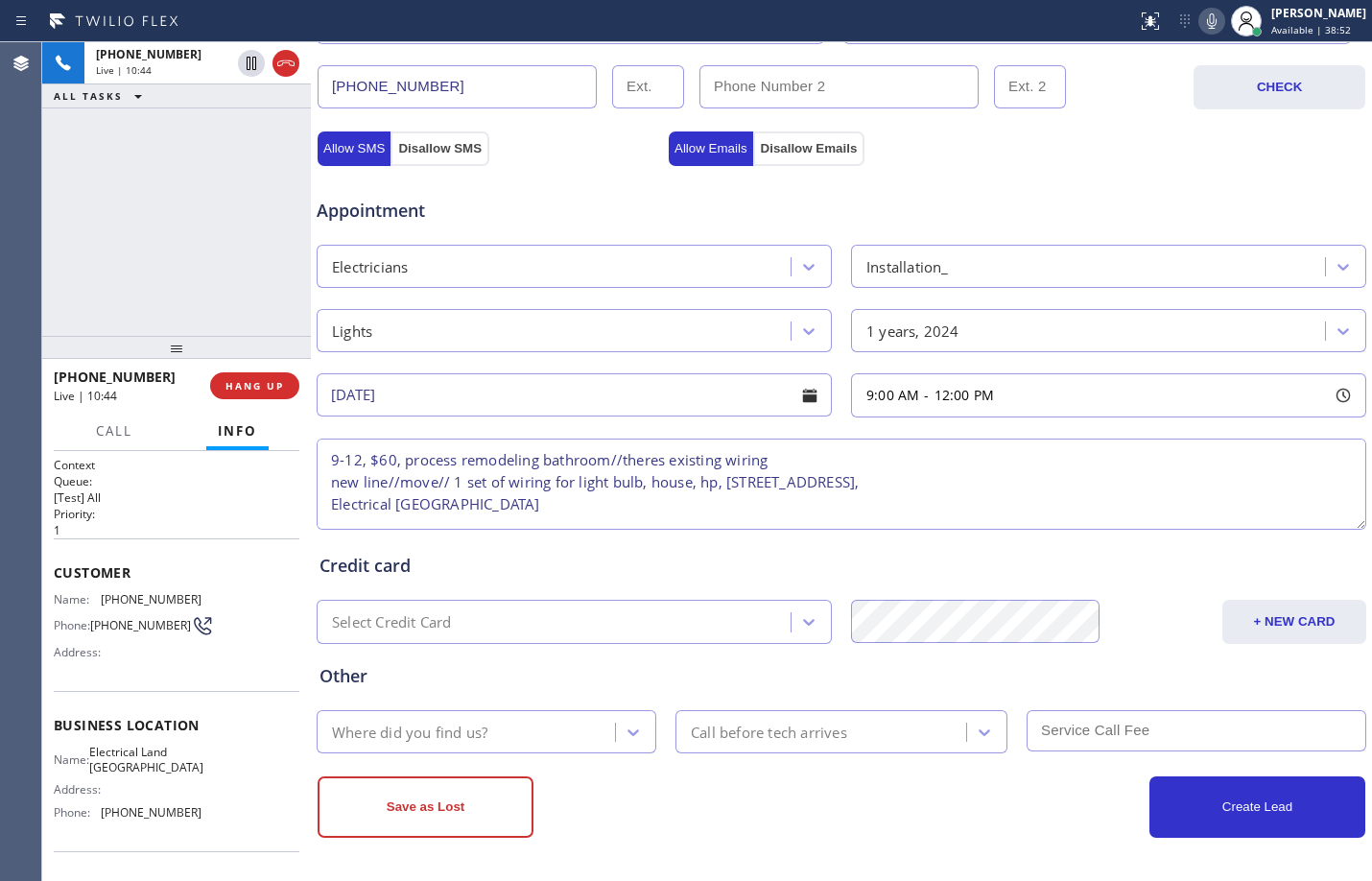
scroll to position [0, 0]
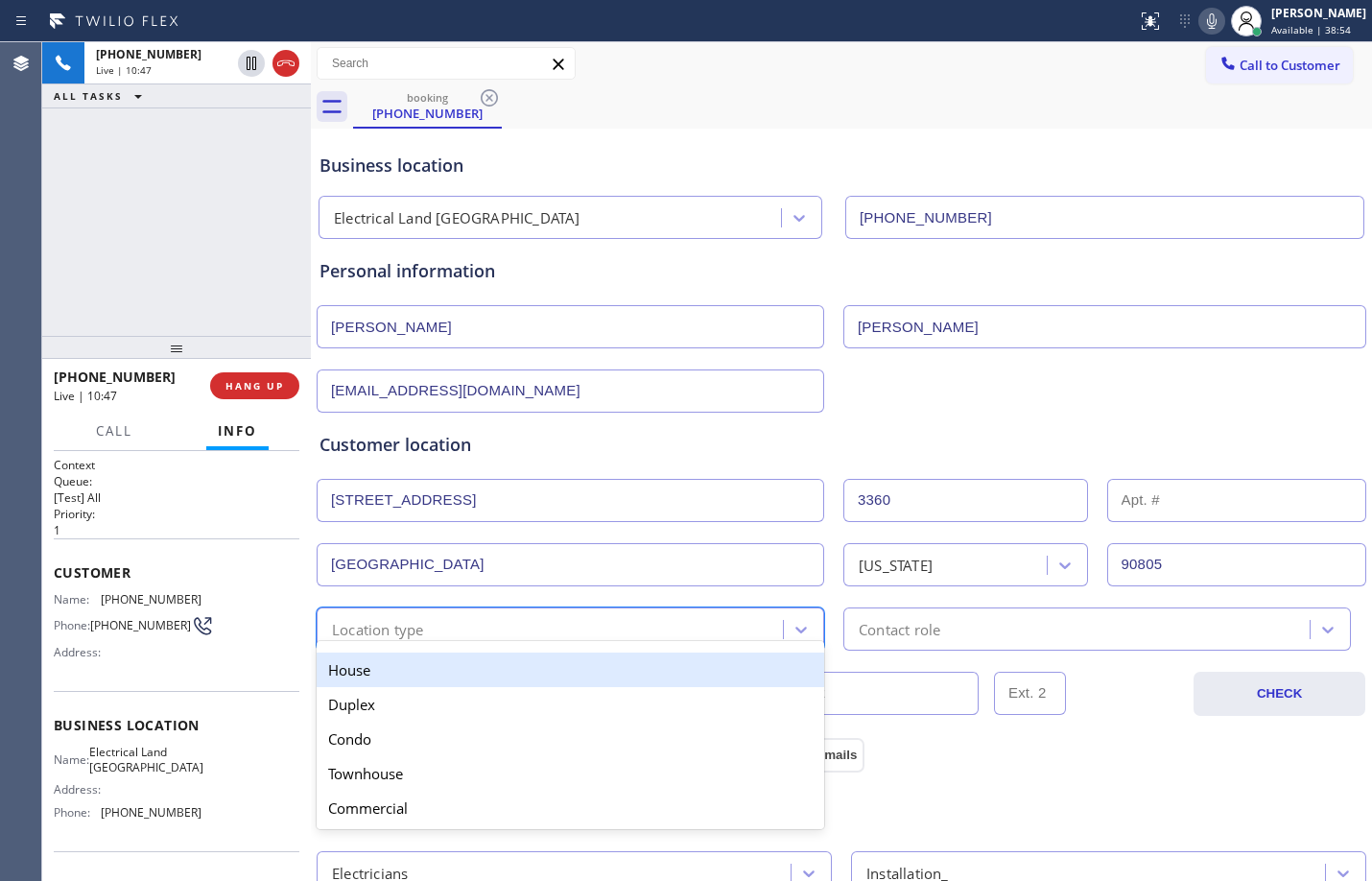
click at [604, 630] on div "Location type" at bounding box center [552, 629] width 460 height 34
click at [530, 659] on div "House" at bounding box center [570, 669] width 507 height 35
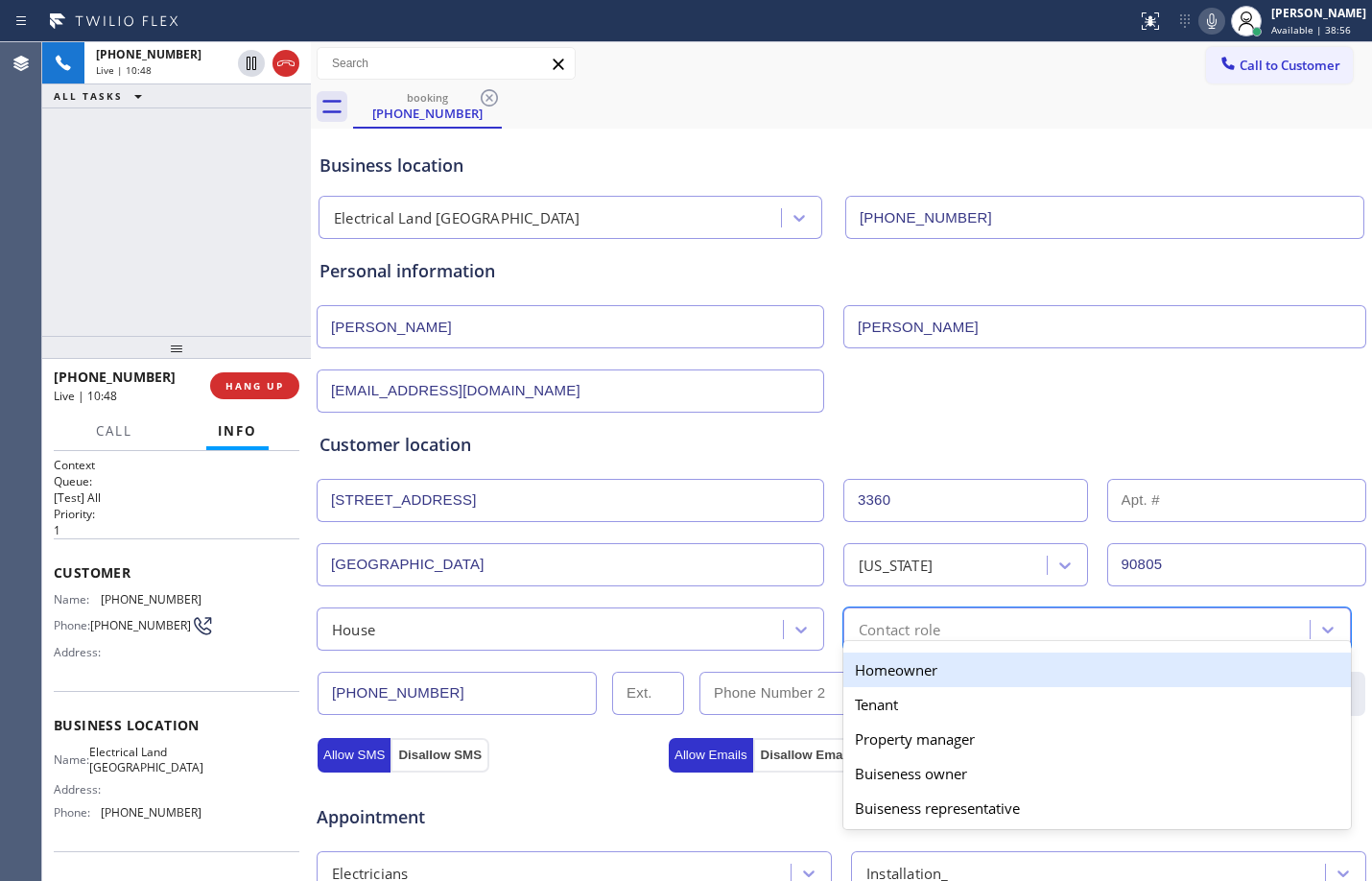
click at [934, 625] on div "Contact role" at bounding box center [900, 629] width 82 height 22
click at [902, 677] on div "Homeowner" at bounding box center [1097, 669] width 507 height 35
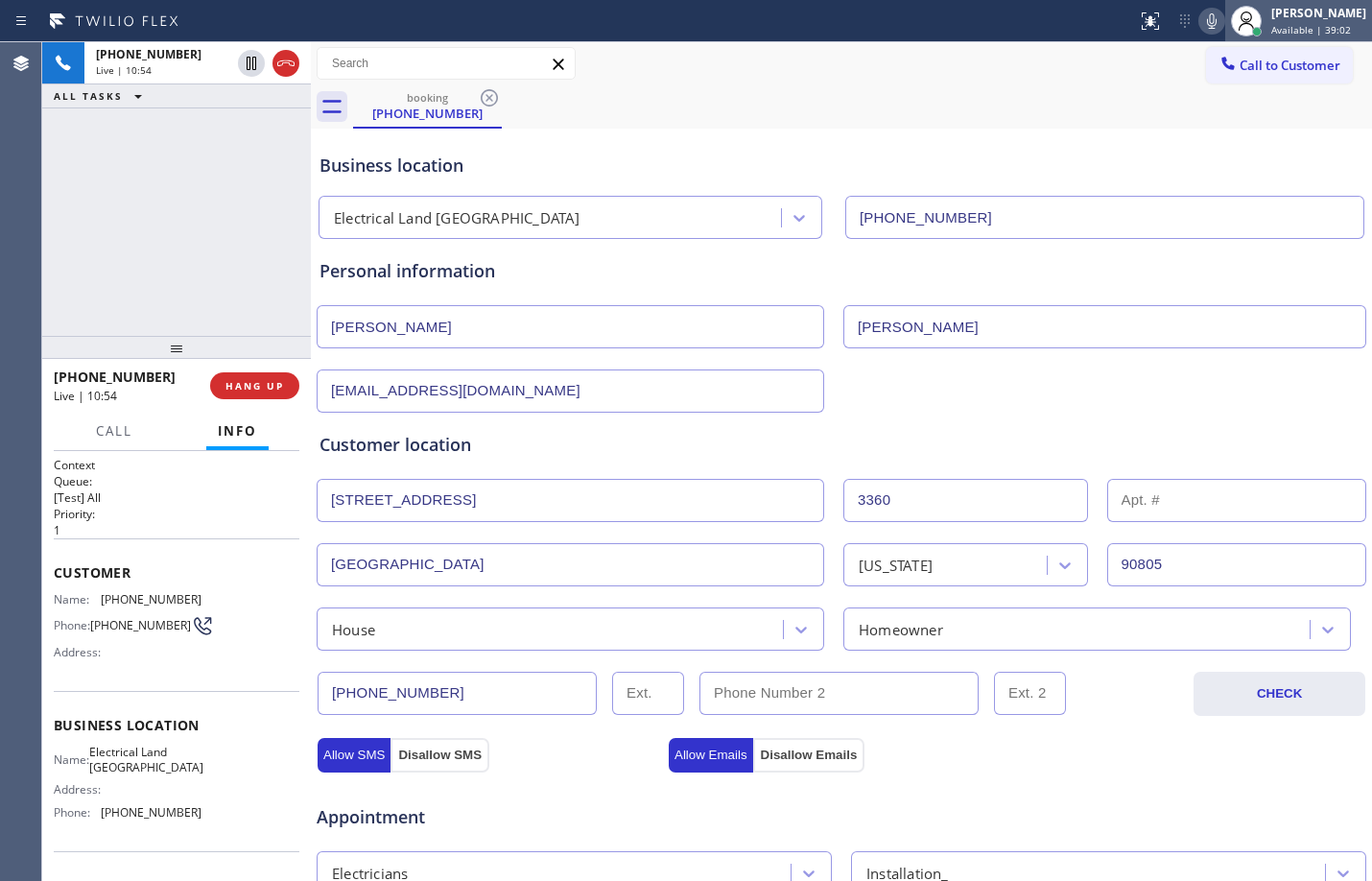
click at [1309, 21] on div "[PERSON_NAME] Available | 39:02" at bounding box center [1319, 21] width 105 height 34
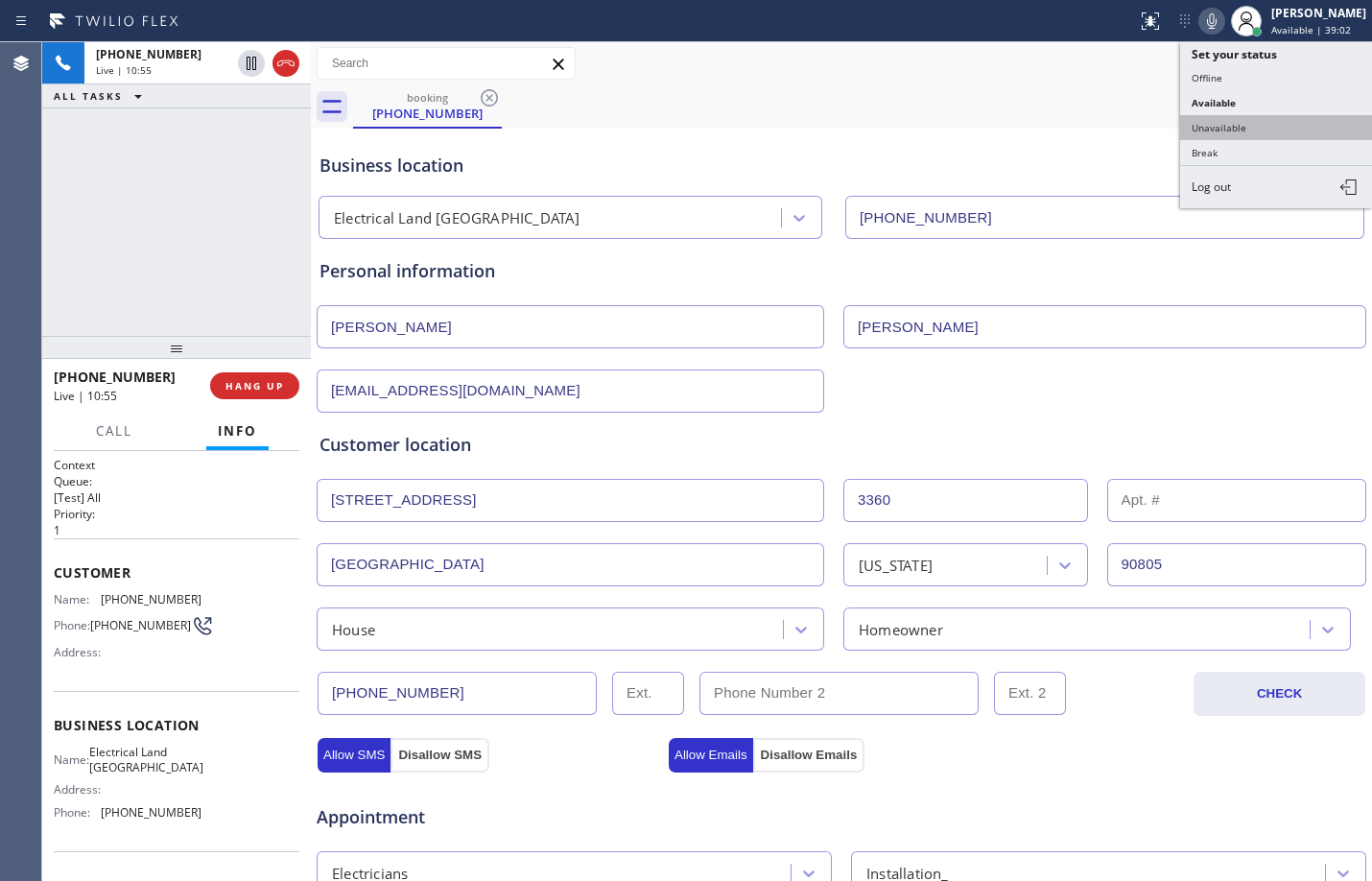
click at [1261, 125] on button "Unavailable" at bounding box center [1276, 127] width 192 height 25
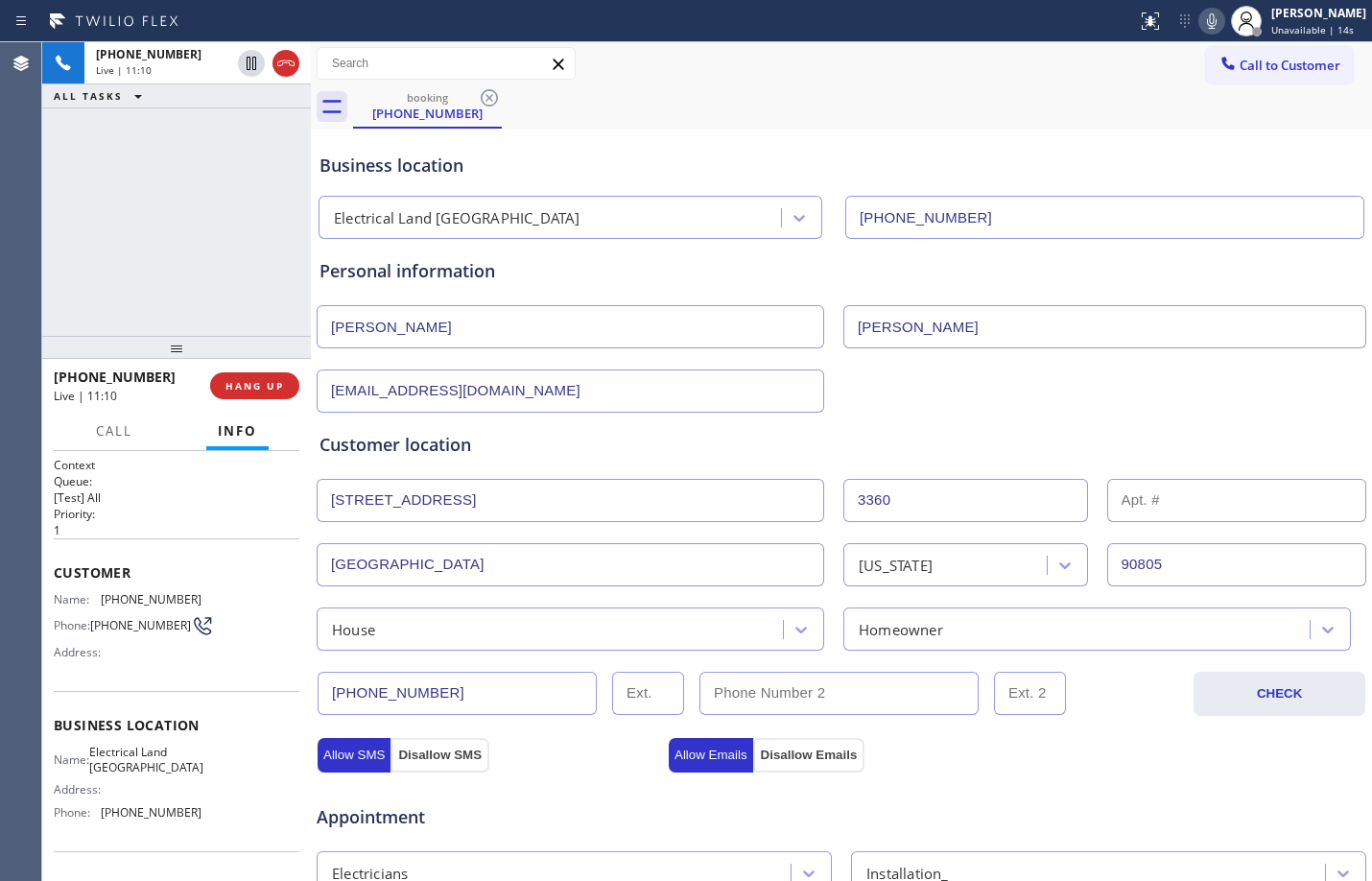
click at [1152, 733] on div "Allow SMS Disallow SMS Allow Emails Disallow Emails" at bounding box center [841, 752] width 1053 height 38
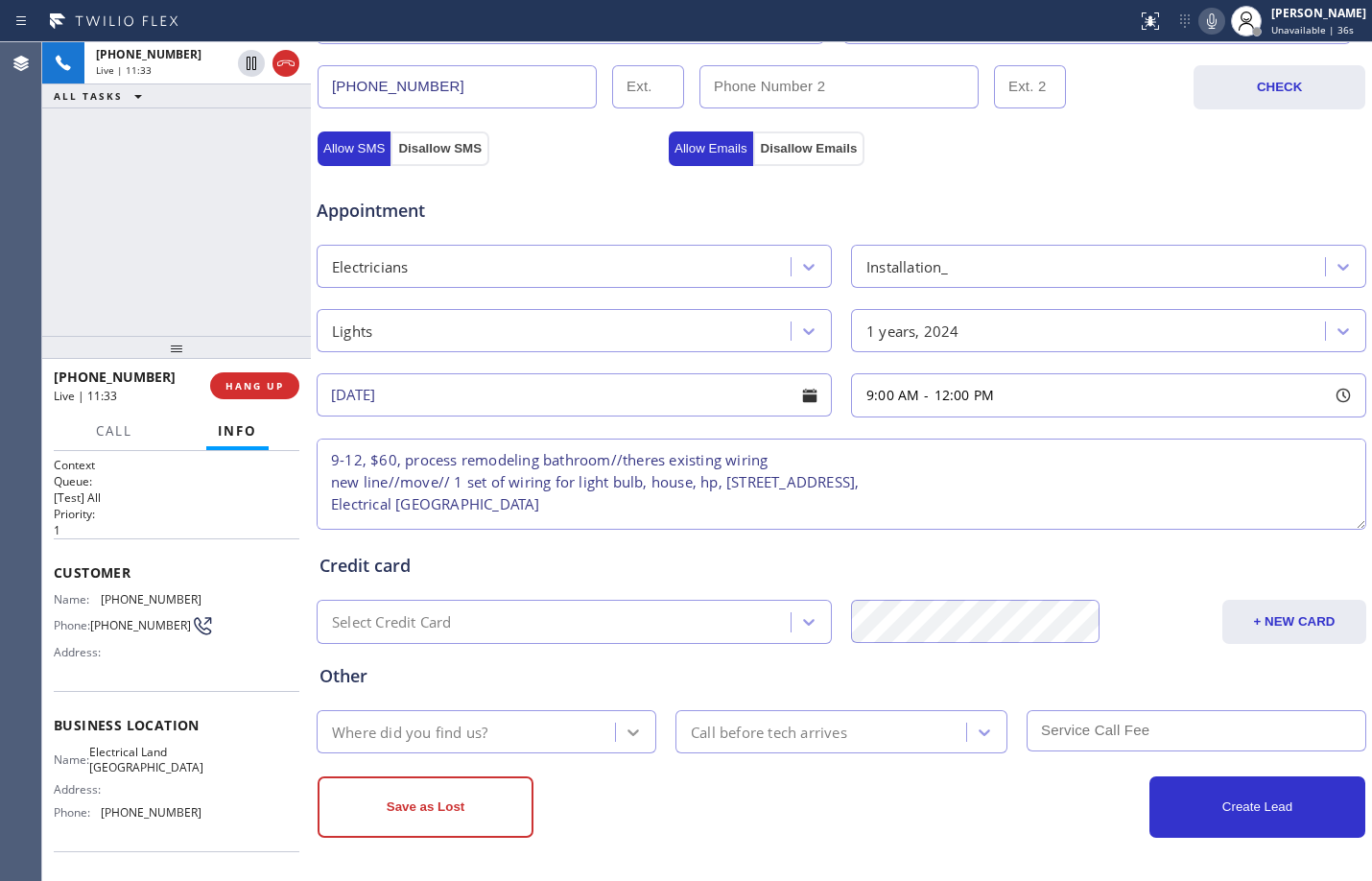
click at [640, 744] on div at bounding box center [633, 732] width 35 height 35
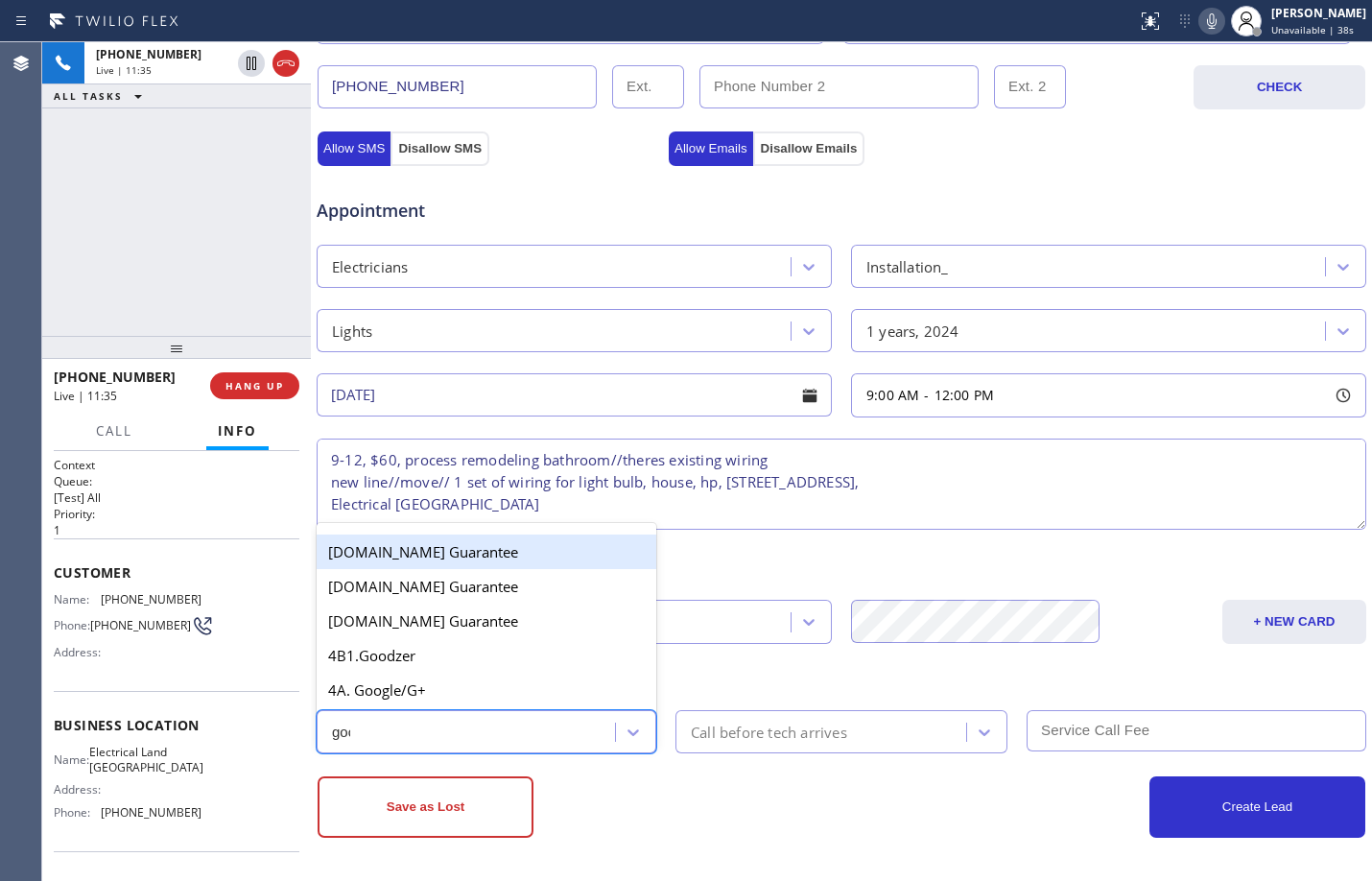
type input "goog"
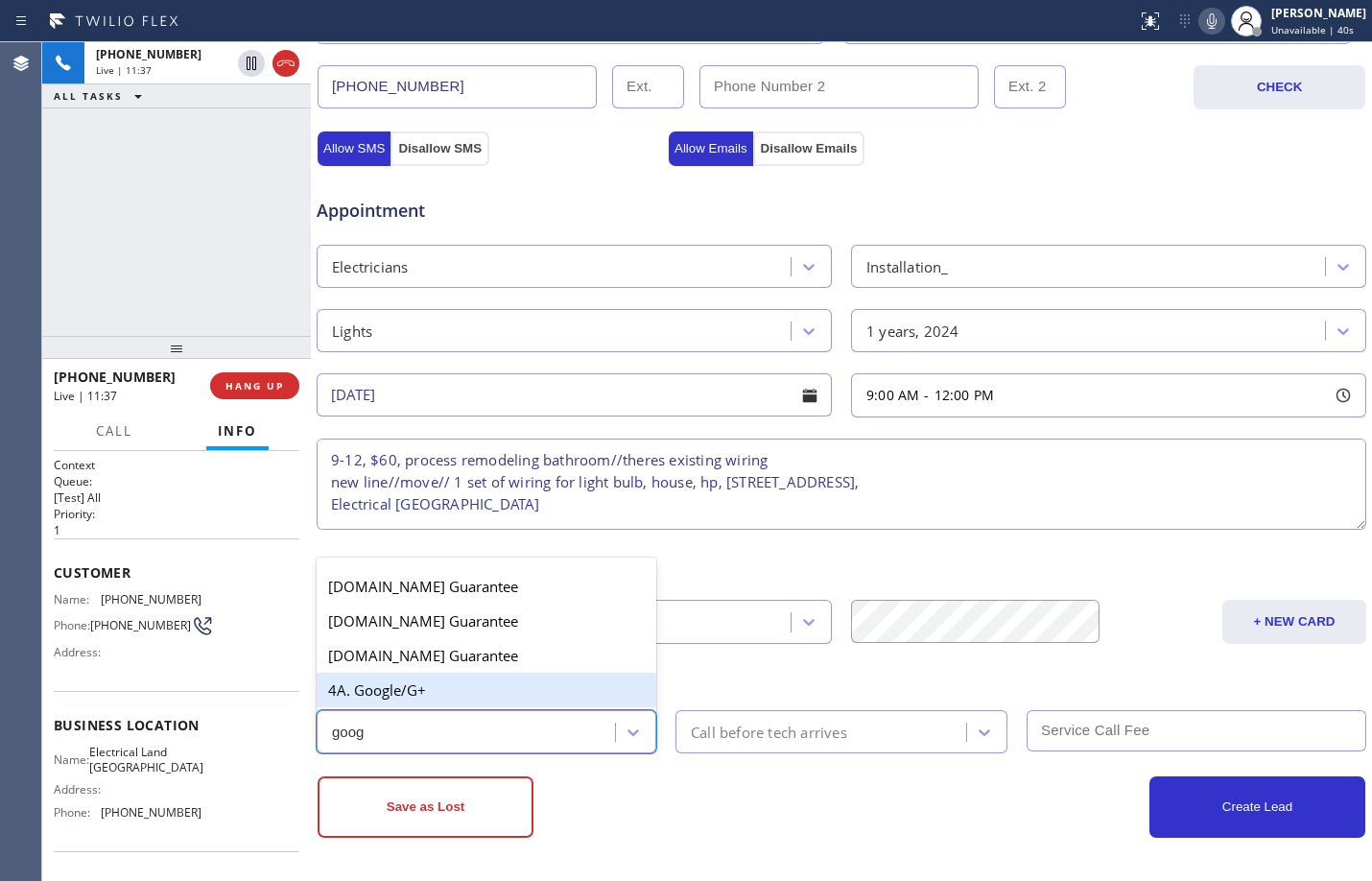
click at [454, 681] on div "4A. Google/G+" at bounding box center [486, 690] width 340 height 35
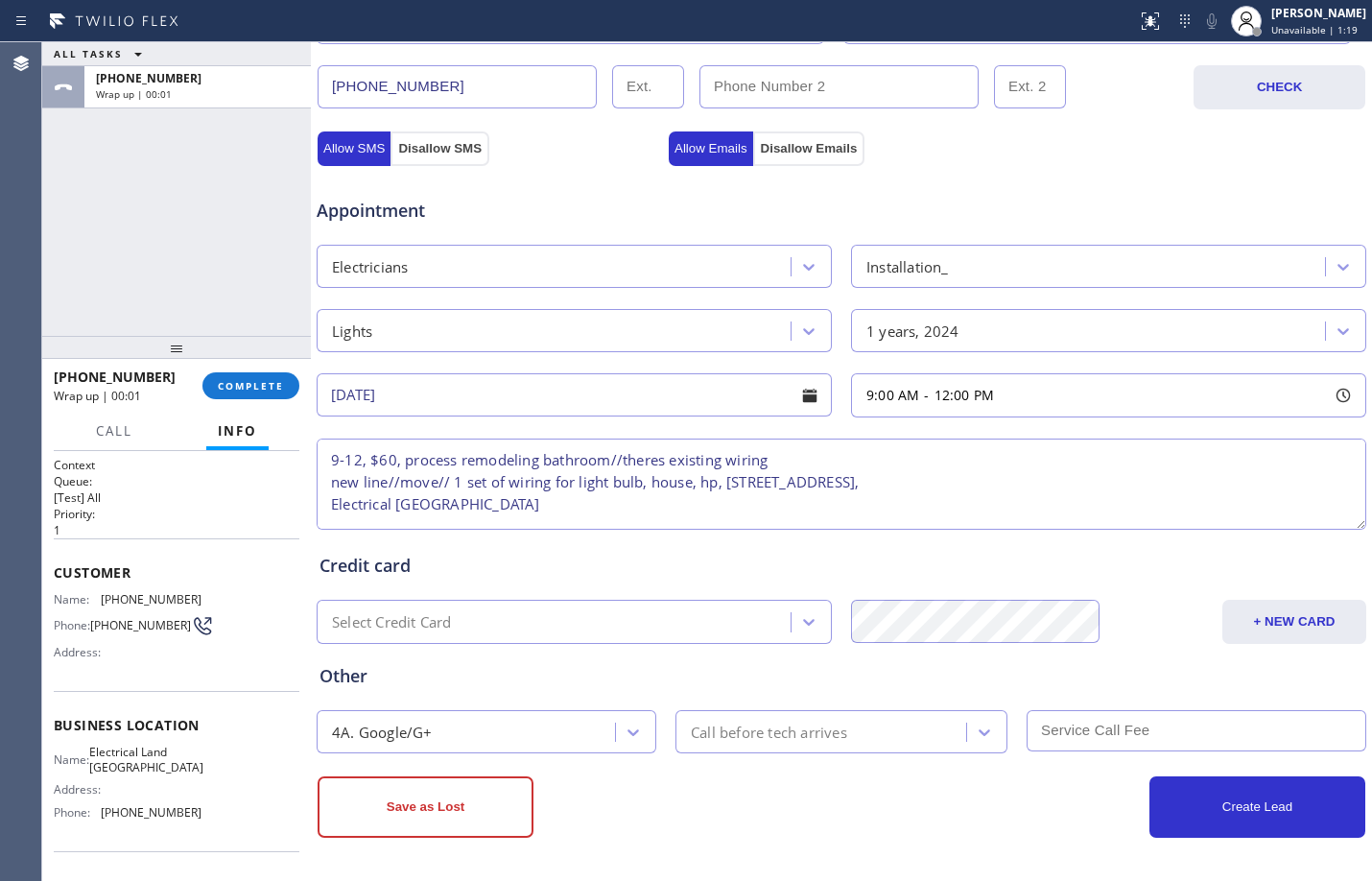
click at [527, 505] on textarea "9-12, $60, process remodeling bathroom//theres existing wiring new line//move//…" at bounding box center [841, 483] width 1049 height 91
click at [722, 508] on textarea "9-12, $60, process remodeling bathroom//theres existing wiring new line//move//…" at bounding box center [841, 483] width 1049 height 91
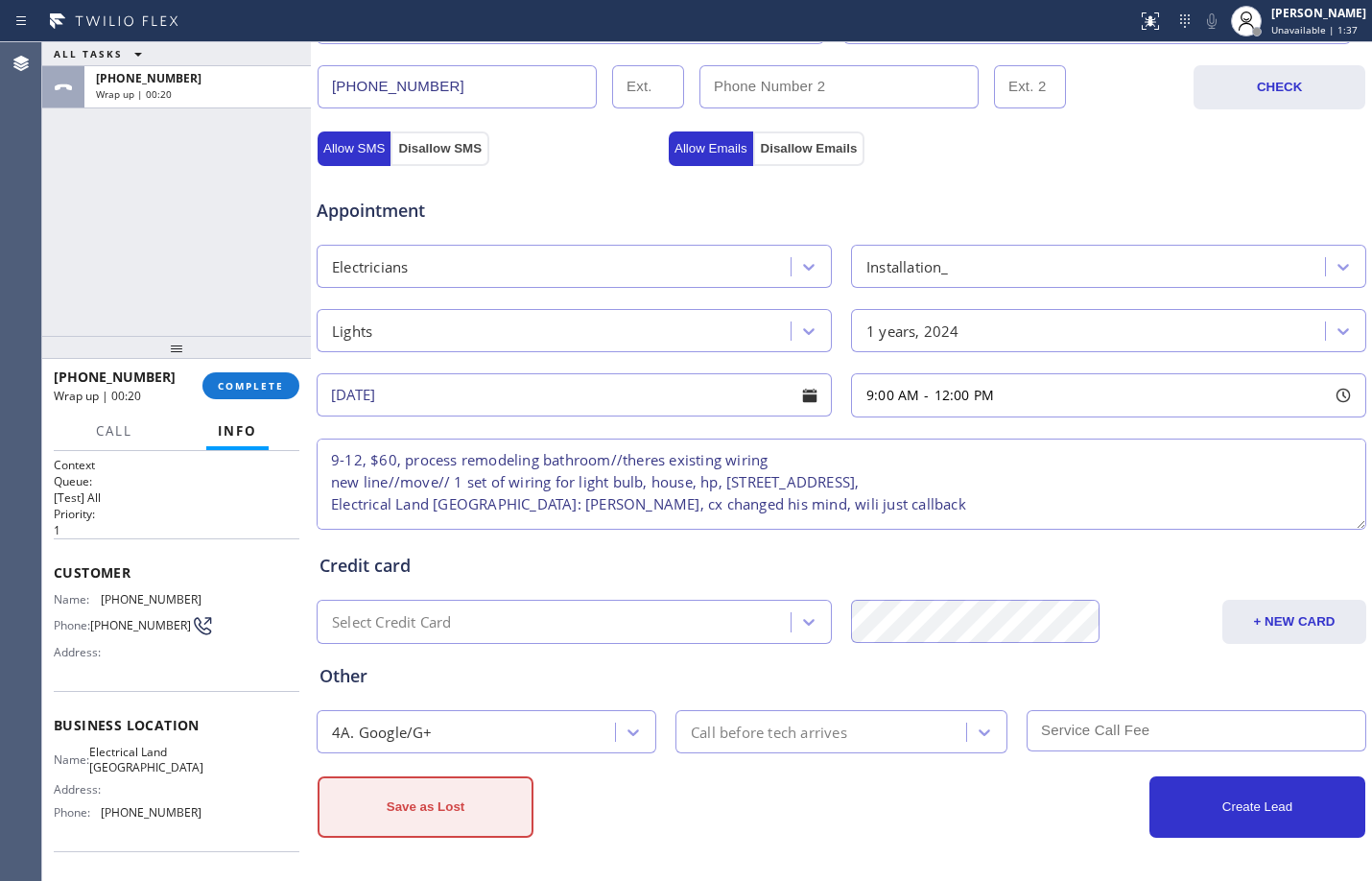
type textarea "9-12, $60, process remodeling bathroom//theres existing wiring new line//move//…"
click at [366, 814] on button "Save as Lost" at bounding box center [425, 807] width 216 height 62
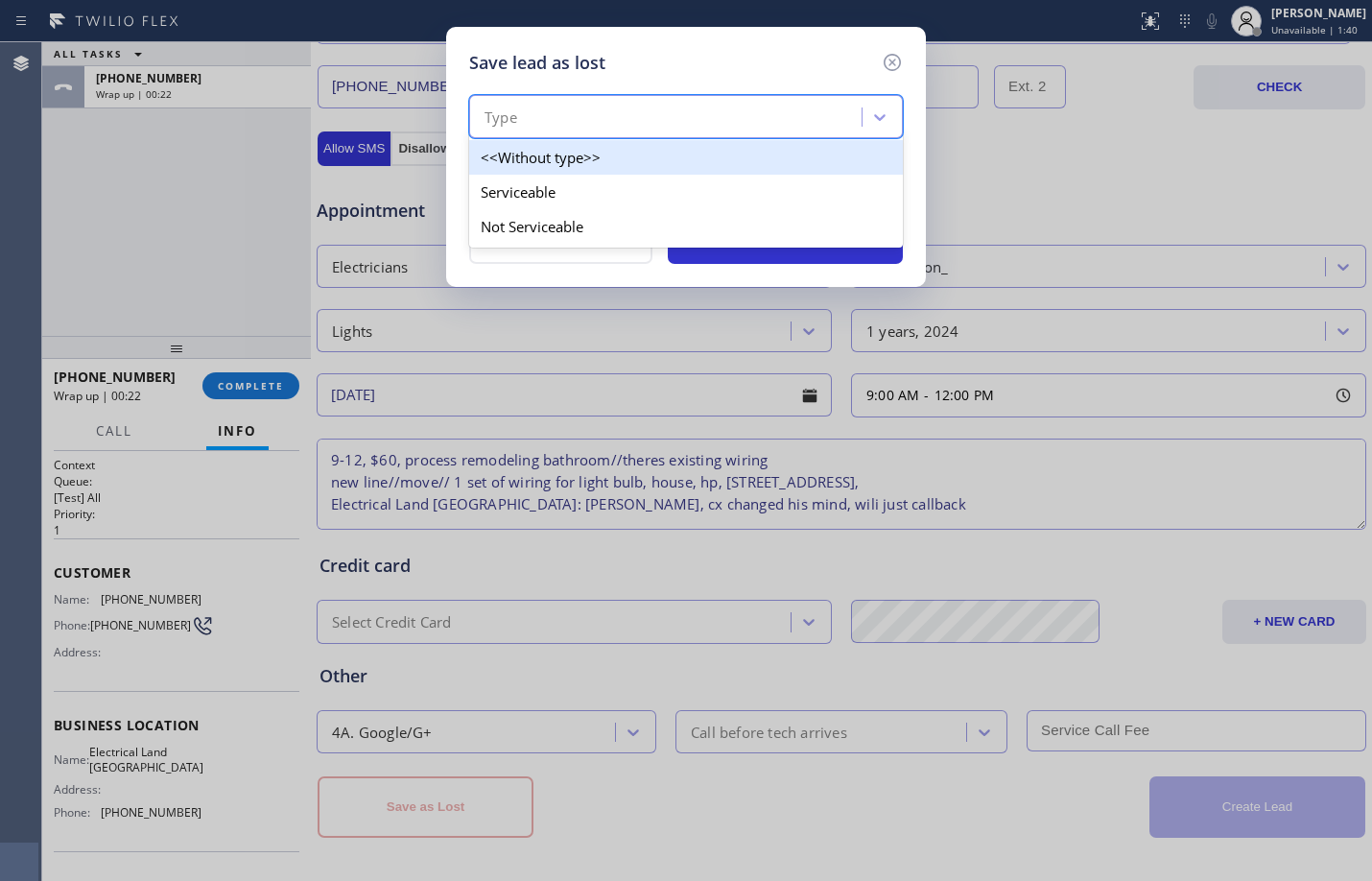
click at [608, 137] on div "Type" at bounding box center [686, 116] width 433 height 43
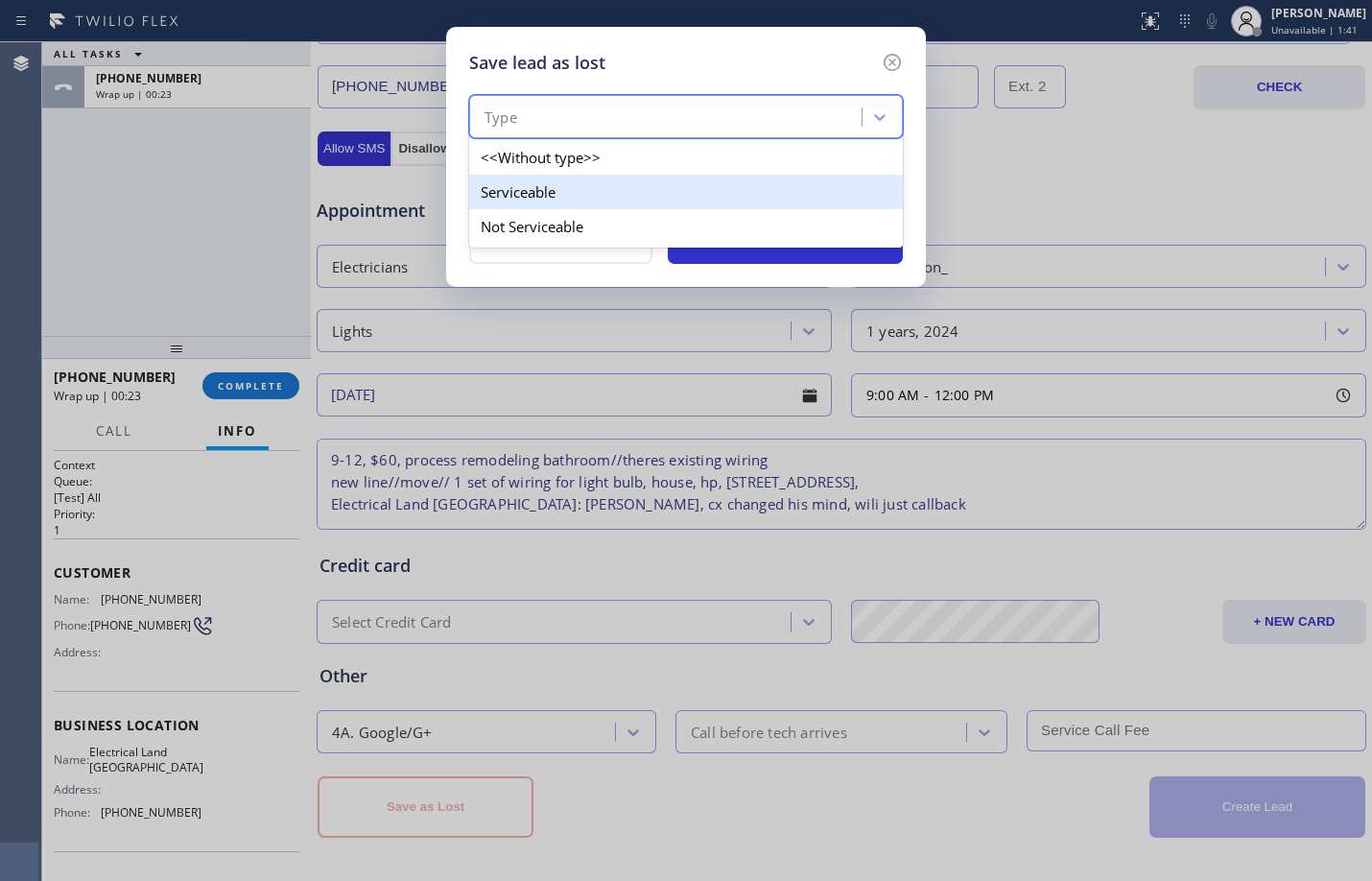
click at [575, 203] on div "Serviceable" at bounding box center [686, 192] width 433 height 35
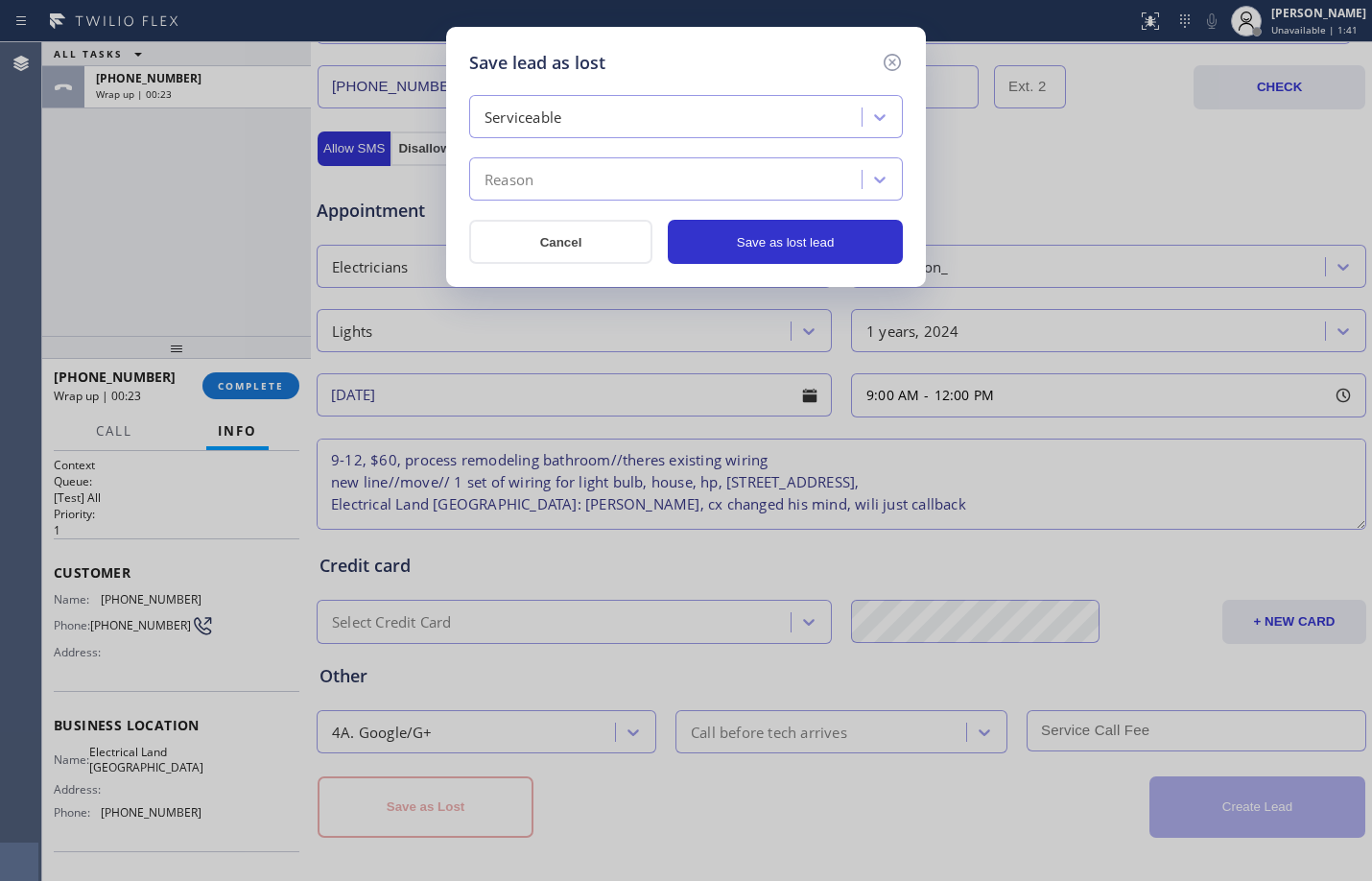
click at [578, 184] on div "Reason" at bounding box center [668, 180] width 386 height 34
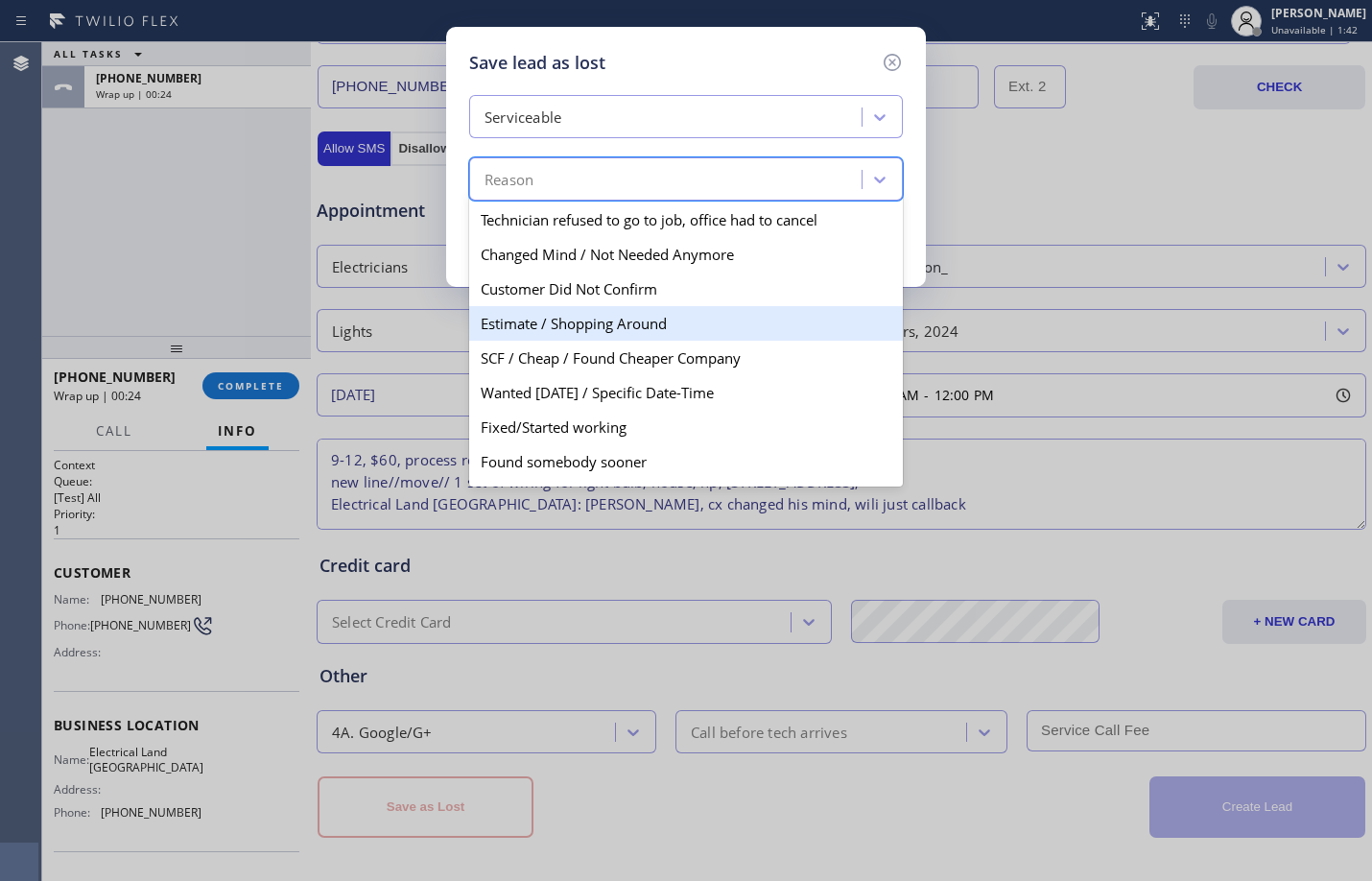
click at [596, 338] on div "Estimate / Shopping Around" at bounding box center [686, 324] width 433 height 35
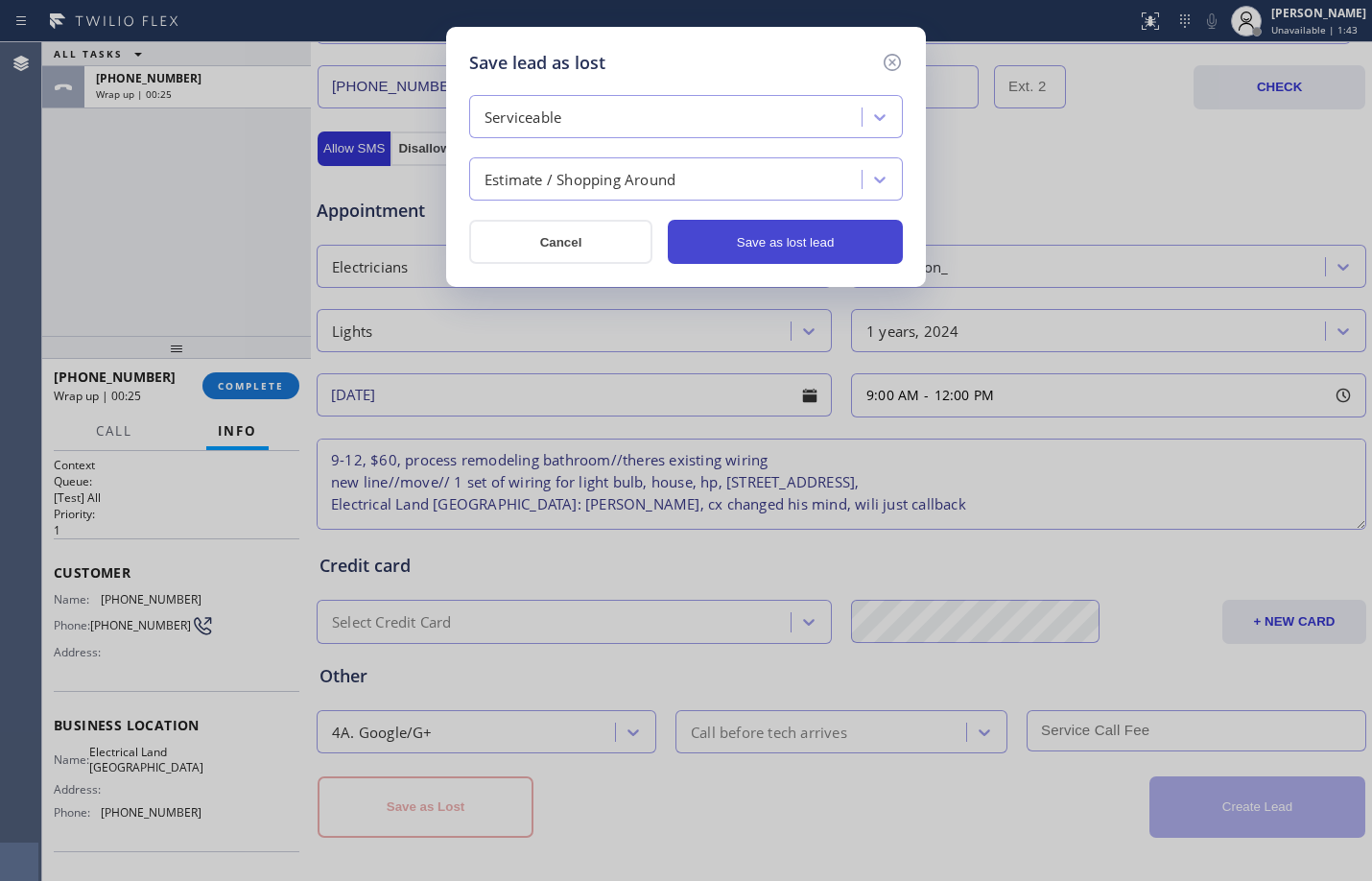
click at [765, 246] on button "Save as lost lead" at bounding box center [785, 242] width 235 height 44
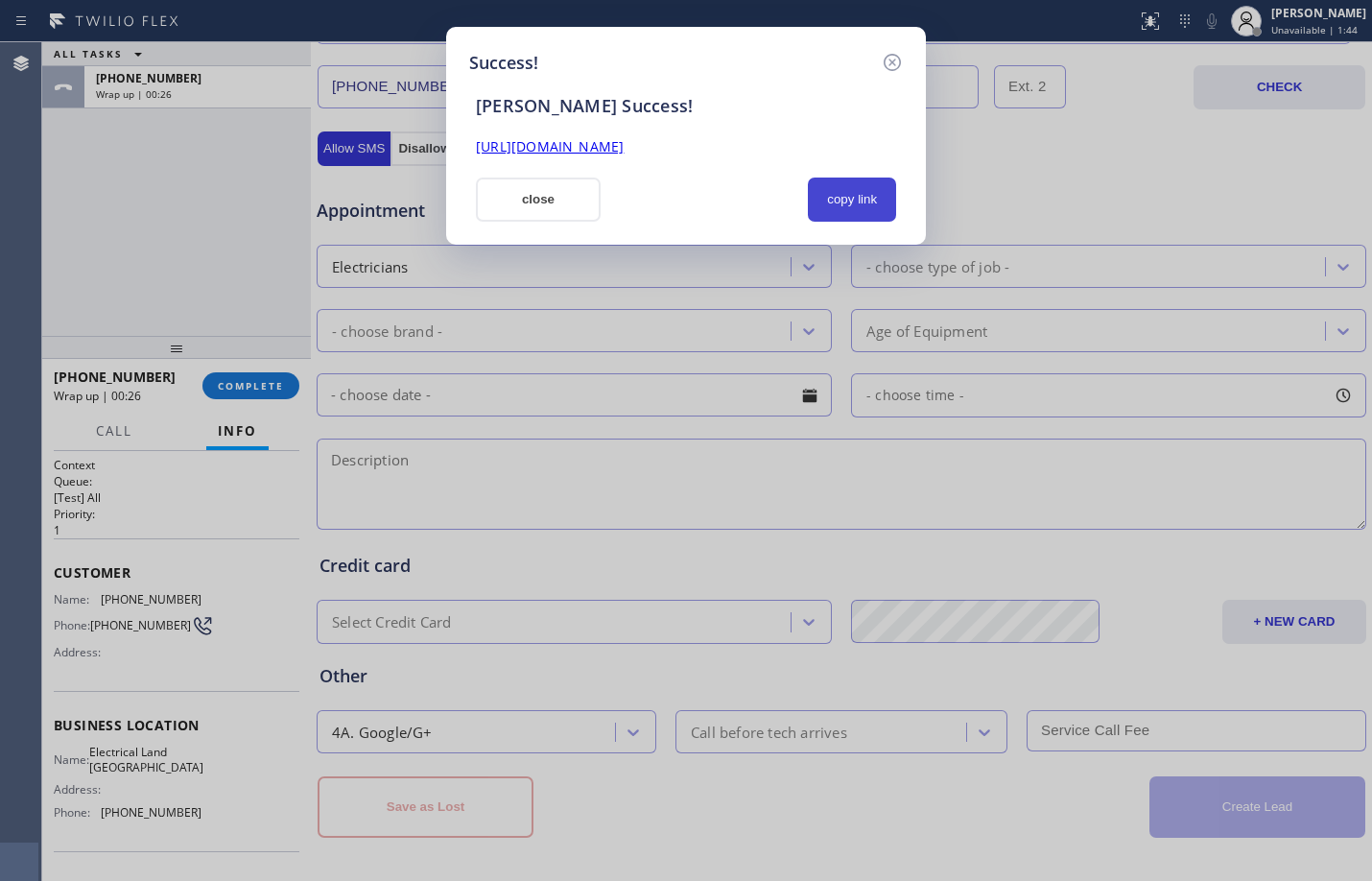
click at [880, 214] on button "copy link" at bounding box center [852, 200] width 88 height 44
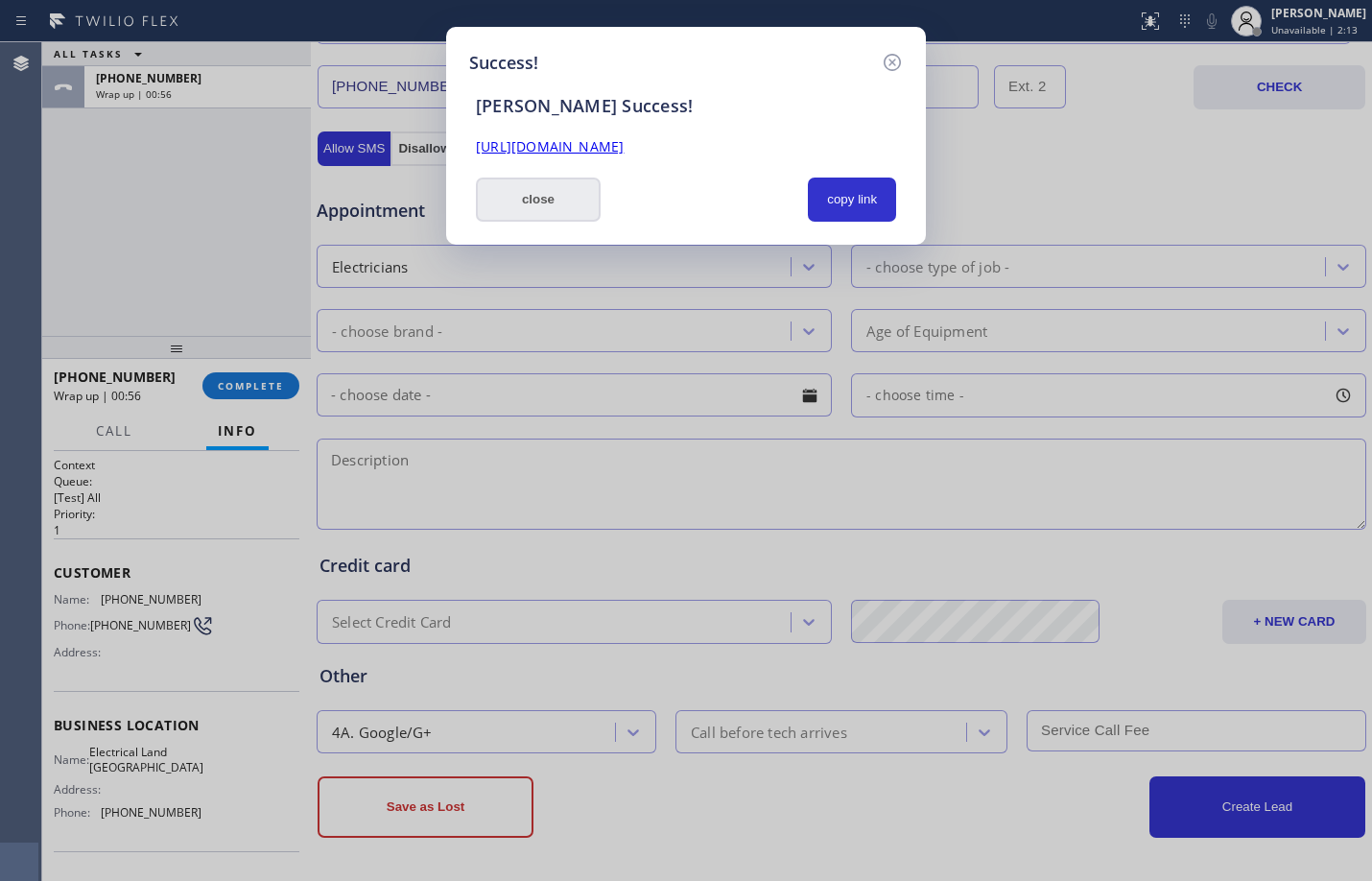
click at [577, 219] on button "close" at bounding box center [538, 200] width 125 height 44
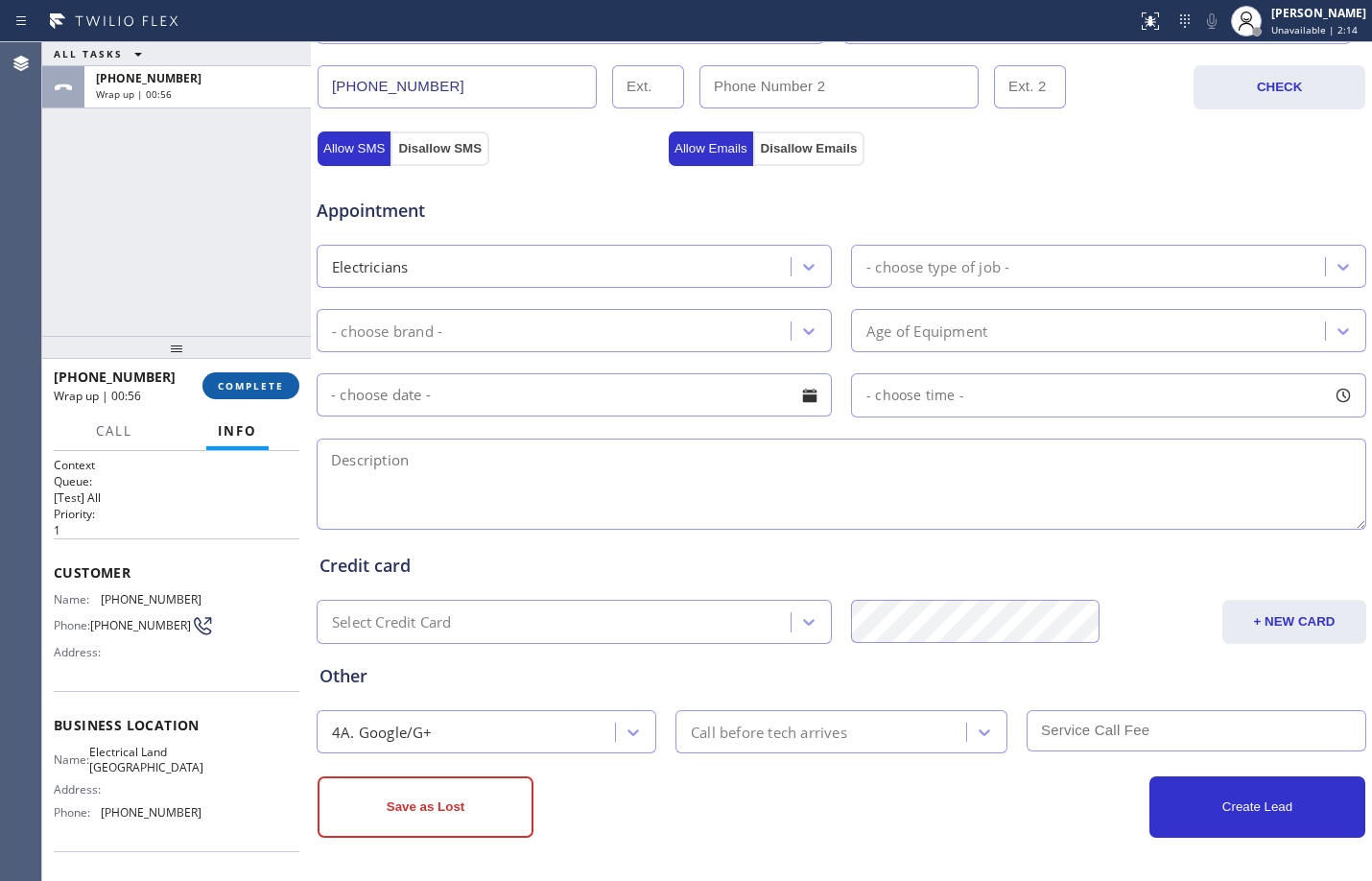
click at [248, 397] on button "COMPLETE" at bounding box center [251, 386] width 97 height 27
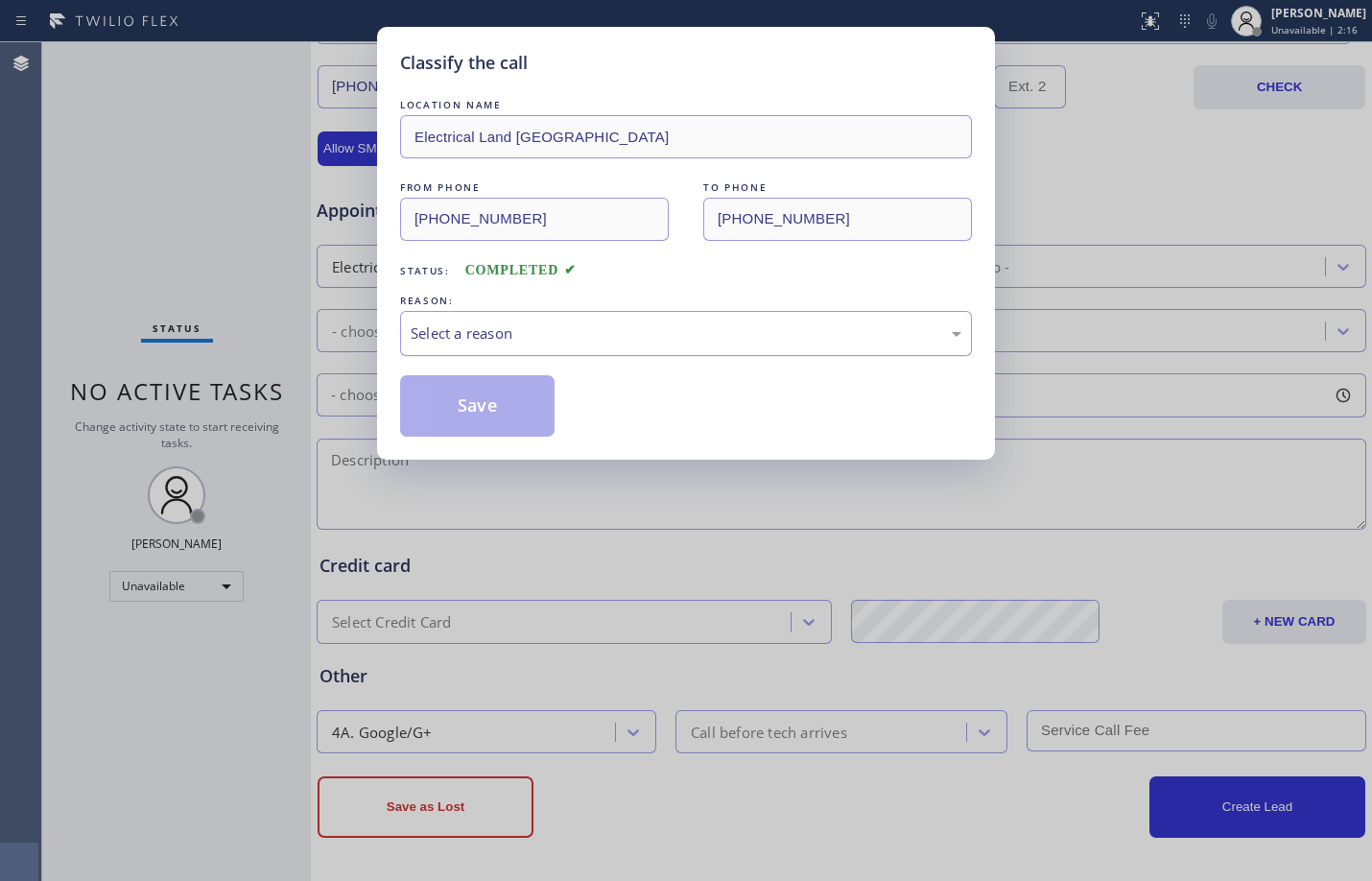
click at [544, 338] on div "Select a reason" at bounding box center [686, 334] width 551 height 22
click at [531, 397] on button "Save" at bounding box center [477, 407] width 155 height 62
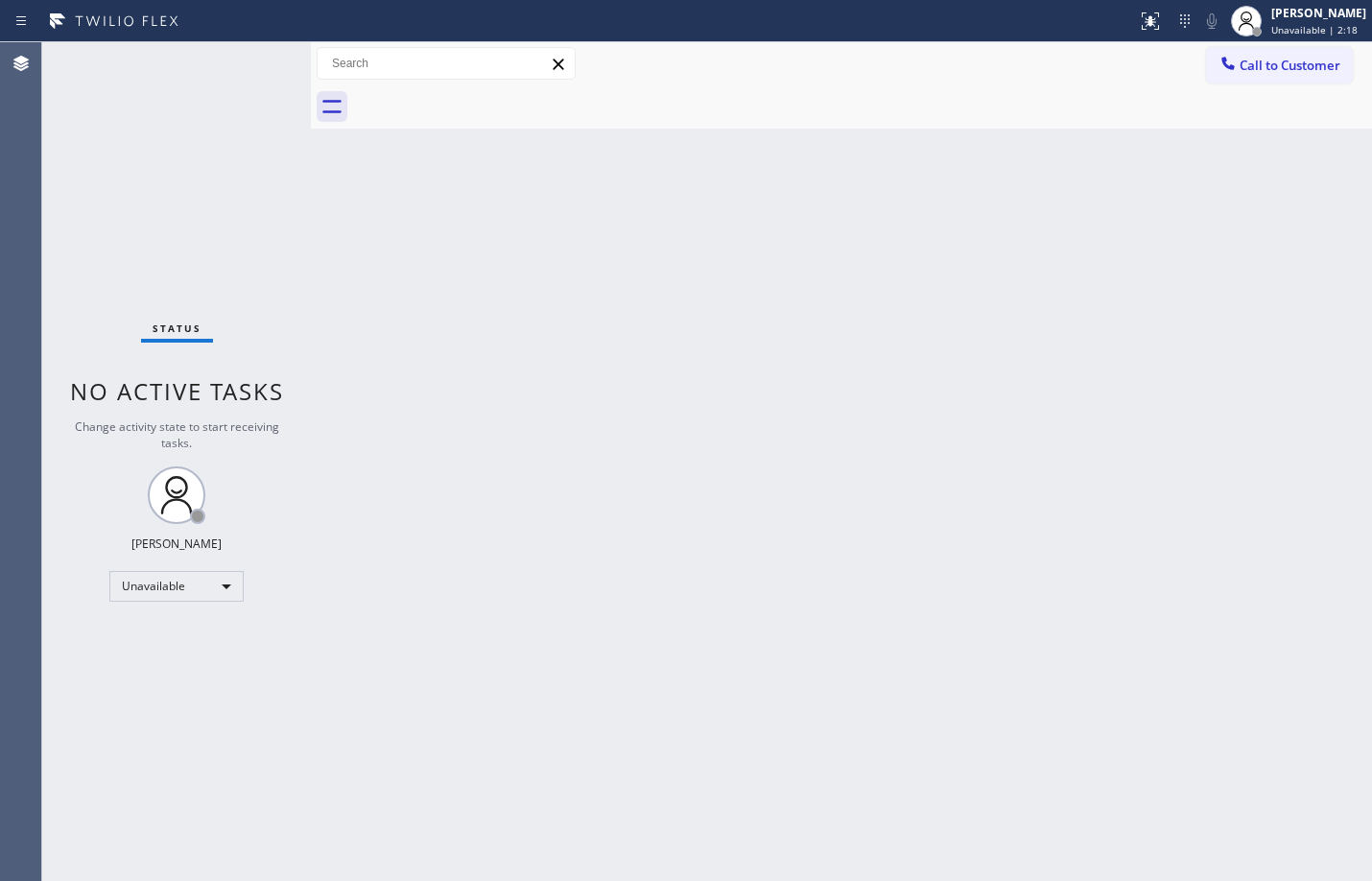
click at [1328, 17] on div "[PERSON_NAME]" at bounding box center [1318, 13] width 95 height 16
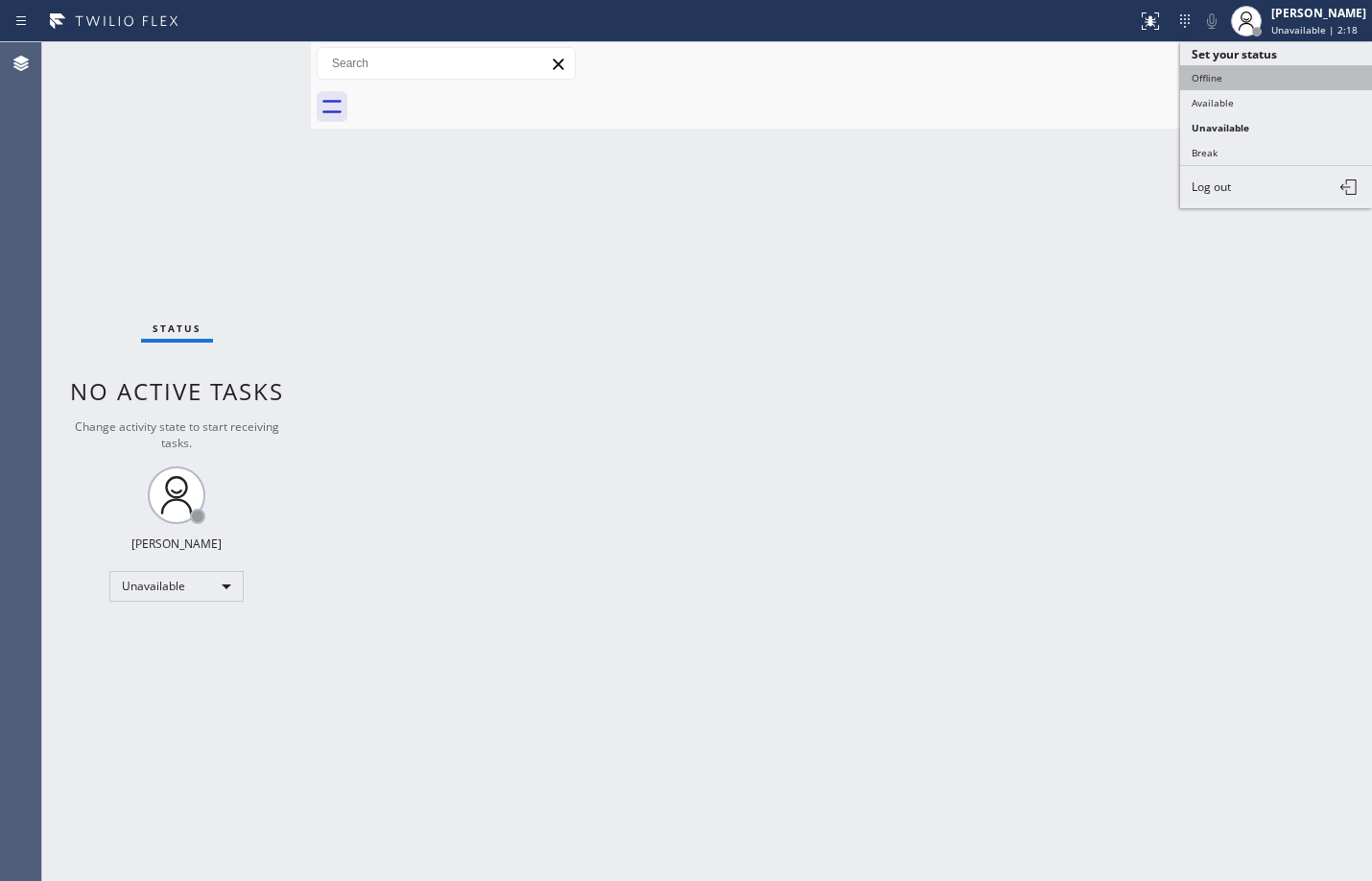
click at [1291, 84] on button "Offline" at bounding box center [1276, 77] width 192 height 25
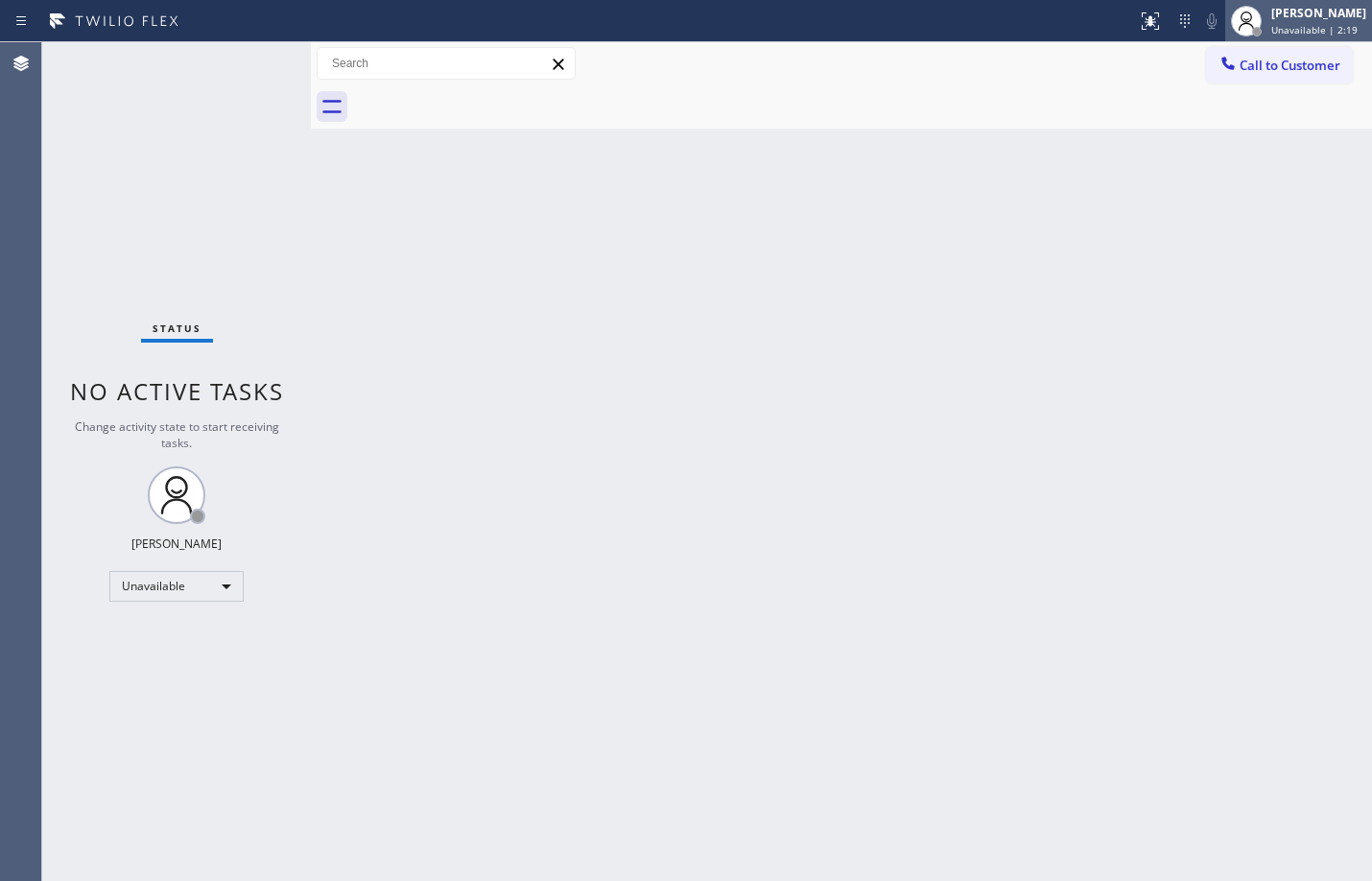
click at [1288, 24] on span "Unavailable | 2:19" at bounding box center [1314, 29] width 86 height 13
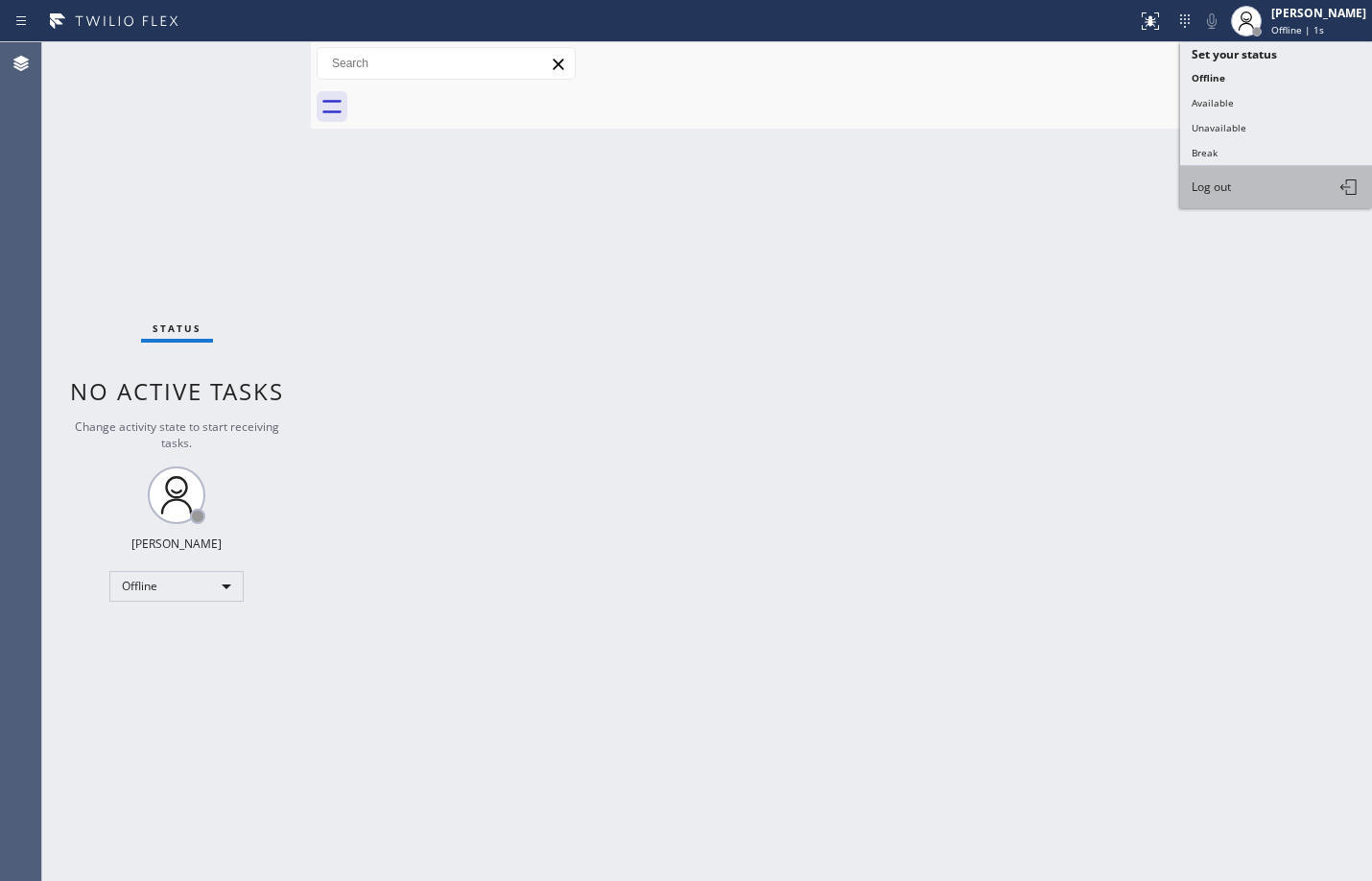
click at [1252, 184] on button "Log out" at bounding box center [1276, 187] width 192 height 42
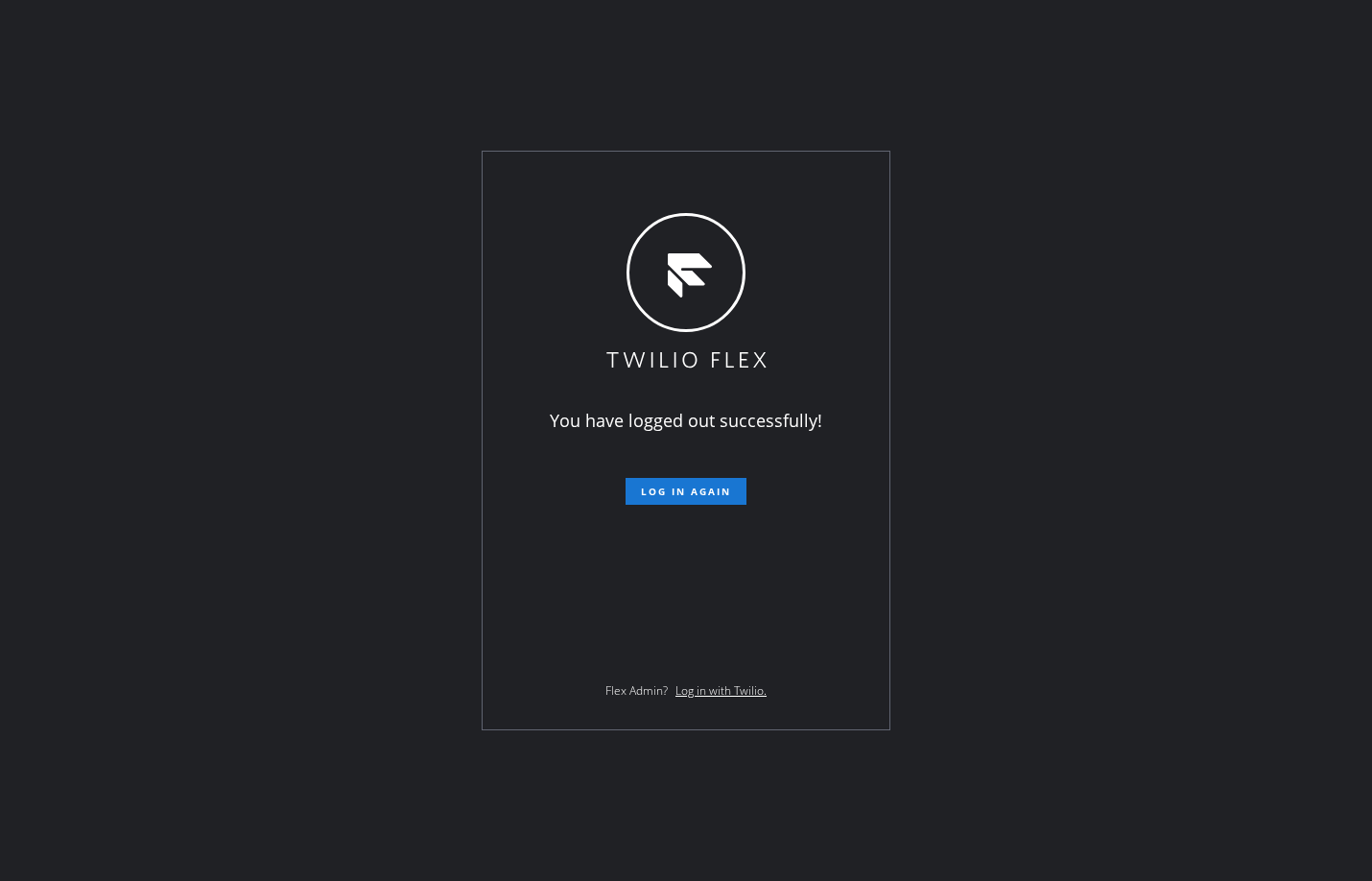
click at [948, 621] on div "You have logged out successfully! Log in again Flex Admin? Log in with Twilio." at bounding box center [686, 440] width 1372 height 881
